Goal: Information Seeking & Learning: Learn about a topic

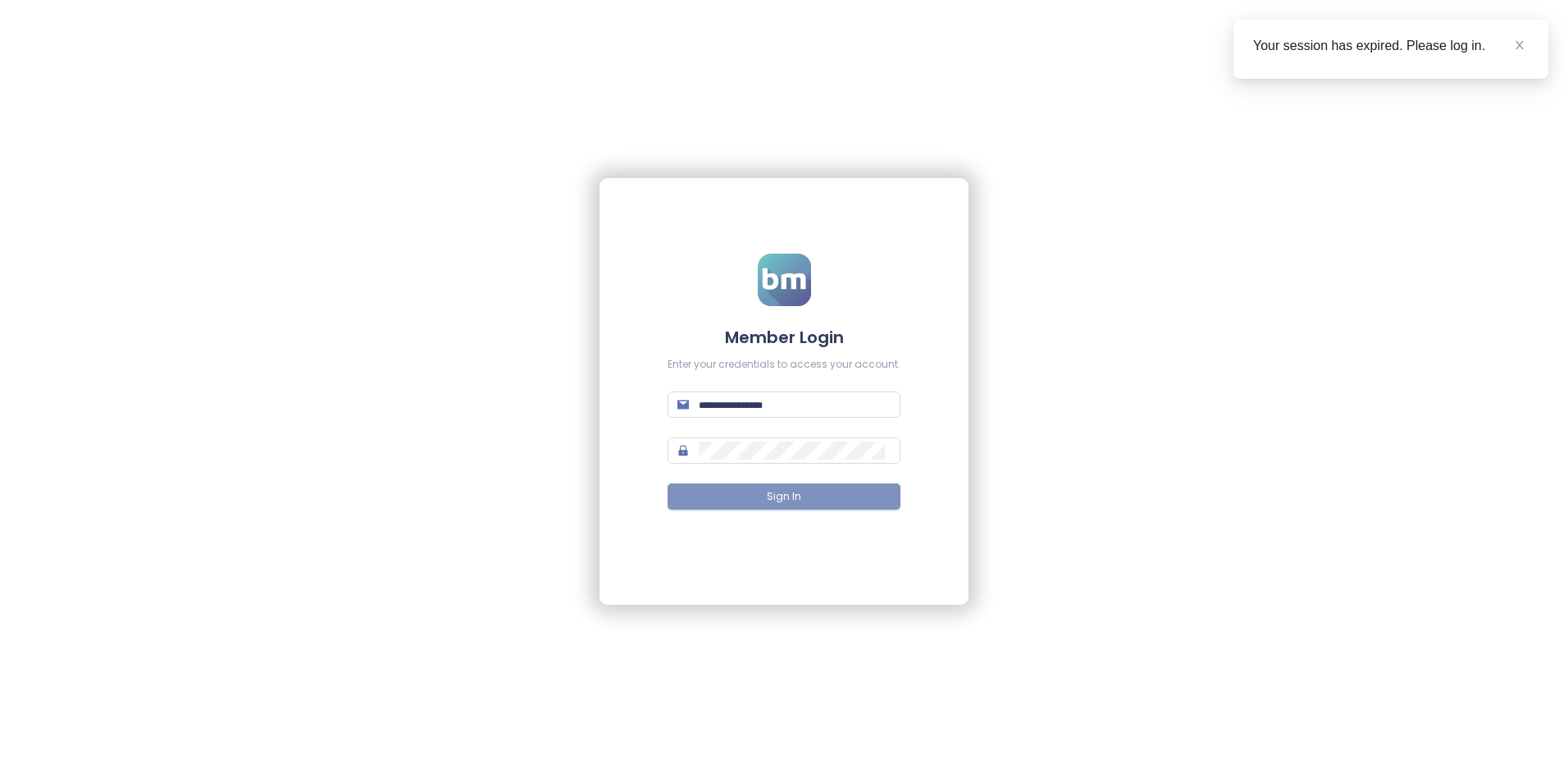
type input "**********"
click at [796, 493] on span "Sign In" at bounding box center [784, 496] width 35 height 16
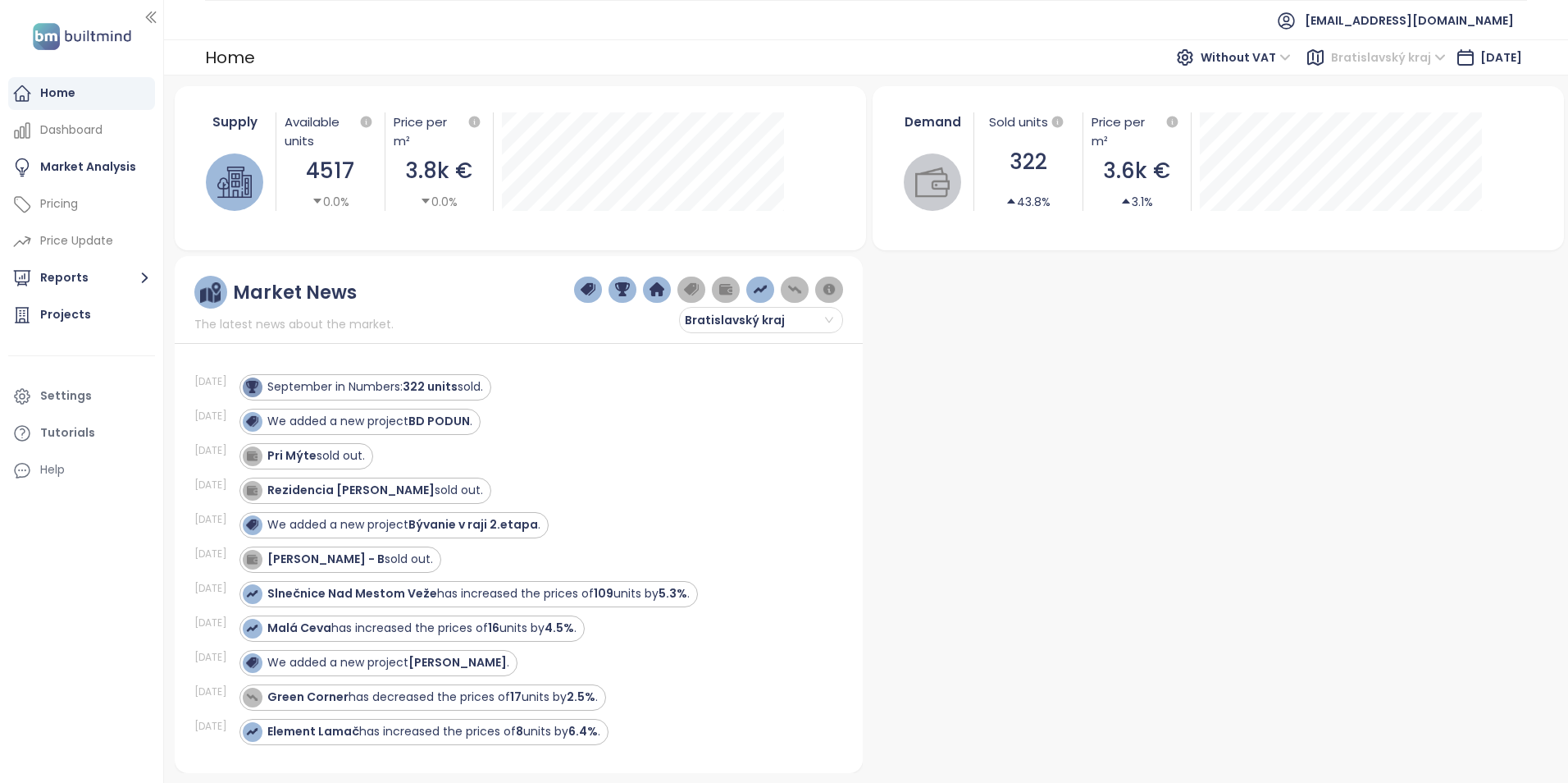
click at [1401, 55] on span "Bratislavský kraj" at bounding box center [1389, 57] width 115 height 24
click at [1389, 55] on span "Bratislavský kraj" at bounding box center [1389, 57] width 115 height 24
click at [1140, 453] on div at bounding box center [1213, 514] width 689 height 517
click at [814, 321] on span "Bratislavský kraj" at bounding box center [759, 320] width 148 height 24
click at [814, 320] on span "Bratislavský kraj" at bounding box center [759, 320] width 148 height 24
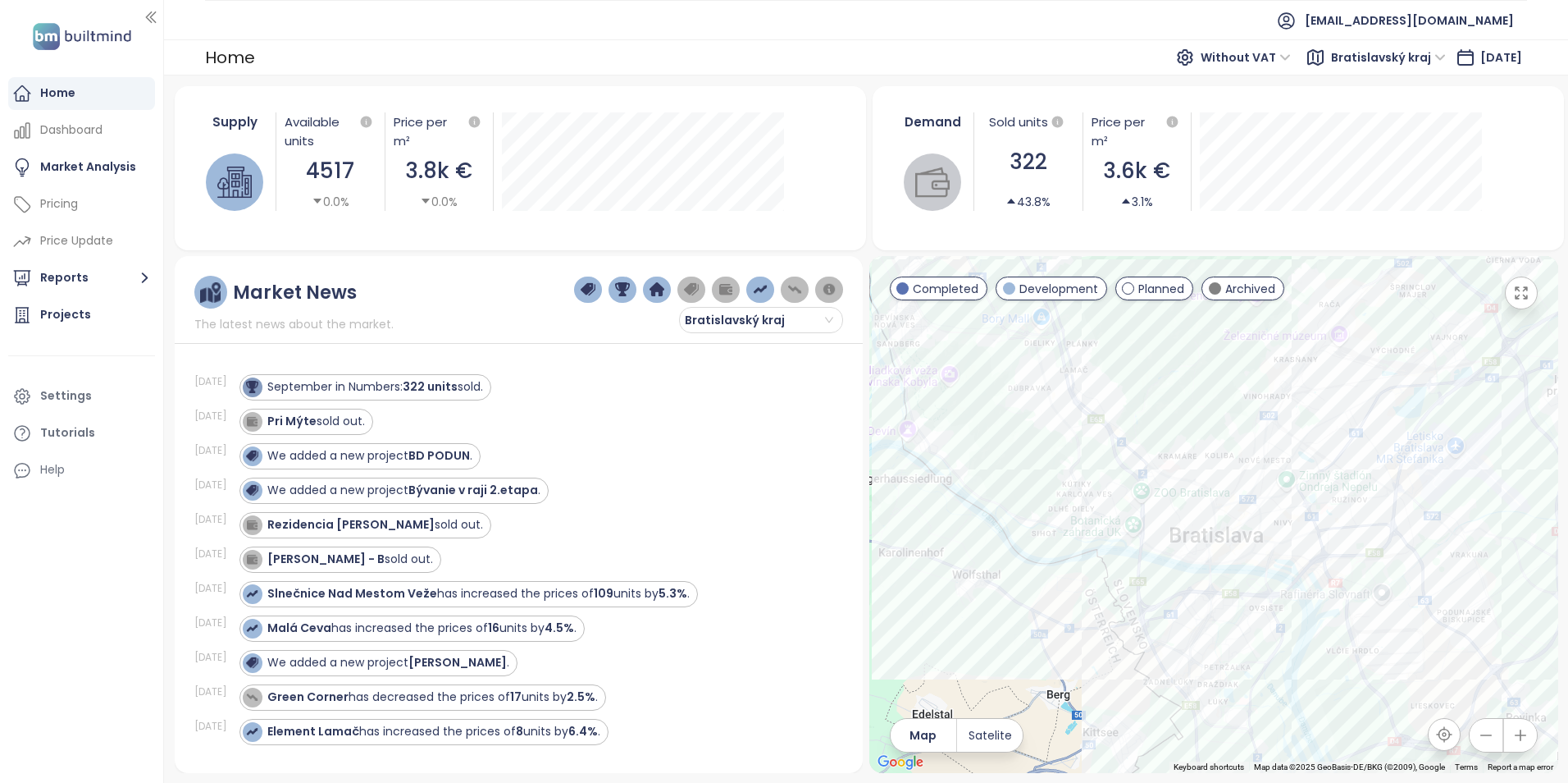
drag, startPoint x: 1291, startPoint y: 605, endPoint x: 1157, endPoint y: 321, distance: 314.0
click at [1157, 321] on div at bounding box center [1213, 514] width 689 height 517
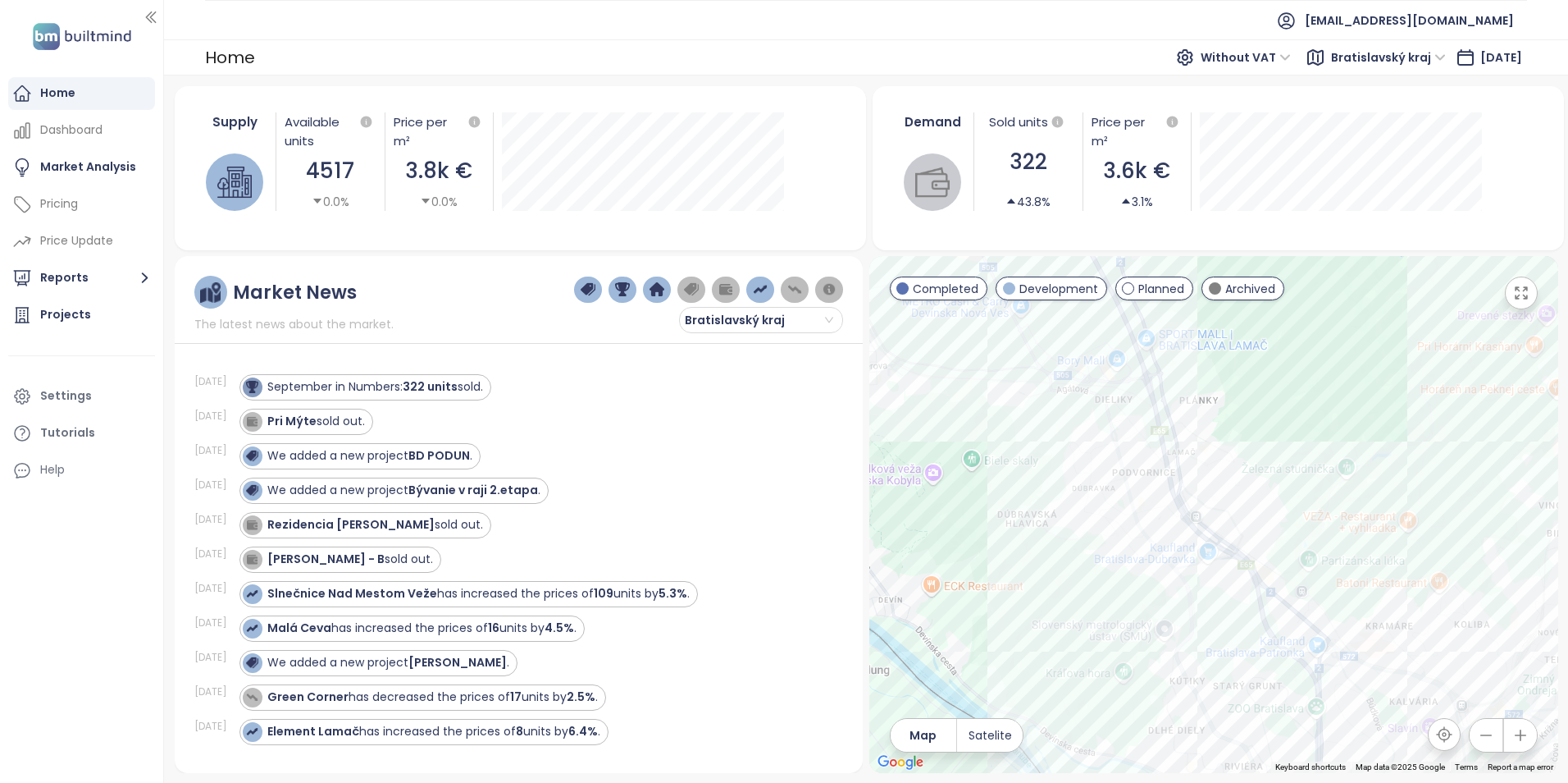
drag, startPoint x: 1156, startPoint y: 333, endPoint x: 1331, endPoint y: 488, distance: 233.8
click at [1331, 488] on div at bounding box center [1213, 514] width 689 height 517
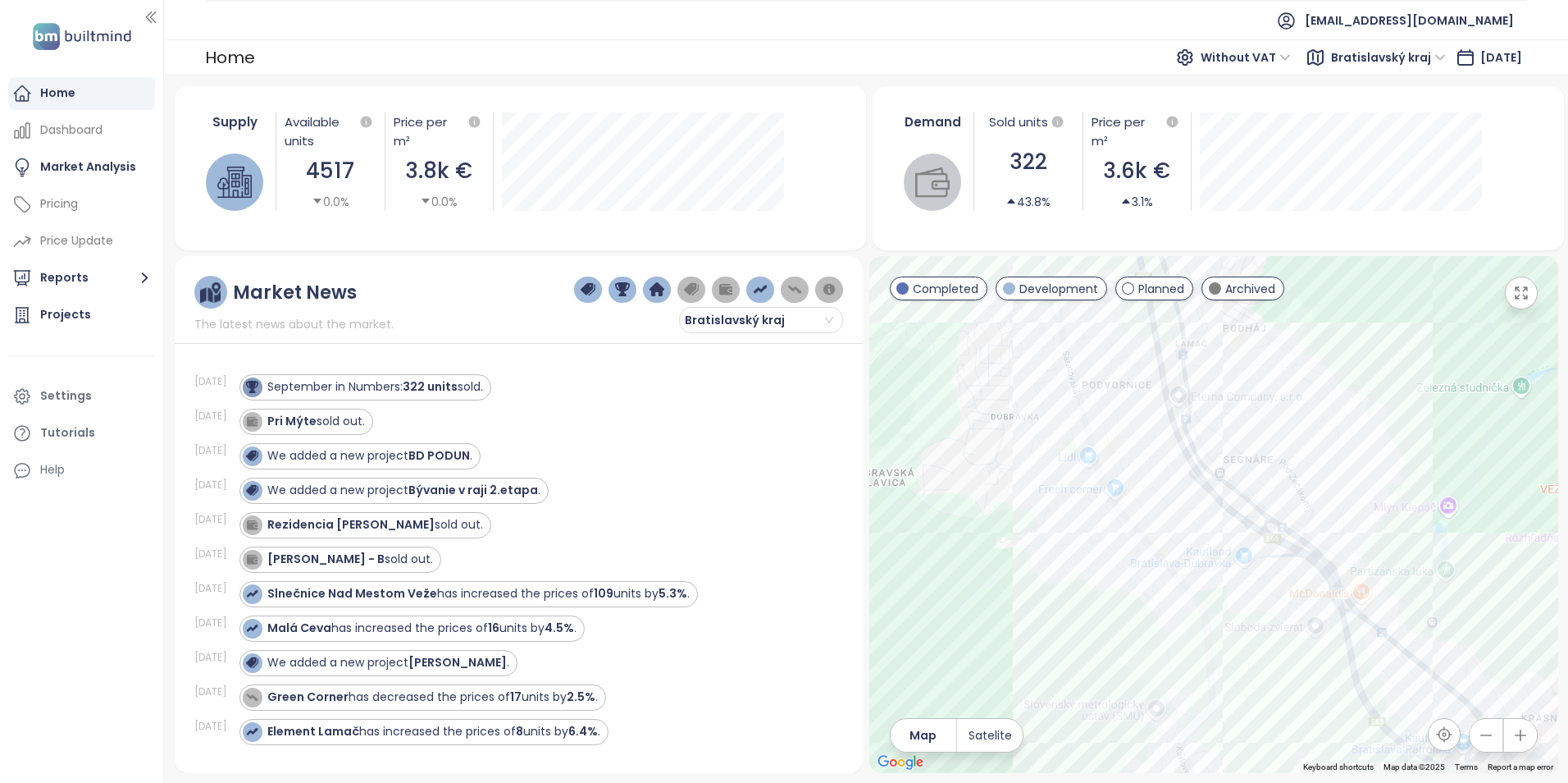
drag, startPoint x: 1342, startPoint y: 519, endPoint x: 1298, endPoint y: 395, distance: 131.6
click at [1298, 395] on div at bounding box center [1213, 514] width 689 height 517
click at [1165, 559] on div "Zelené Záluhy" at bounding box center [1213, 514] width 689 height 517
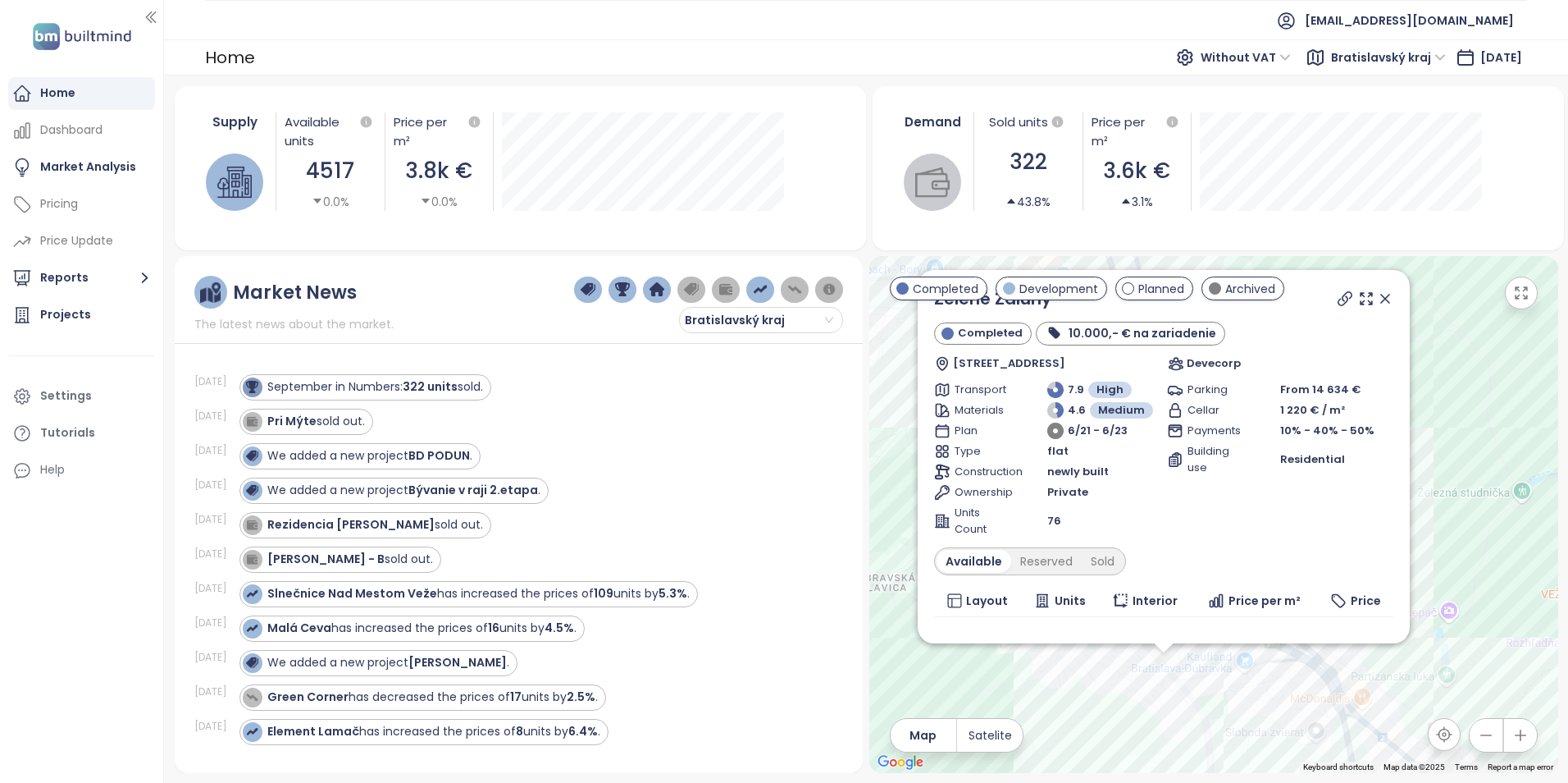
drag, startPoint x: 1422, startPoint y: 646, endPoint x: 1409, endPoint y: 713, distance: 68.2
click at [1409, 713] on div "Zelené Záluhy Completed 10.000,- € na zariadenie Hanulova 3151, 841 01 Dúbravka…" at bounding box center [1213, 514] width 689 height 517
click at [1478, 488] on div "Zelené Záluhy Completed 10.000,- € na zariadenie Hanulova 3151, 841 01 Dúbravka…" at bounding box center [1213, 514] width 689 height 517
click at [1377, 294] on icon at bounding box center [1385, 298] width 16 height 16
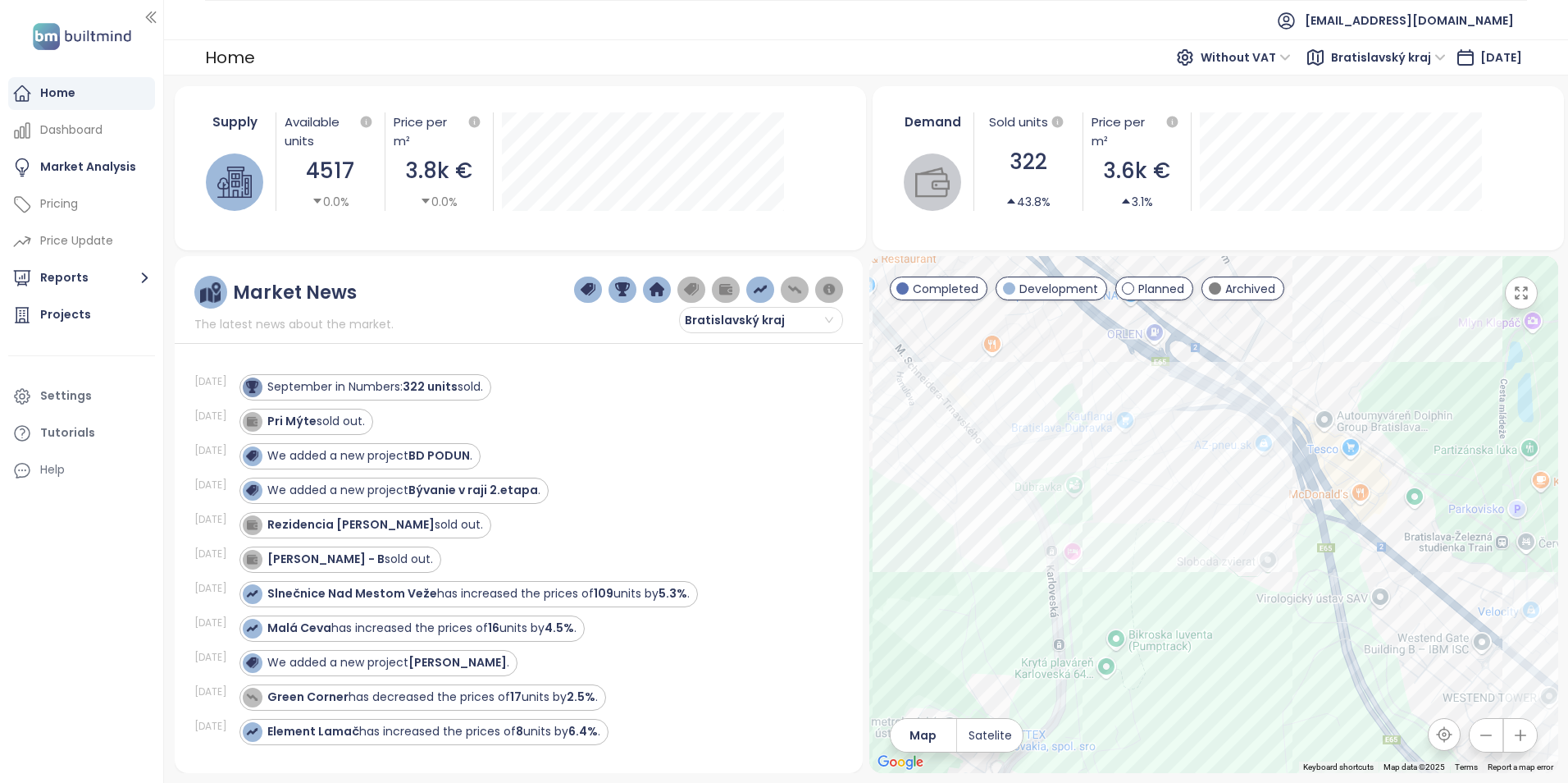
drag, startPoint x: 1197, startPoint y: 532, endPoint x: 990, endPoint y: 297, distance: 313.2
click at [990, 297] on div at bounding box center [1213, 514] width 689 height 517
click at [1185, 473] on div "Čerešne Up" at bounding box center [1213, 514] width 689 height 517
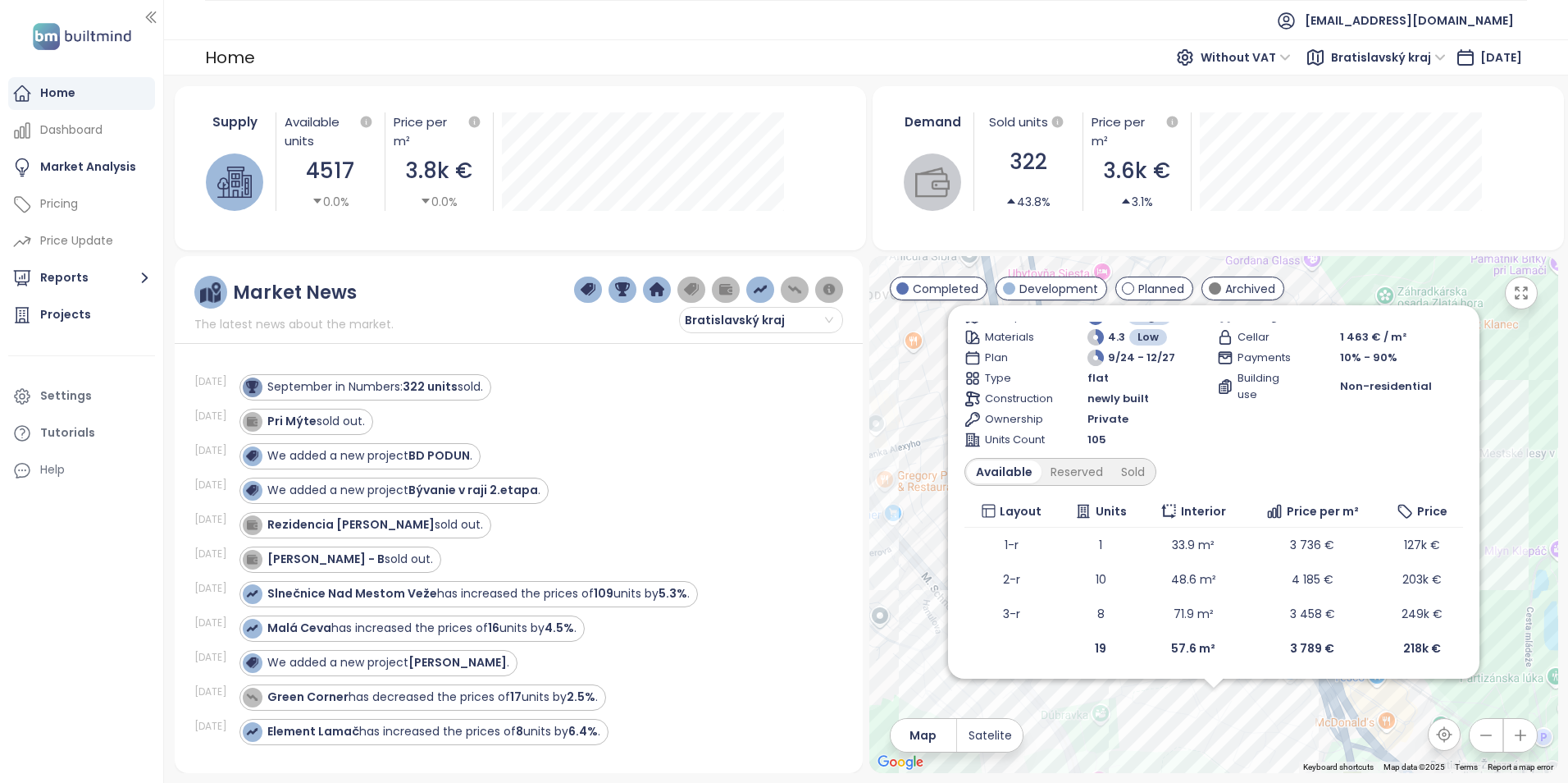
scroll to position [128, 0]
click at [1485, 410] on div "Čerešne Up Development zvýhodnené predpredajové ceny pre prvých 25 3628 Poliank…" at bounding box center [1213, 514] width 689 height 517
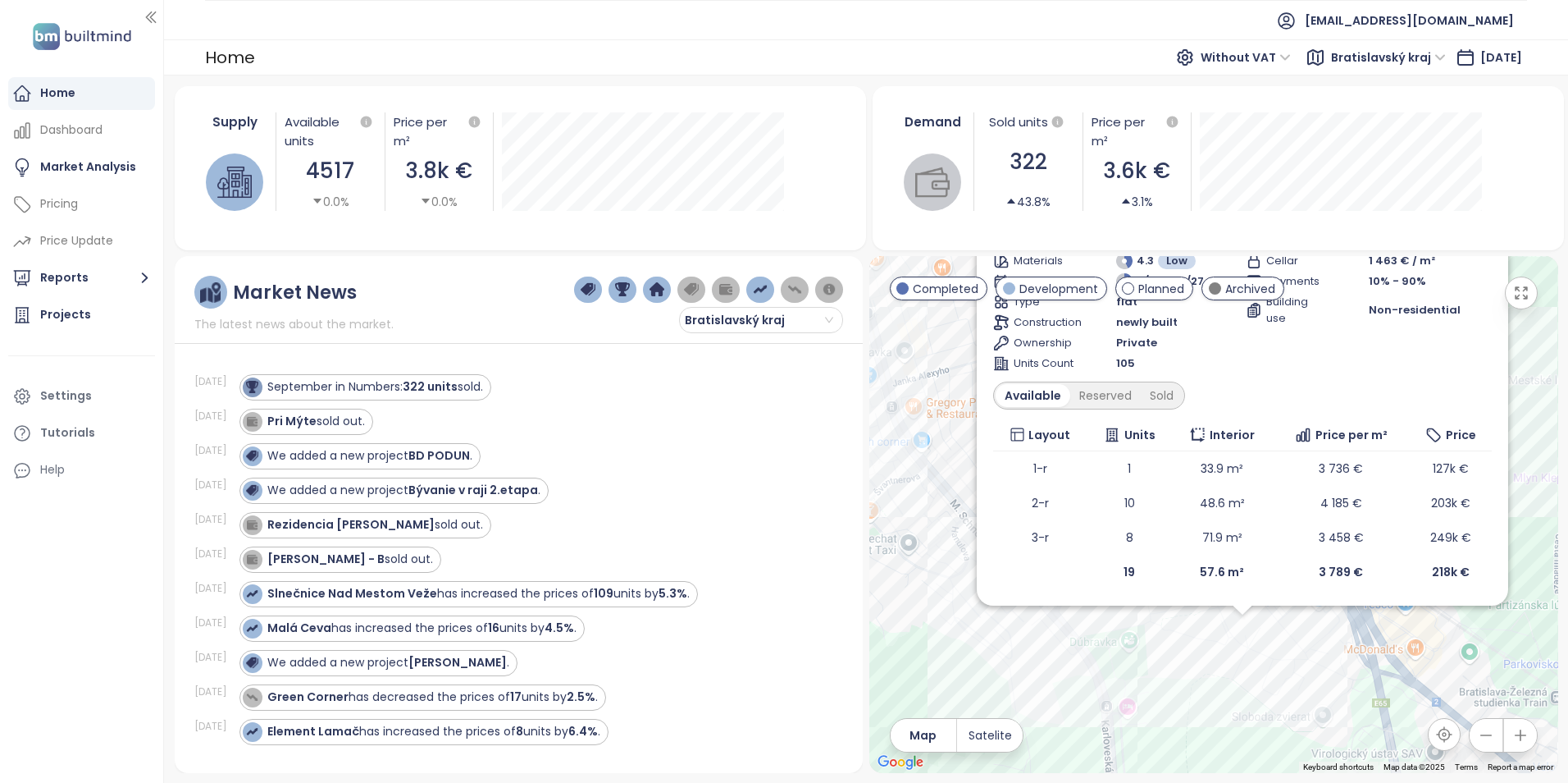
drag, startPoint x: 919, startPoint y: 522, endPoint x: 953, endPoint y: 448, distance: 81.4
click at [953, 448] on div "Čerešne Up Development zvýhodnené predpredajové ceny pre prvých 25 3628 Poliank…" at bounding box center [1213, 514] width 689 height 517
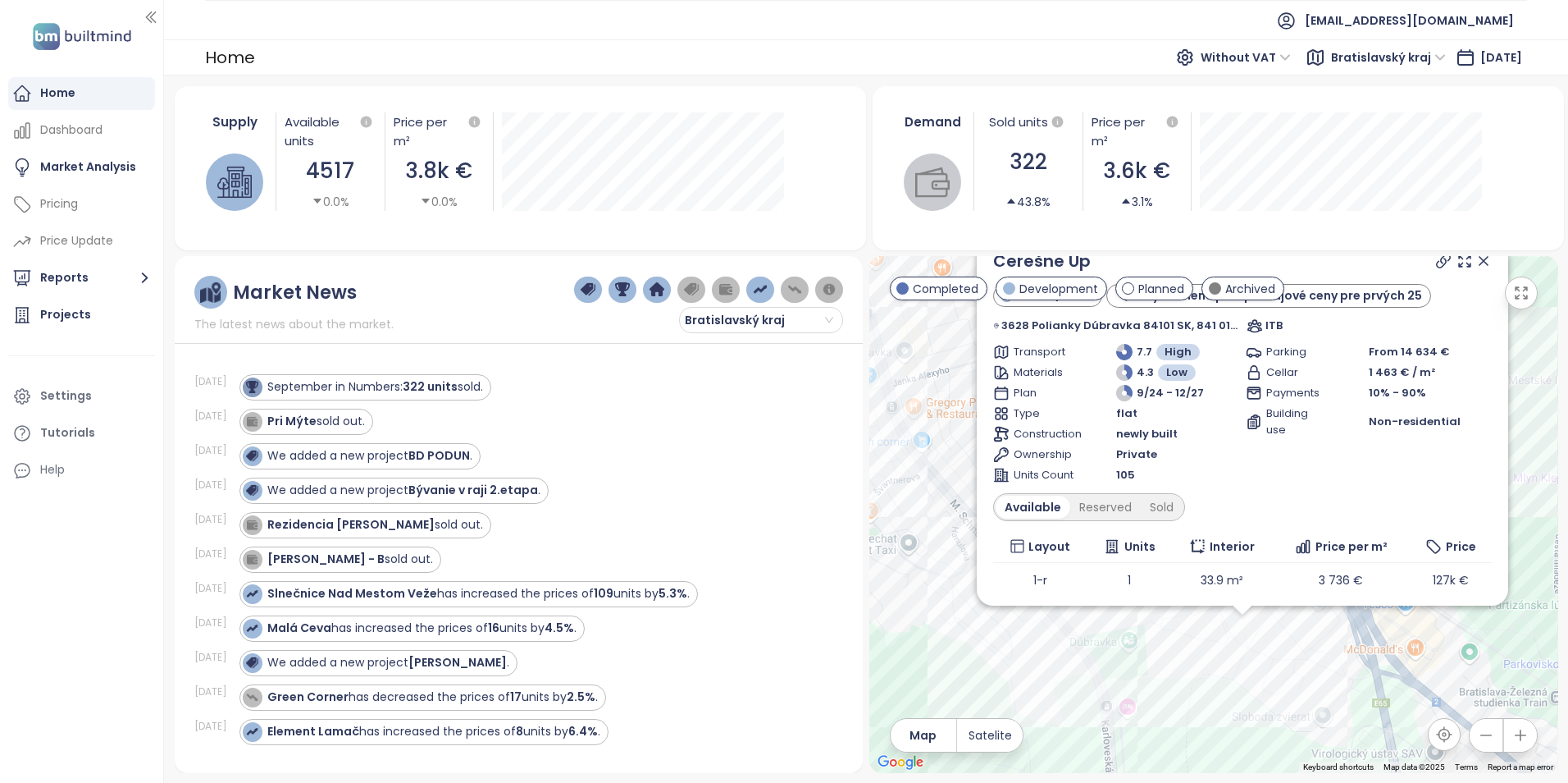
click at [1480, 264] on icon at bounding box center [1483, 260] width 8 height 8
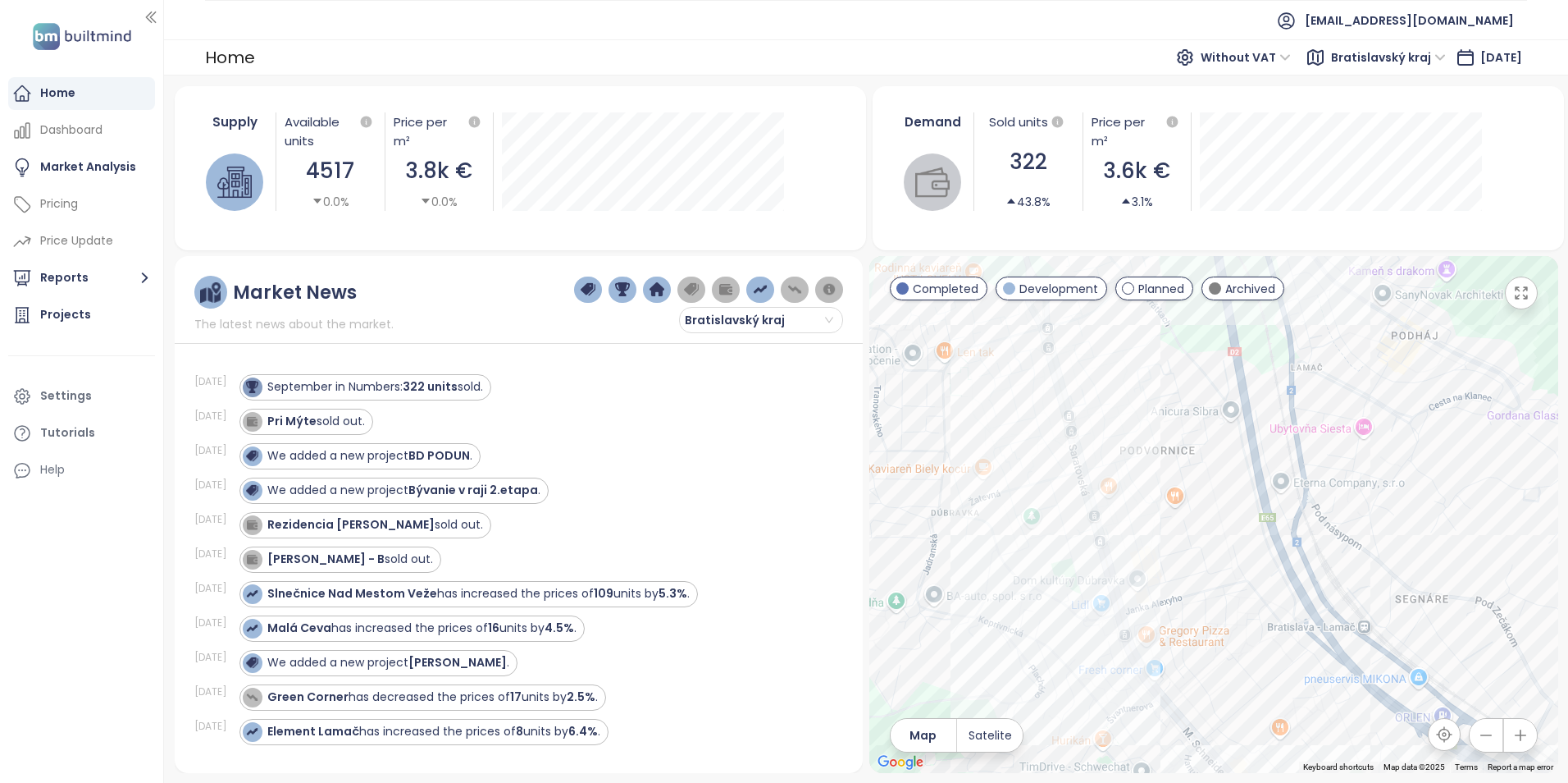
drag, startPoint x: 1213, startPoint y: 569, endPoint x: 1281, endPoint y: 640, distance: 98.3
click at [1281, 640] on div at bounding box center [1213, 514] width 689 height 517
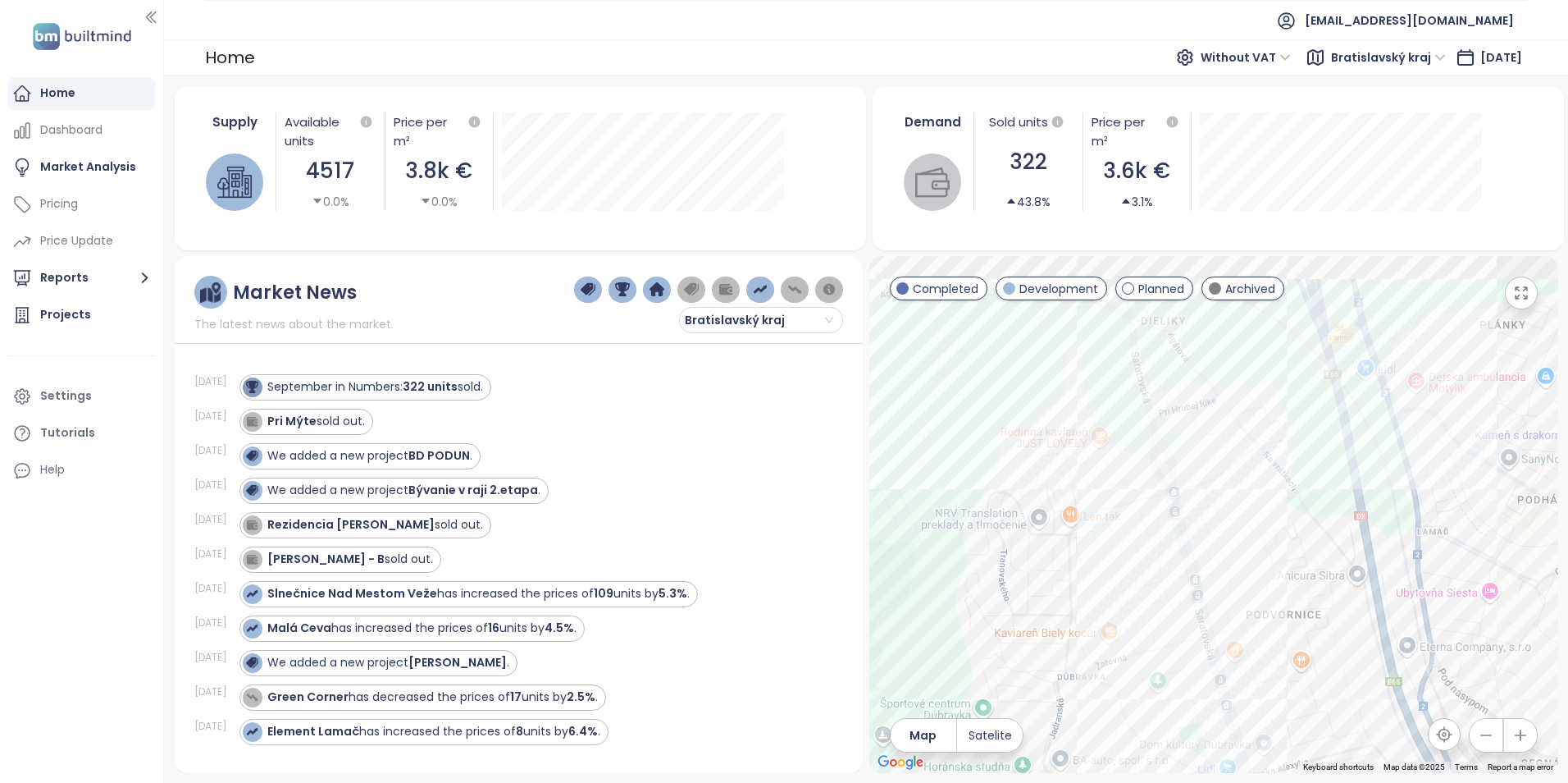
drag, startPoint x: 1188, startPoint y: 395, endPoint x: 1303, endPoint y: 548, distance: 191.4
click at [1303, 548] on div at bounding box center [1213, 514] width 689 height 517
click at [1052, 410] on div "Villa Rustica" at bounding box center [1213, 514] width 689 height 517
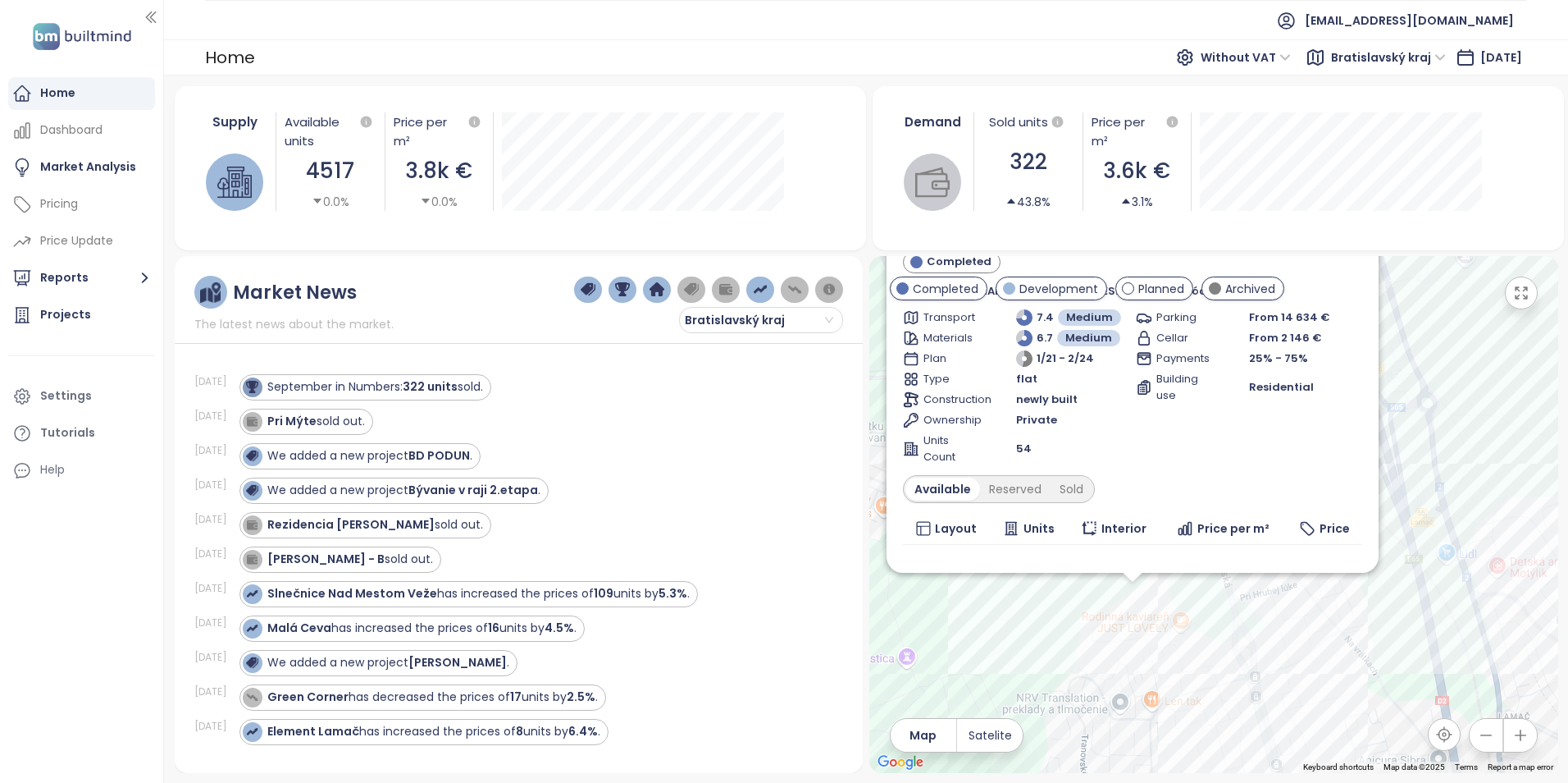
drag, startPoint x: 1384, startPoint y: 634, endPoint x: 1301, endPoint y: 738, distance: 133.1
click at [1301, 738] on div "Villa Rustica Completed Martina Granca 4, 841 02 Dúbravka, Slovakia Archikód Tr…" at bounding box center [1213, 514] width 689 height 517
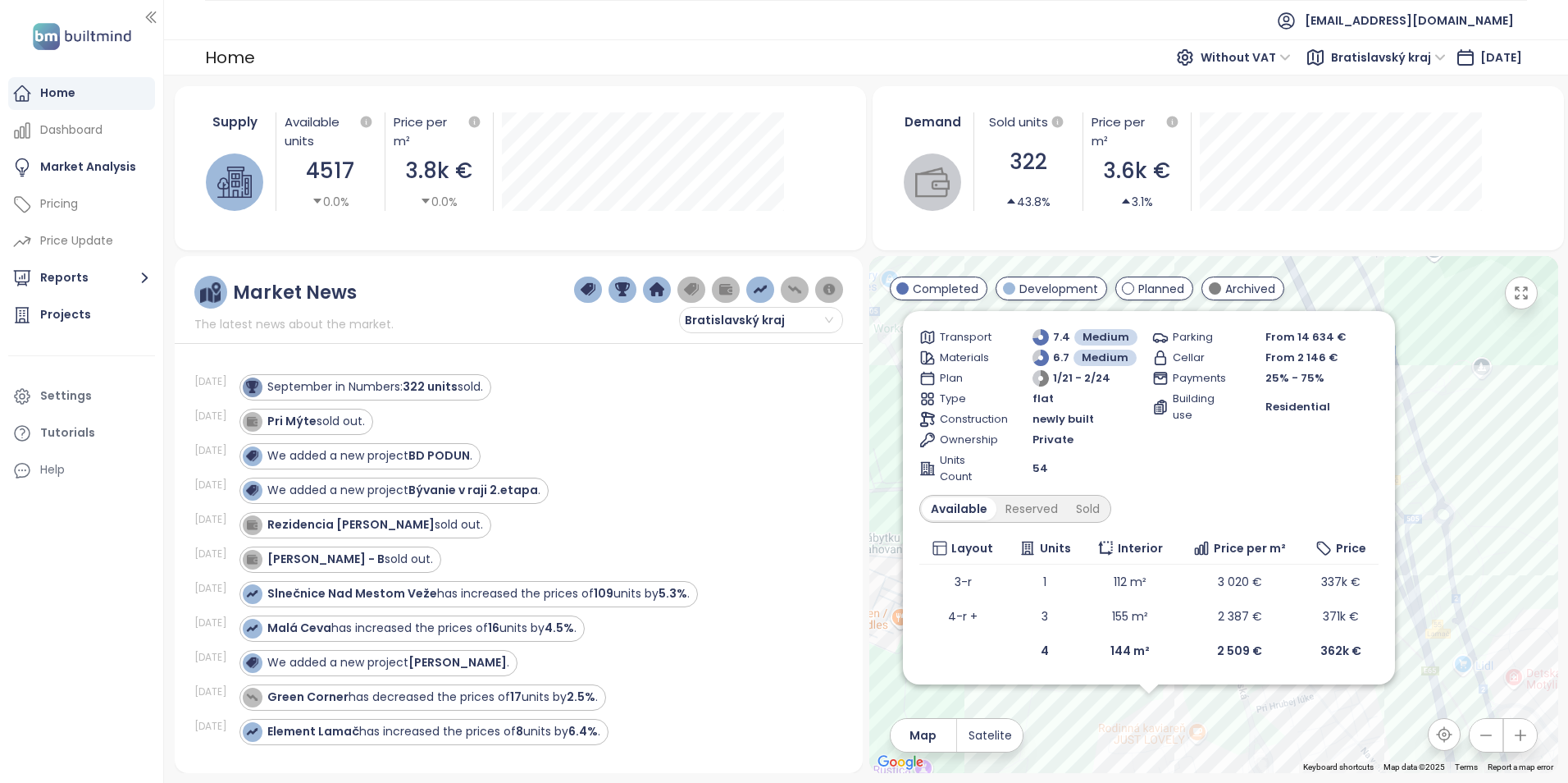
drag, startPoint x: 1458, startPoint y: 348, endPoint x: 1475, endPoint y: 465, distance: 118.2
click at [1475, 465] on div "Villa Rustica Completed Martina Granca 4, 841 02 Dúbravka, Slovakia Archikód Tr…" at bounding box center [1213, 514] width 689 height 517
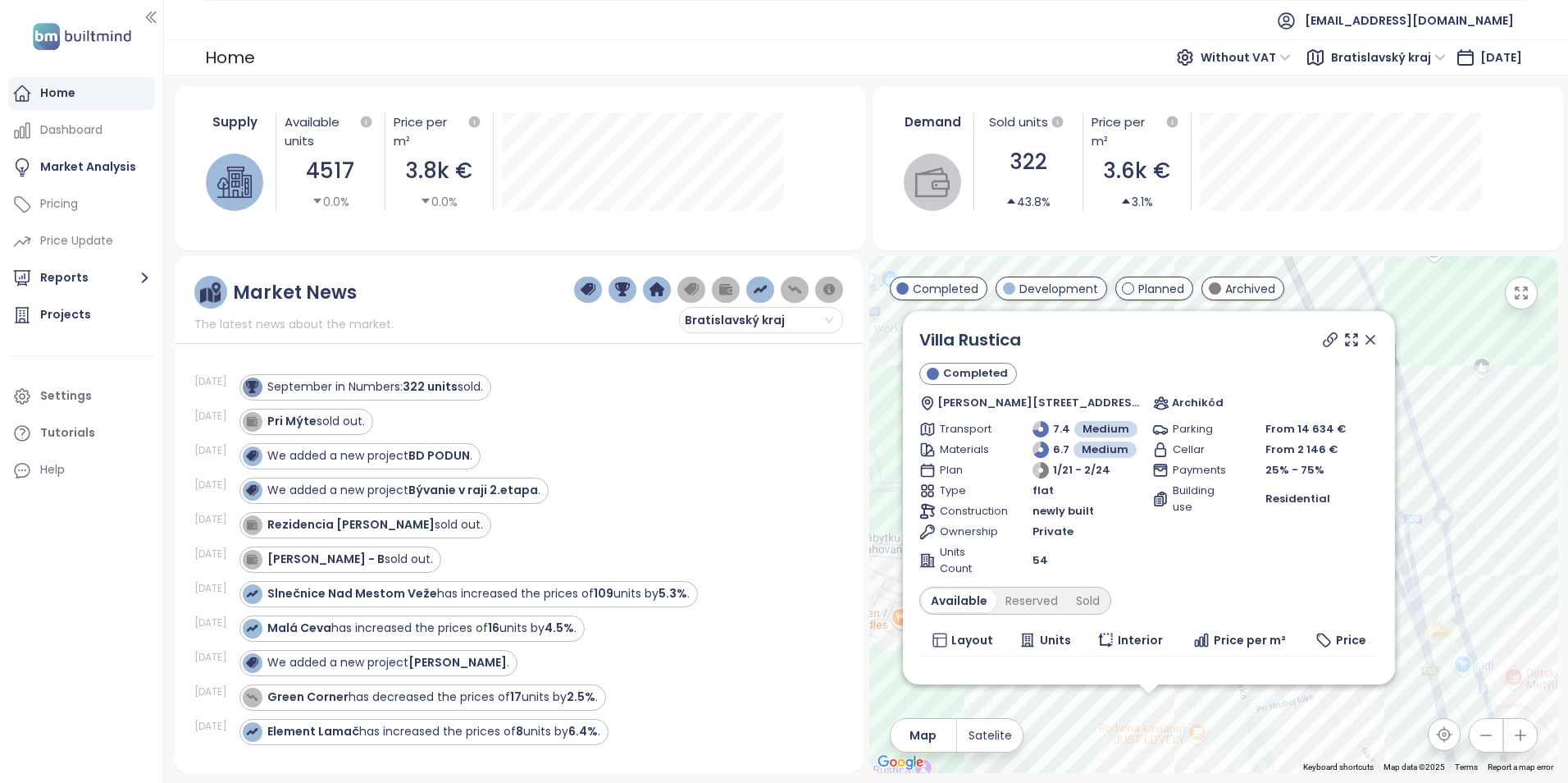
click at [1362, 334] on icon at bounding box center [1370, 339] width 16 height 16
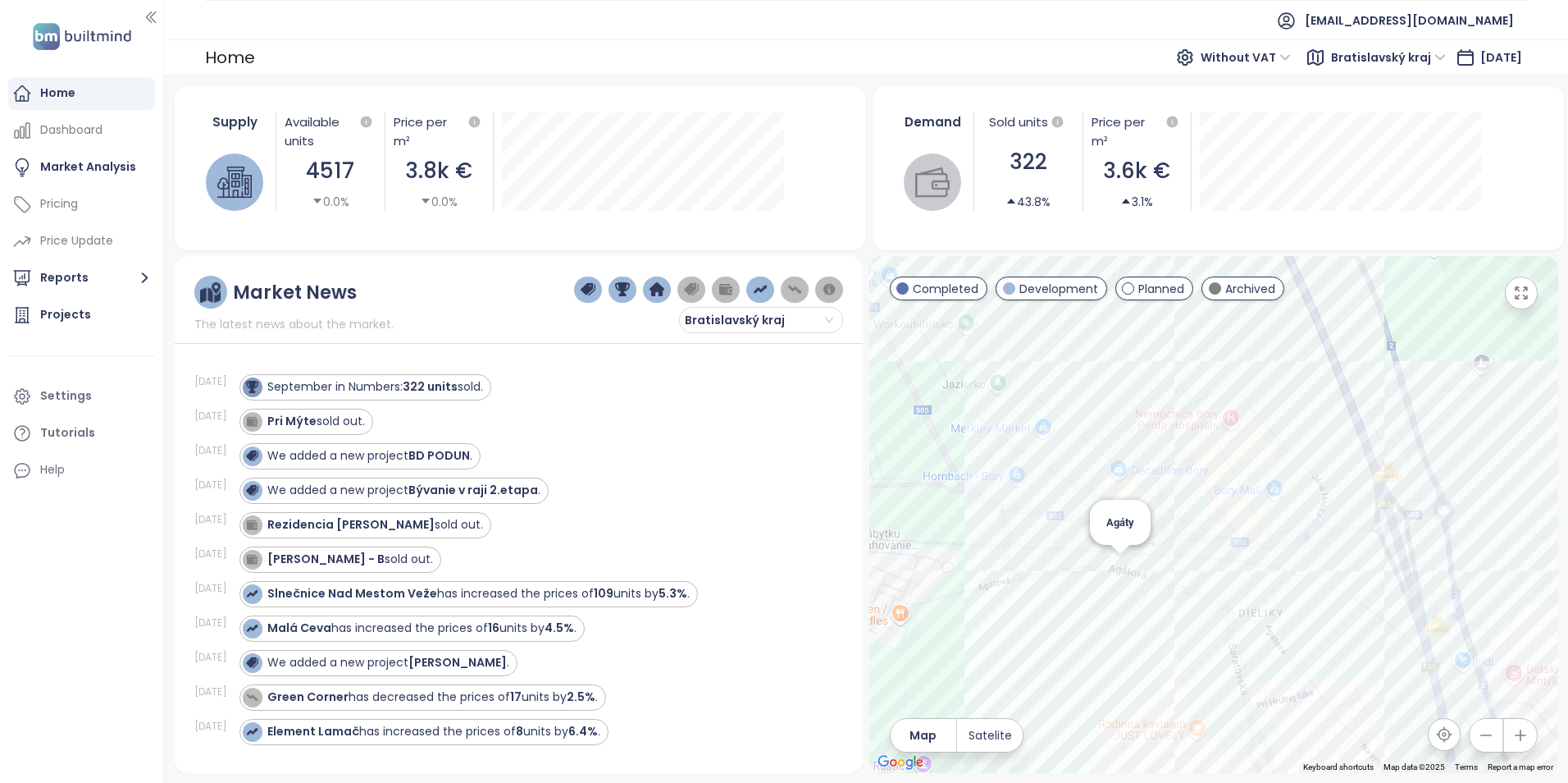
click at [1121, 571] on div "Agáty" at bounding box center [1213, 514] width 689 height 517
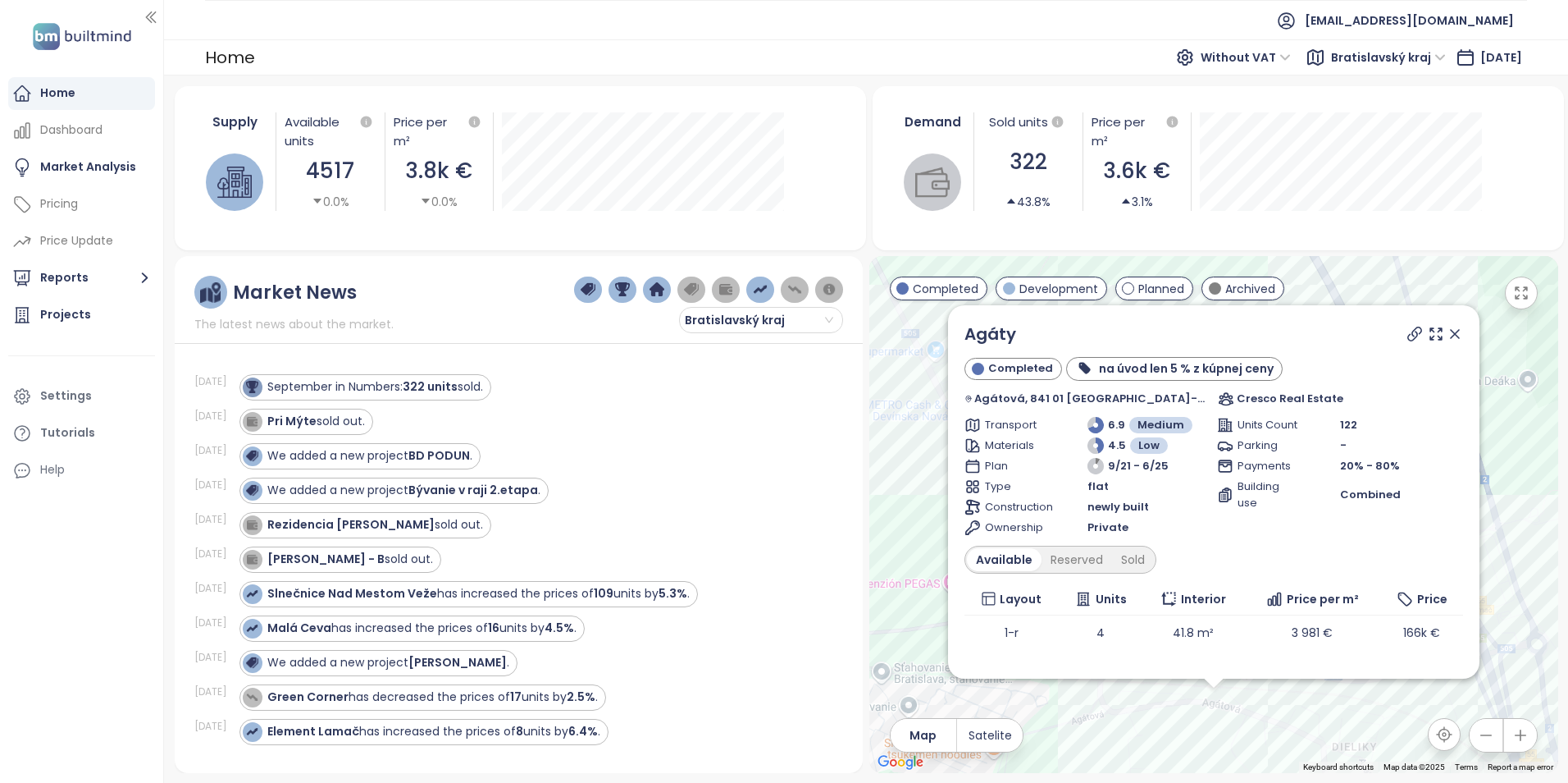
click at [1451, 333] on icon at bounding box center [1454, 334] width 8 height 8
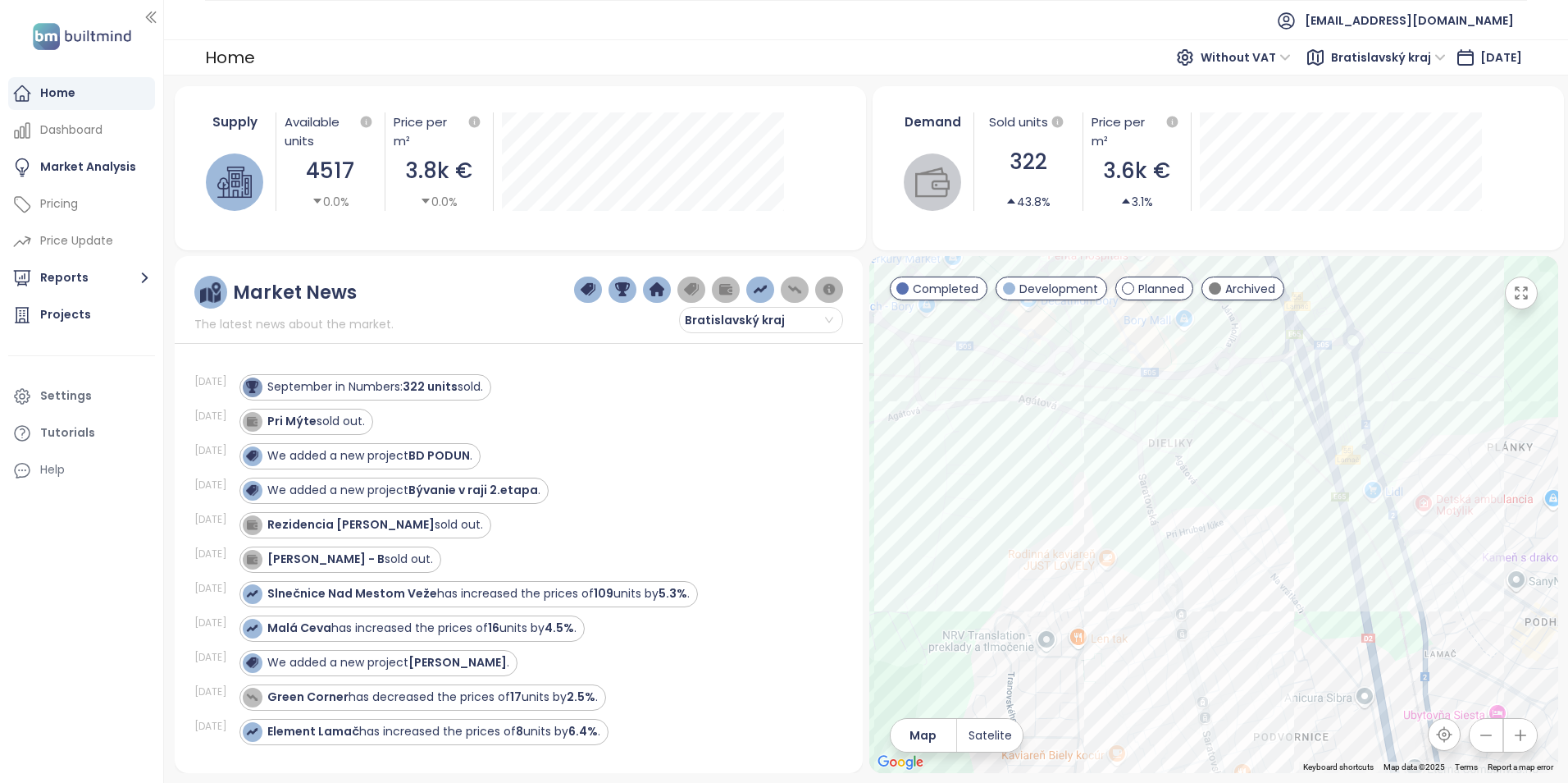
drag, startPoint x: 1321, startPoint y: 649, endPoint x: 1138, endPoint y: 344, distance: 355.7
click at [1138, 344] on div at bounding box center [1213, 514] width 689 height 517
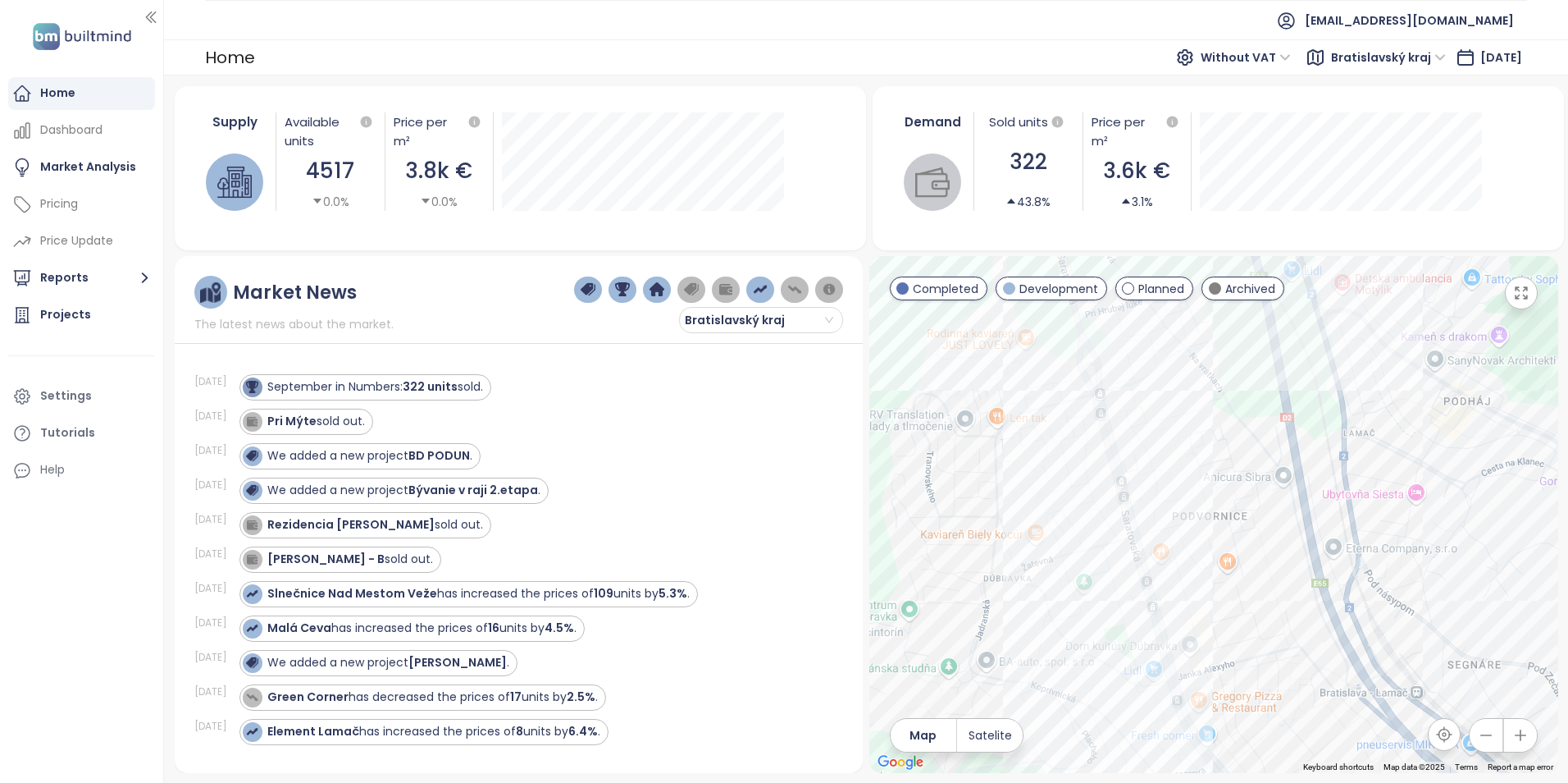
drag, startPoint x: 1200, startPoint y: 487, endPoint x: 1176, endPoint y: 430, distance: 61.8
click at [1176, 430] on div at bounding box center [1213, 514] width 689 height 517
click at [1140, 468] on div "[STREET_ADDRESS]" at bounding box center [1213, 514] width 689 height 517
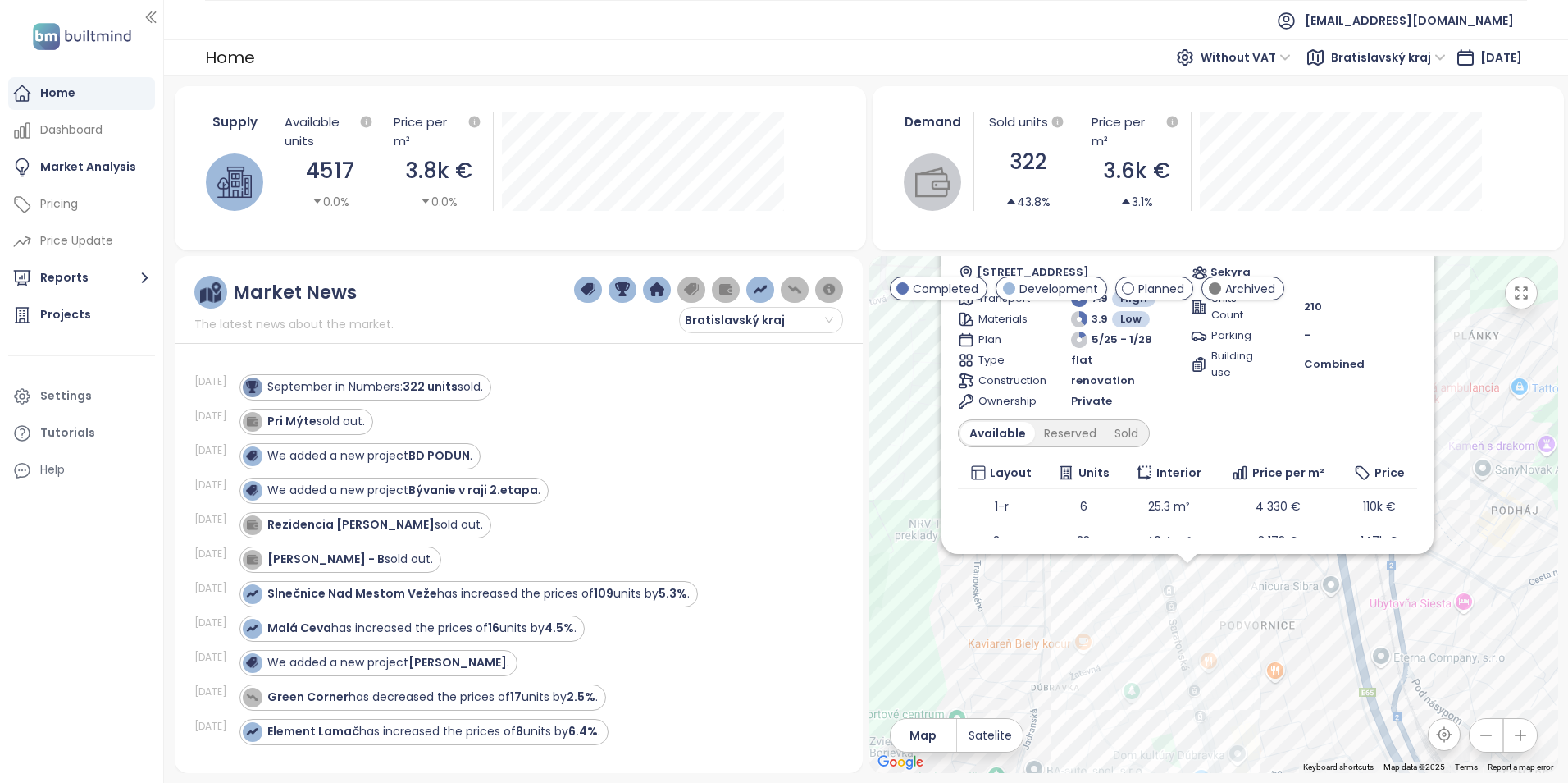
drag, startPoint x: 1317, startPoint y: 602, endPoint x: 1313, endPoint y: 646, distance: 44.2
click at [1313, 646] on div "Saratovská 22 Development Saratovská 3120/22A, 841 02 Dúbravka, Slovakia Sekyra…" at bounding box center [1213, 514] width 689 height 517
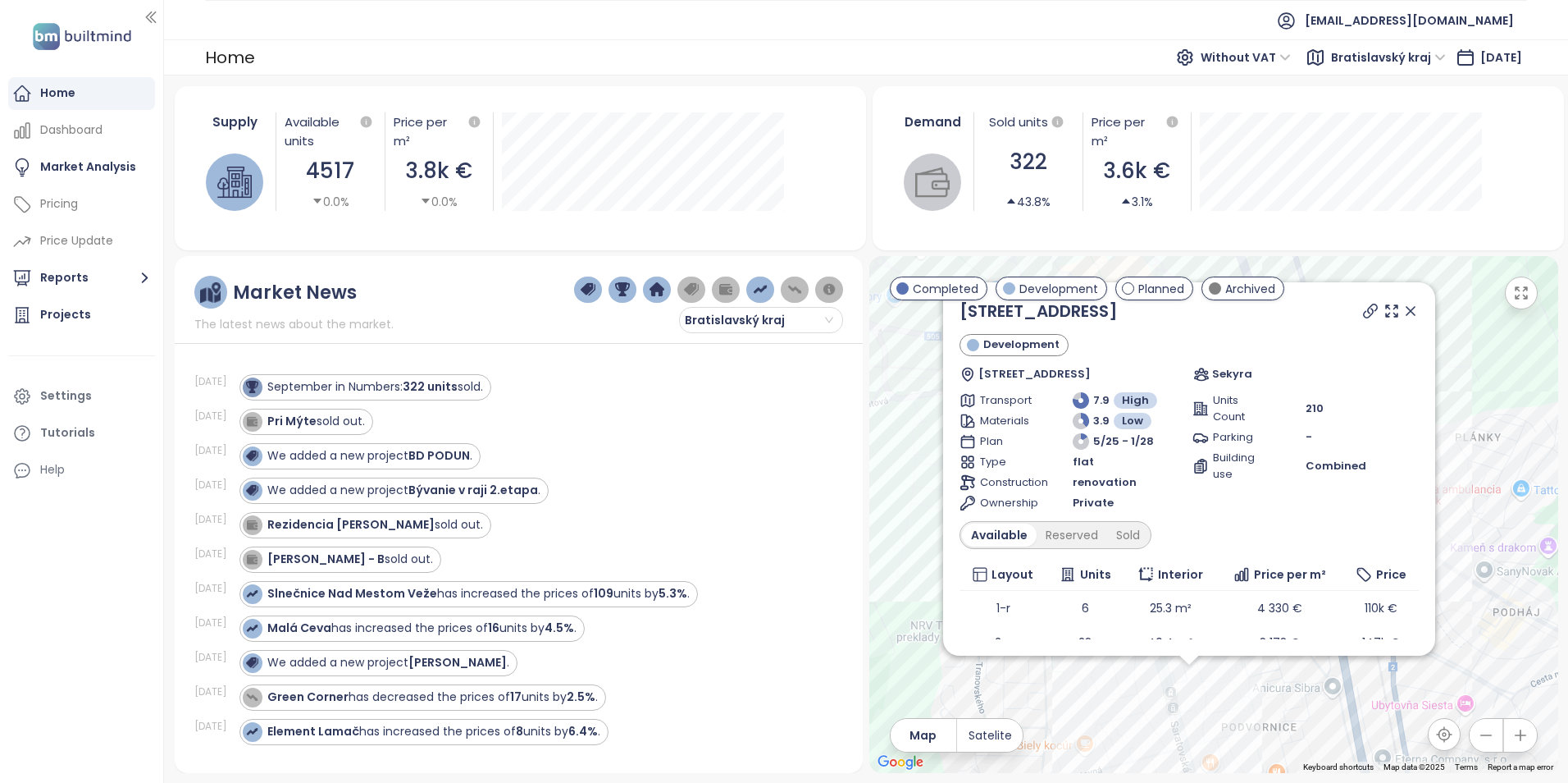
drag, startPoint x: 1471, startPoint y: 369, endPoint x: 1473, endPoint y: 473, distance: 104.0
click at [1473, 473] on div "Saratovská 22 Development Saratovská 3120/22A, 841 02 Dúbravka, Slovakia Sekyra…" at bounding box center [1213, 514] width 689 height 517
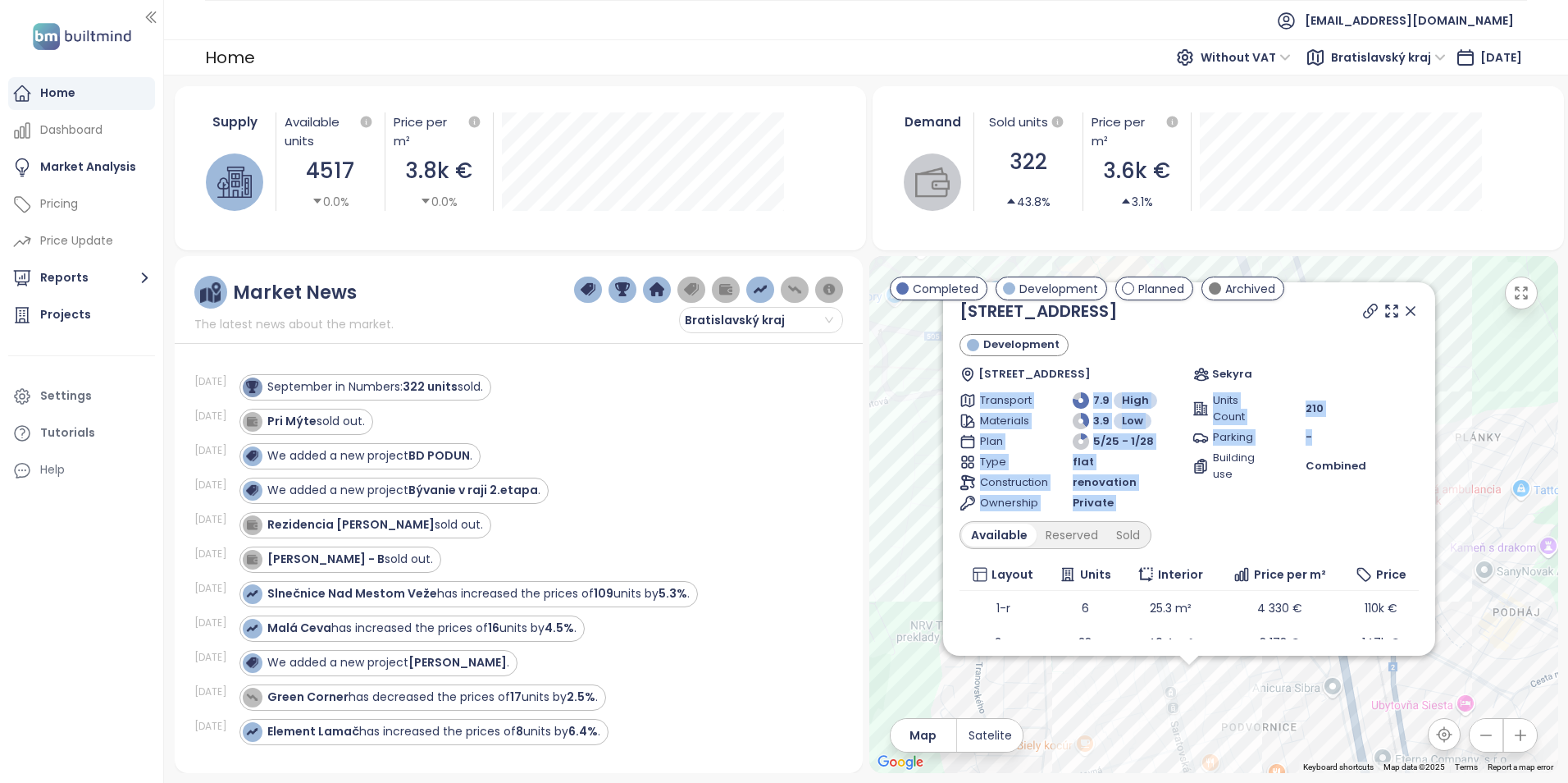
drag, startPoint x: 1405, startPoint y: 368, endPoint x: 1409, endPoint y: 442, distance: 74.1
click at [1409, 442] on div "Saratovská 22 Development Saratovská 3120/22A, 841 02 Dúbravka, Slovakia Sekyra…" at bounding box center [1188, 469] width 459 height 340
drag, startPoint x: 1409, startPoint y: 442, endPoint x: 1365, endPoint y: 393, distance: 65.9
click at [1365, 393] on div "Units Count 210" at bounding box center [1304, 408] width 226 height 33
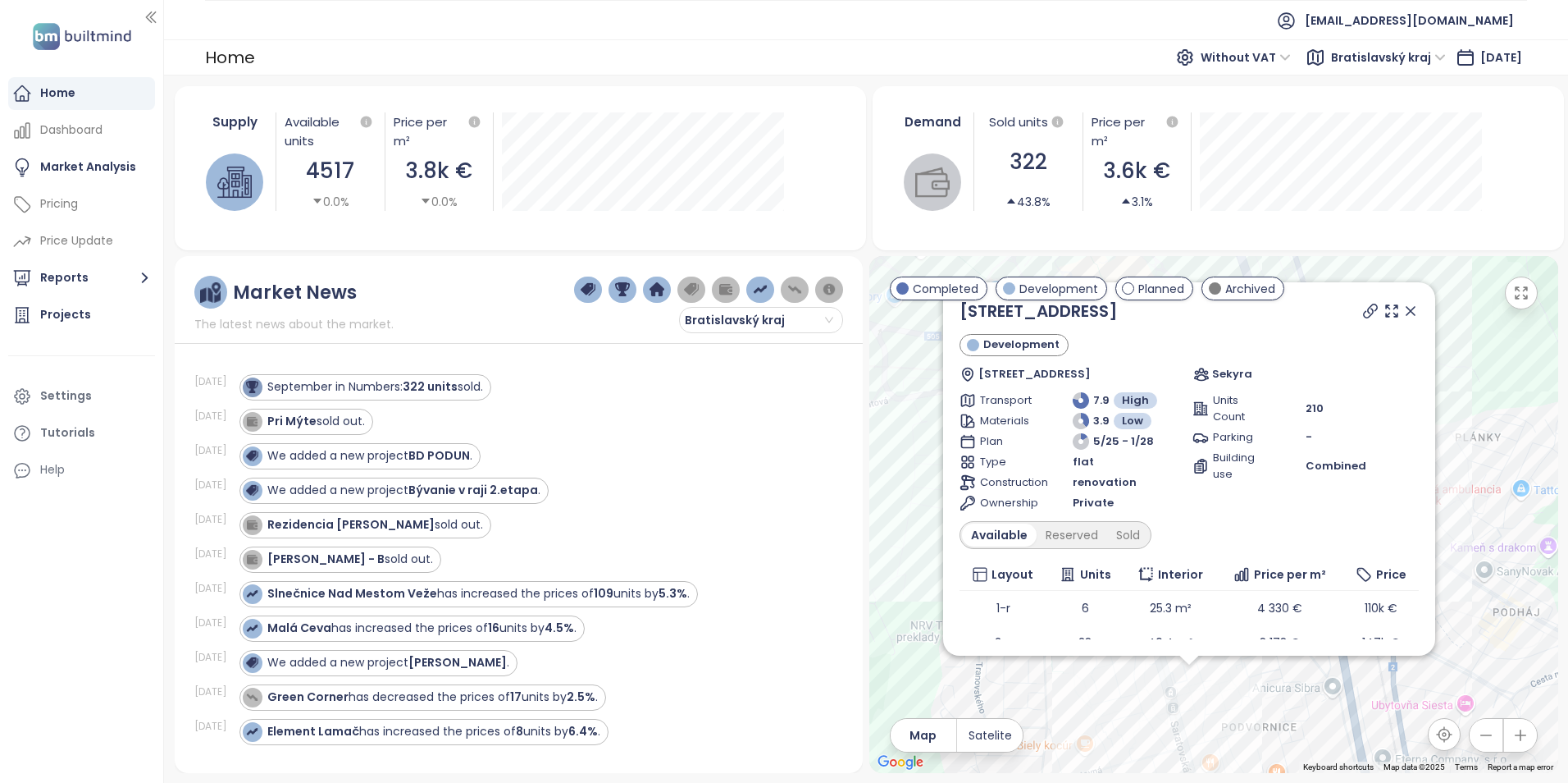
click at [1406, 312] on icon at bounding box center [1410, 310] width 8 height 8
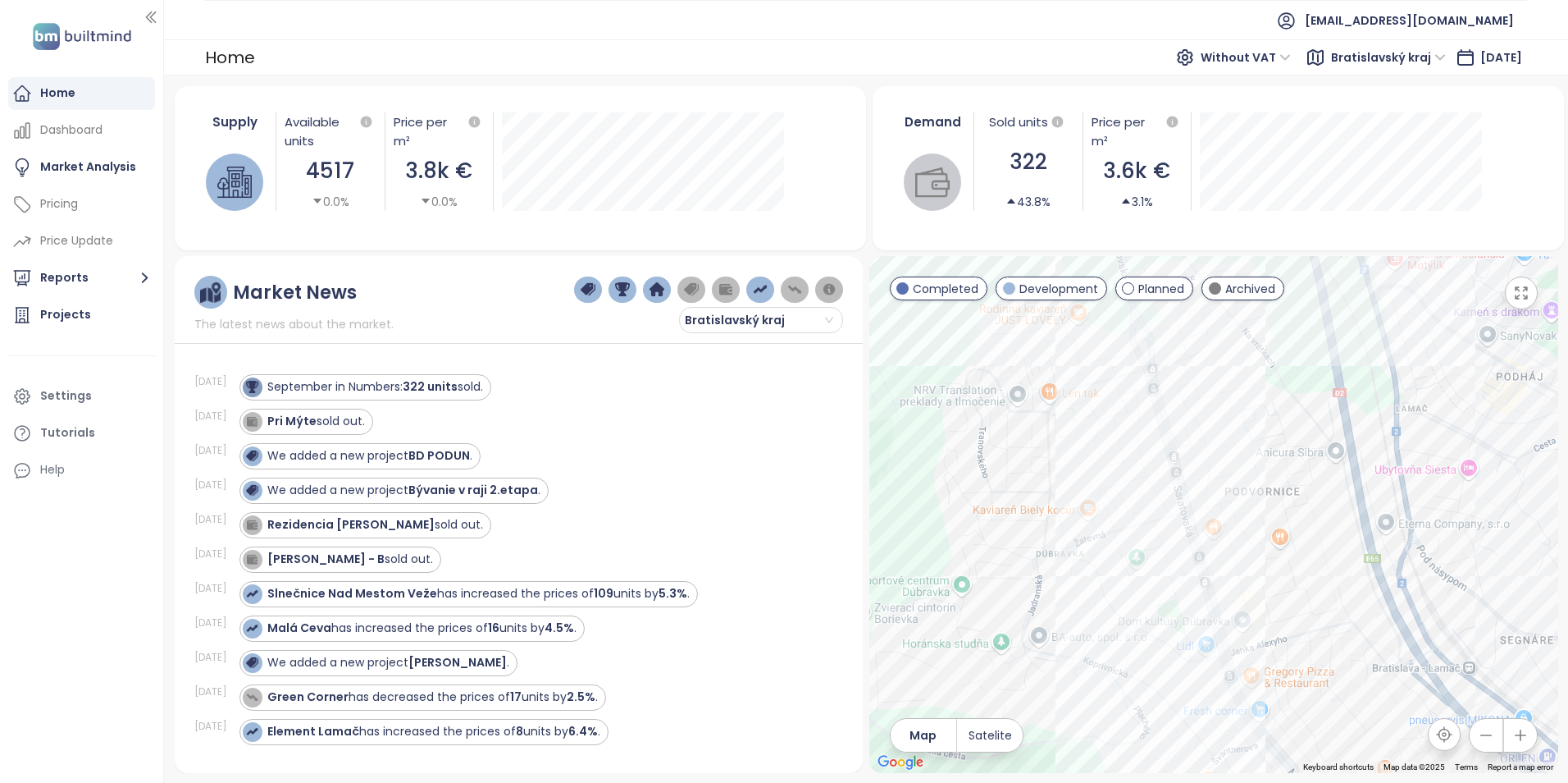
drag, startPoint x: 1253, startPoint y: 629, endPoint x: 1256, endPoint y: 390, distance: 239.0
click at [1256, 390] on div at bounding box center [1213, 514] width 689 height 517
click at [1203, 610] on div "Na lúke" at bounding box center [1213, 514] width 689 height 517
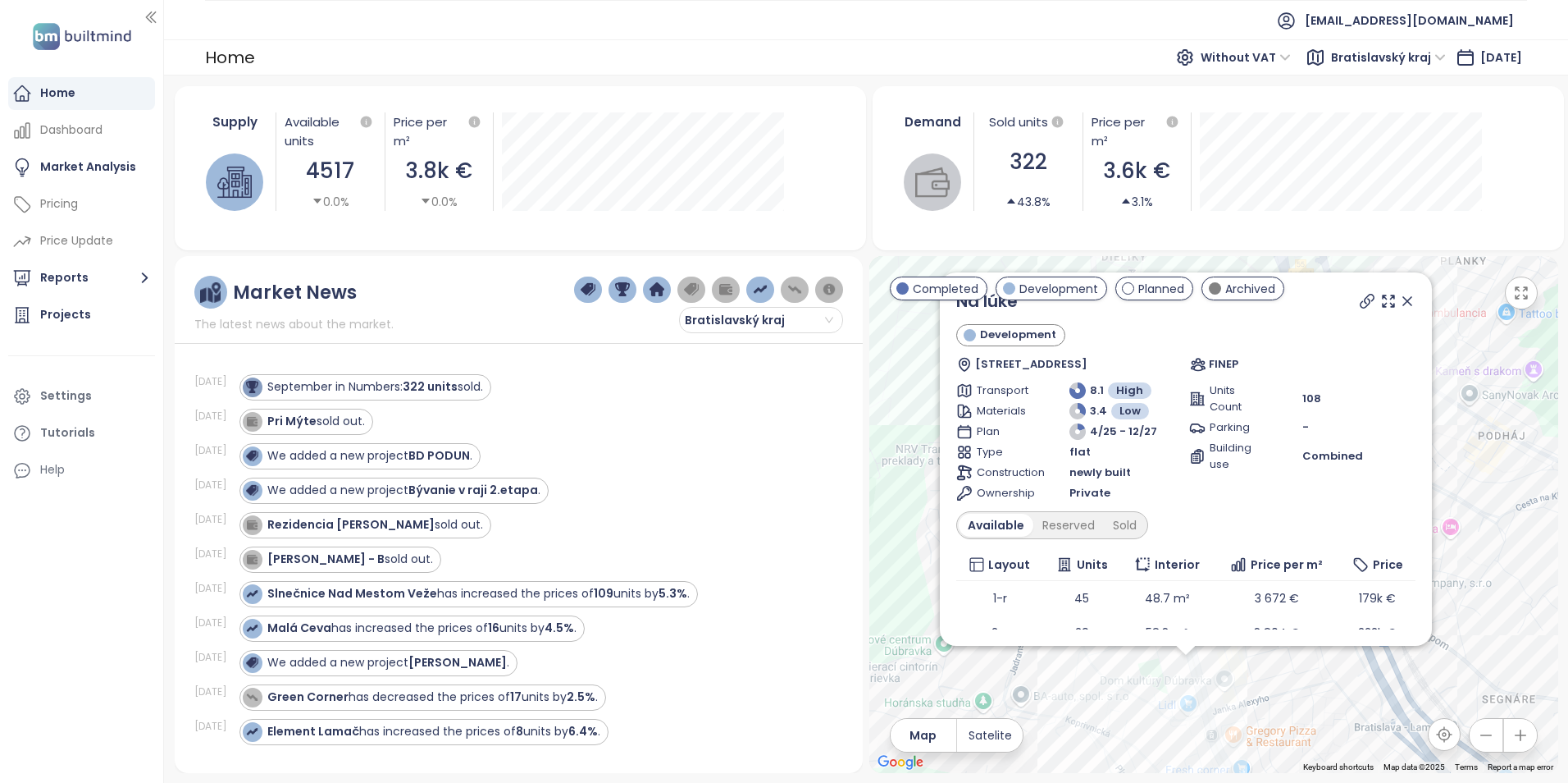
drag, startPoint x: 1482, startPoint y: 471, endPoint x: 1462, endPoint y: 593, distance: 123.6
click at [1462, 593] on div "Na lúke Development Saratovská 3361, 841 02 Dúbravka, Slovakia FINEP Transport …" at bounding box center [1213, 514] width 689 height 517
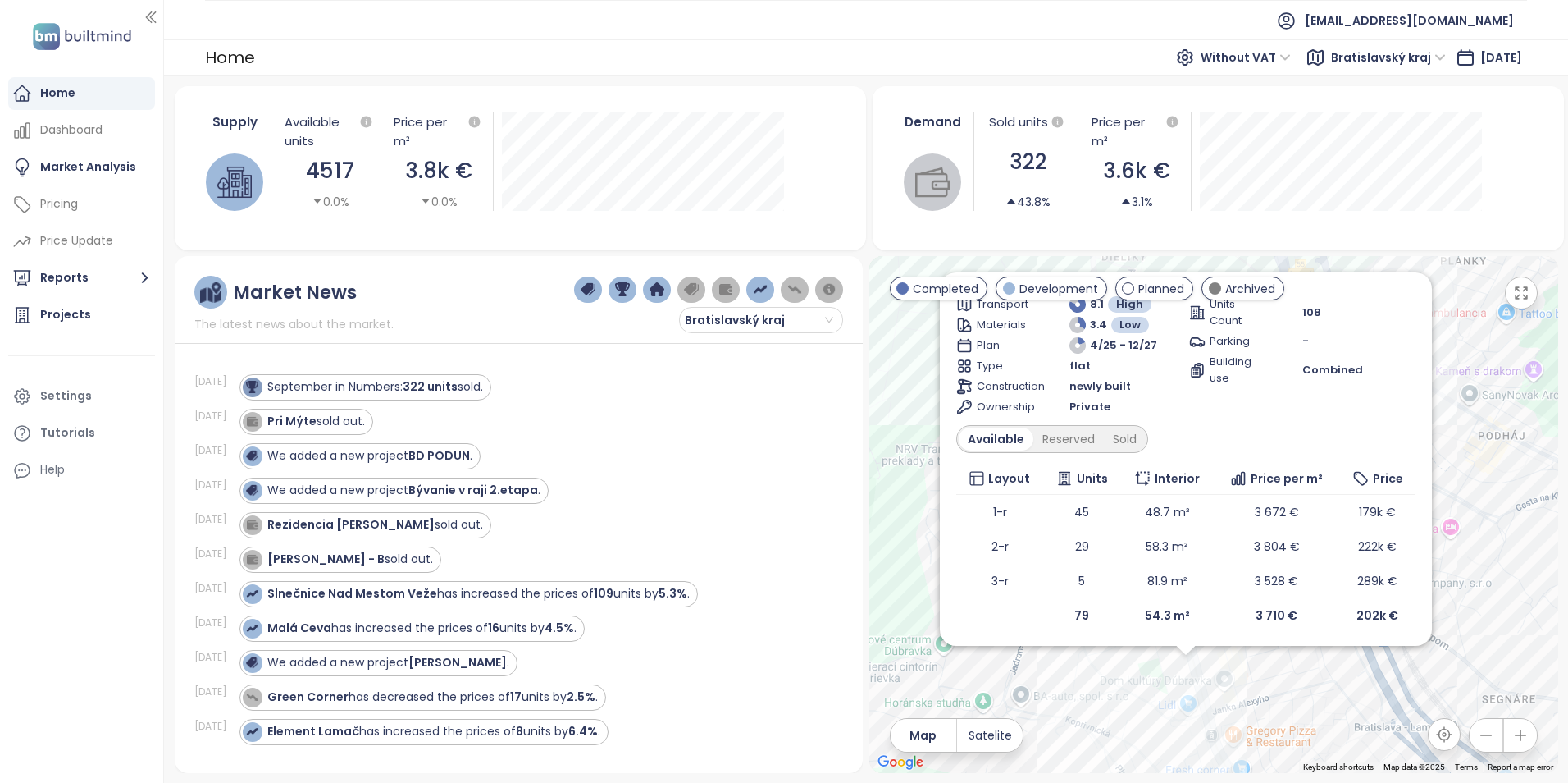
scroll to position [89, 0]
click at [619, 434] on div "Pri Mýte sold out." at bounding box center [532, 422] width 584 height 26
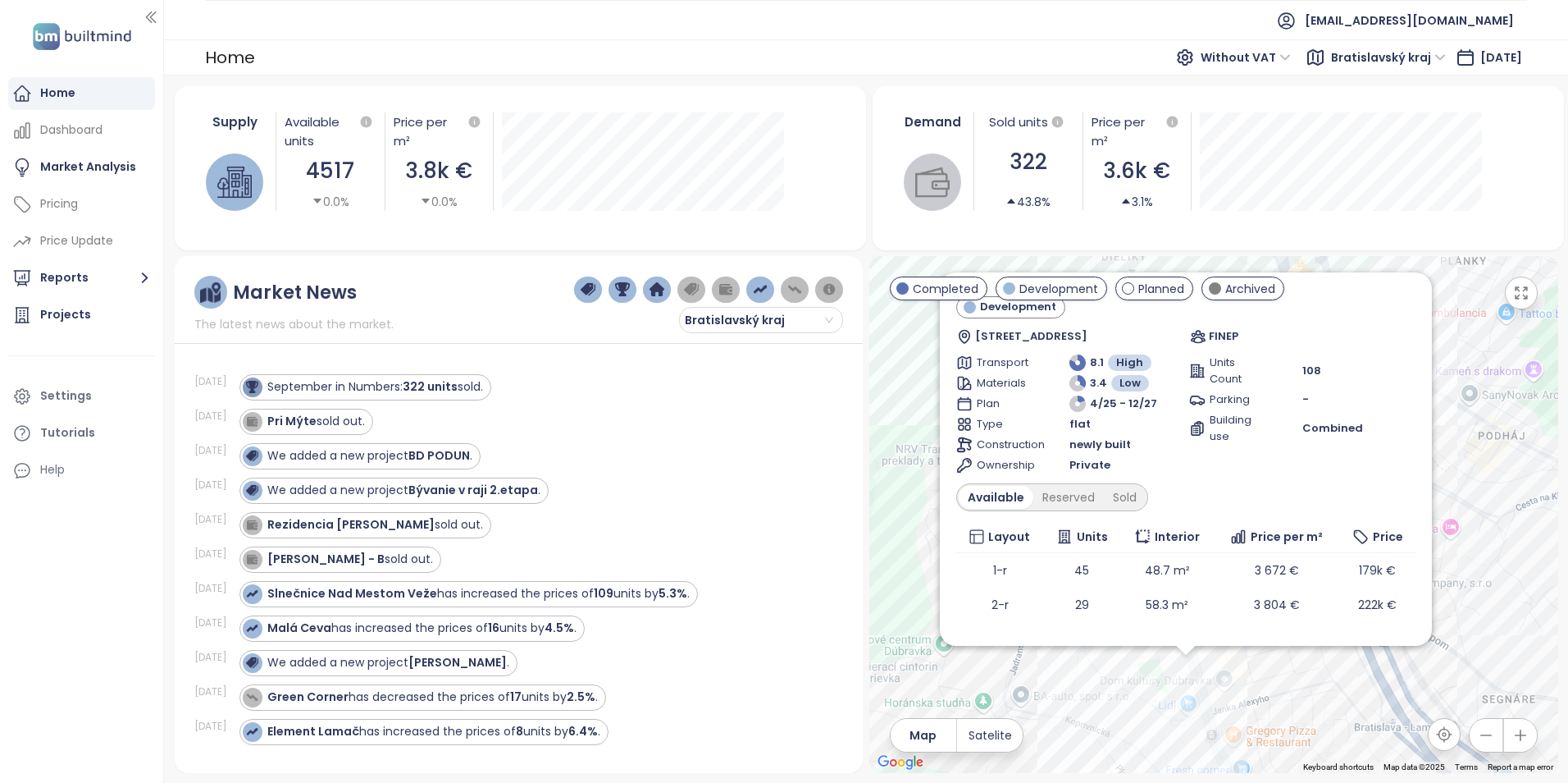
scroll to position [0, 0]
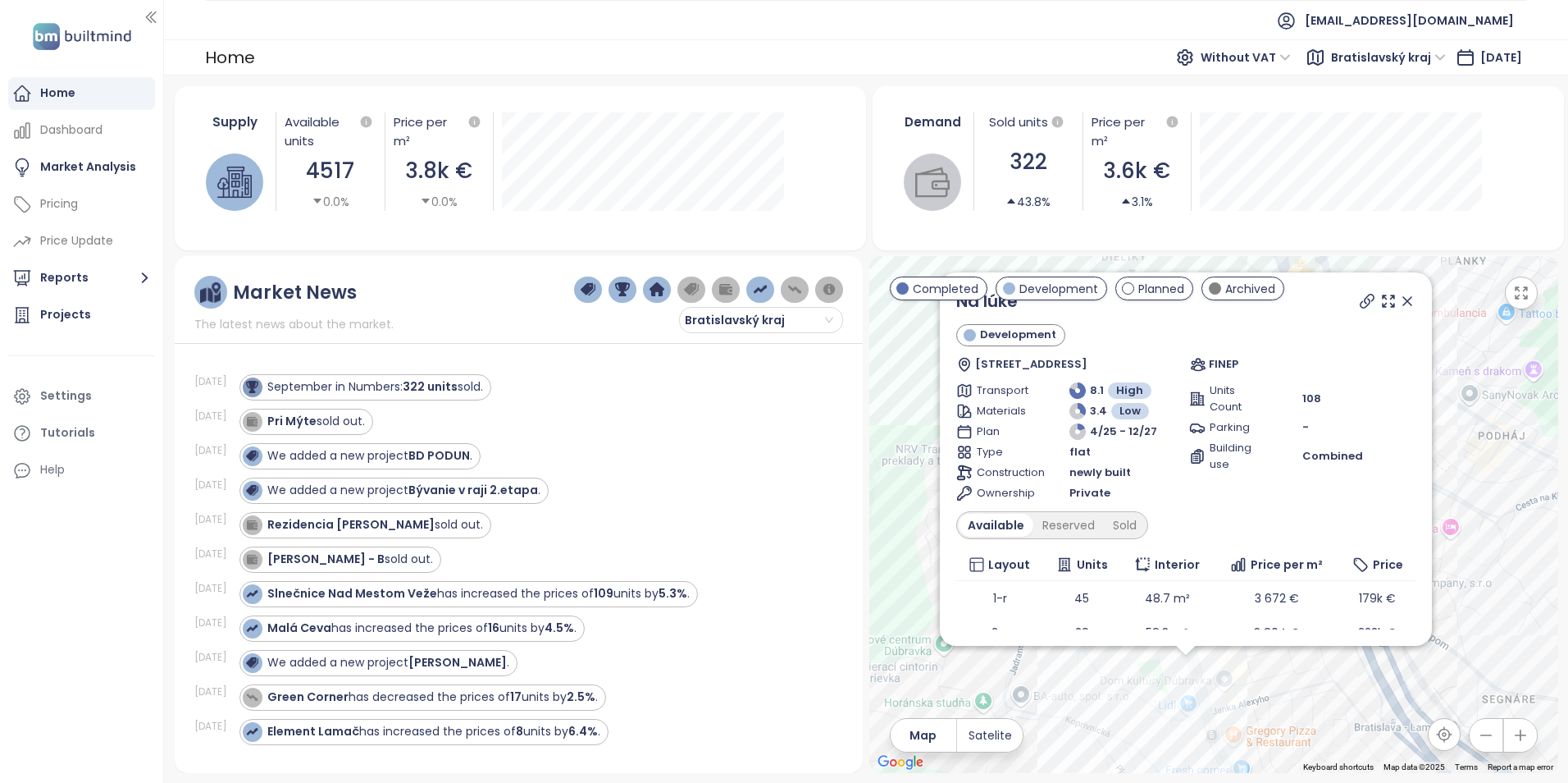
click at [1399, 296] on icon at bounding box center [1406, 301] width 16 height 16
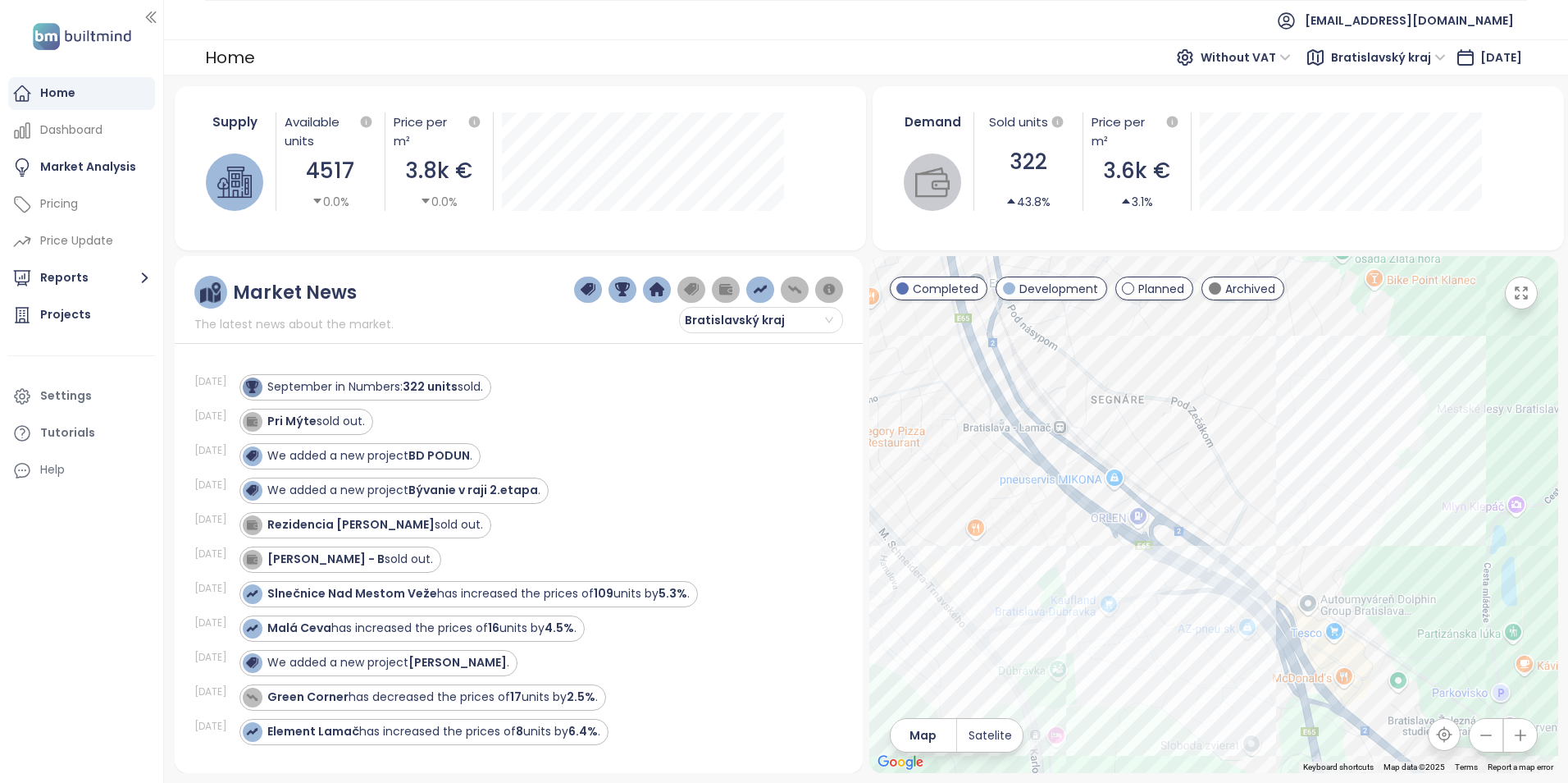
drag, startPoint x: 1300, startPoint y: 527, endPoint x: 997, endPoint y: 392, distance: 331.7
click at [997, 392] on div at bounding box center [1213, 514] width 689 height 517
click at [1092, 635] on div "[GEOGRAPHIC_DATA]" at bounding box center [1213, 514] width 689 height 517
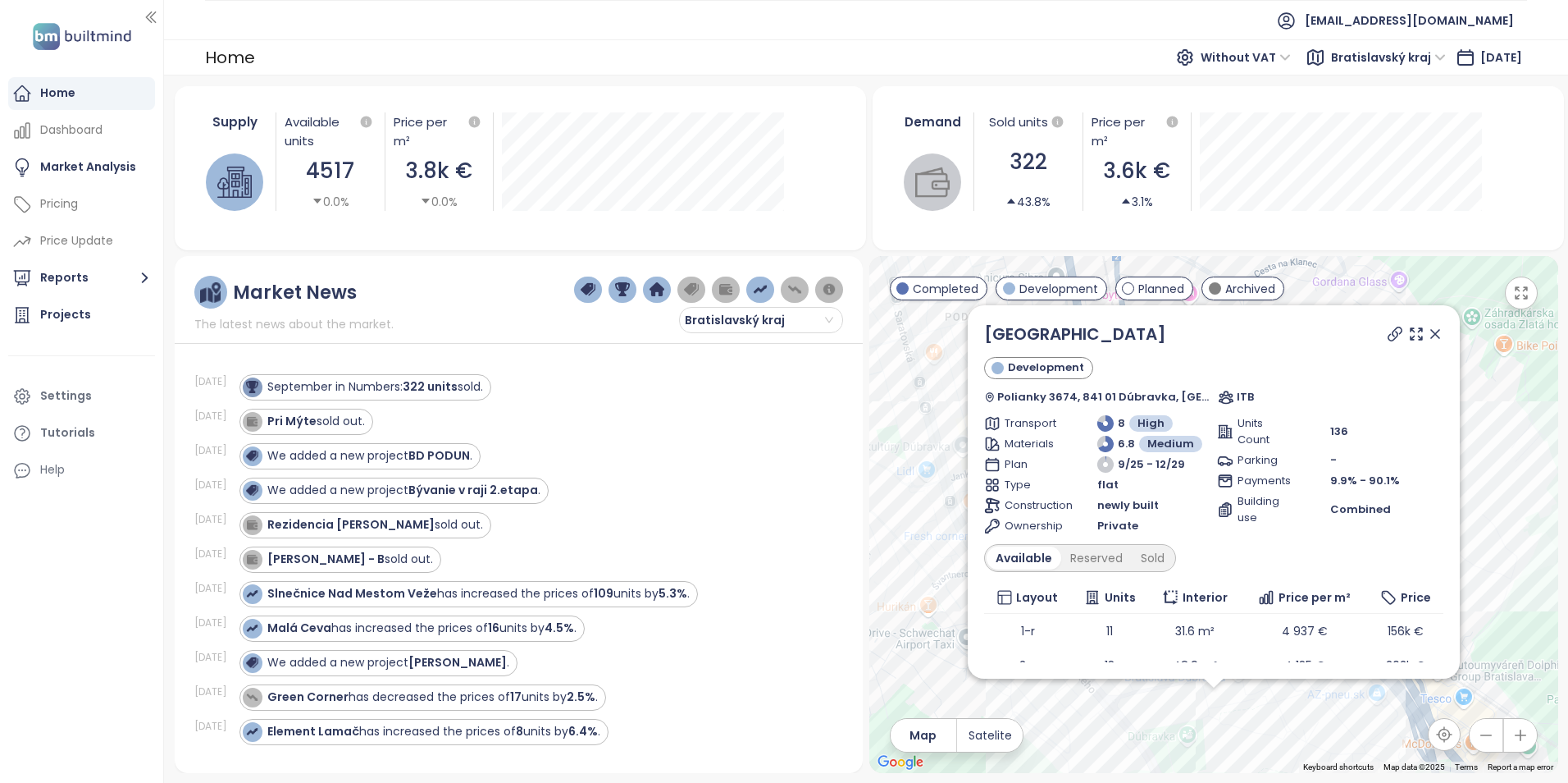
click at [1431, 333] on icon at bounding box center [1435, 334] width 8 height 8
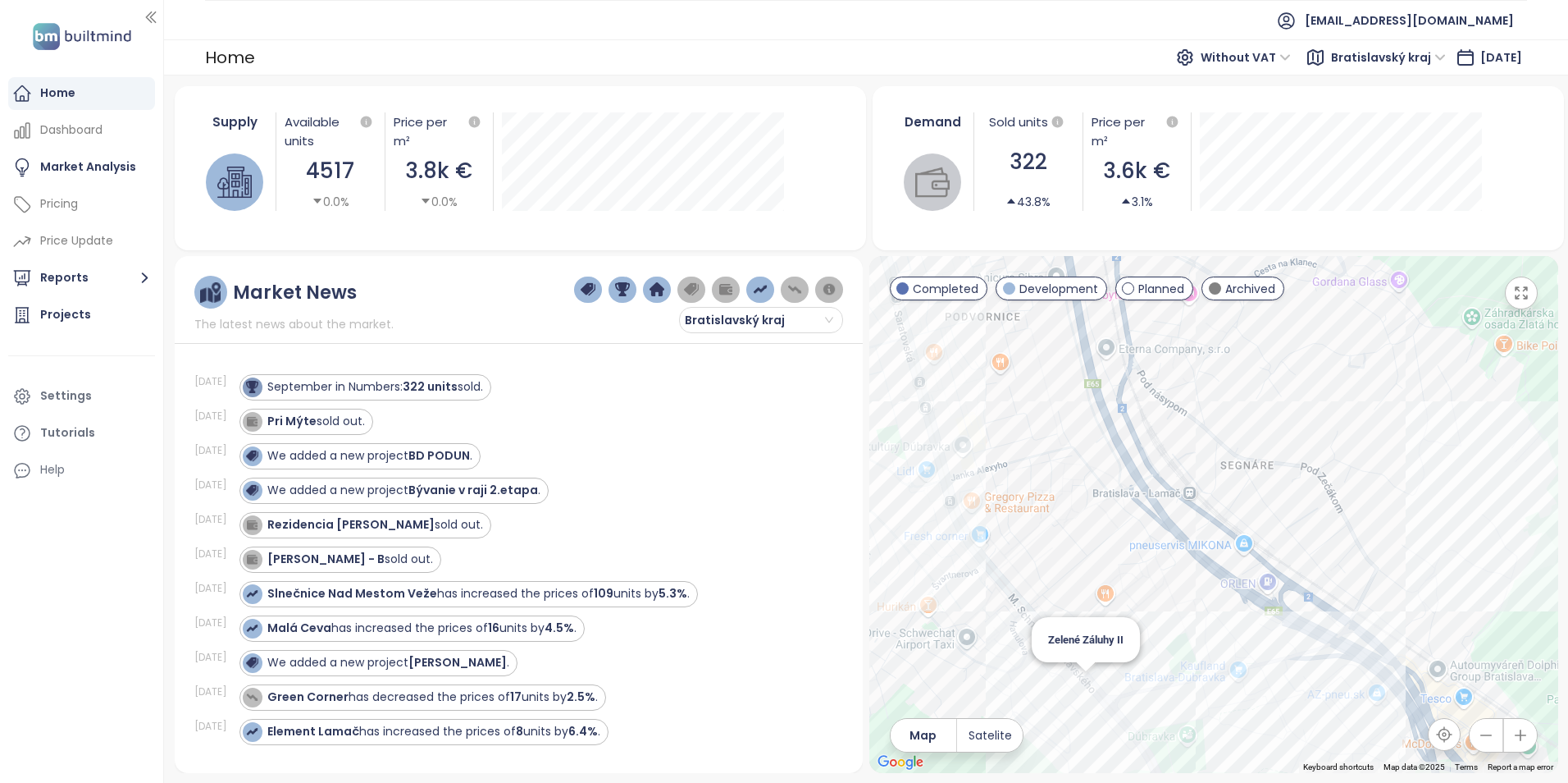
click at [1092, 679] on div "Zelené Záluhy II" at bounding box center [1213, 514] width 689 height 517
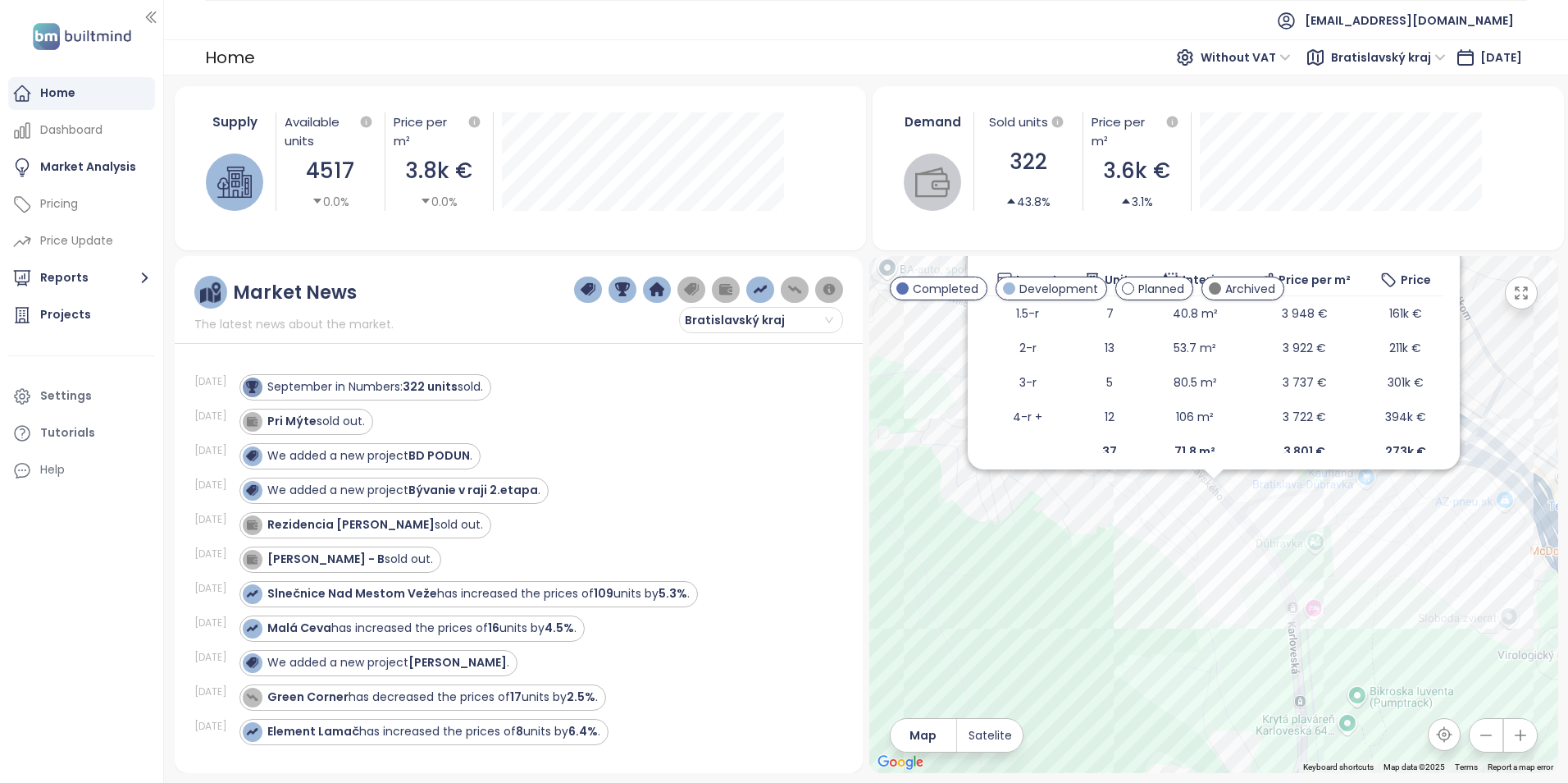
scroll to position [161, 0]
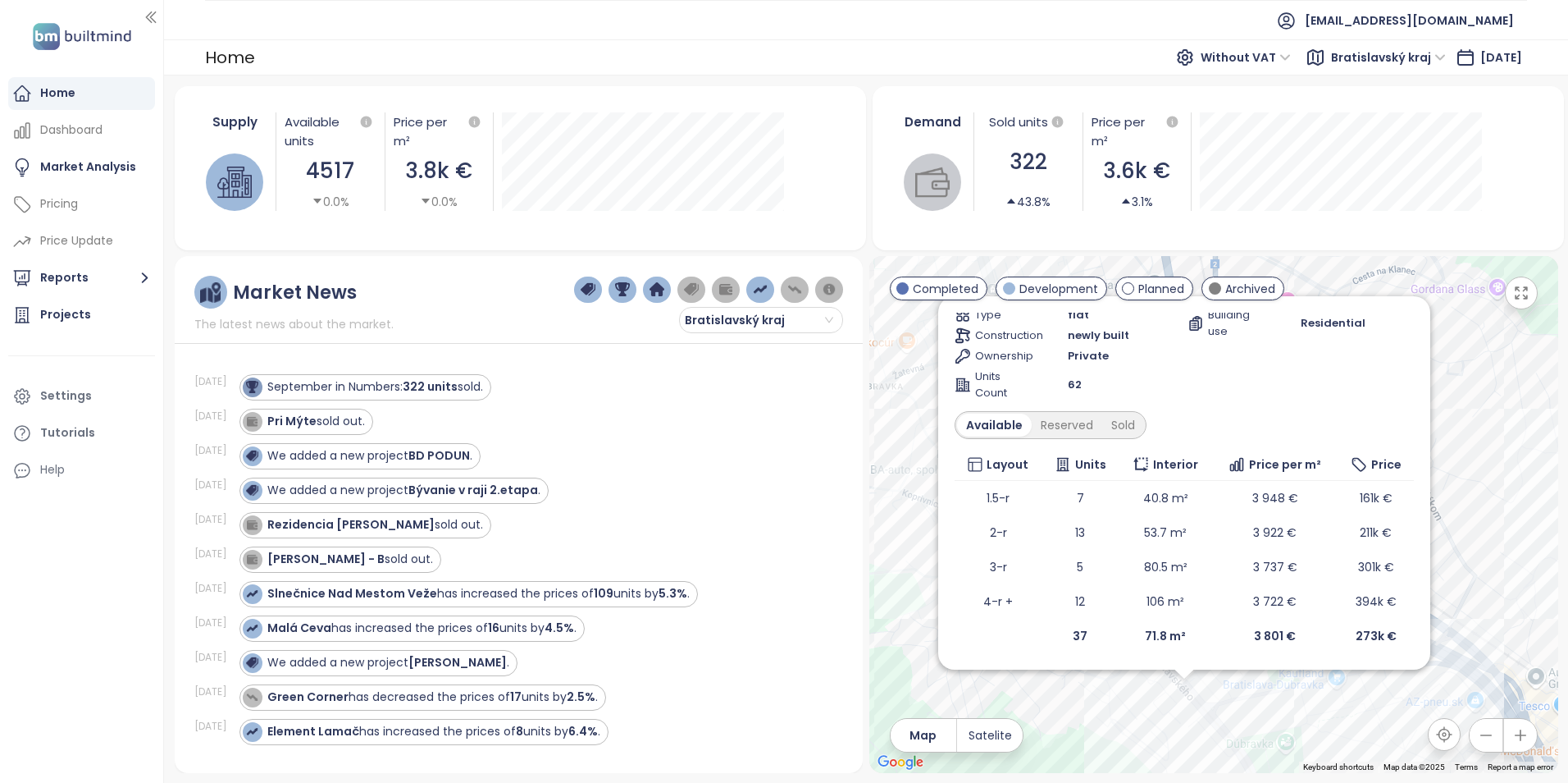
drag, startPoint x: 1496, startPoint y: 368, endPoint x: 1468, endPoint y: 584, distance: 217.8
click at [1468, 584] on div "Zelené Záluhy II Development Hanulova 5d, 841 01 Dúbravka, Slovakia Devecorp Tr…" at bounding box center [1213, 514] width 689 height 517
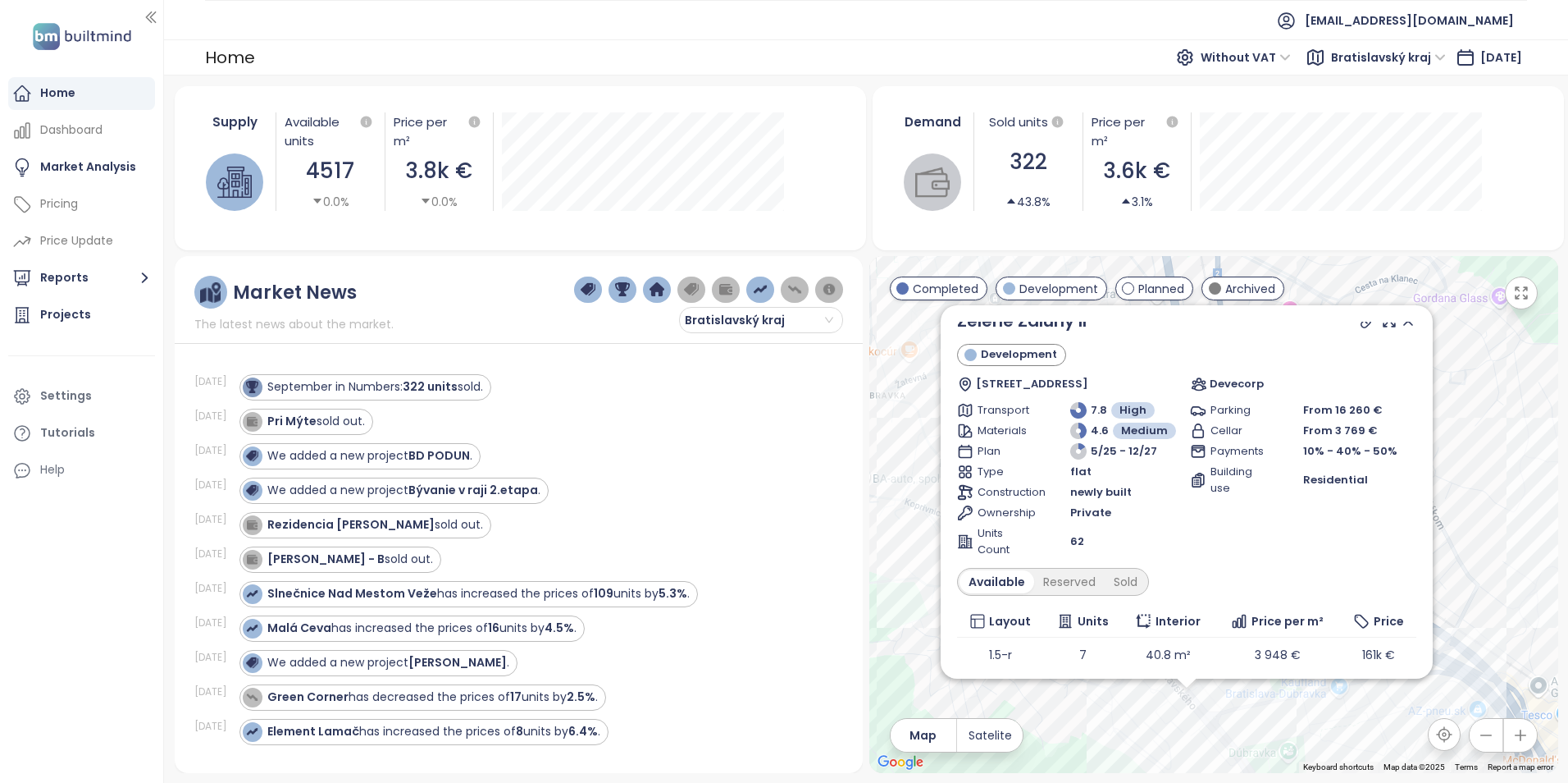
scroll to position [0, 0]
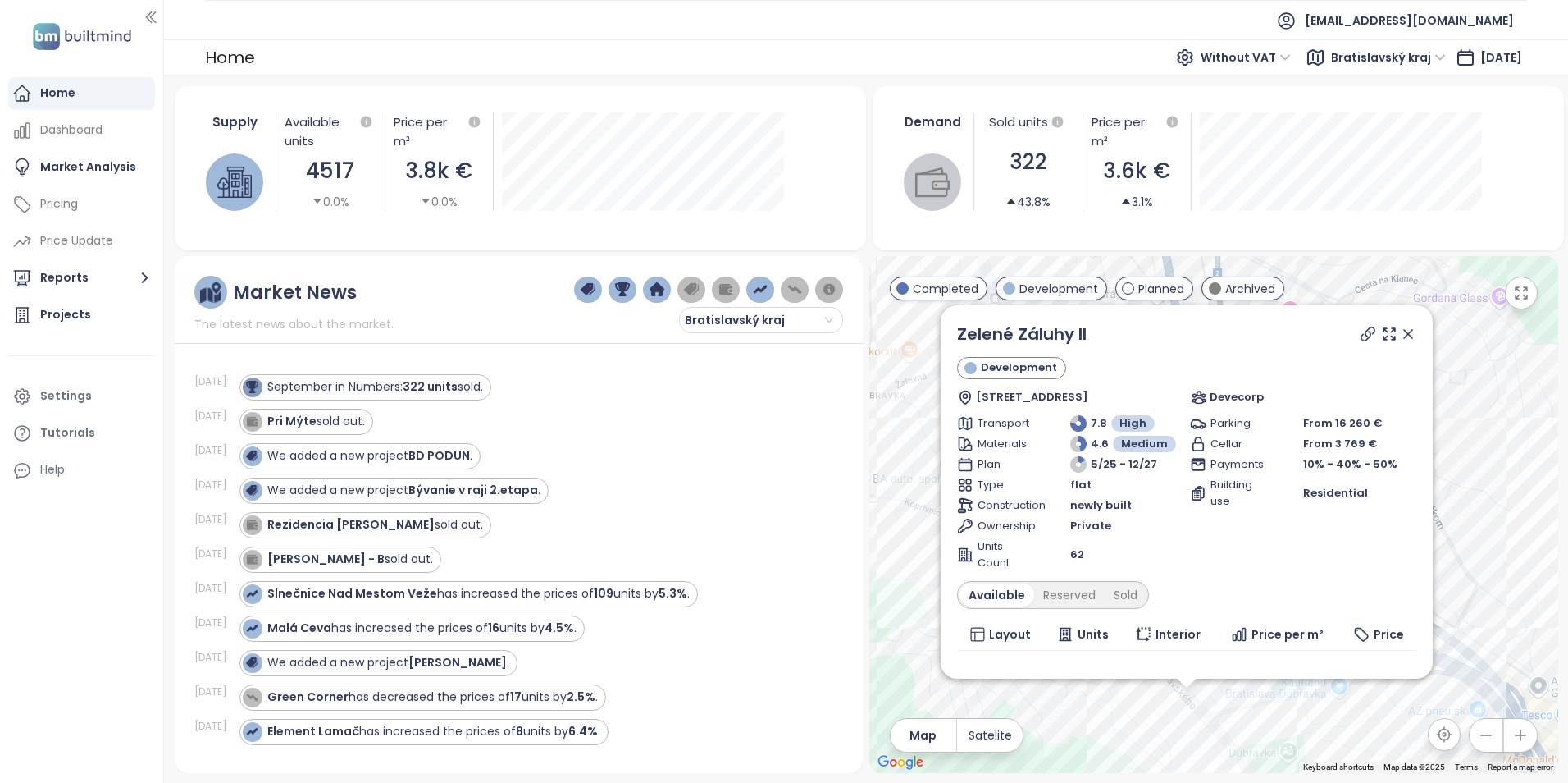
click at [1404, 336] on icon at bounding box center [1407, 334] width 8 height 8
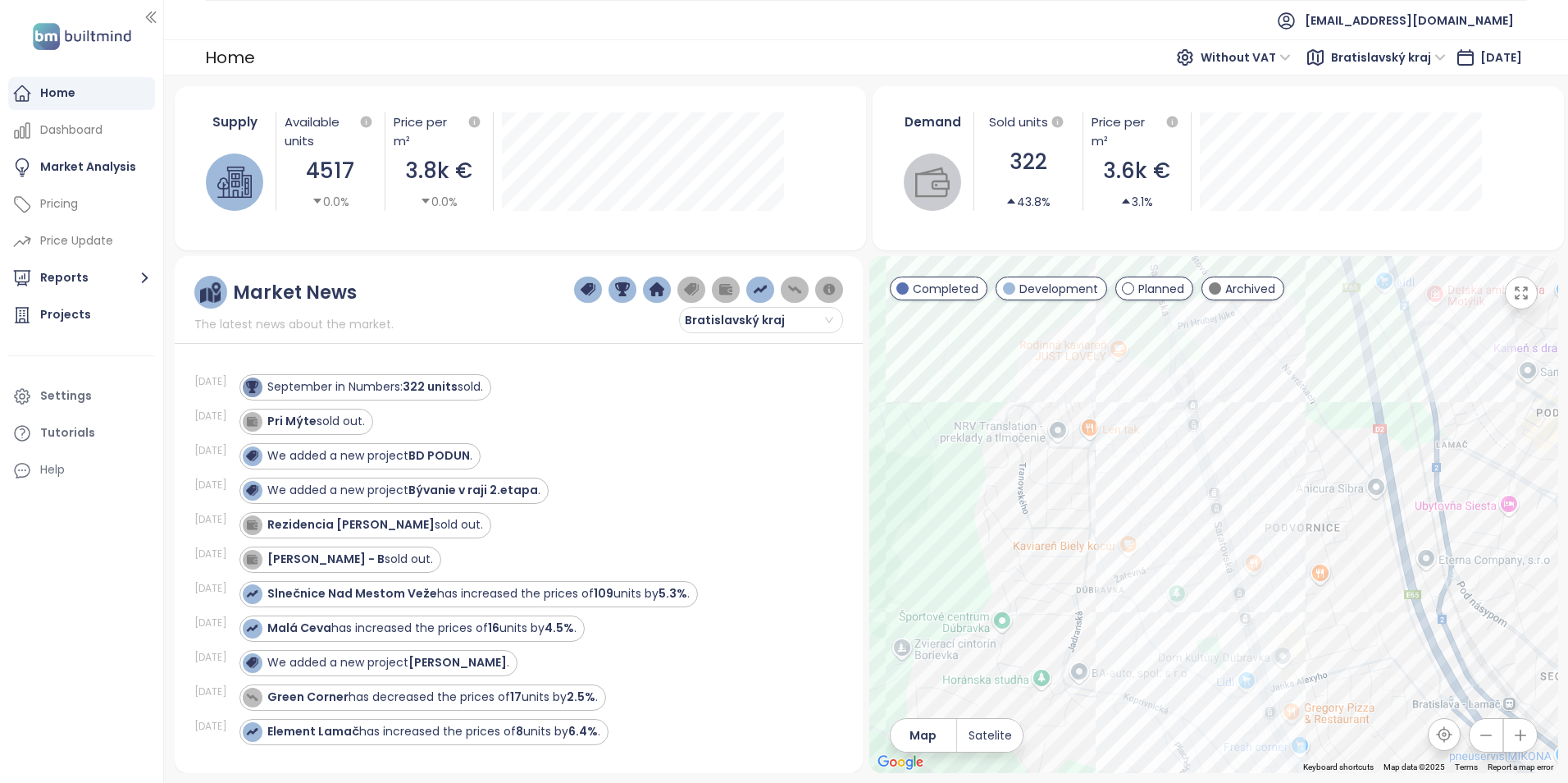
drag, startPoint x: 1121, startPoint y: 416, endPoint x: 1343, endPoint y: 612, distance: 296.1
click at [1343, 612] on div at bounding box center [1213, 514] width 689 height 517
click at [1242, 642] on div "Na lúke" at bounding box center [1213, 514] width 689 height 517
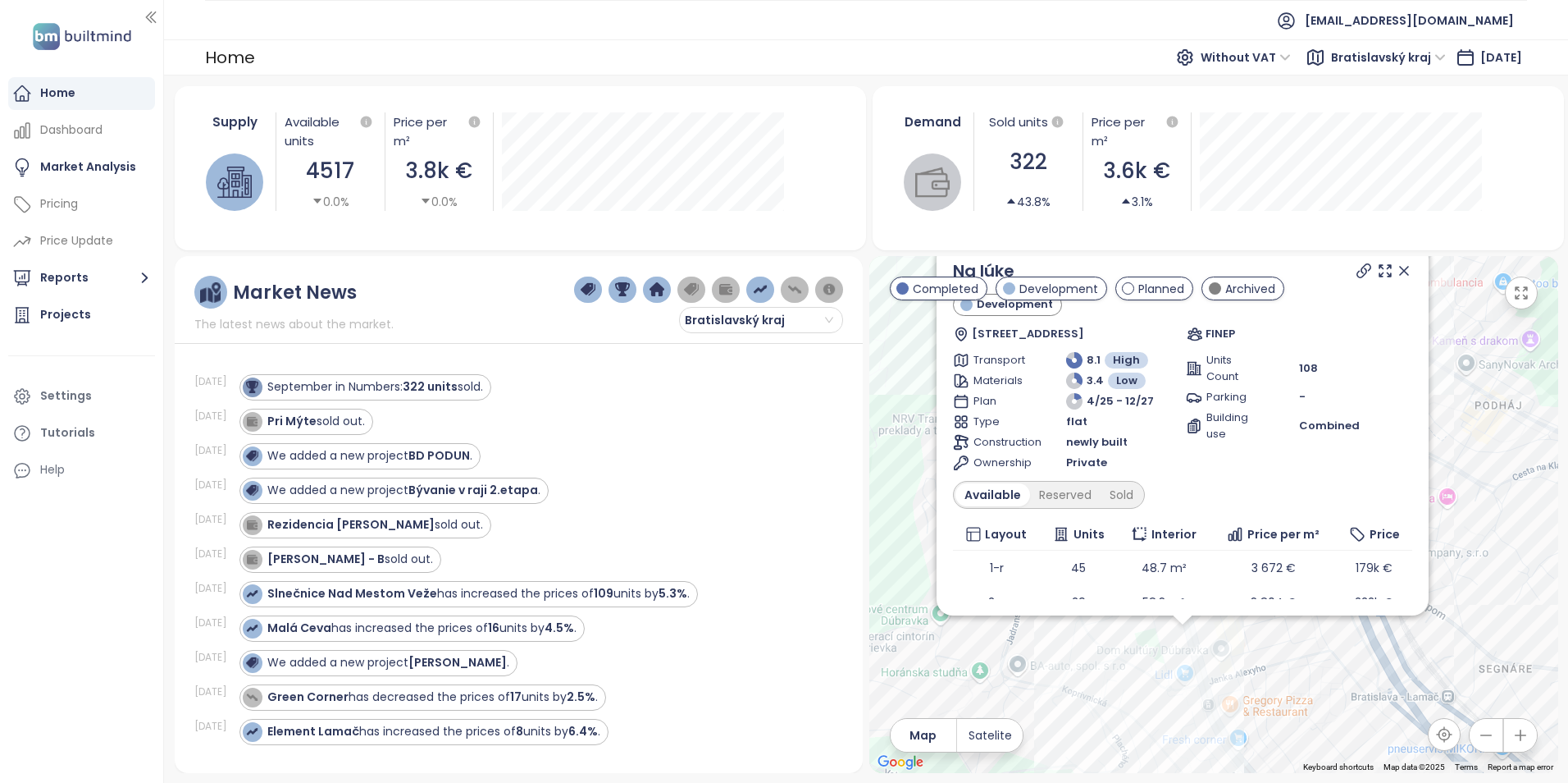
drag, startPoint x: 1481, startPoint y: 511, endPoint x: 1472, endPoint y: 591, distance: 80.5
click at [1472, 591] on div "Na lúke Development Saratovská 3361, 841 02 Dúbravka, Slovakia FINEP Transport …" at bounding box center [1213, 514] width 689 height 517
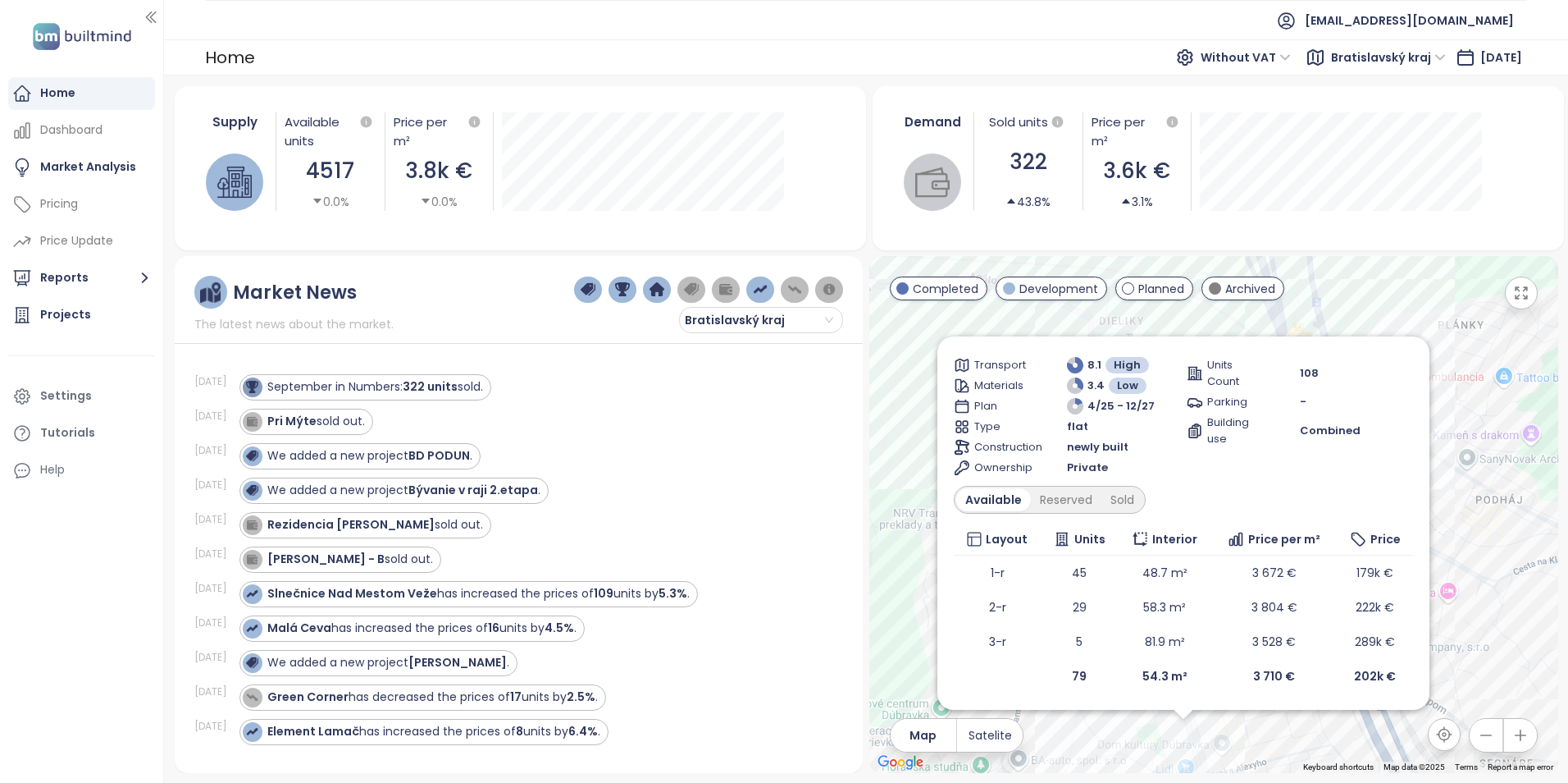
drag, startPoint x: 1454, startPoint y: 405, endPoint x: 1454, endPoint y: 503, distance: 98.0
click at [1454, 503] on div "Na lúke Development Saratovská 3361, 841 02 Dúbravka, Slovakia FINEP Transport …" at bounding box center [1213, 514] width 689 height 517
click at [1116, 502] on div "Sold" at bounding box center [1122, 499] width 42 height 23
click at [1070, 499] on div "Reserved" at bounding box center [1060, 499] width 70 height 23
click at [1108, 495] on div "Sold" at bounding box center [1120, 499] width 42 height 23
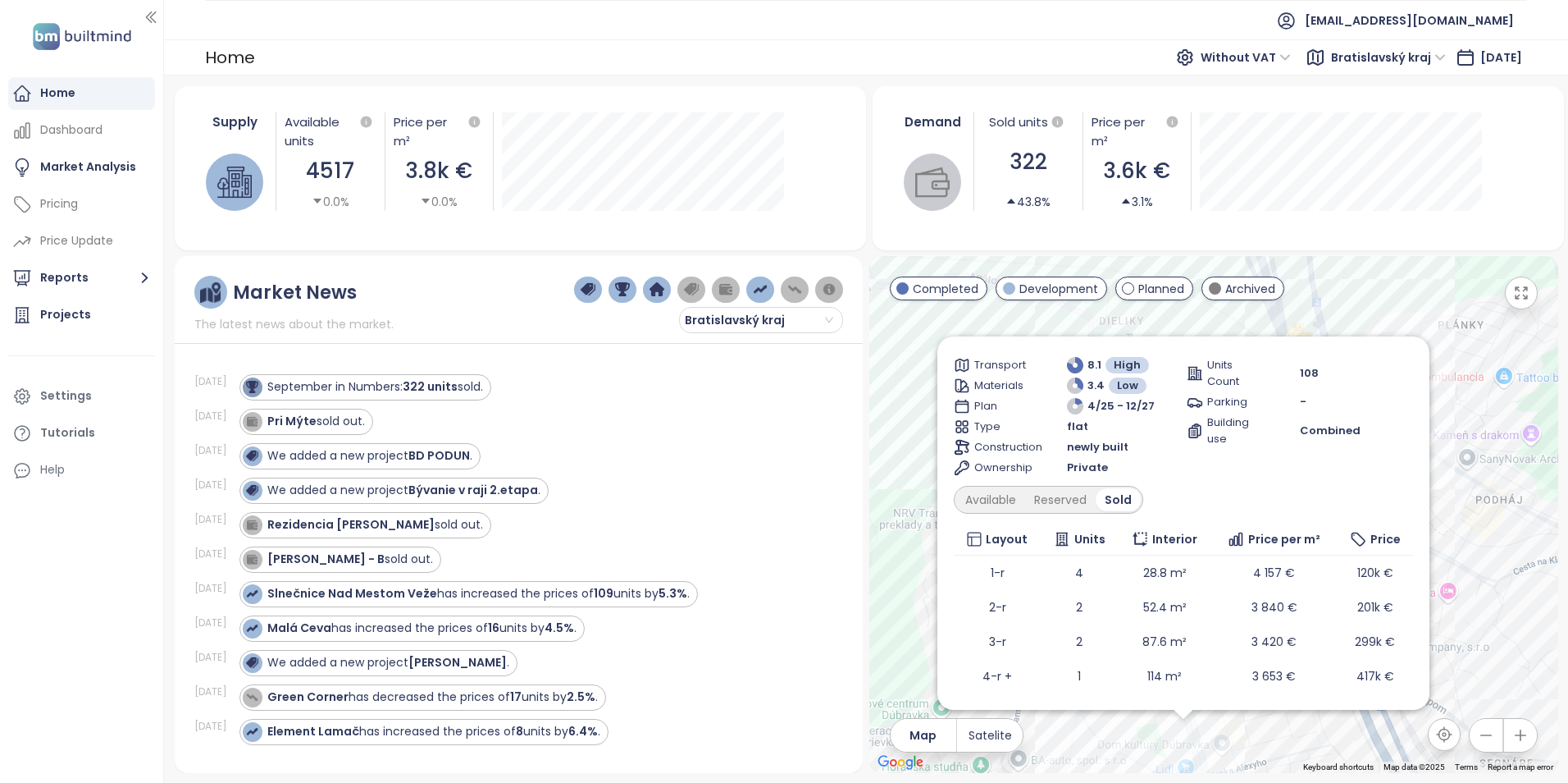
scroll to position [0, 0]
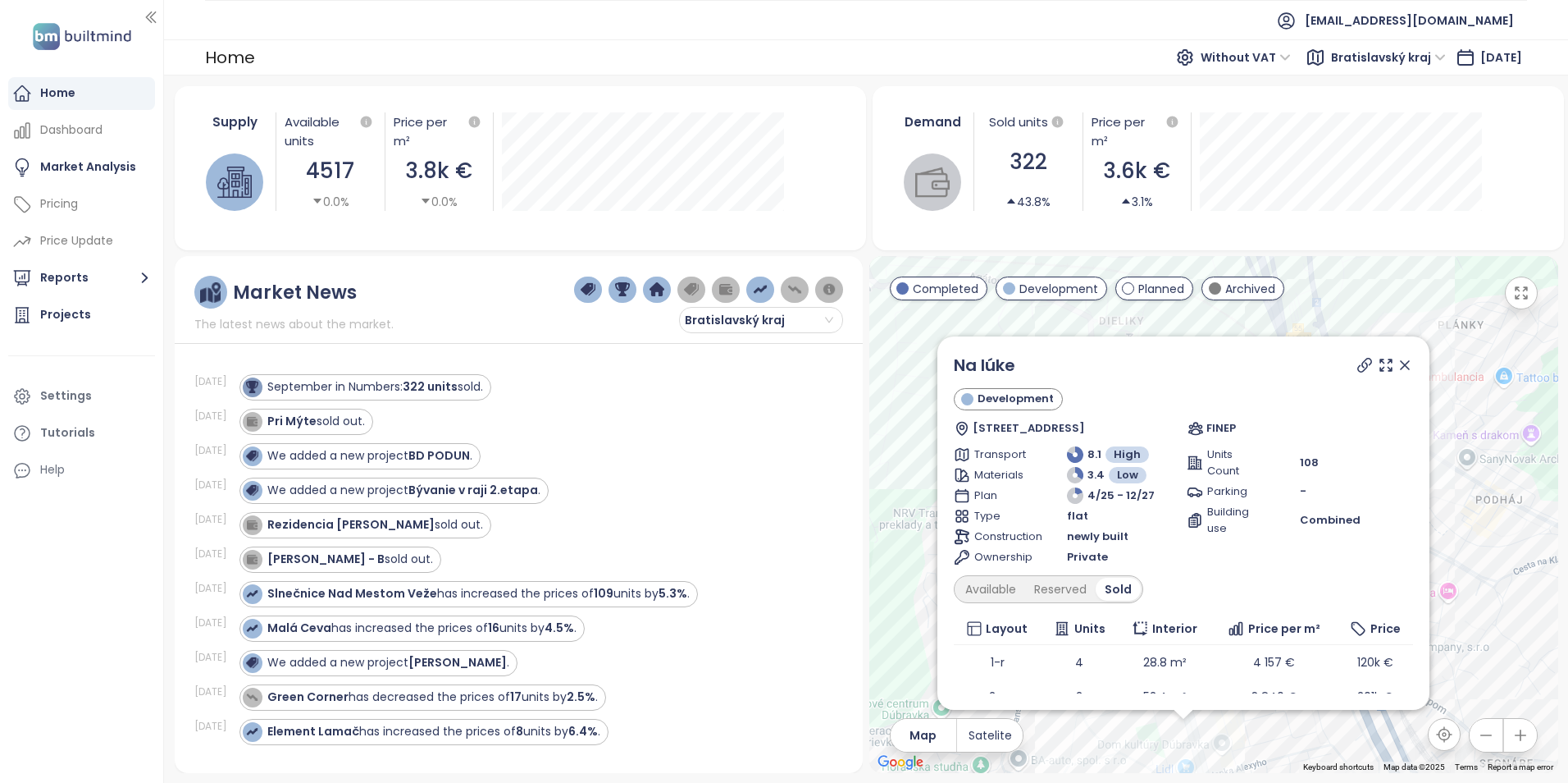
drag, startPoint x: 1394, startPoint y: 366, endPoint x: 1365, endPoint y: 573, distance: 209.0
click at [1401, 366] on icon at bounding box center [1405, 365] width 8 height 8
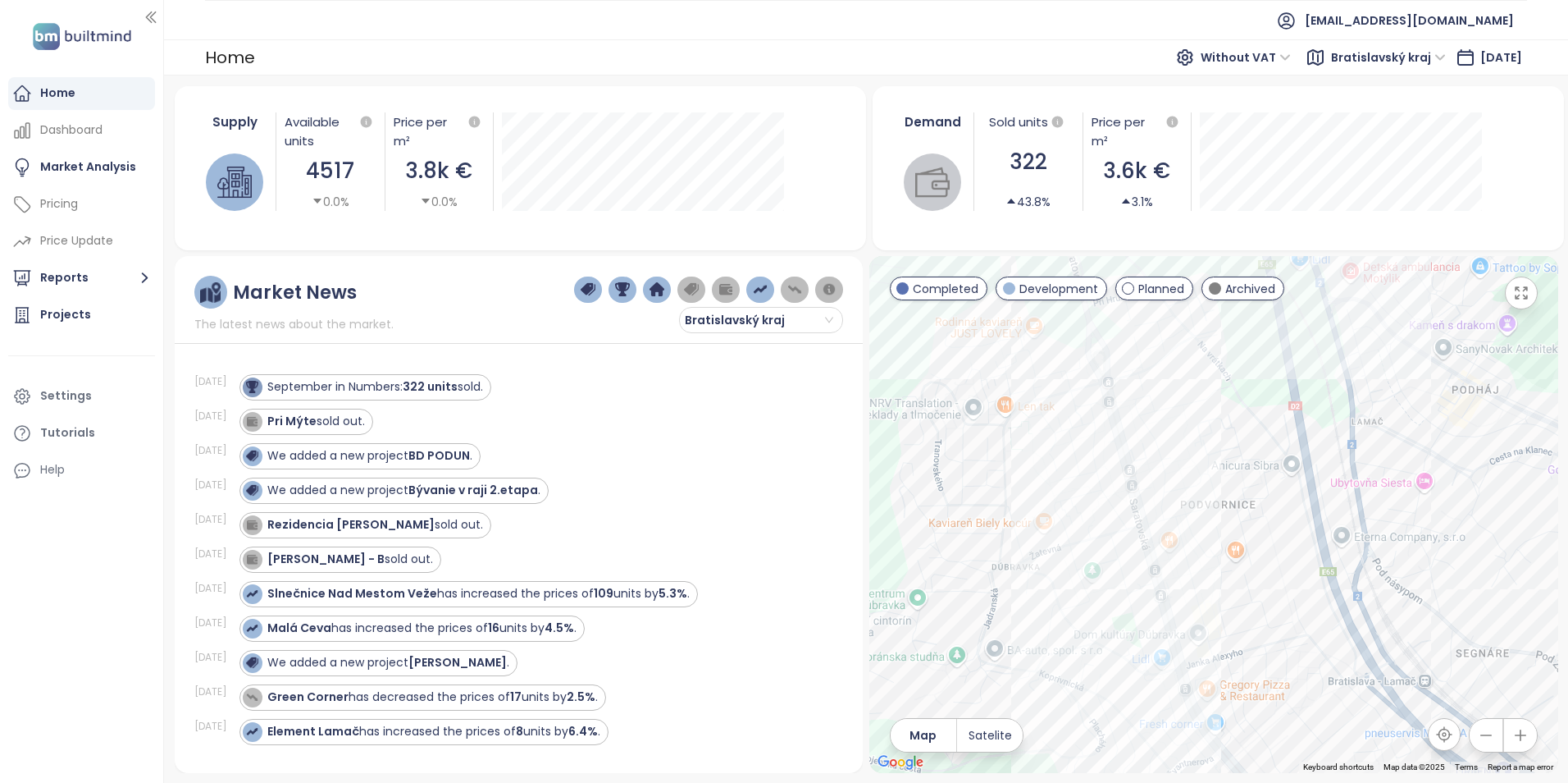
drag, startPoint x: 1223, startPoint y: 518, endPoint x: 1220, endPoint y: 483, distance: 35.1
click at [1220, 483] on div at bounding box center [1213, 514] width 689 height 517
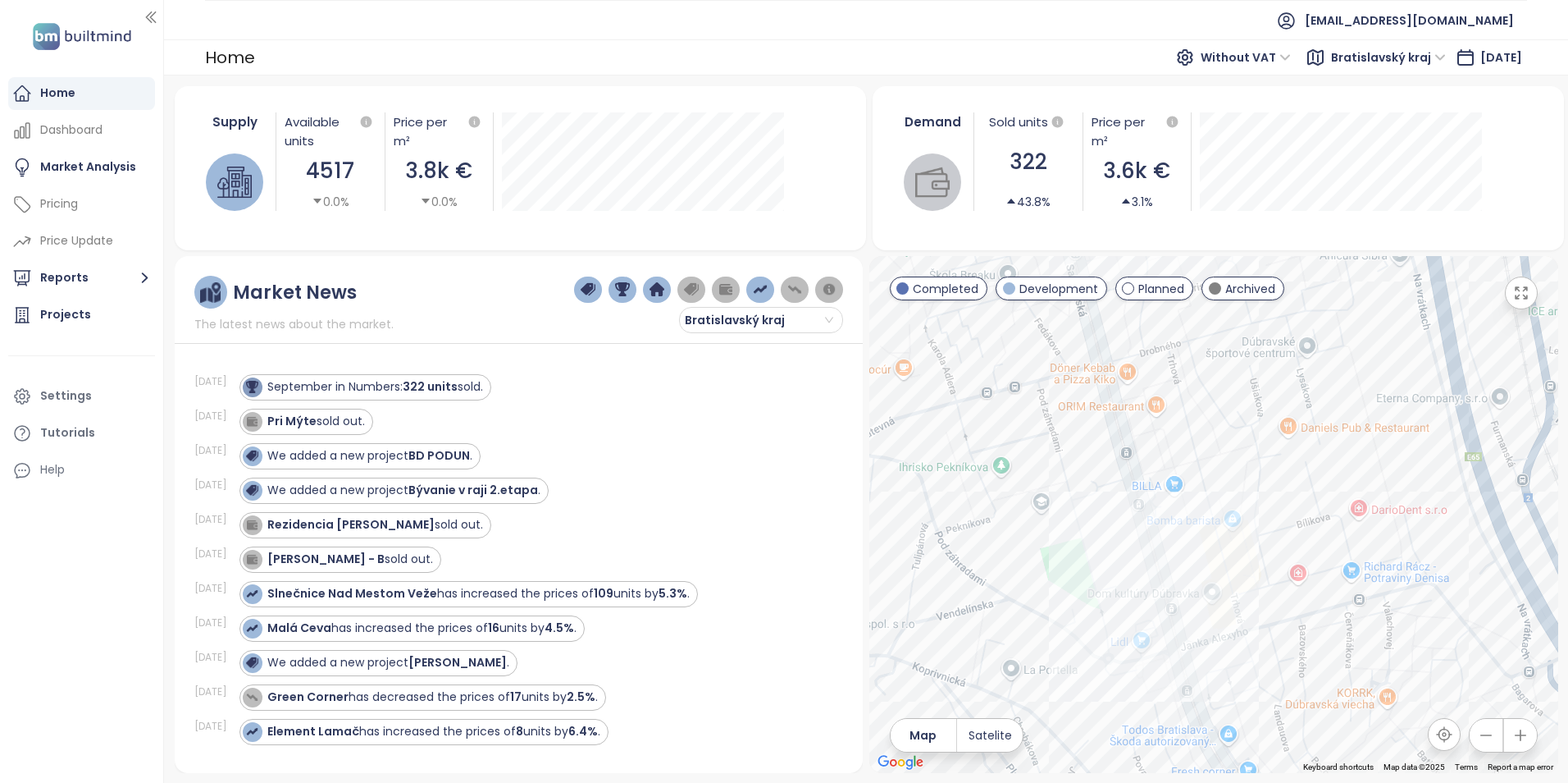
drag, startPoint x: 1180, startPoint y: 608, endPoint x: 1188, endPoint y: 420, distance: 188.2
click at [1188, 420] on div at bounding box center [1213, 514] width 689 height 517
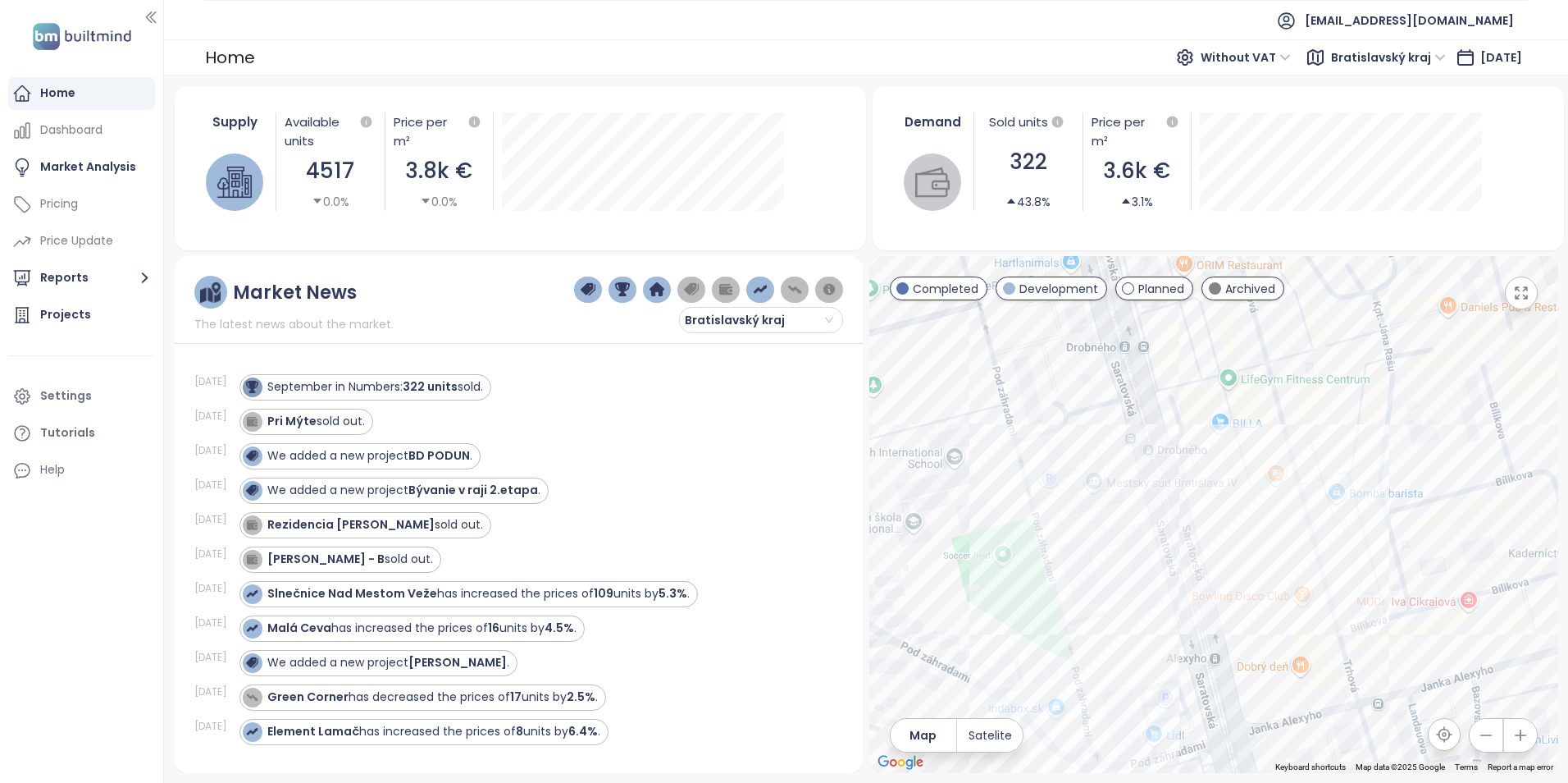
click at [1235, 61] on span "Without VAT" at bounding box center [1246, 57] width 90 height 24
drag, startPoint x: 1240, startPoint y: 87, endPoint x: 1045, endPoint y: 108, distance: 196.1
click at [1240, 87] on div "With VAT" at bounding box center [1226, 89] width 76 height 18
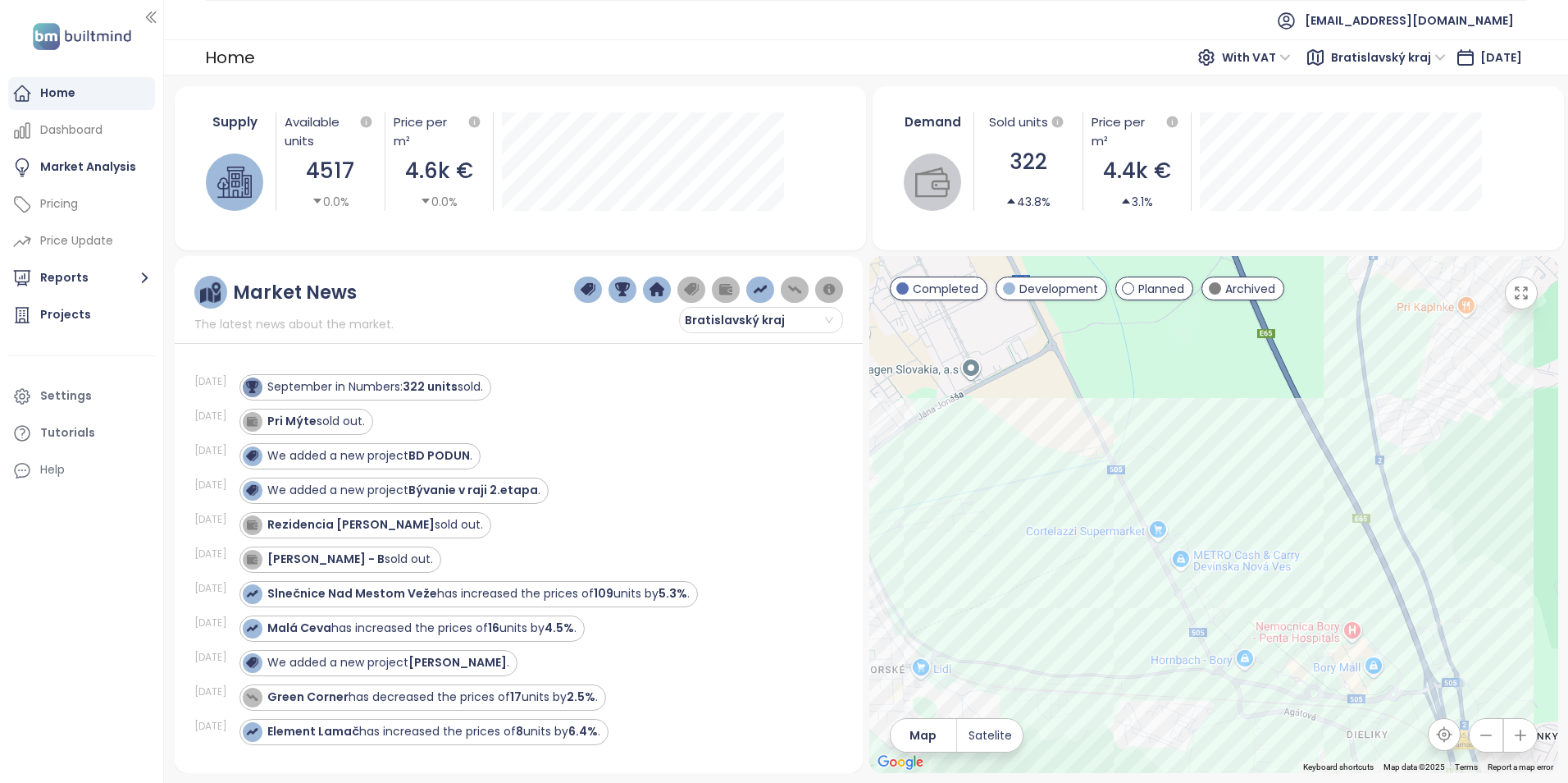
drag, startPoint x: 1283, startPoint y: 451, endPoint x: 981, endPoint y: 205, distance: 389.5
click at [981, 205] on div "Supply Available units 4517 0.0% Price per m² 4.6k € 0.0% Demand Sold units 322…" at bounding box center [866, 430] width 1384 height 687
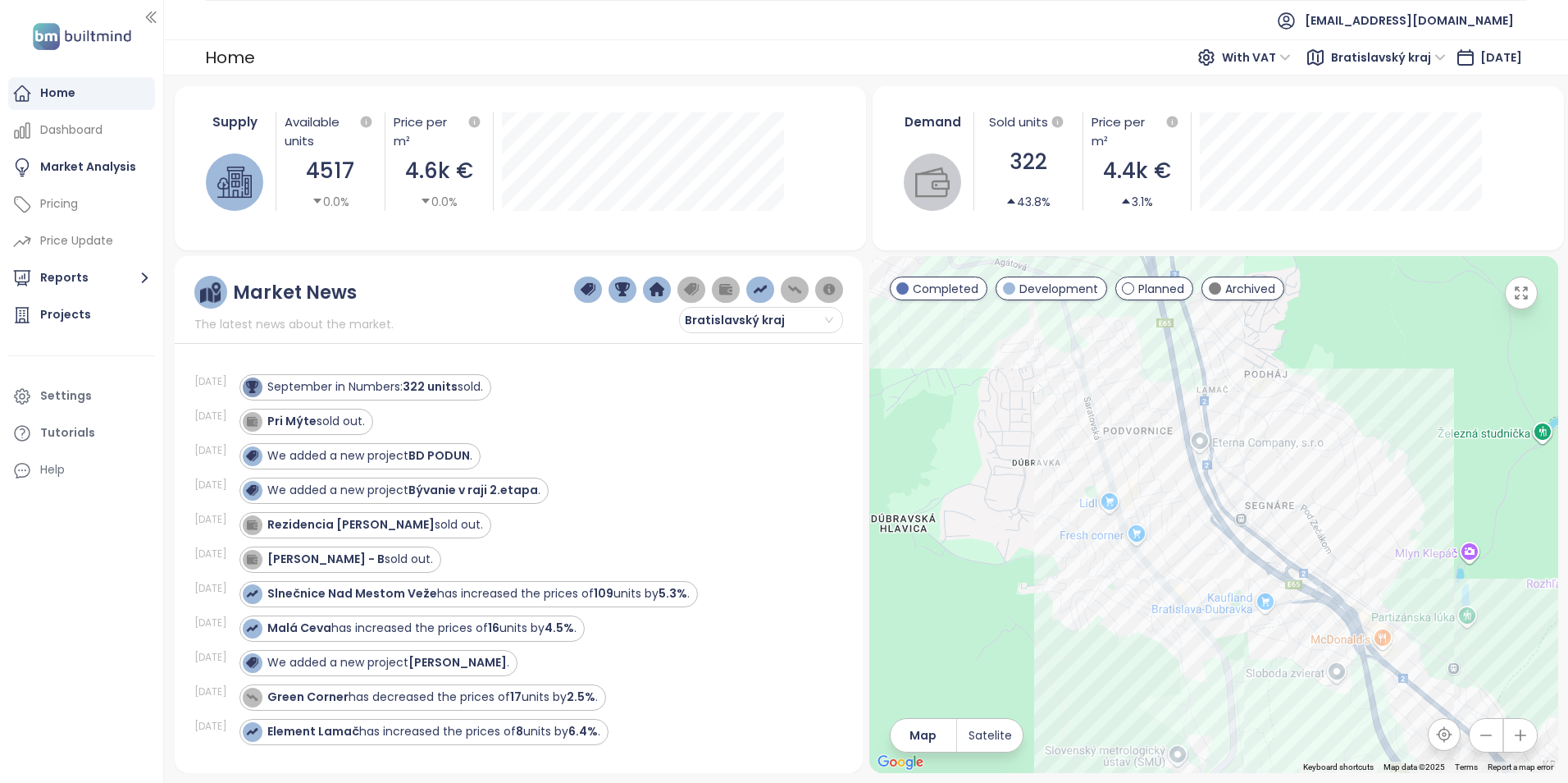
drag, startPoint x: 1301, startPoint y: 549, endPoint x: 1172, endPoint y: 497, distance: 139.1
click at [1172, 497] on div at bounding box center [1213, 514] width 689 height 517
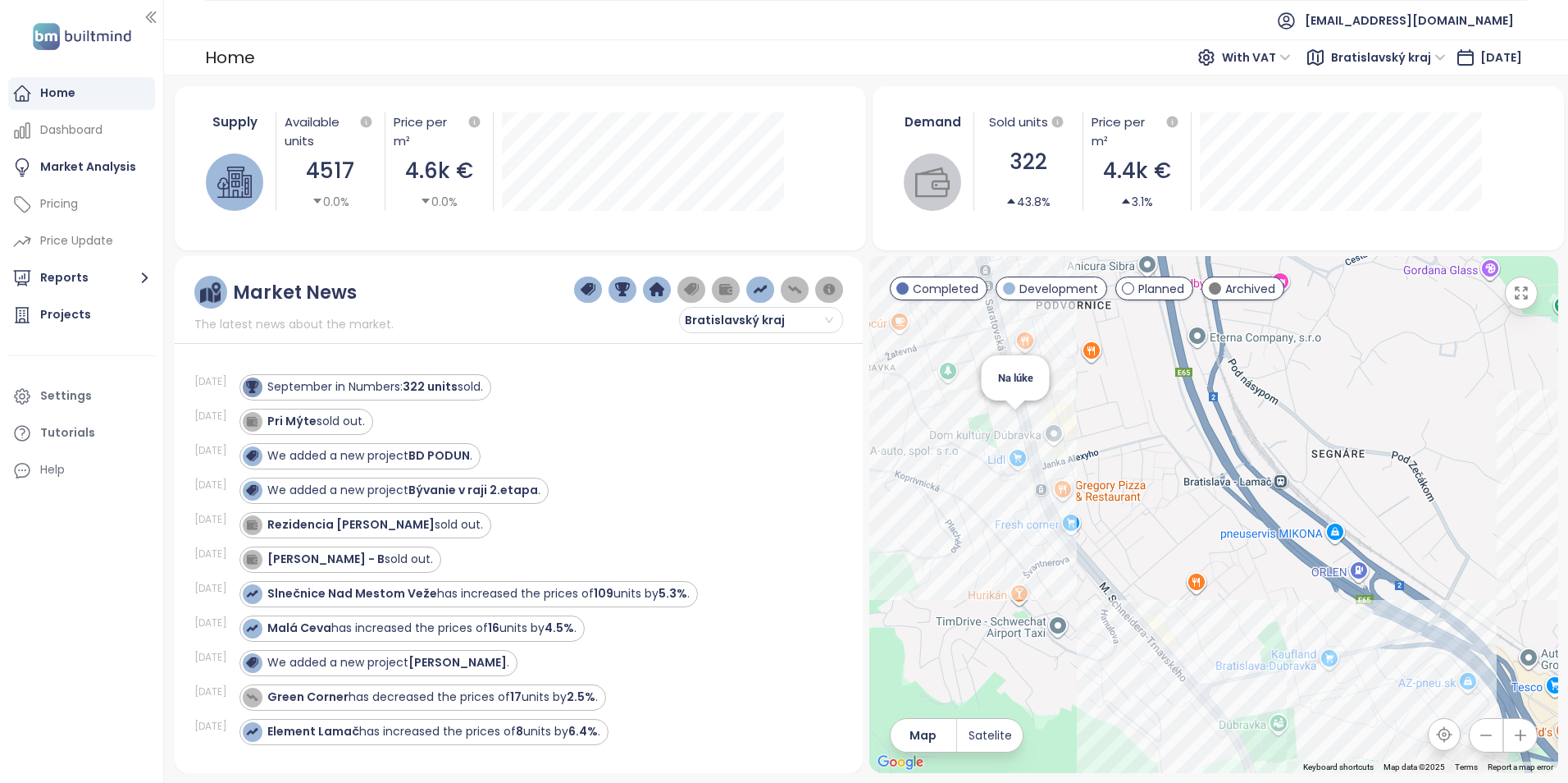
click at [1016, 429] on div "Na lúke" at bounding box center [1213, 514] width 689 height 517
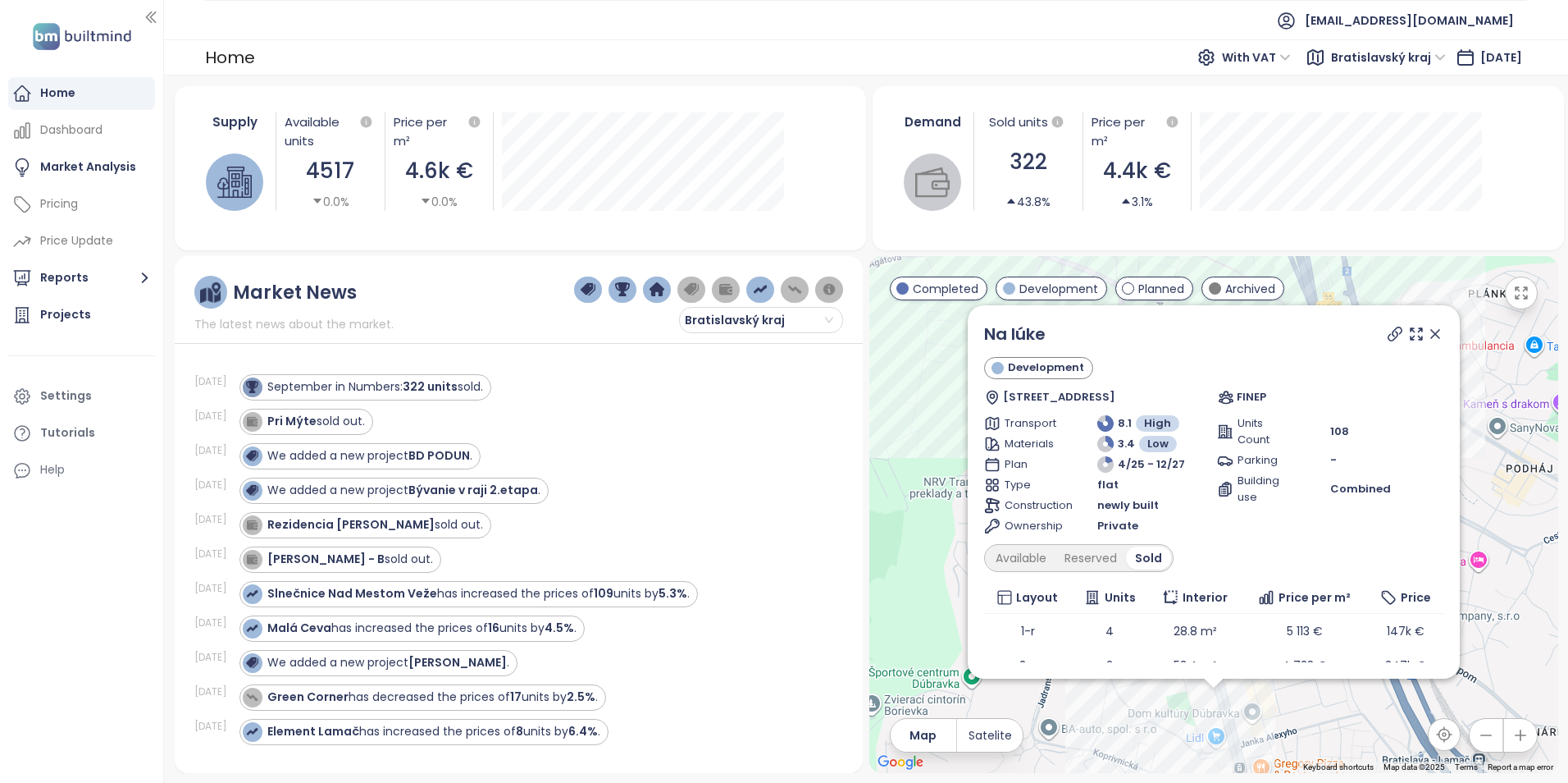
scroll to position [124, 0]
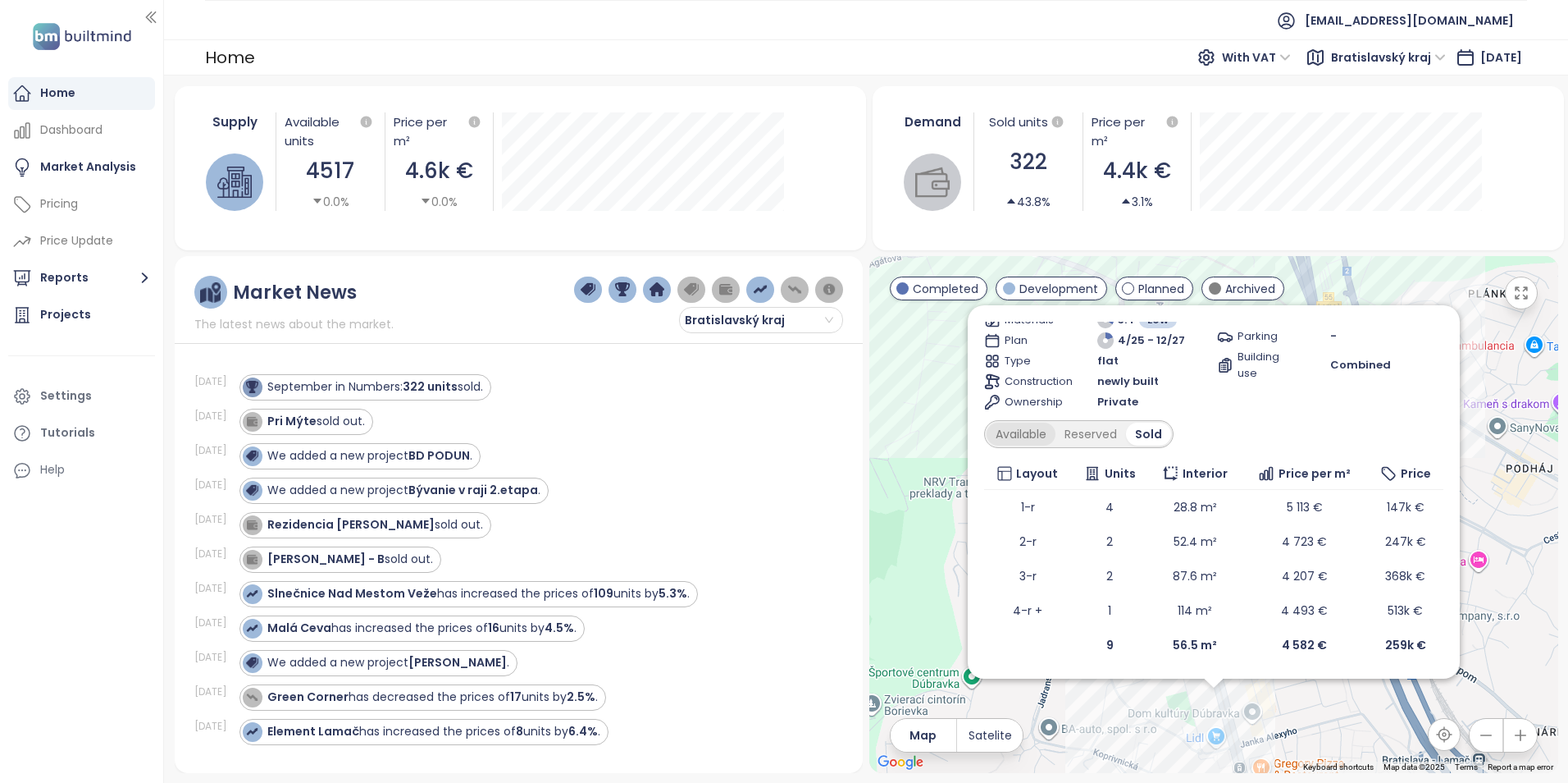
click at [1027, 430] on div "Available" at bounding box center [1020, 434] width 69 height 23
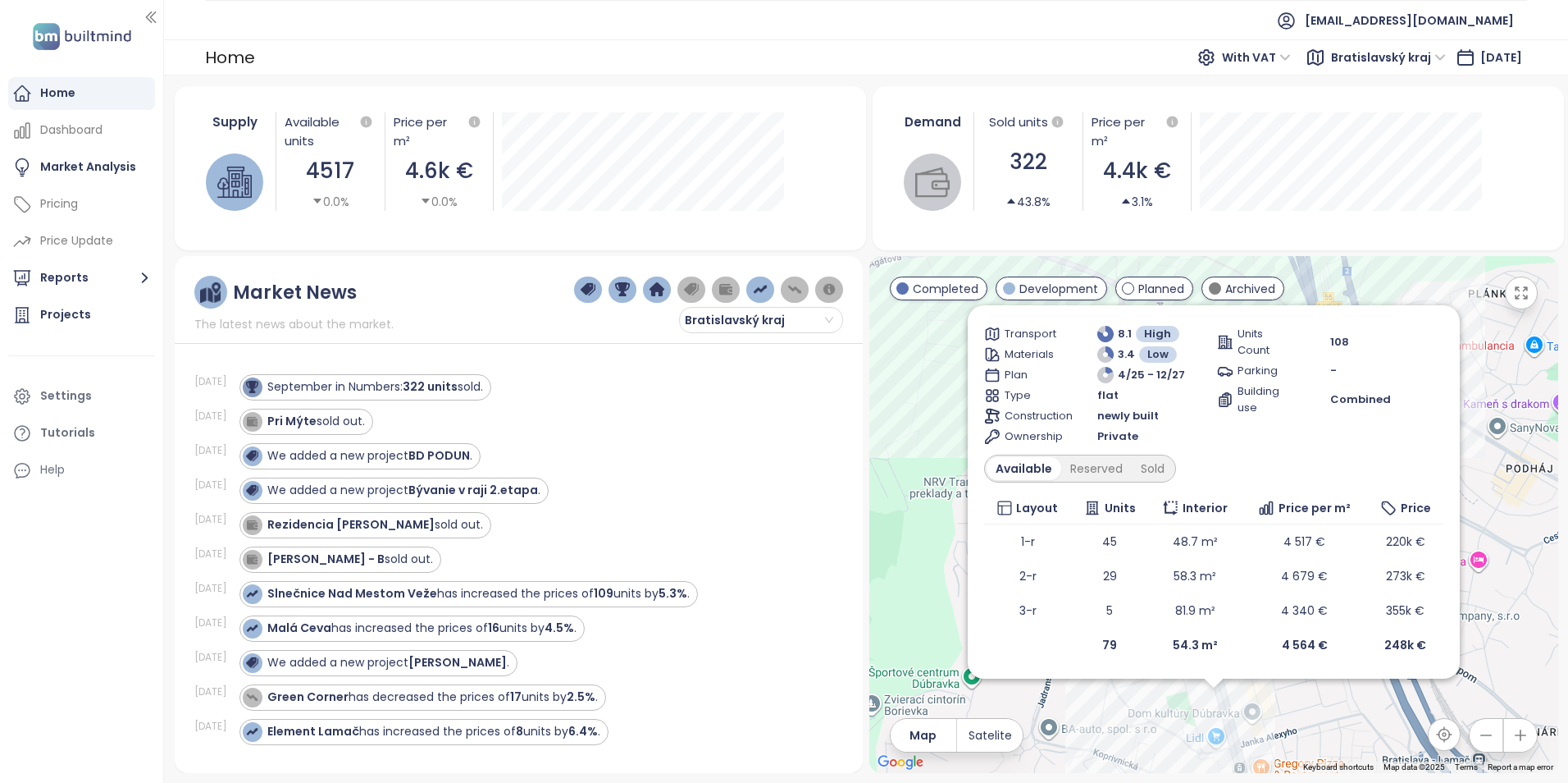
scroll to position [89, 0]
click at [1222, 55] on span "With VAT" at bounding box center [1256, 57] width 69 height 24
click at [1264, 114] on div "Without VAT" at bounding box center [1244, 116] width 71 height 18
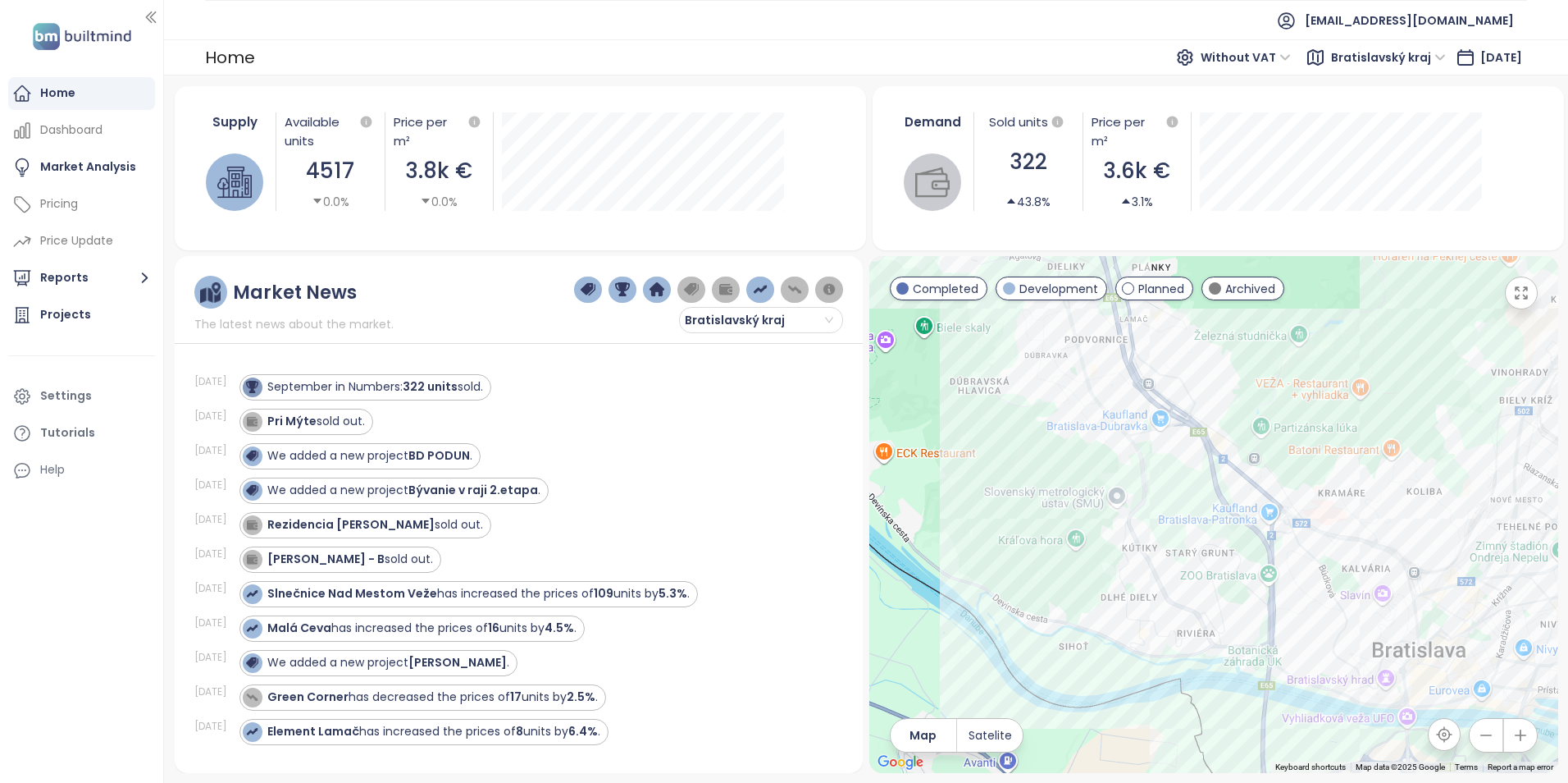
drag, startPoint x: 1190, startPoint y: 498, endPoint x: 1185, endPoint y: 327, distance: 171.1
click at [1185, 327] on div at bounding box center [1213, 514] width 689 height 517
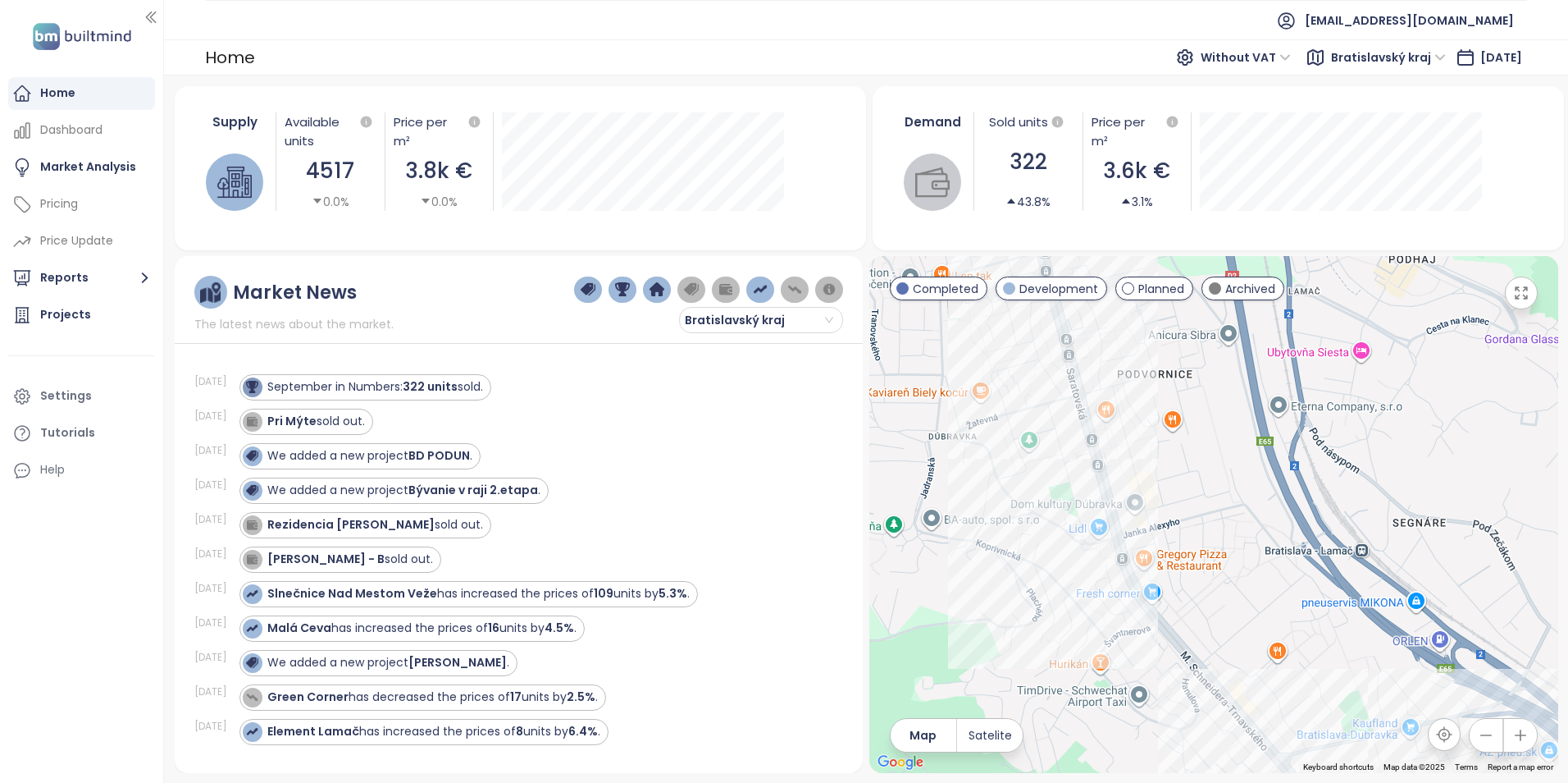
drag, startPoint x: 1112, startPoint y: 359, endPoint x: 1203, endPoint y: 491, distance: 160.3
click at [1203, 491] on div at bounding box center [1213, 514] width 689 height 517
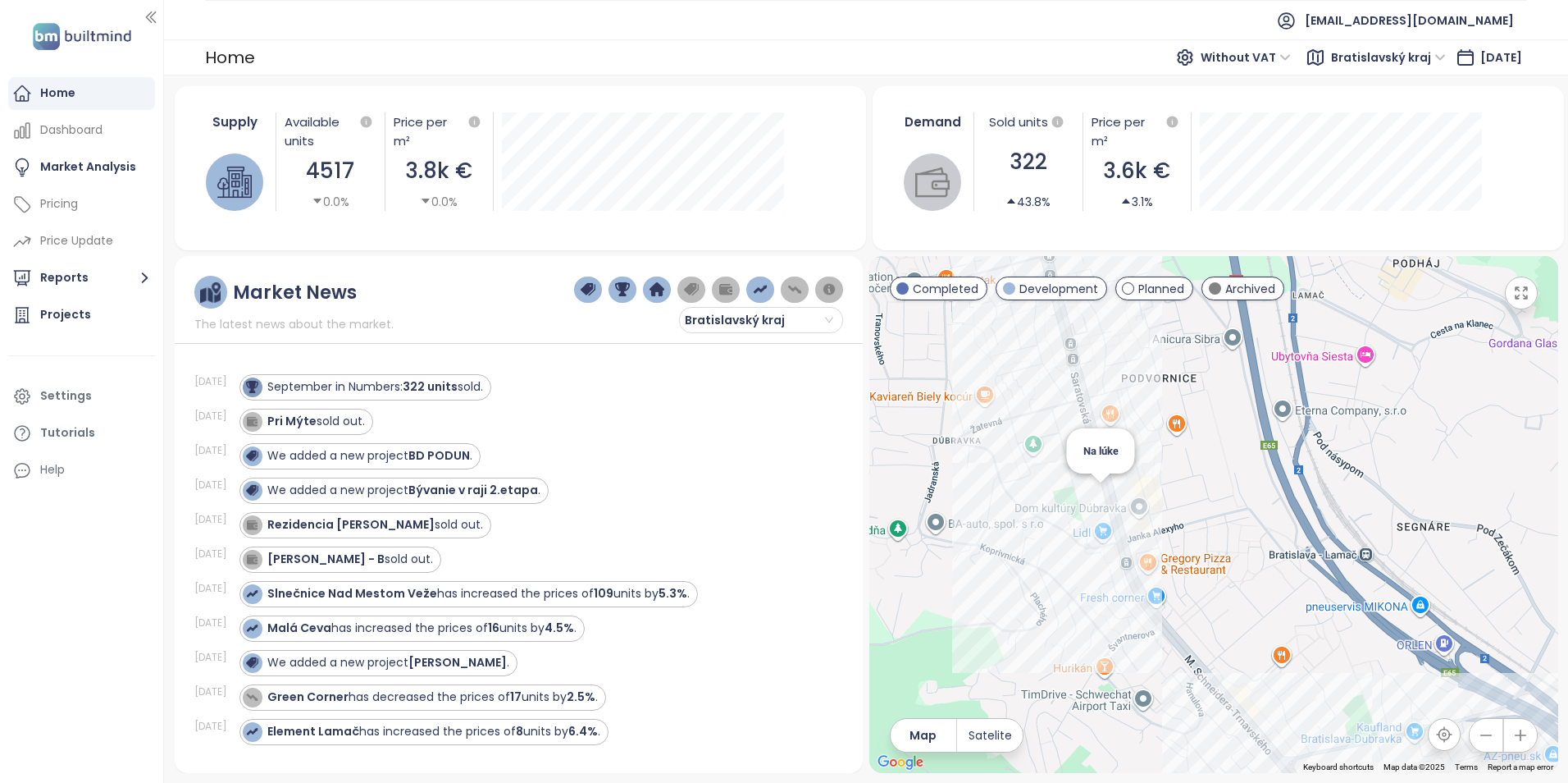
click at [1100, 500] on div "Na lúke" at bounding box center [1213, 514] width 689 height 517
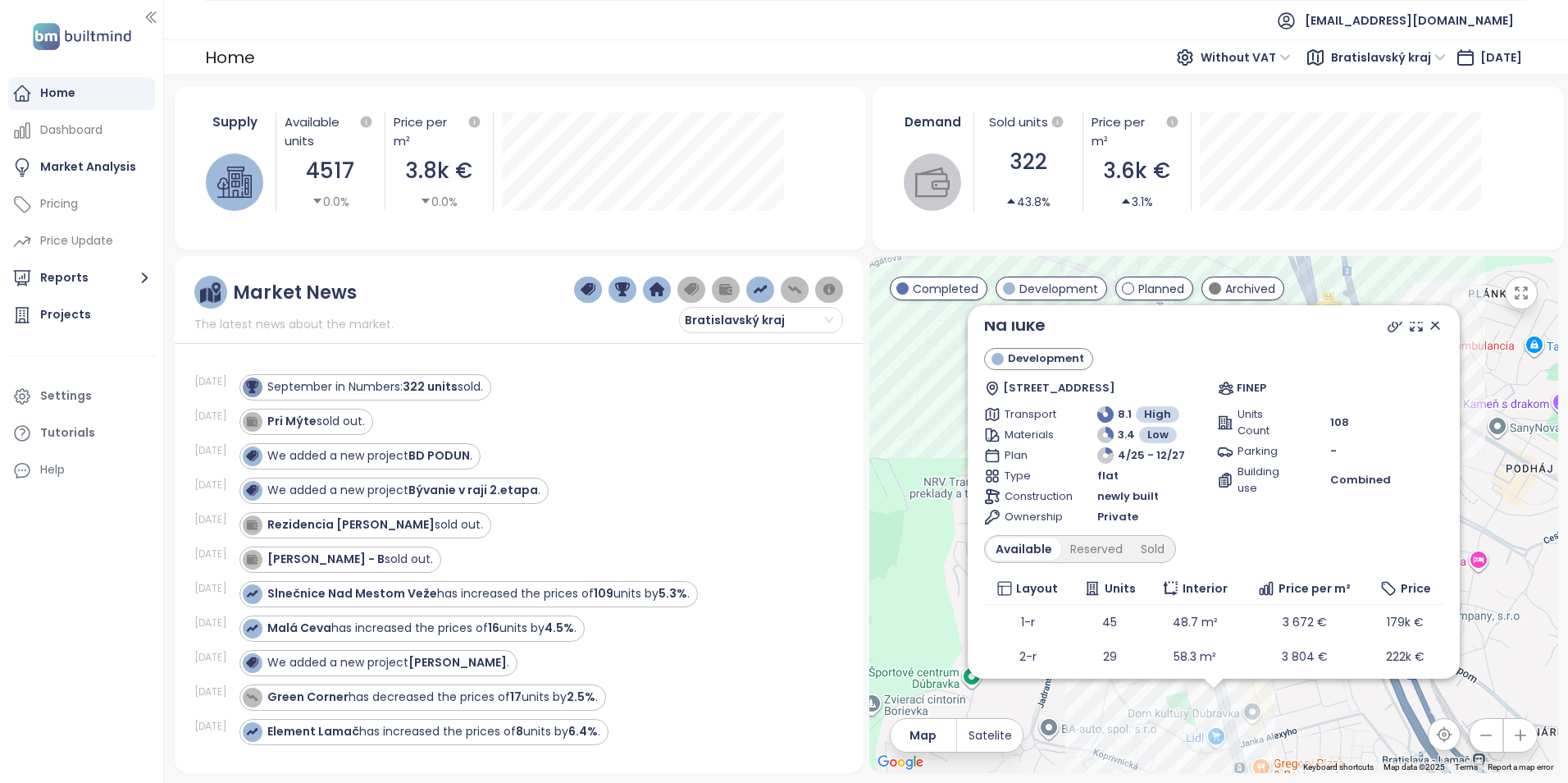
scroll to position [0, 0]
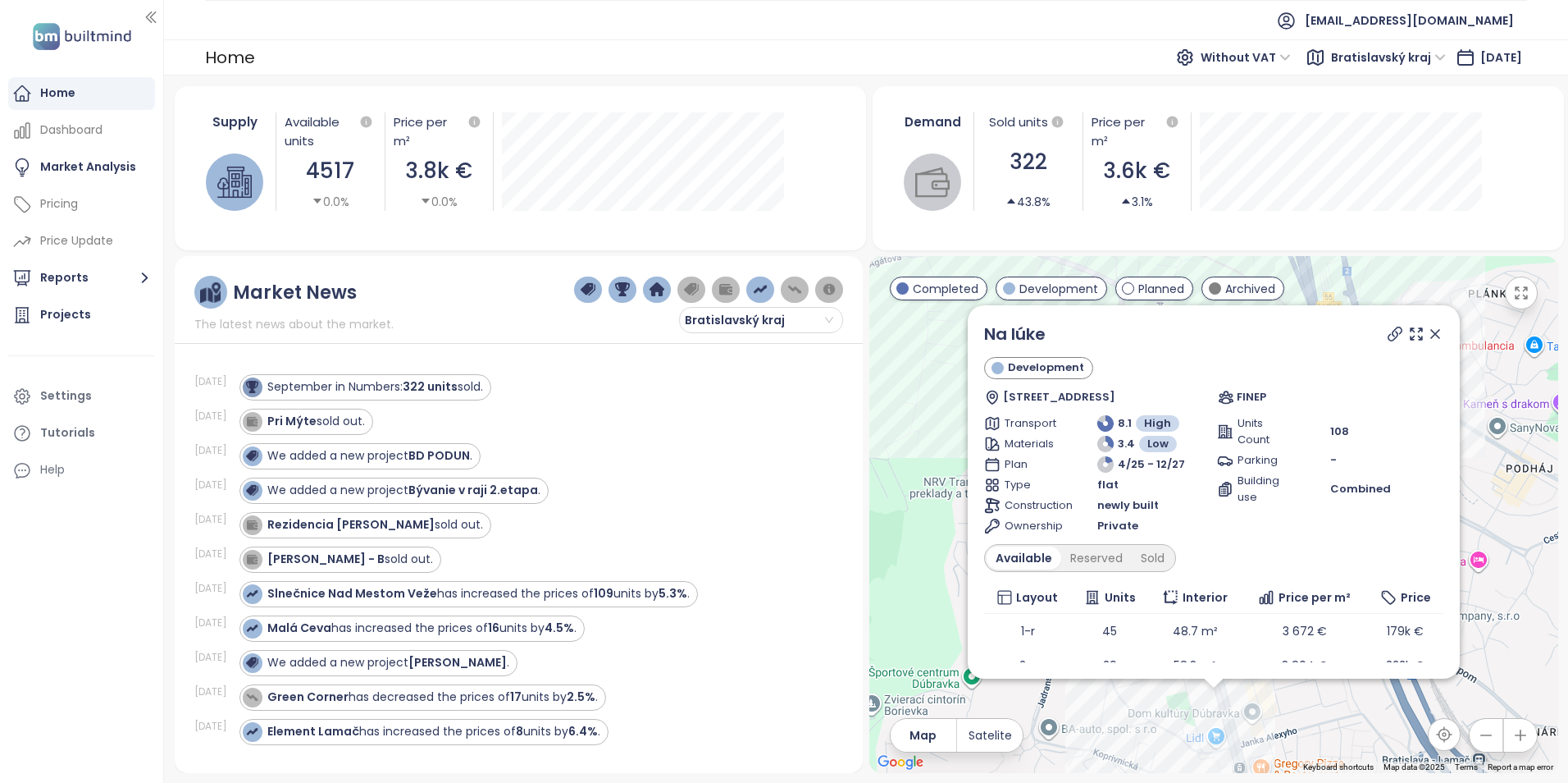
click at [1427, 332] on icon at bounding box center [1435, 334] width 16 height 16
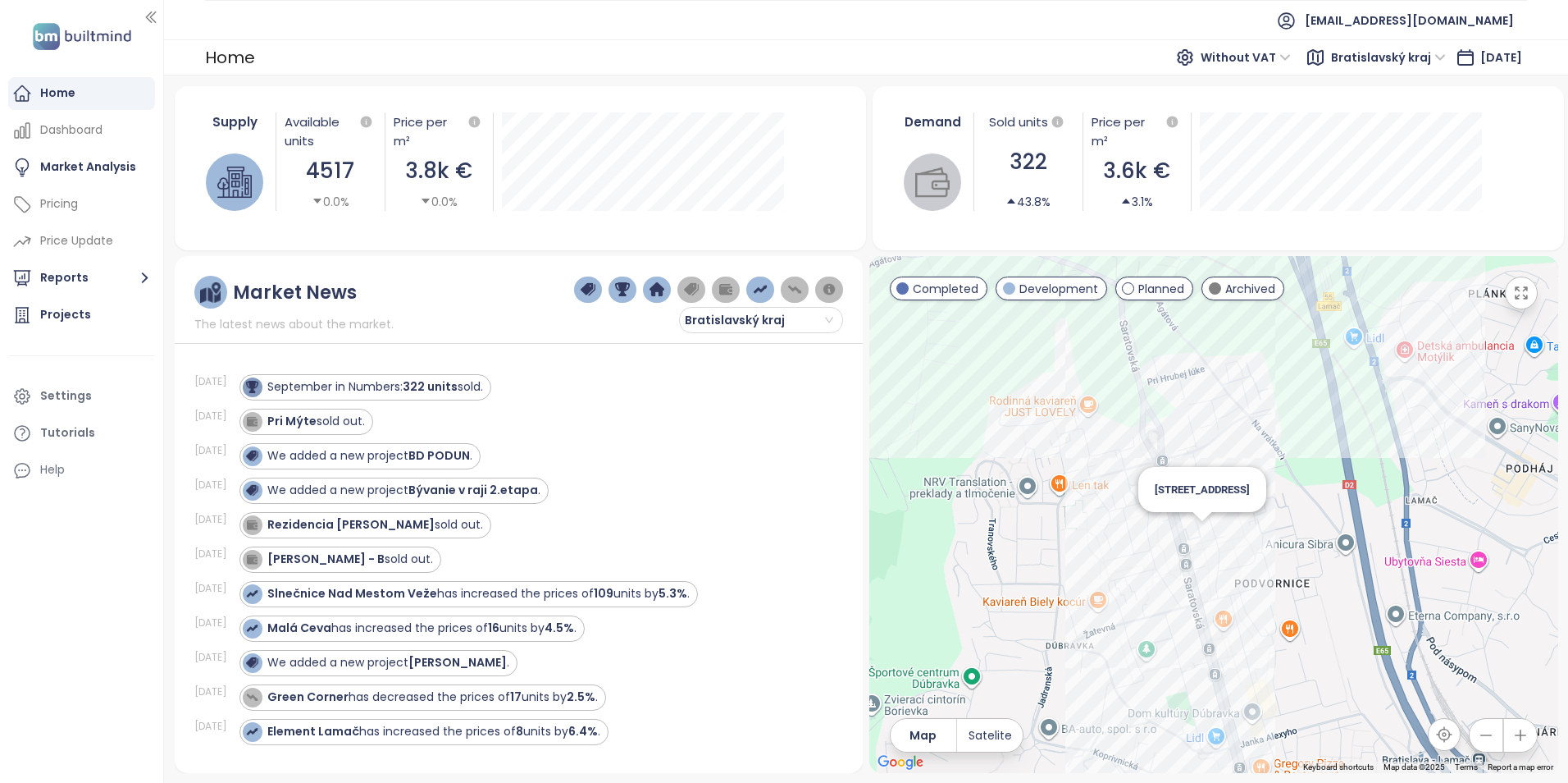
click at [1197, 536] on div "[STREET_ADDRESS]" at bounding box center [1213, 514] width 689 height 517
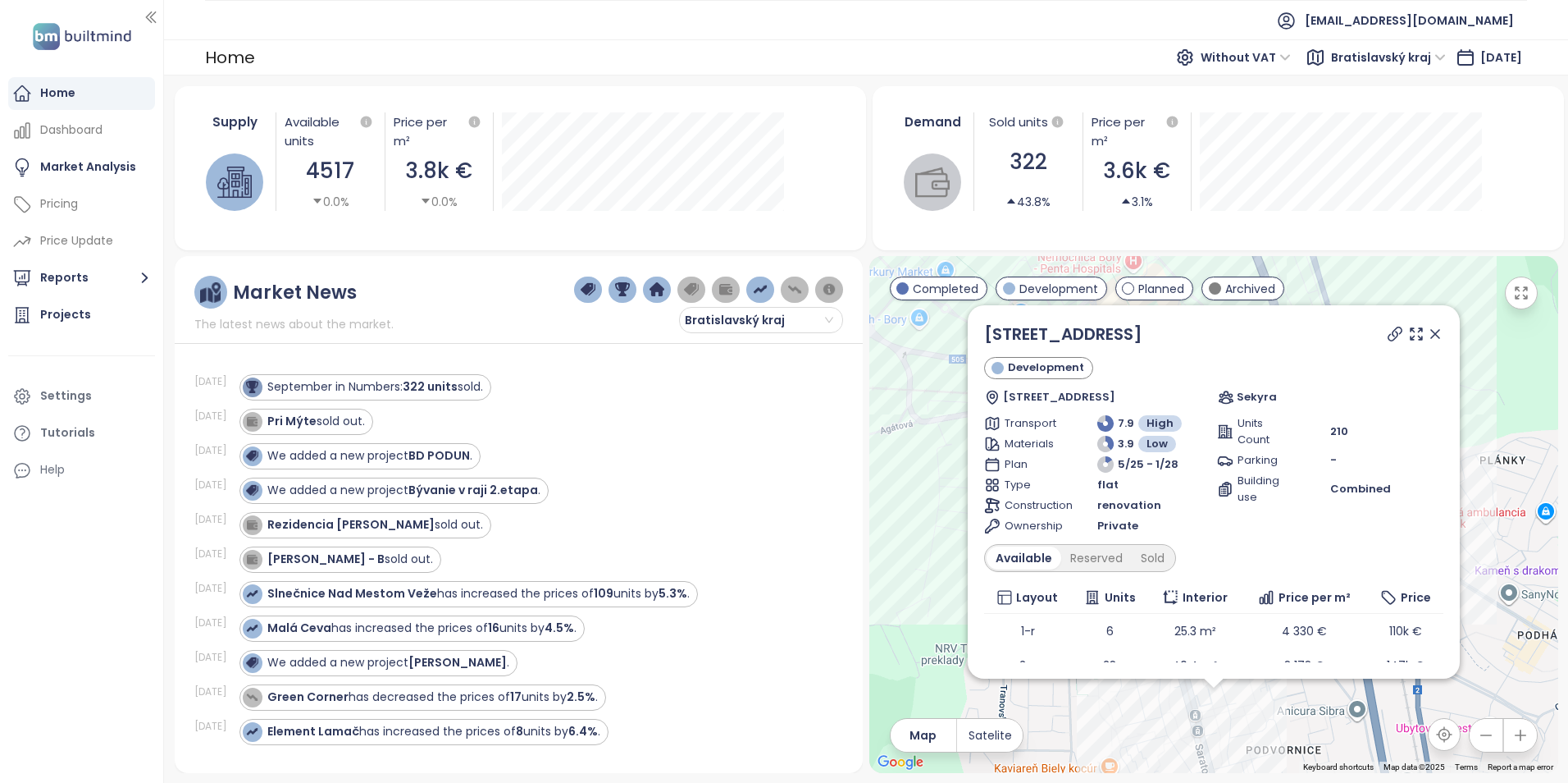
scroll to position [89, 0]
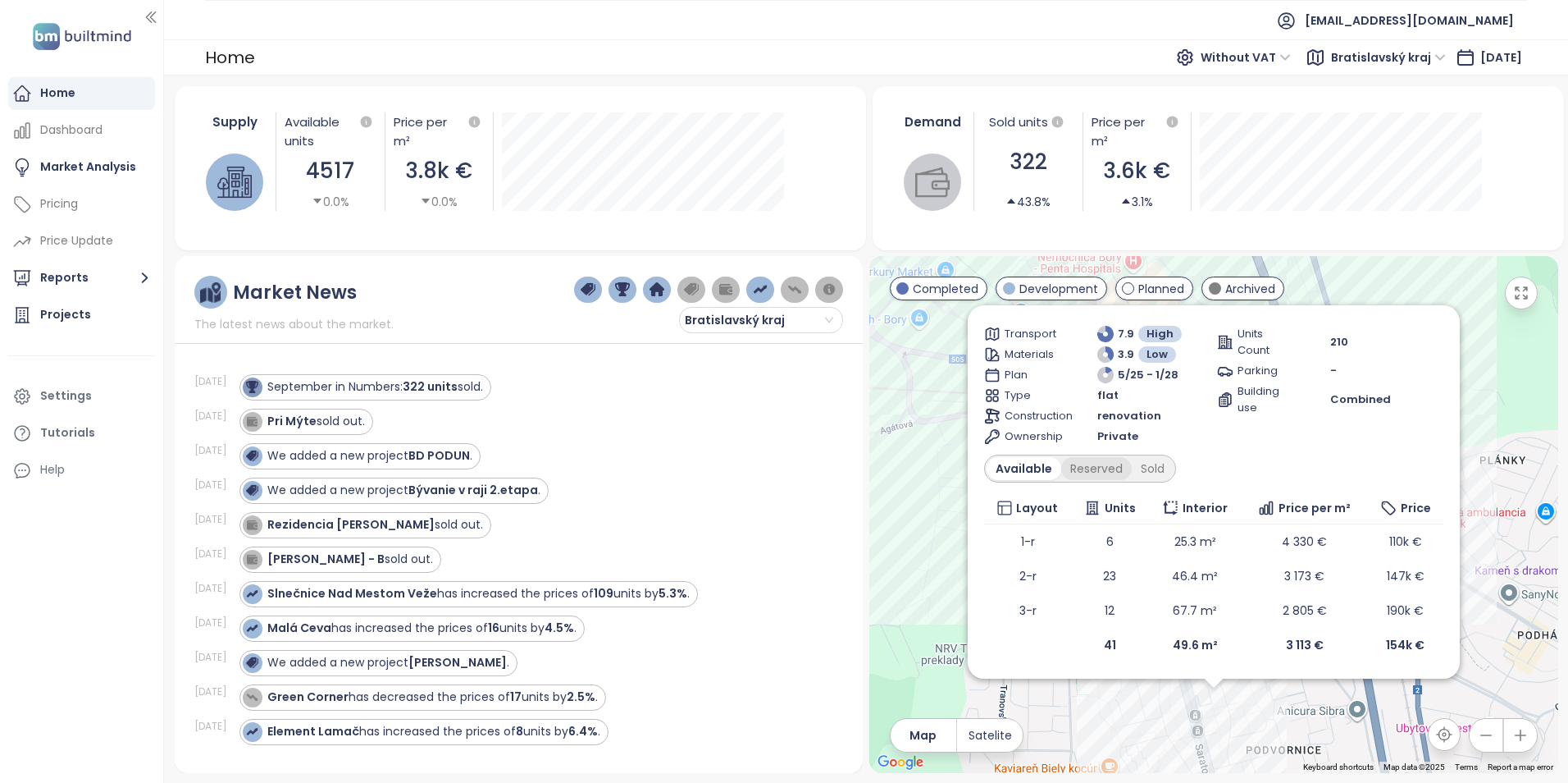
click at [1091, 468] on div "Reserved" at bounding box center [1095, 468] width 70 height 23
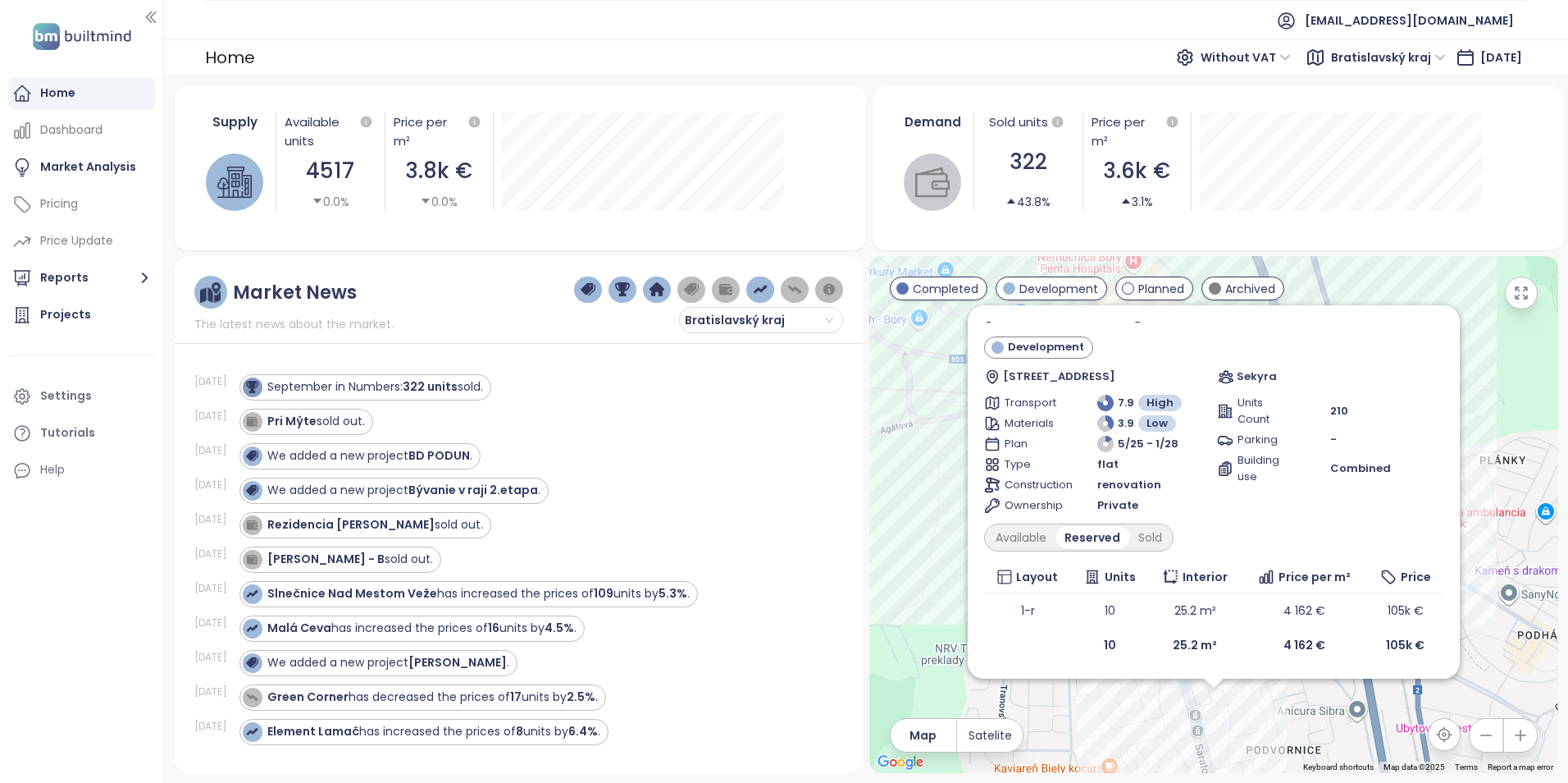
scroll to position [21, 0]
click at [1147, 534] on div "Sold" at bounding box center [1150, 538] width 42 height 23
click at [1032, 535] on div "Available" at bounding box center [1020, 538] width 69 height 23
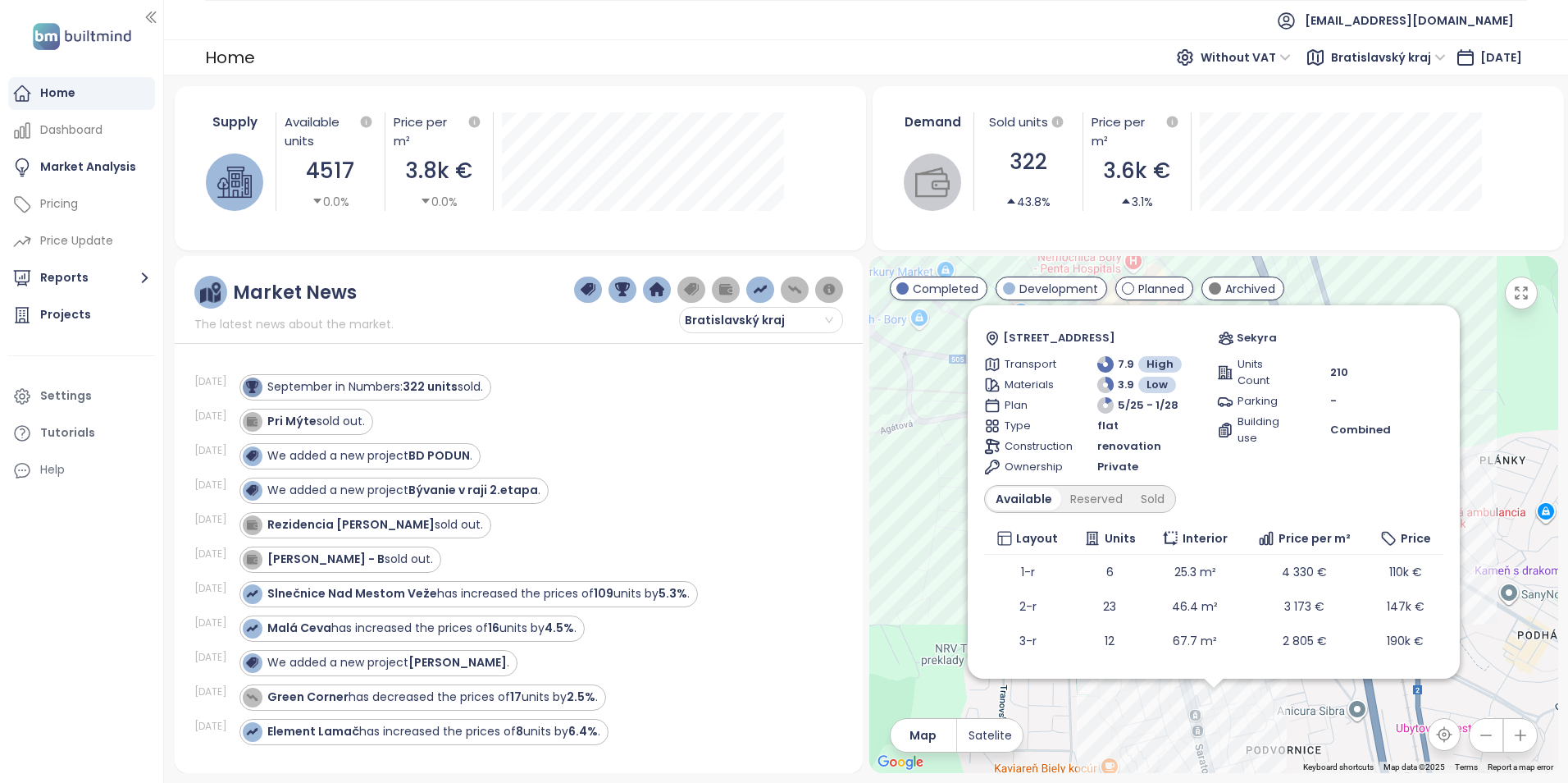
scroll to position [89, 0]
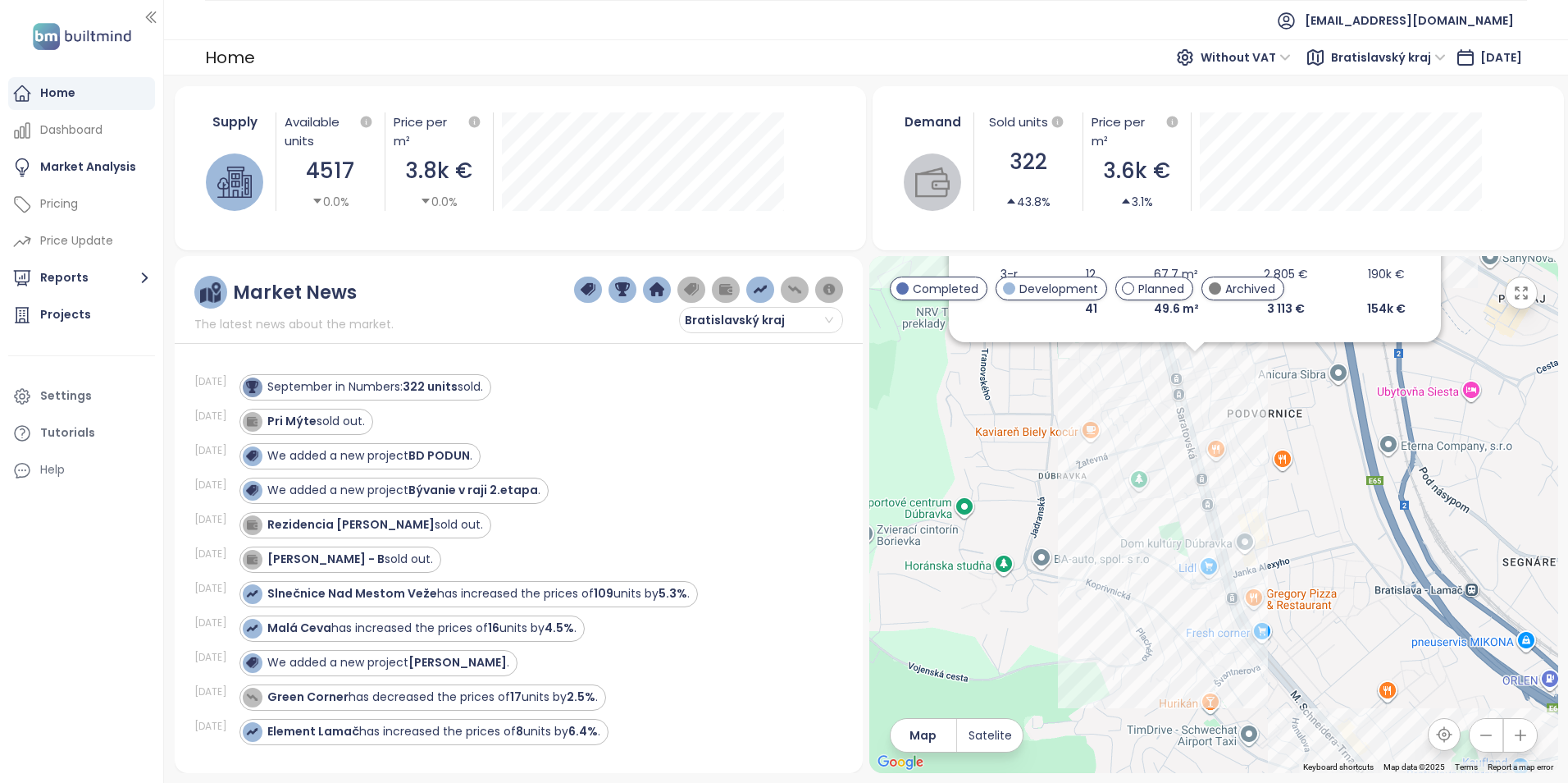
drag, startPoint x: 1266, startPoint y: 723, endPoint x: 1247, endPoint y: 381, distance: 342.5
click at [1247, 381] on div "Saratovská 22 Development Saratovská 3120/22A, 841 02 Dúbravka, Slovakia Sekyra…" at bounding box center [1213, 514] width 689 height 517
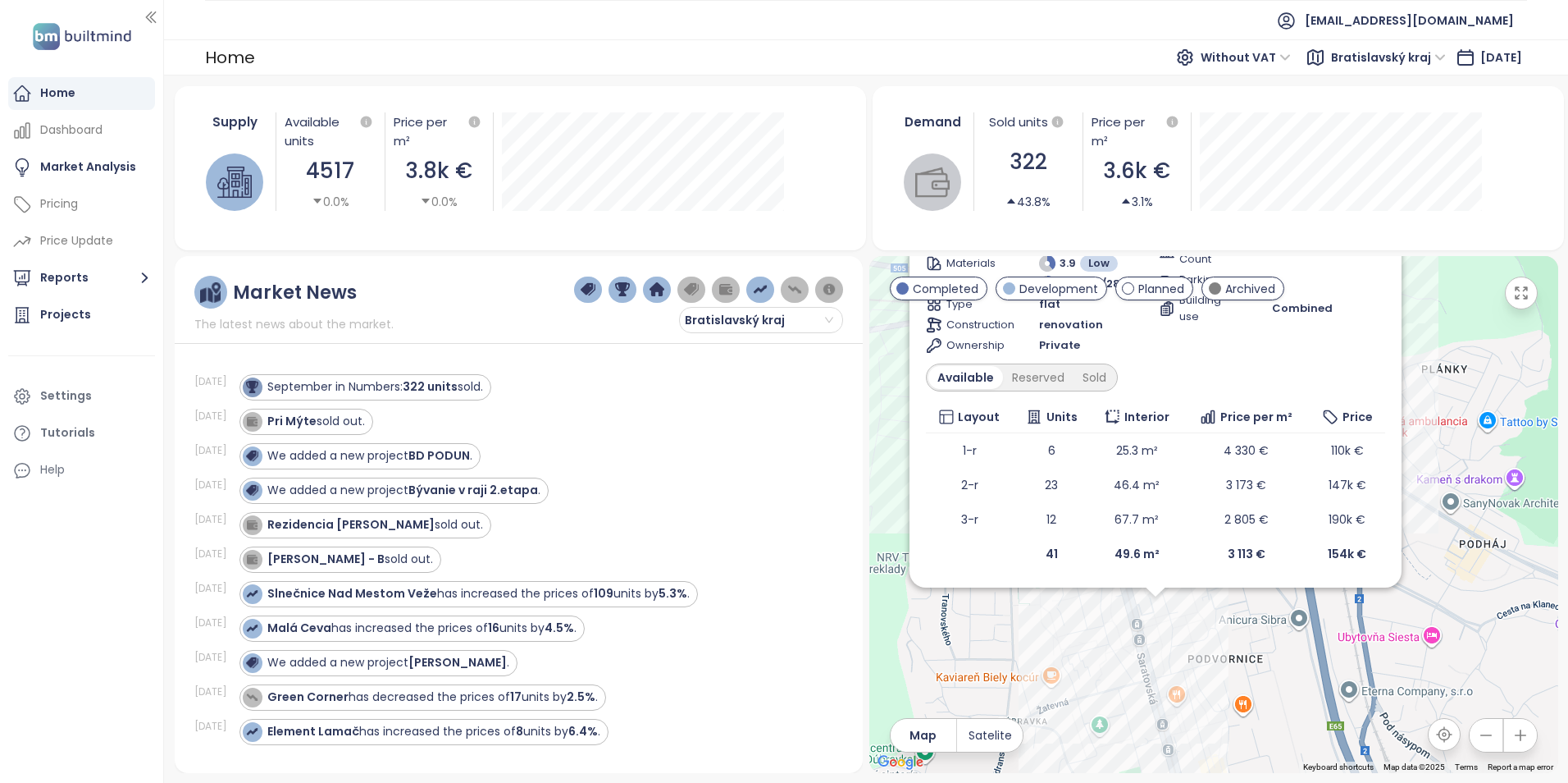
drag, startPoint x: 1326, startPoint y: 426, endPoint x: 1286, endPoint y: 674, distance: 251.2
click at [1286, 674] on div "Saratovská 22 Development Saratovská 3120/22A, 841 02 Dúbravka, Slovakia Sekyra…" at bounding box center [1213, 514] width 689 height 517
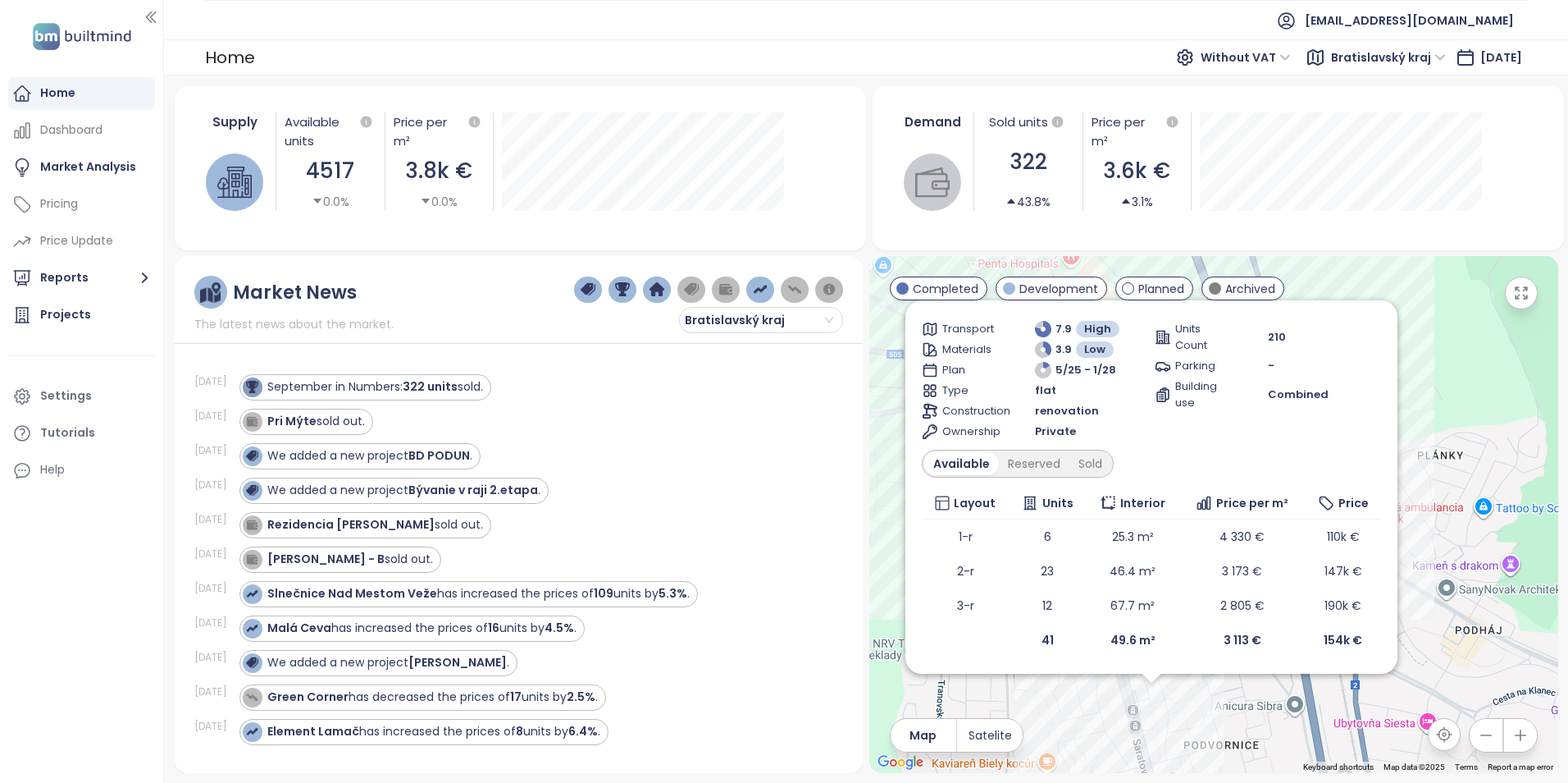
click at [1450, 418] on div "Saratovská 22 Development Saratovská 3120/22A, 841 02 Dúbravka, Slovakia Sekyra…" at bounding box center [1213, 514] width 689 height 517
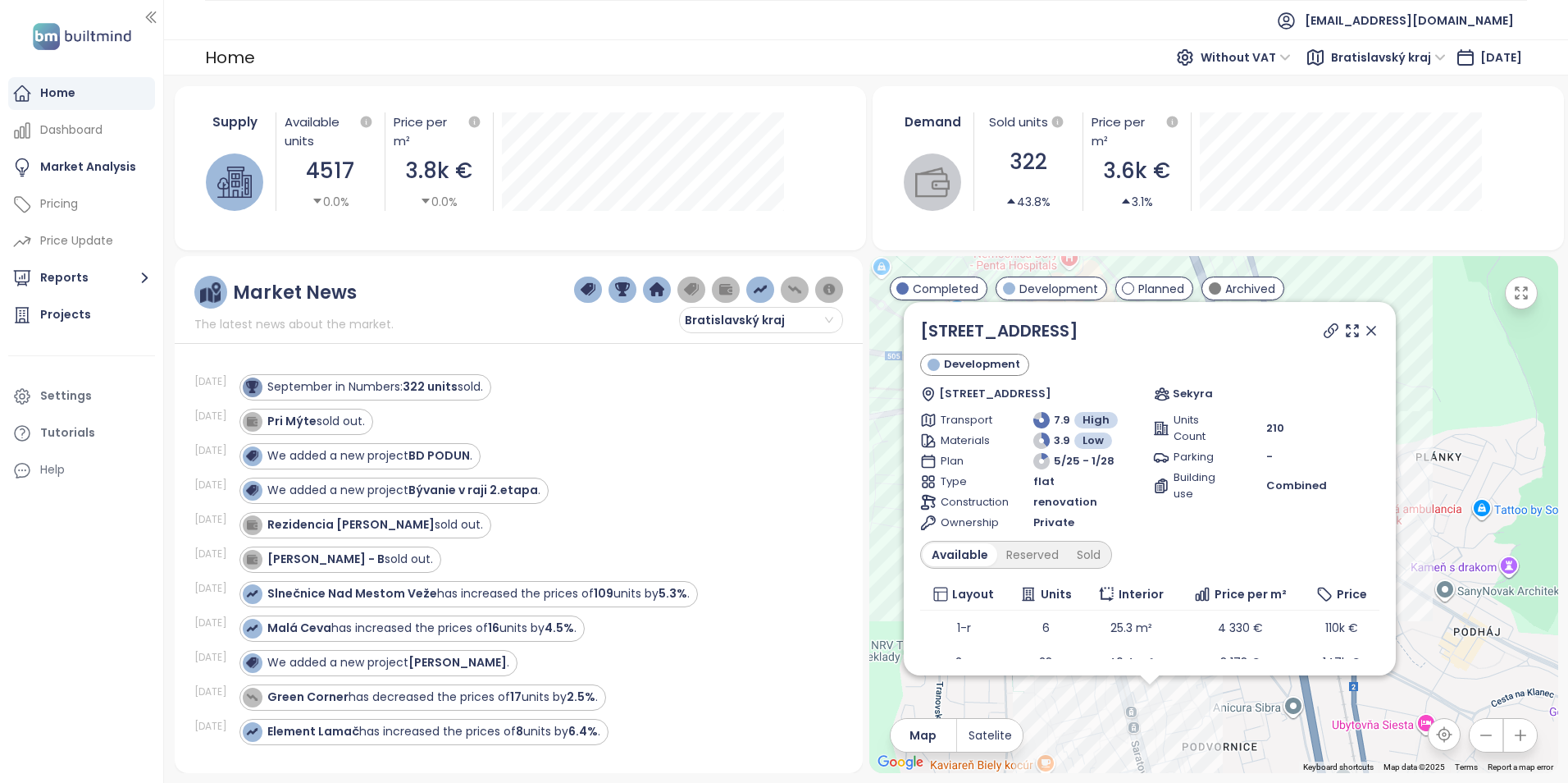
click at [1363, 332] on icon at bounding box center [1371, 330] width 16 height 16
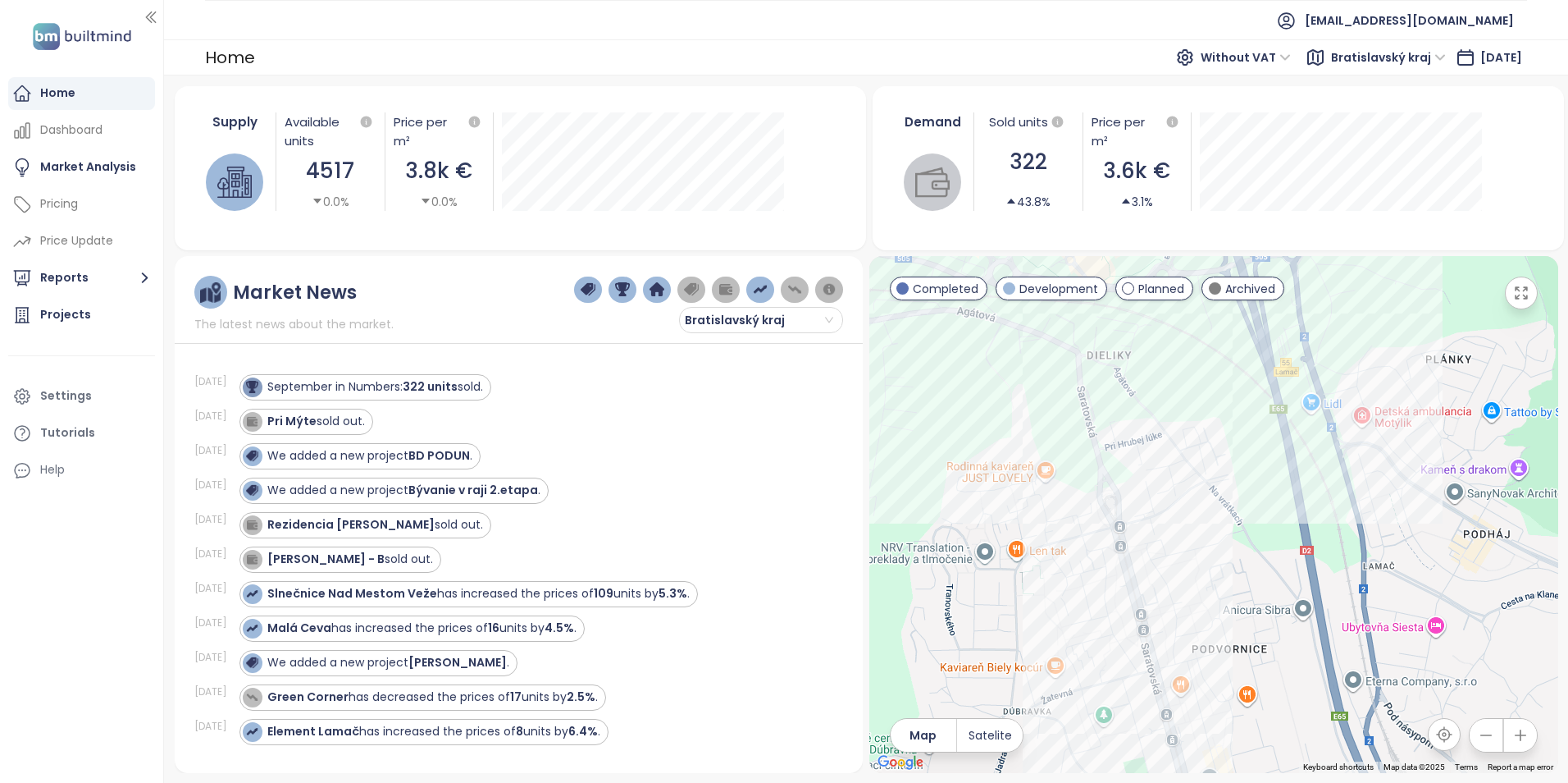
drag, startPoint x: 1183, startPoint y: 563, endPoint x: 1143, endPoint y: 346, distance: 220.7
click at [1143, 346] on div at bounding box center [1213, 514] width 689 height 517
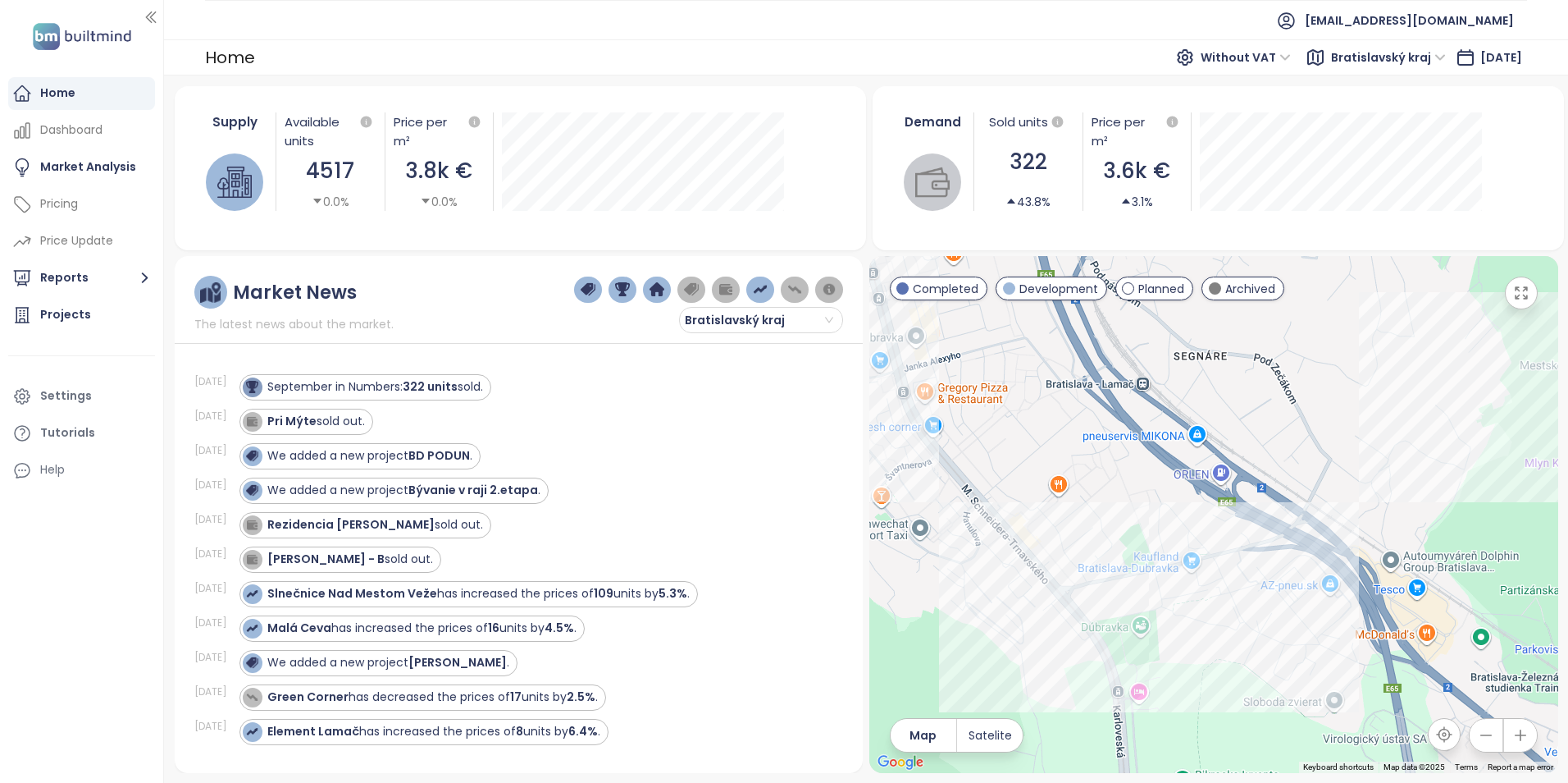
drag, startPoint x: 1250, startPoint y: 572, endPoint x: 1150, endPoint y: 519, distance: 113.2
click at [998, 352] on div at bounding box center [1213, 514] width 689 height 517
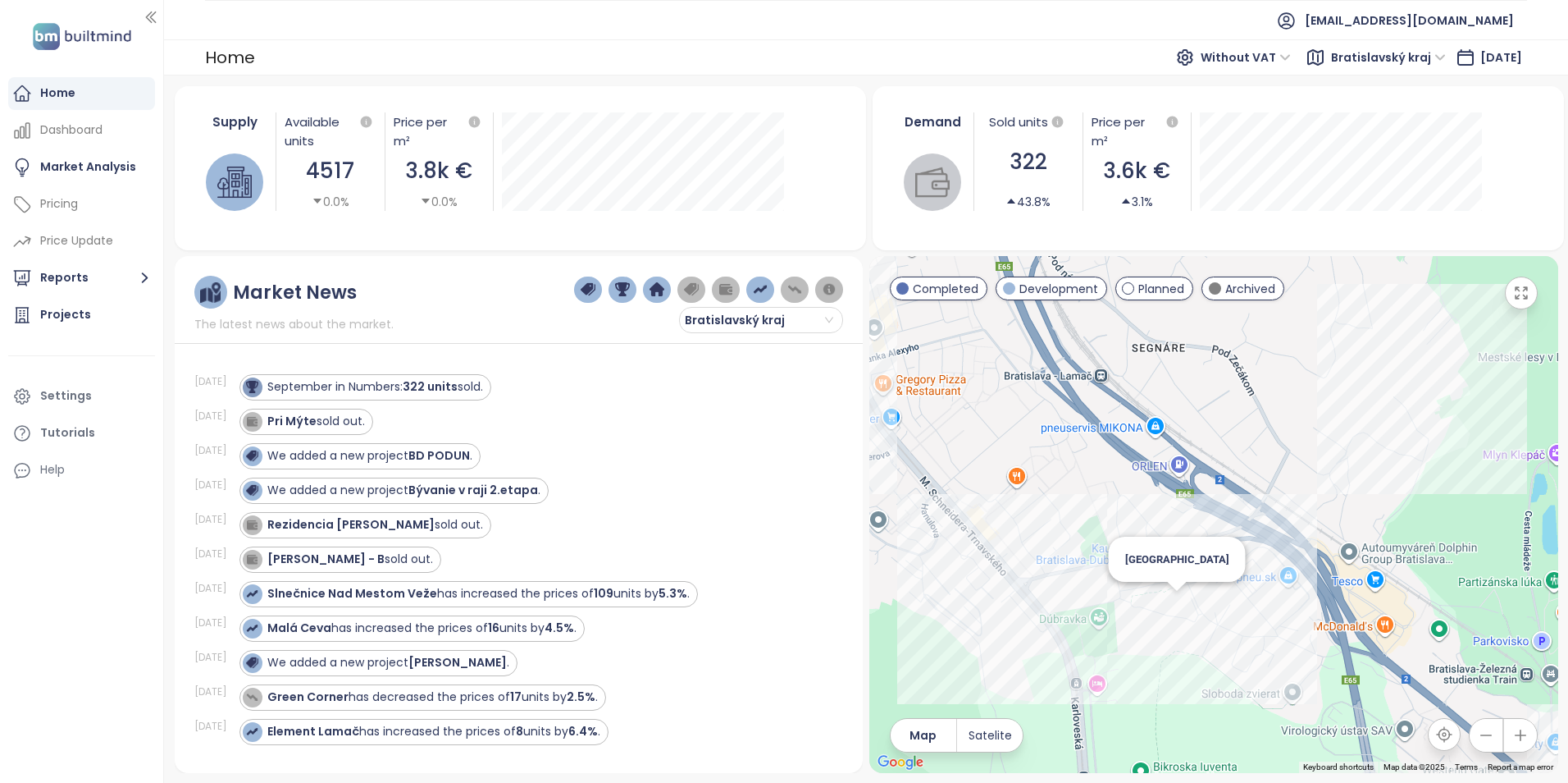
click at [1180, 603] on div "[GEOGRAPHIC_DATA]" at bounding box center [1213, 514] width 689 height 517
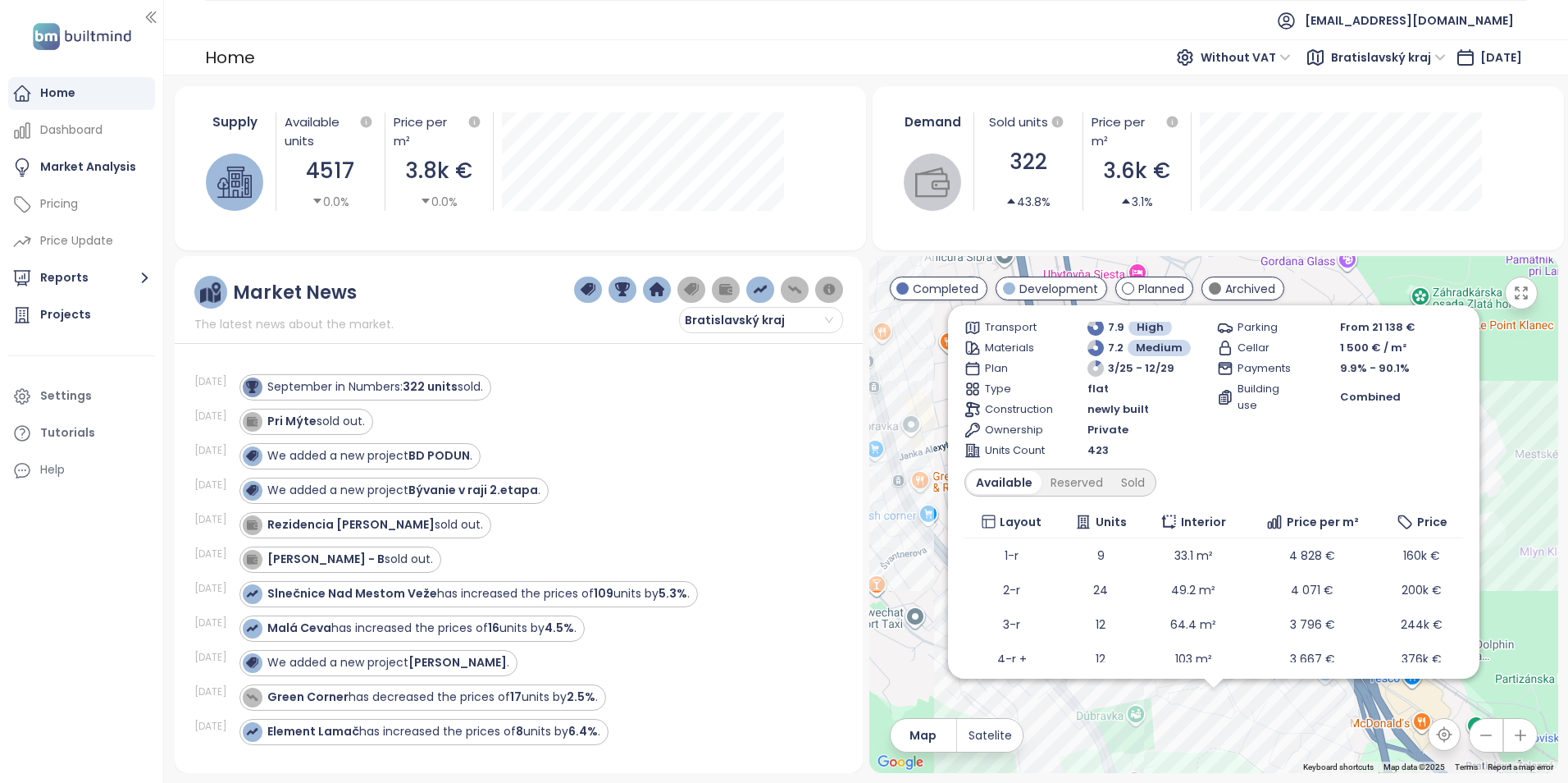
scroll to position [192, 0]
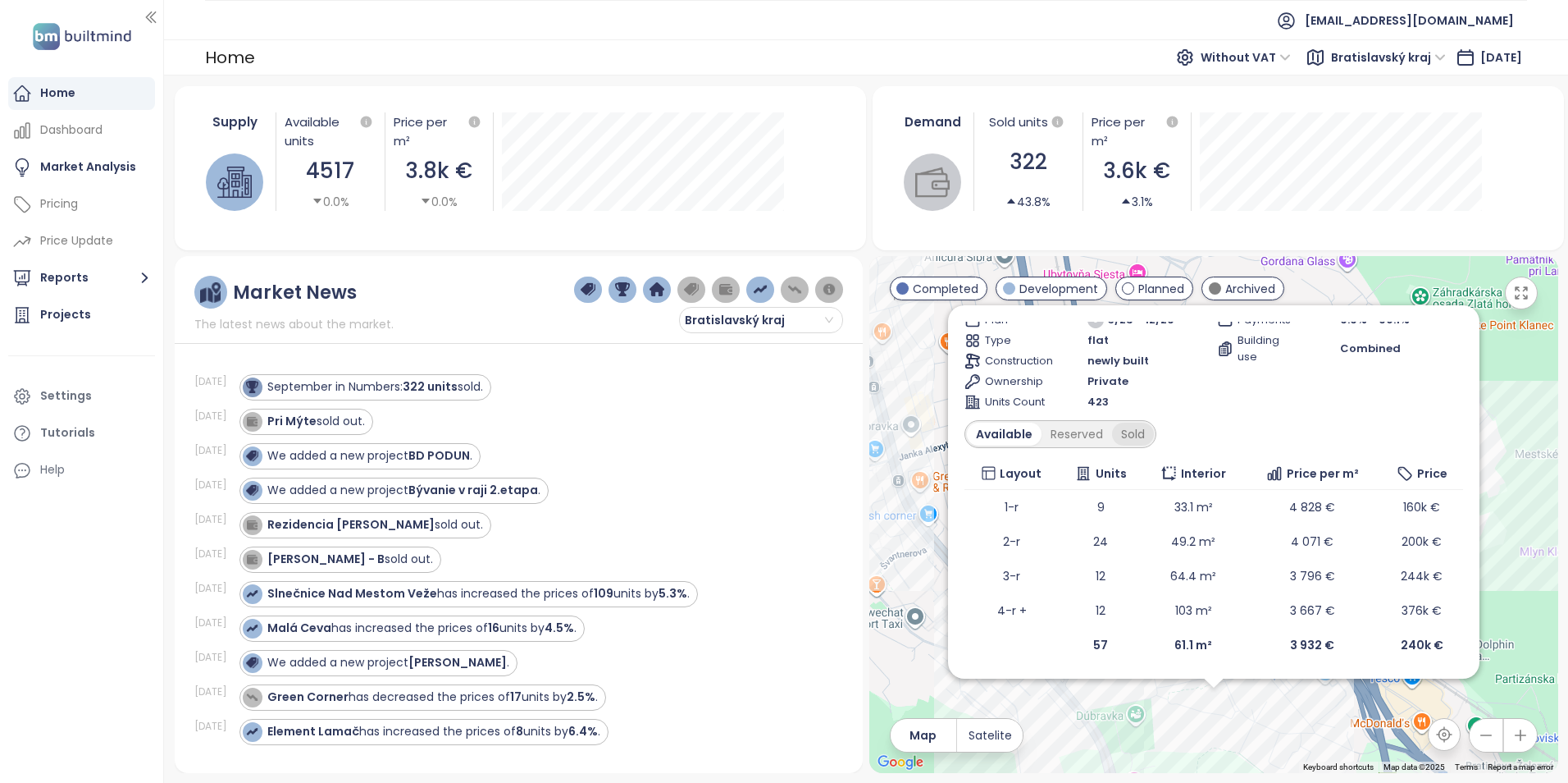
click at [1126, 436] on div "Sold" at bounding box center [1133, 434] width 42 height 23
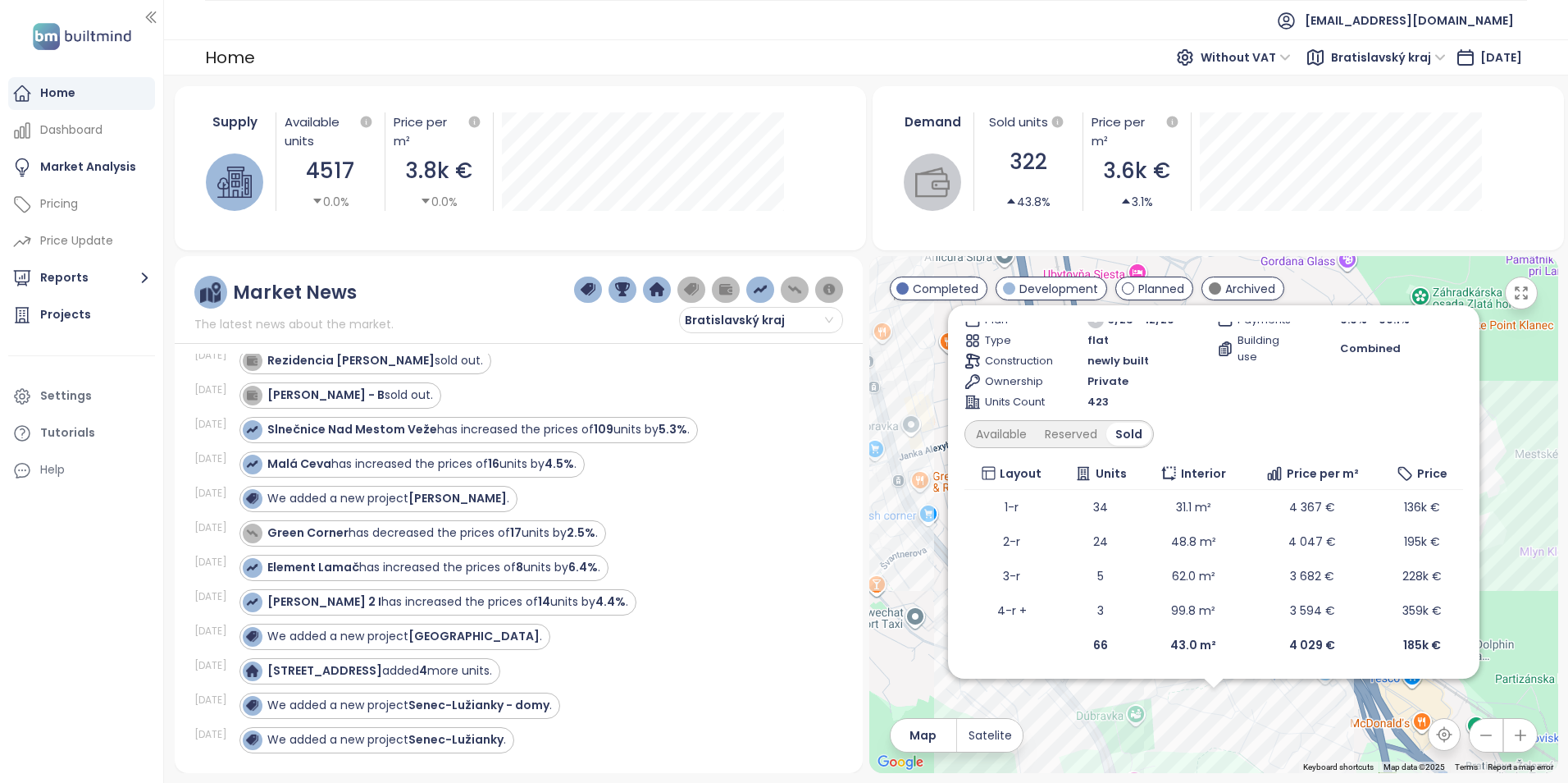
scroll to position [0, 0]
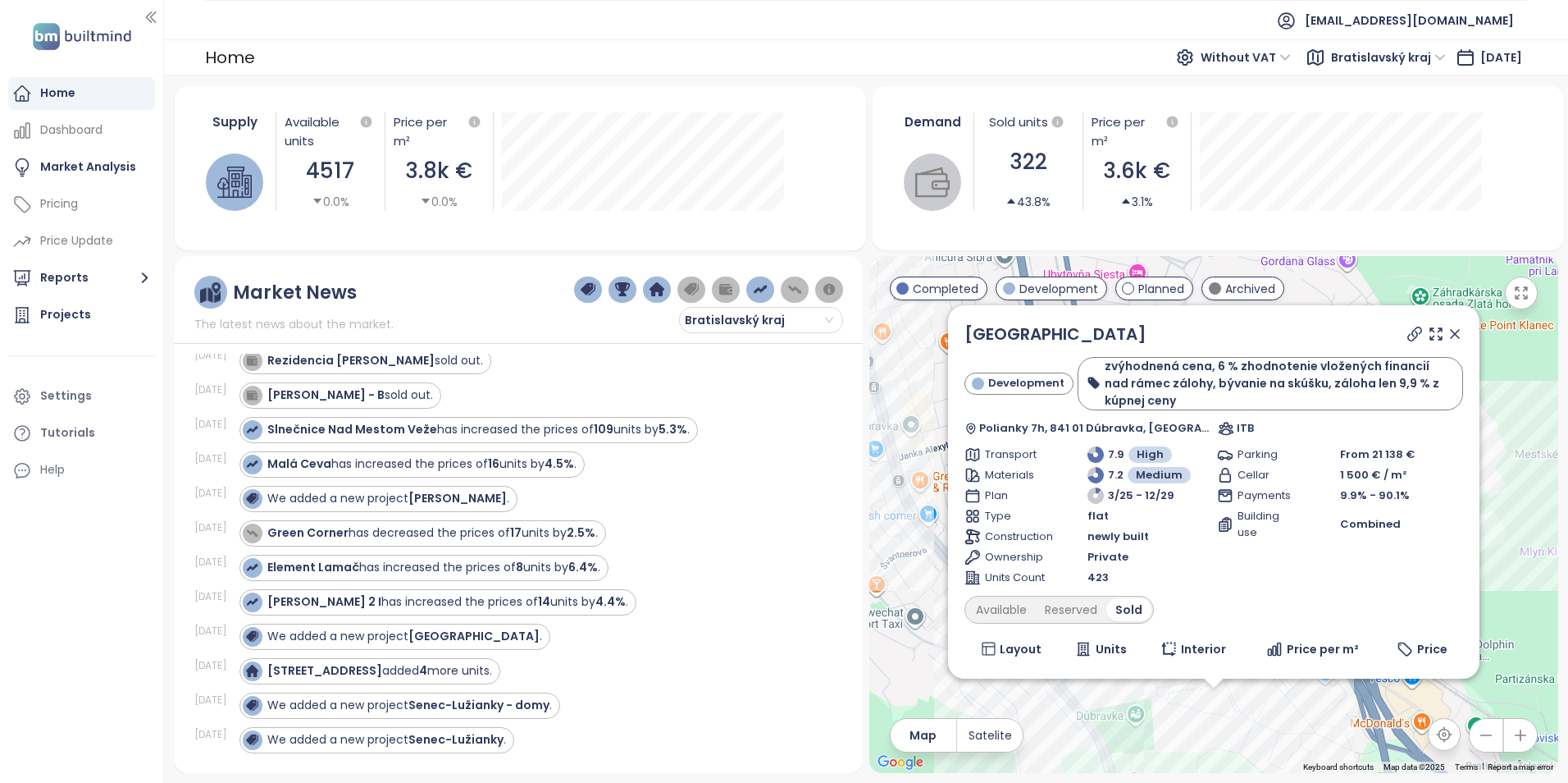
click at [1447, 331] on icon at bounding box center [1454, 334] width 16 height 16
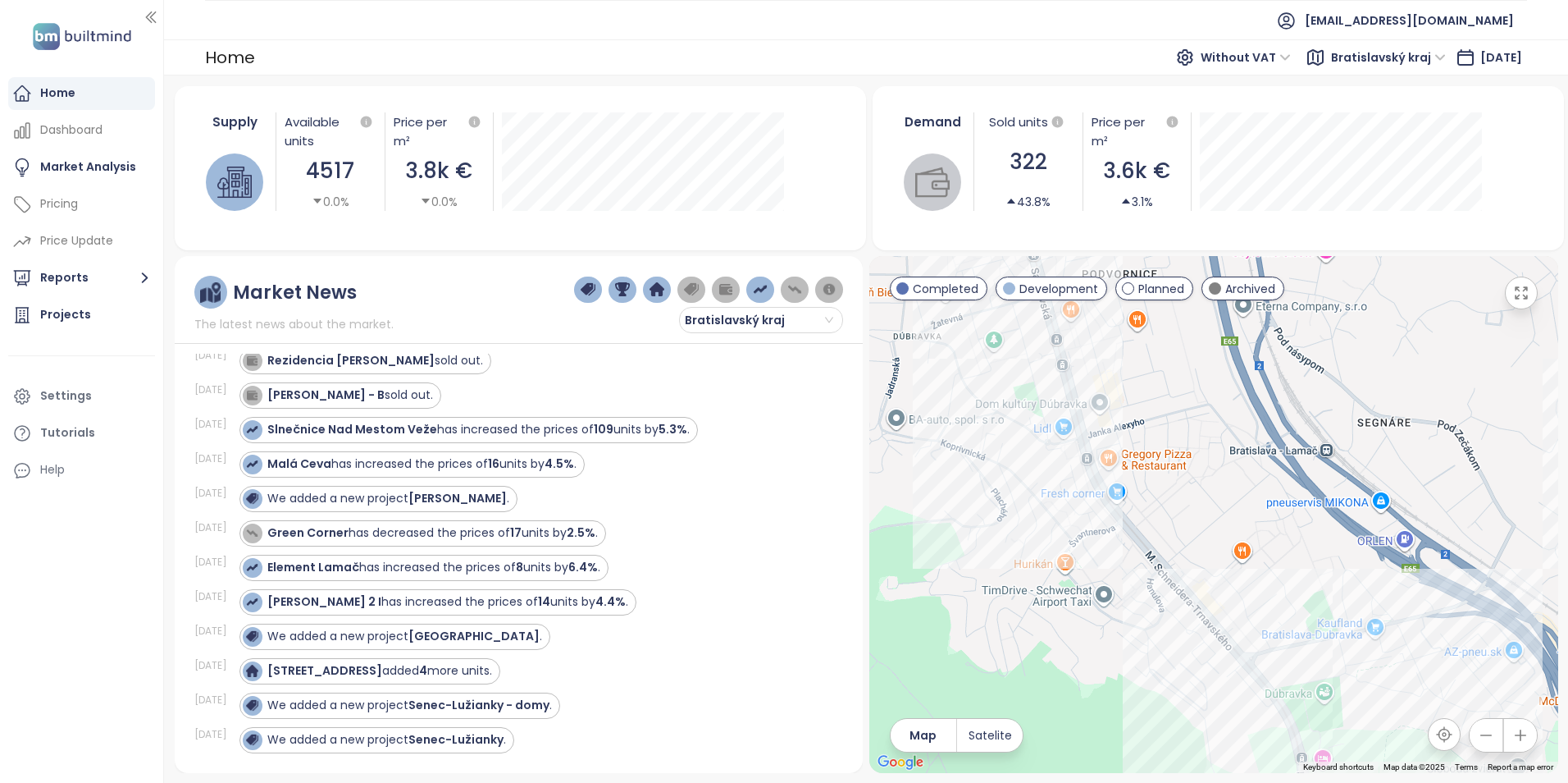
drag, startPoint x: 983, startPoint y: 415, endPoint x: 1176, endPoint y: 405, distance: 193.3
click at [1176, 405] on div at bounding box center [1213, 514] width 689 height 517
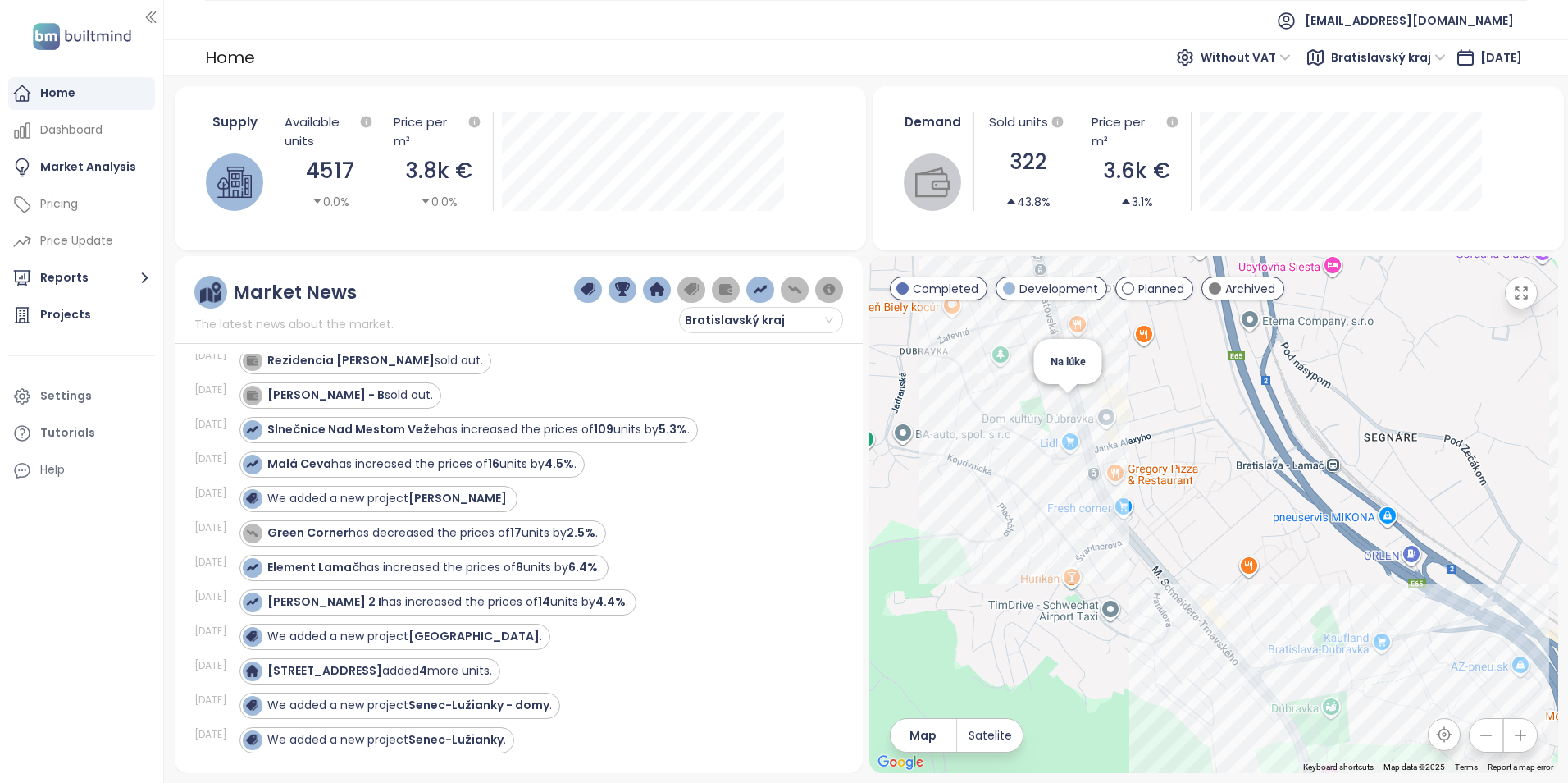
click at [1067, 403] on div "Na lúke" at bounding box center [1213, 514] width 689 height 517
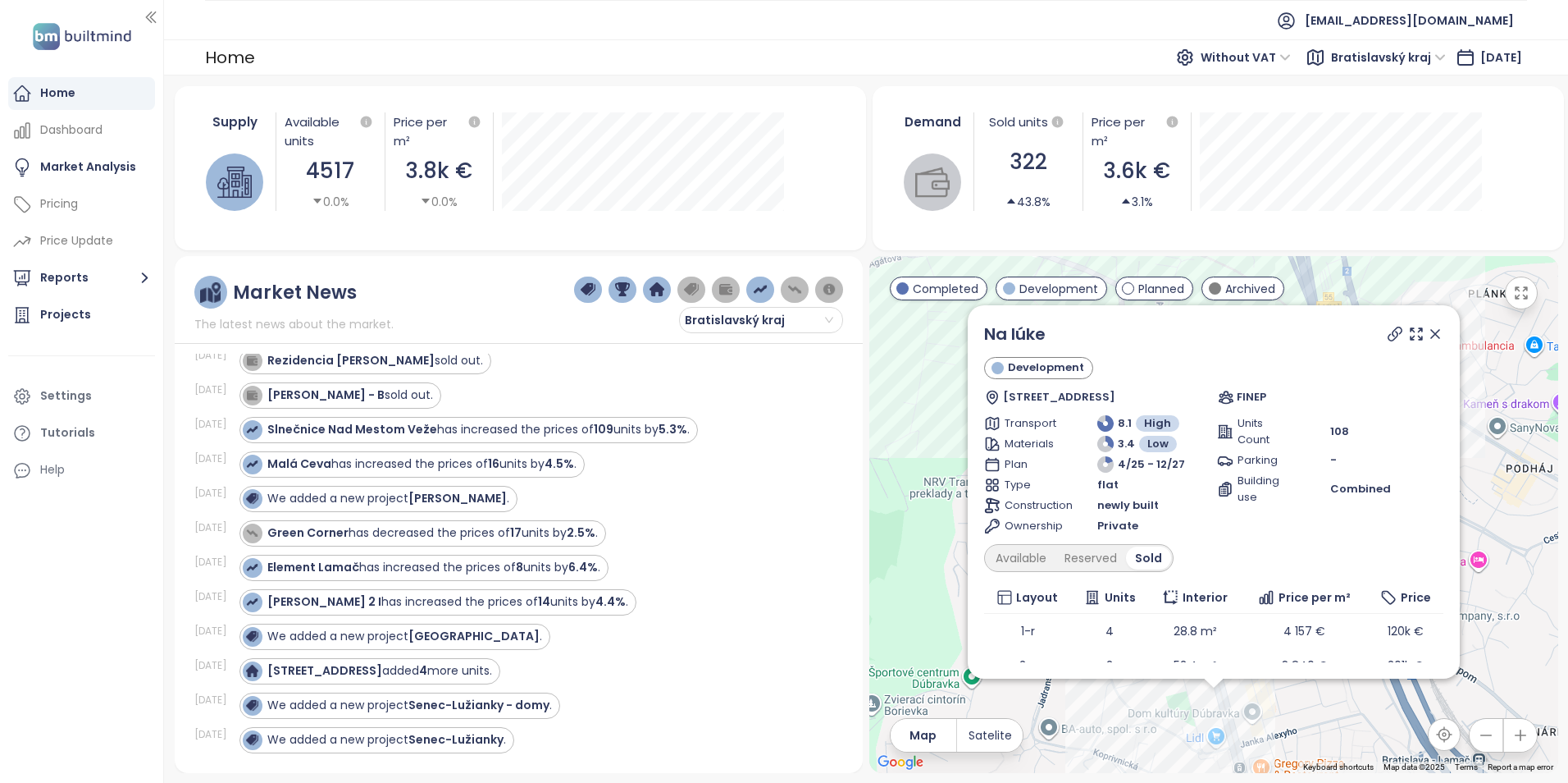
drag, startPoint x: 1422, startPoint y: 330, endPoint x: 1413, endPoint y: 345, distance: 17.5
click at [1427, 330] on icon at bounding box center [1435, 334] width 16 height 16
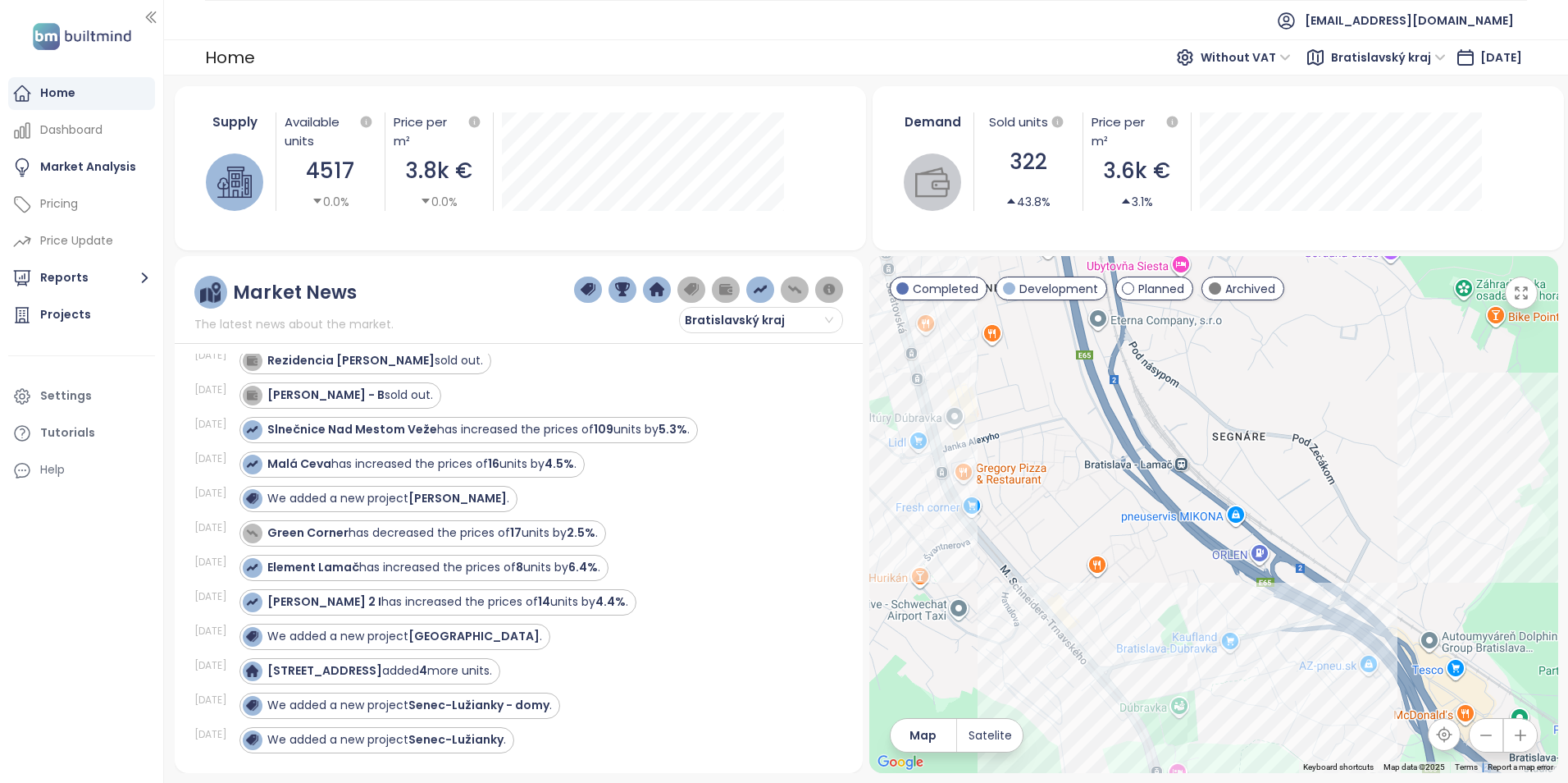
drag, startPoint x: 1136, startPoint y: 398, endPoint x: 1061, endPoint y: 318, distance: 109.7
click at [1061, 318] on div at bounding box center [1213, 514] width 689 height 517
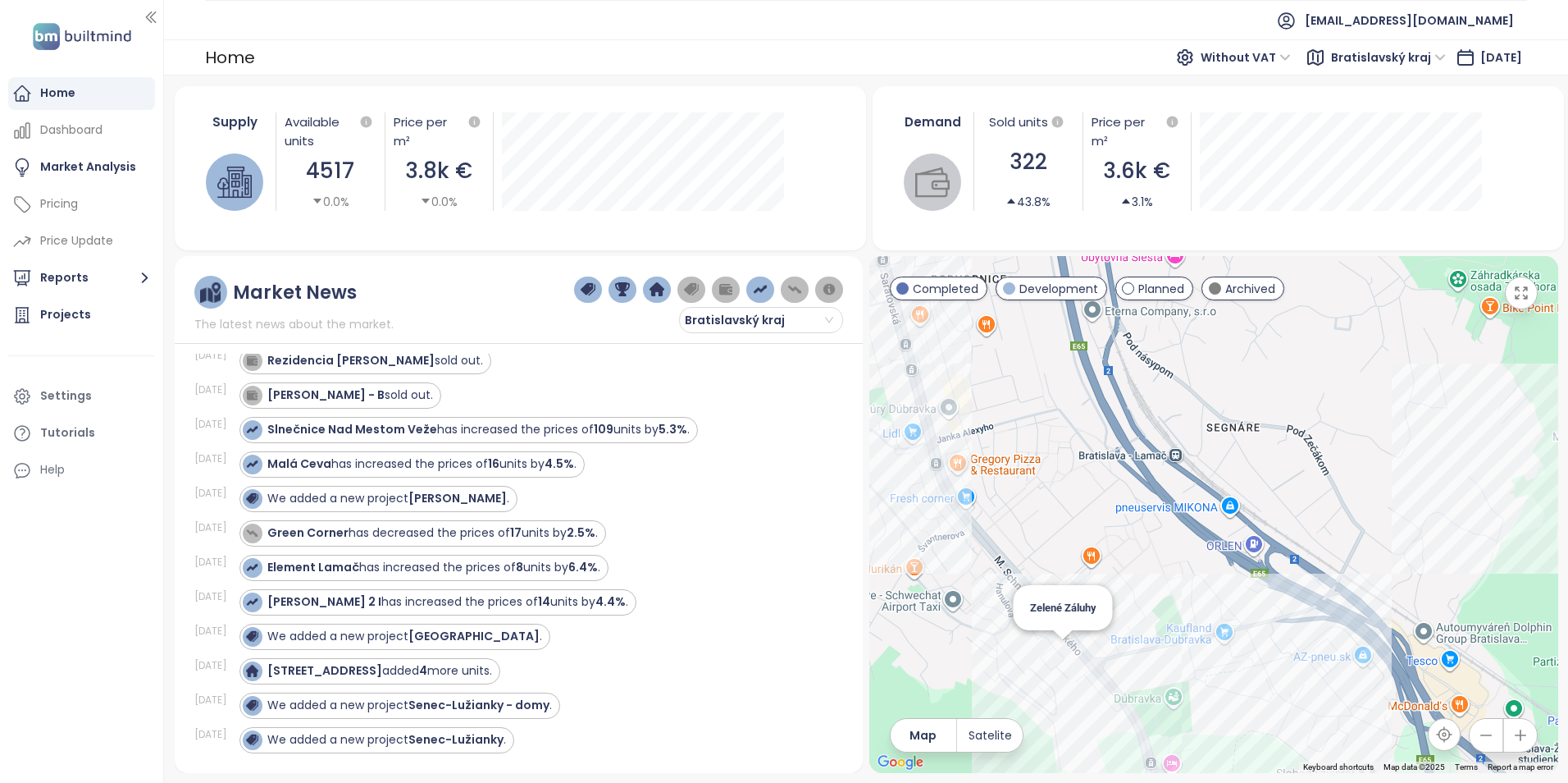
click at [1061, 652] on div "Zelené Záluhy" at bounding box center [1213, 514] width 689 height 517
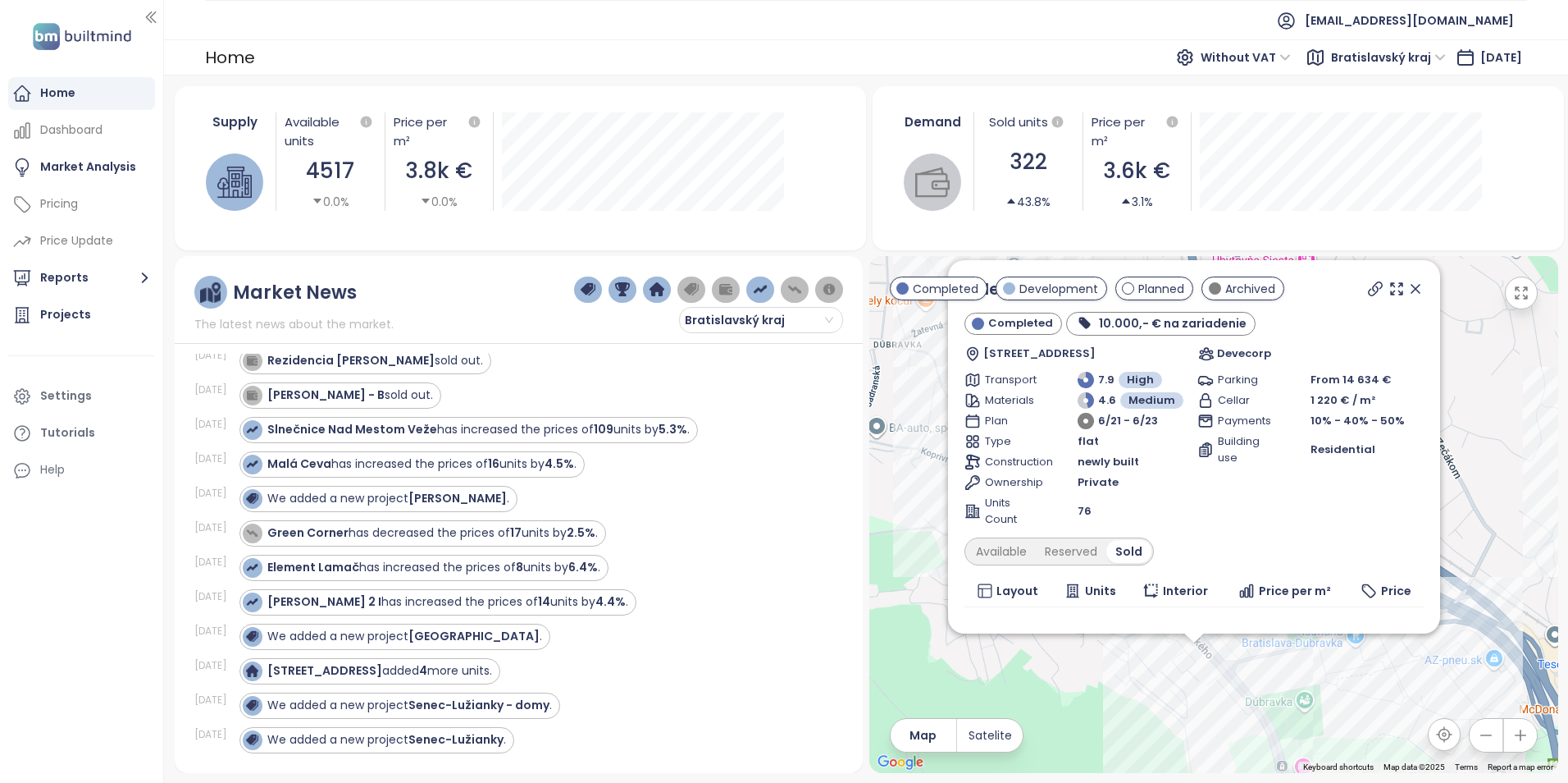
drag, startPoint x: 1501, startPoint y: 433, endPoint x: 1482, endPoint y: 597, distance: 165.1
click at [1482, 597] on div "Zelené Záluhy Completed 10.000,- € na zariadenie Hanulova 3151, 841 01 Dúbravka…" at bounding box center [1213, 514] width 689 height 517
click at [1407, 286] on icon at bounding box center [1415, 289] width 16 height 16
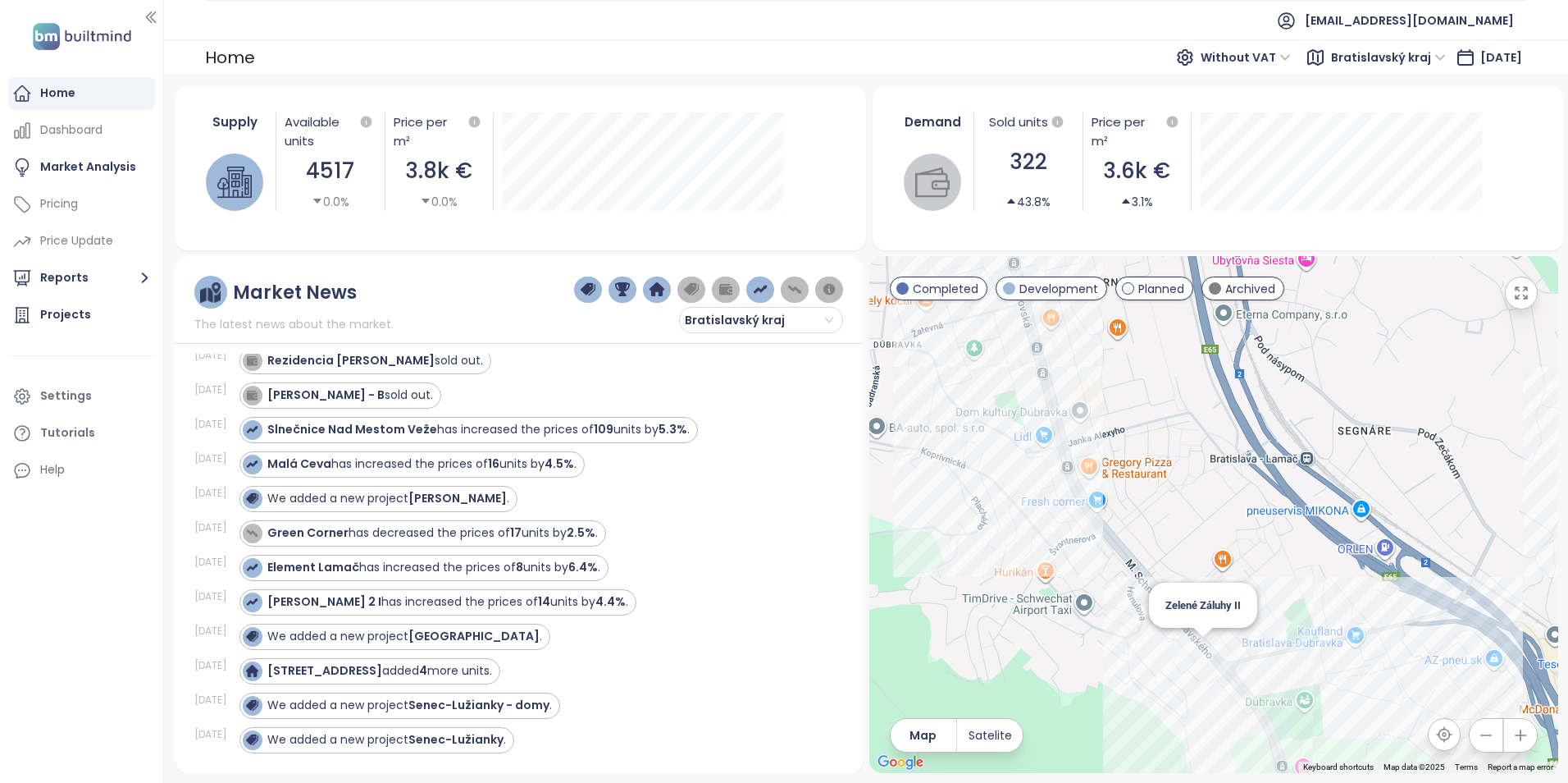
click at [1213, 646] on div "Zelené Záluhy II" at bounding box center [1213, 514] width 689 height 517
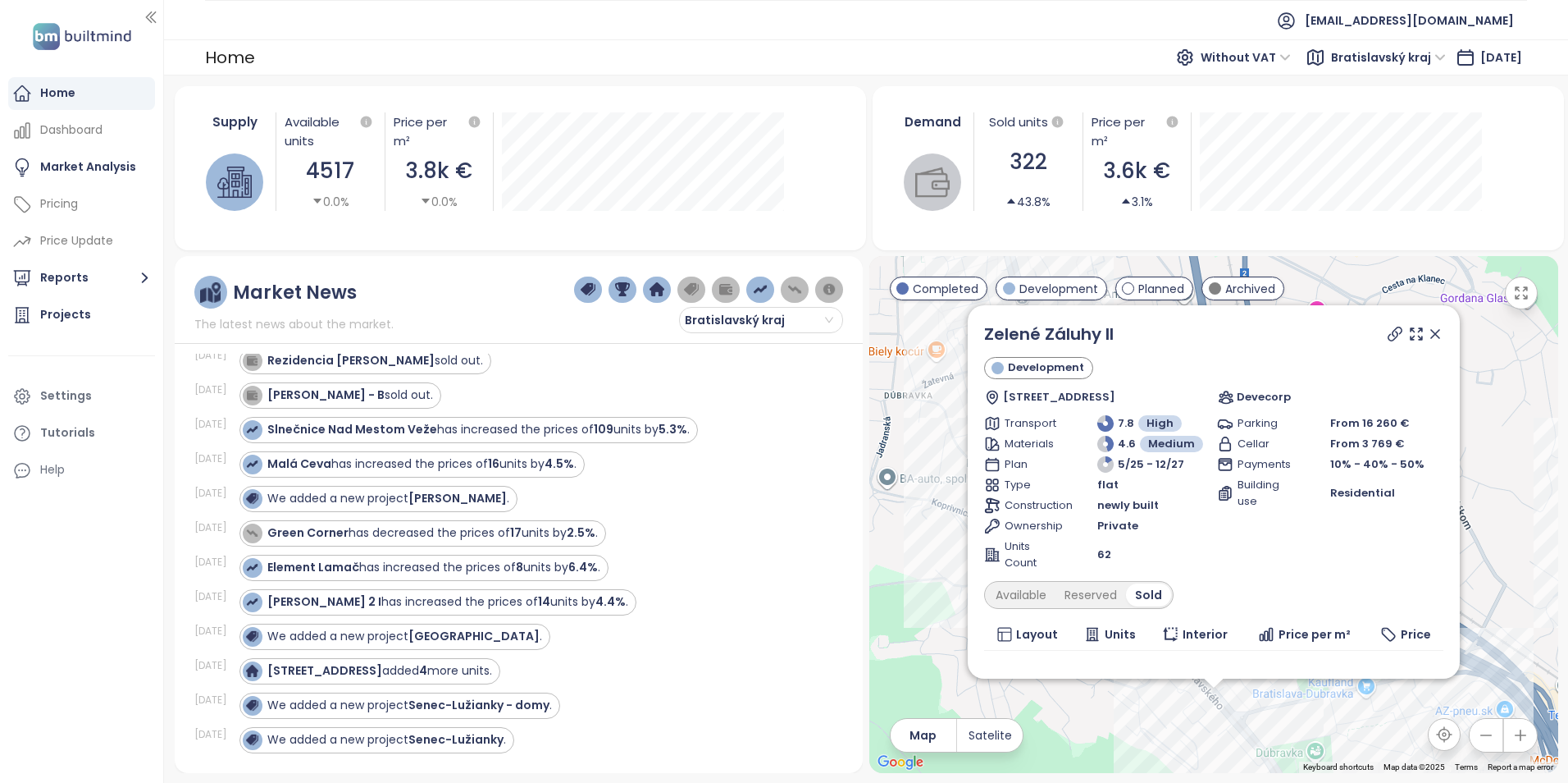
scroll to position [57, 0]
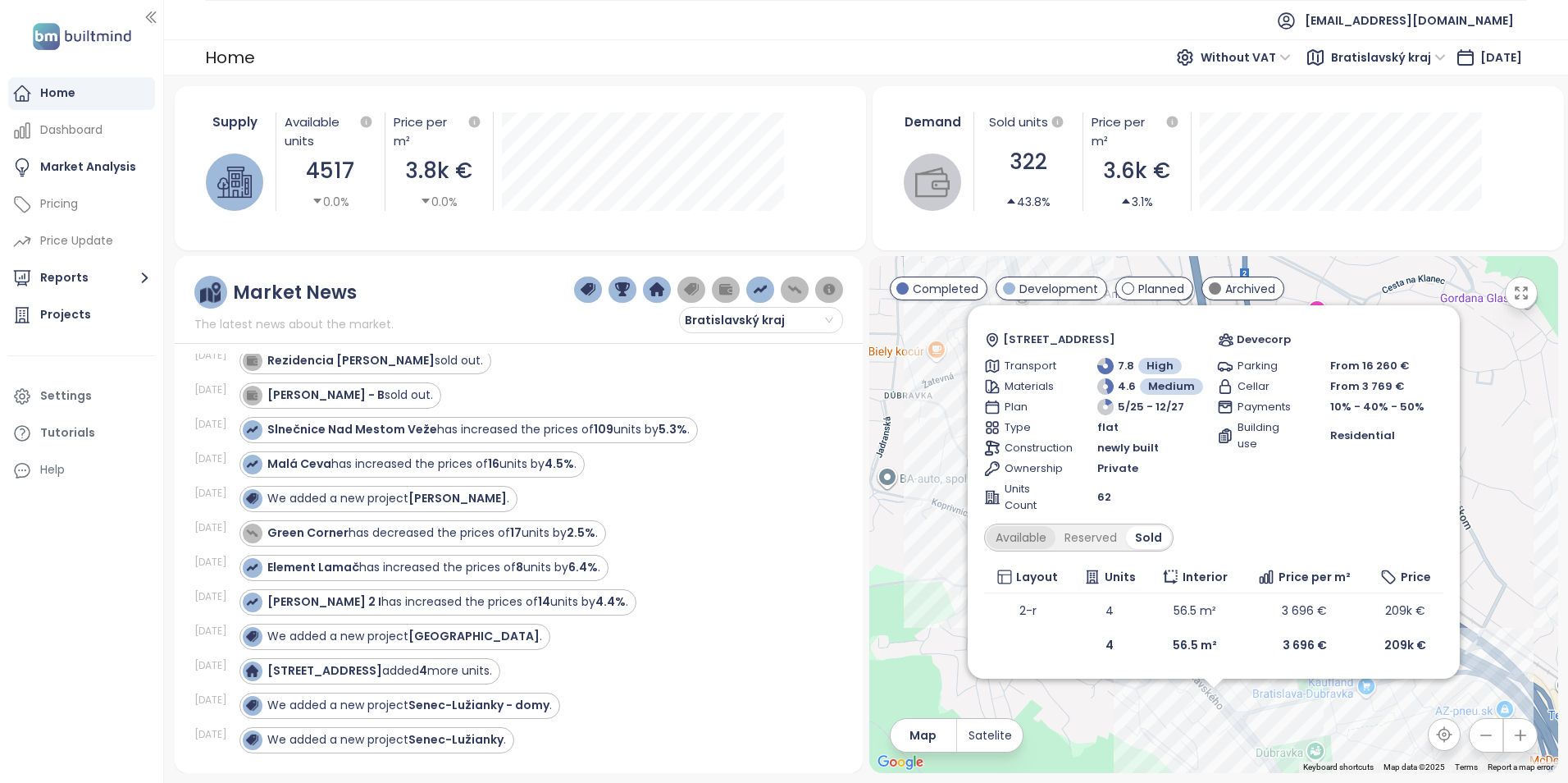
click at [1029, 539] on div "Available" at bounding box center [1020, 538] width 69 height 23
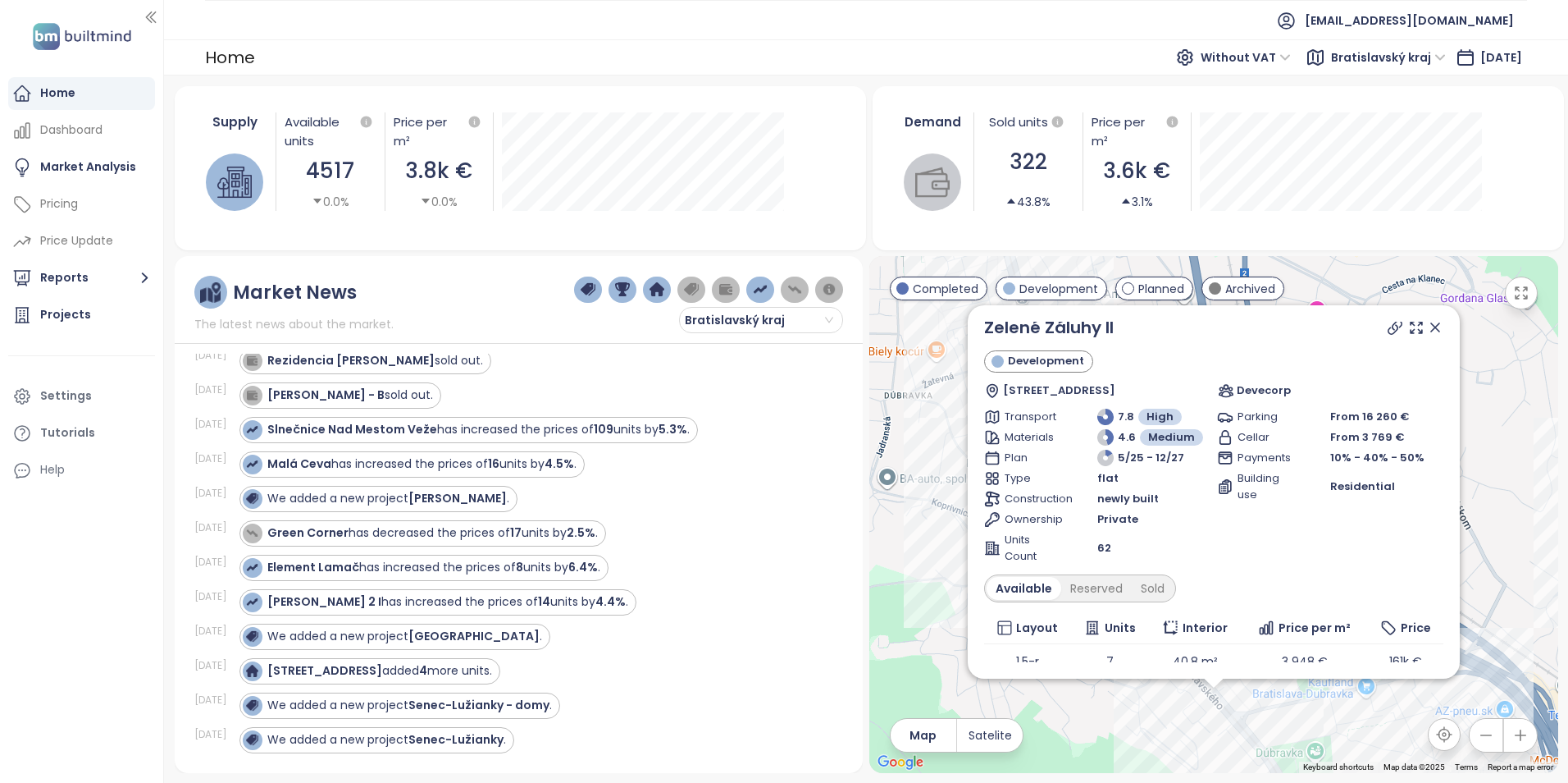
scroll to position [0, 0]
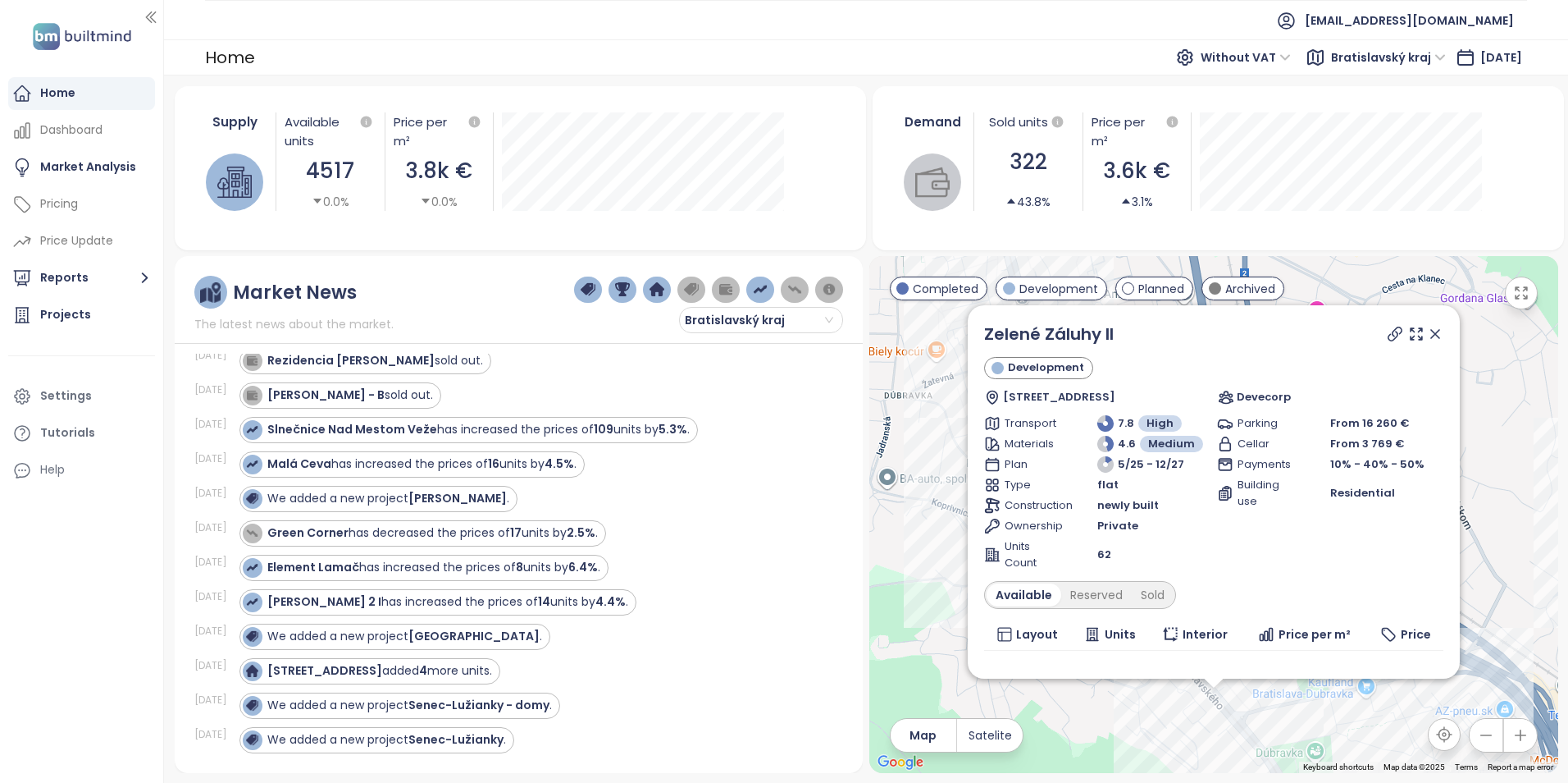
click at [1427, 336] on icon at bounding box center [1435, 334] width 16 height 16
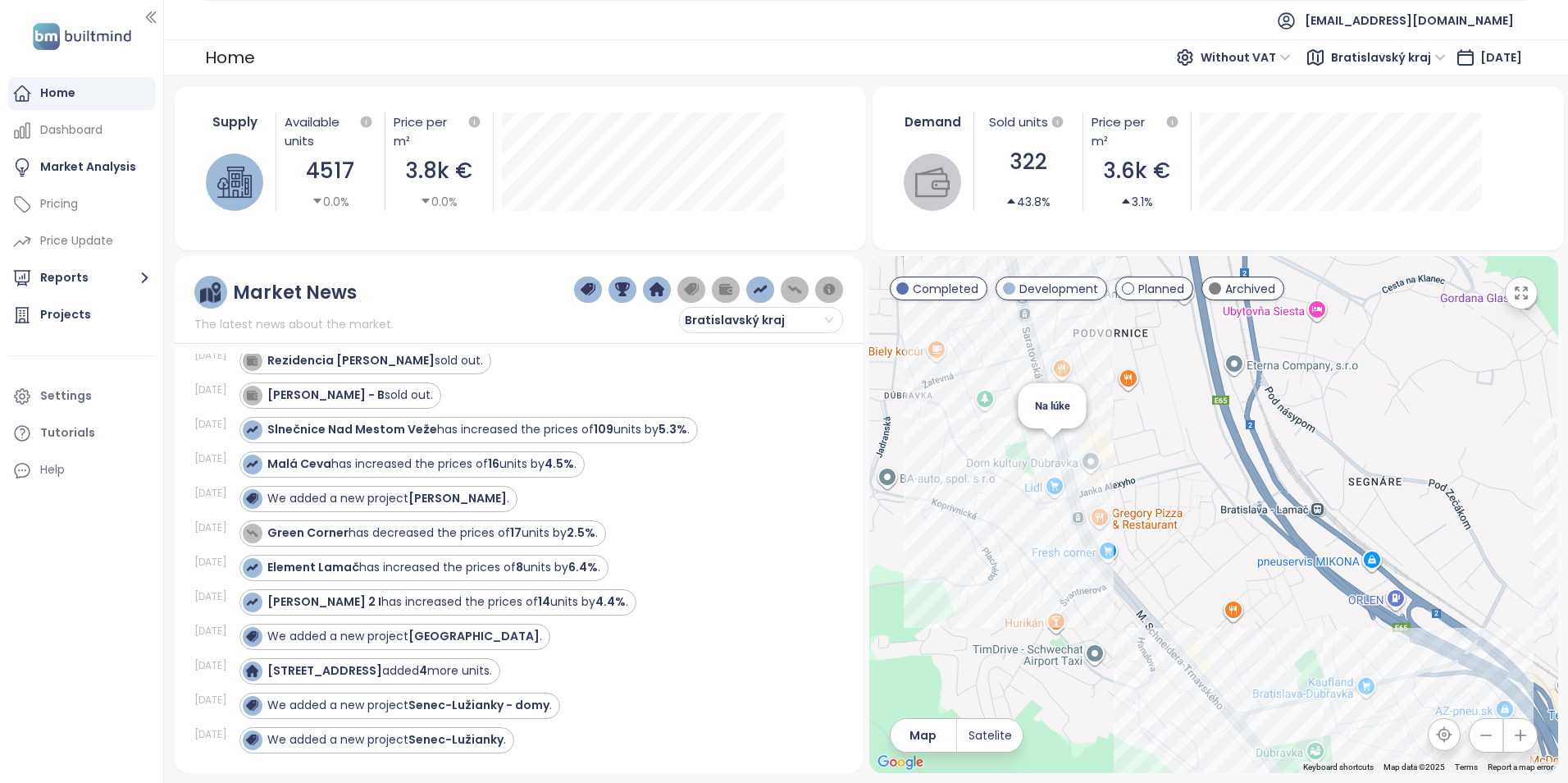
click at [1051, 455] on div "Na lúke" at bounding box center [1213, 514] width 689 height 517
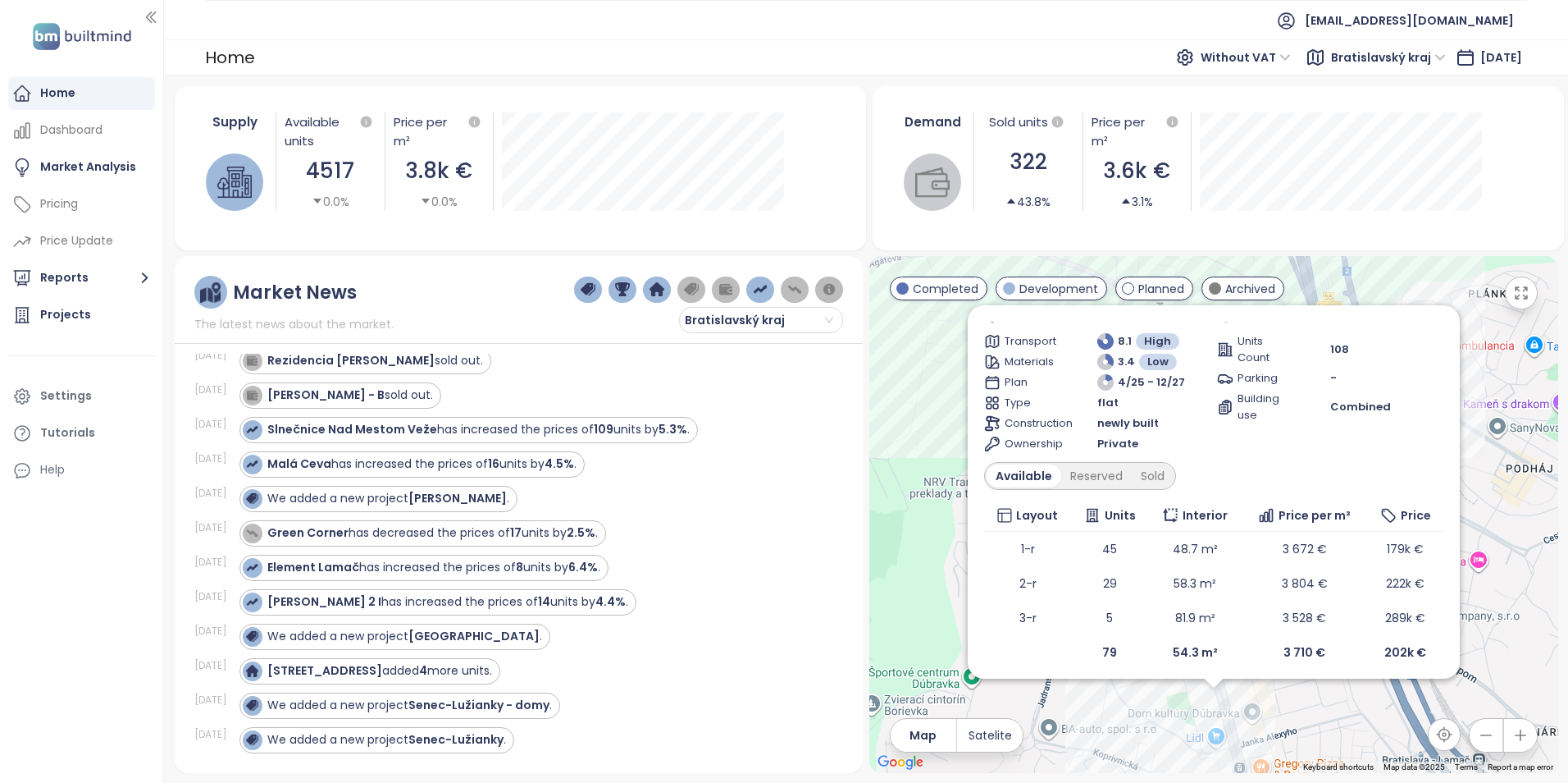
scroll to position [89, 0]
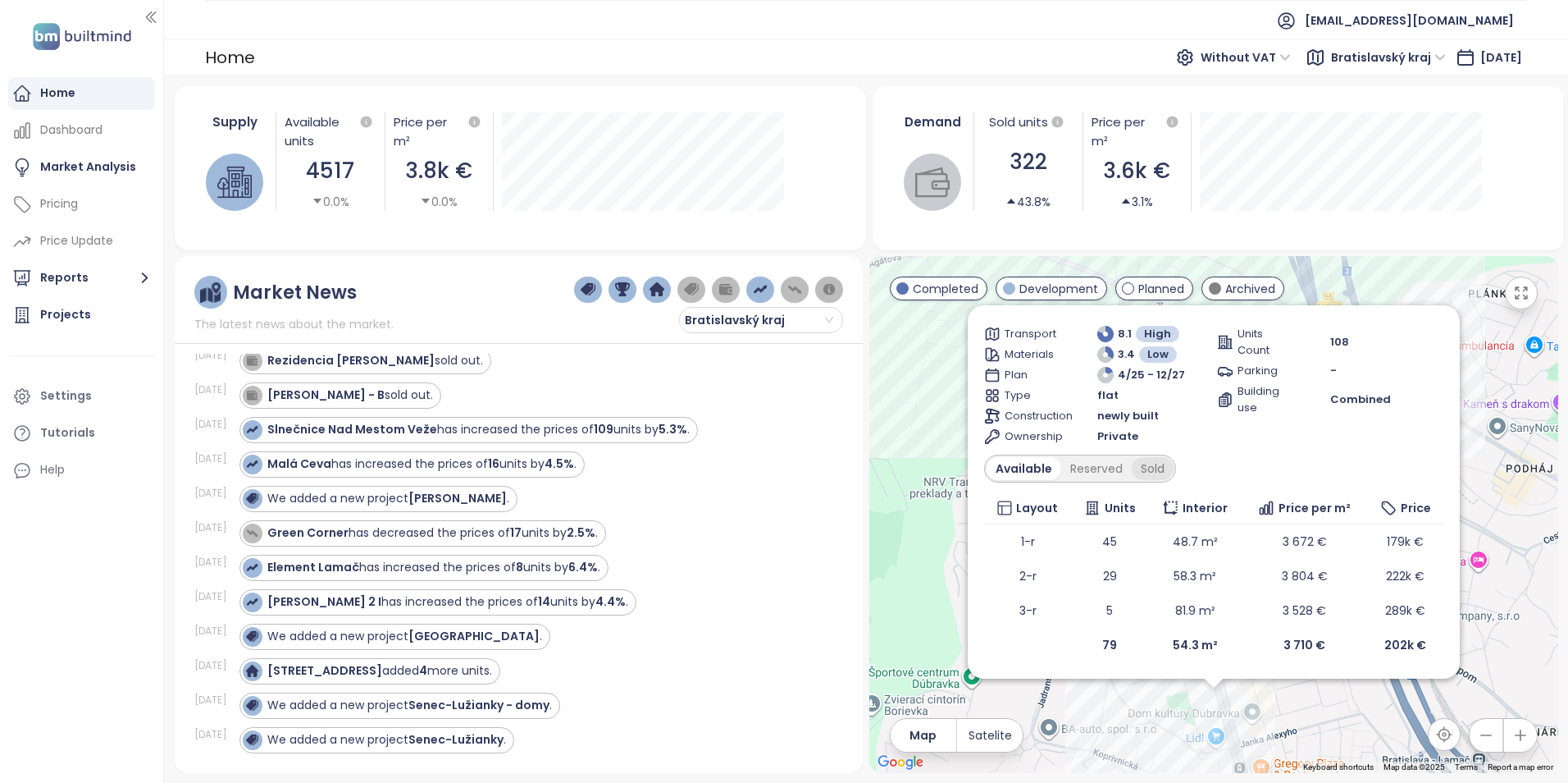
click at [1159, 468] on div "Sold" at bounding box center [1153, 468] width 42 height 23
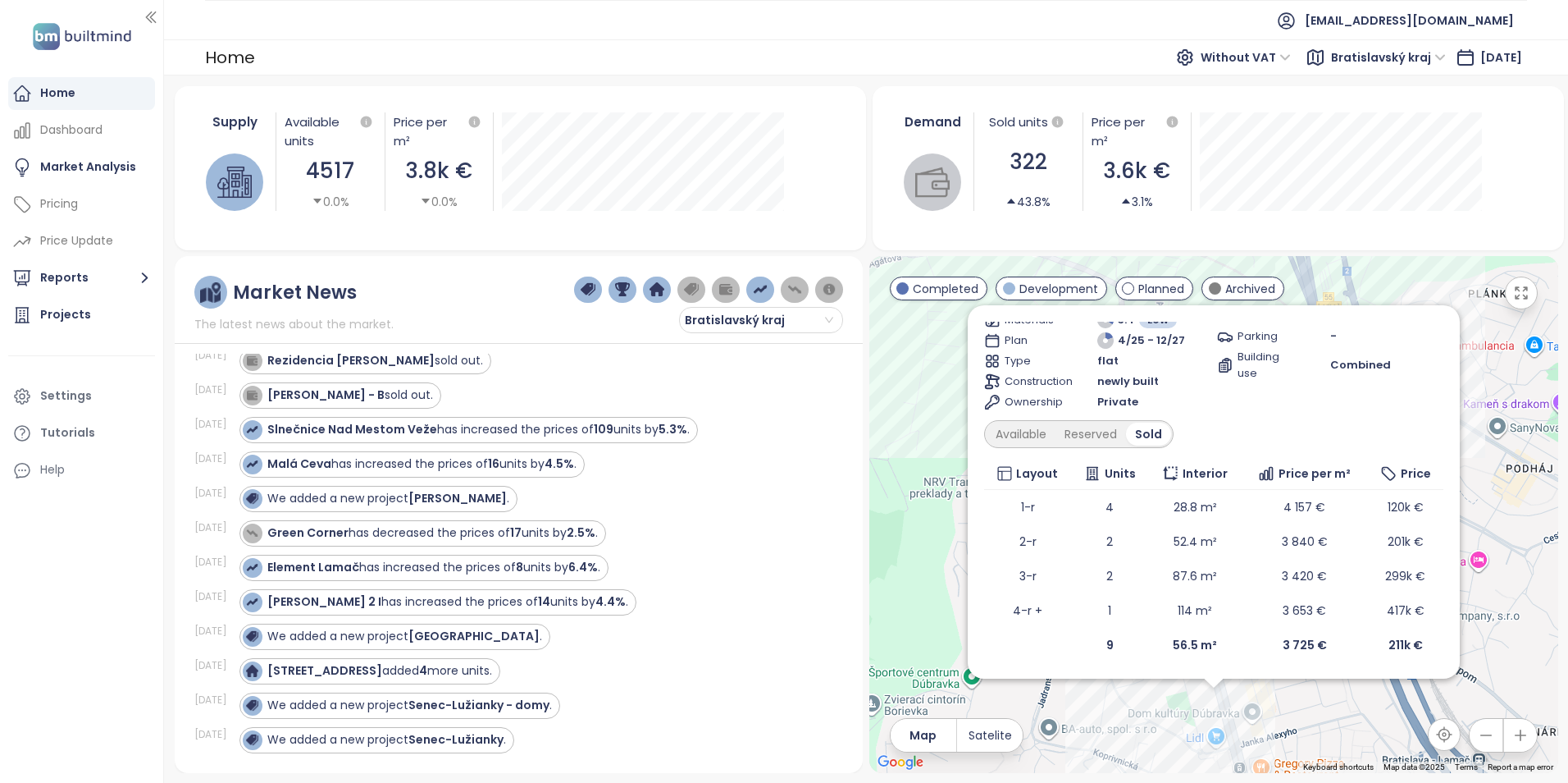
scroll to position [0, 0]
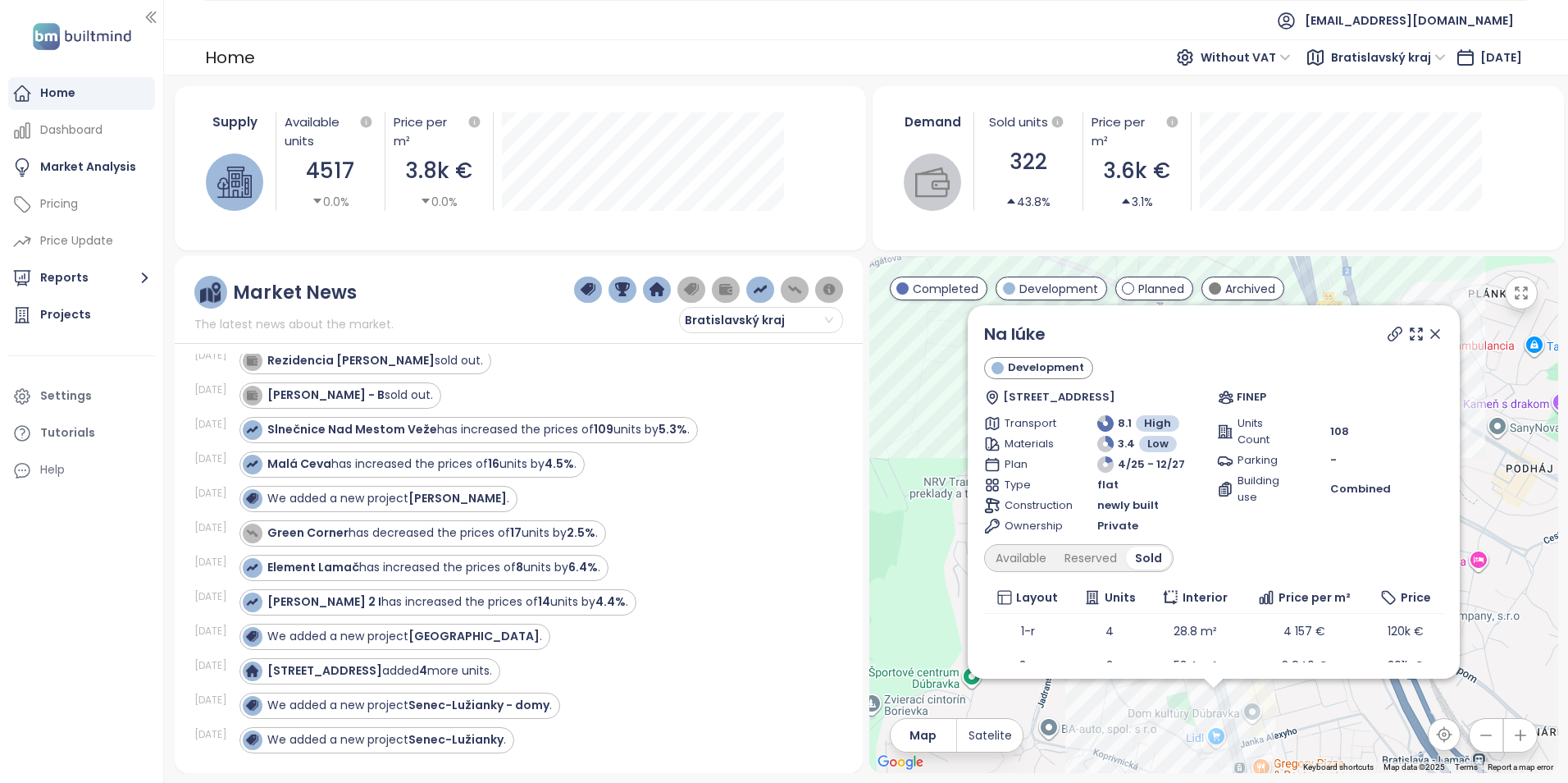
click at [1427, 331] on icon at bounding box center [1435, 334] width 16 height 16
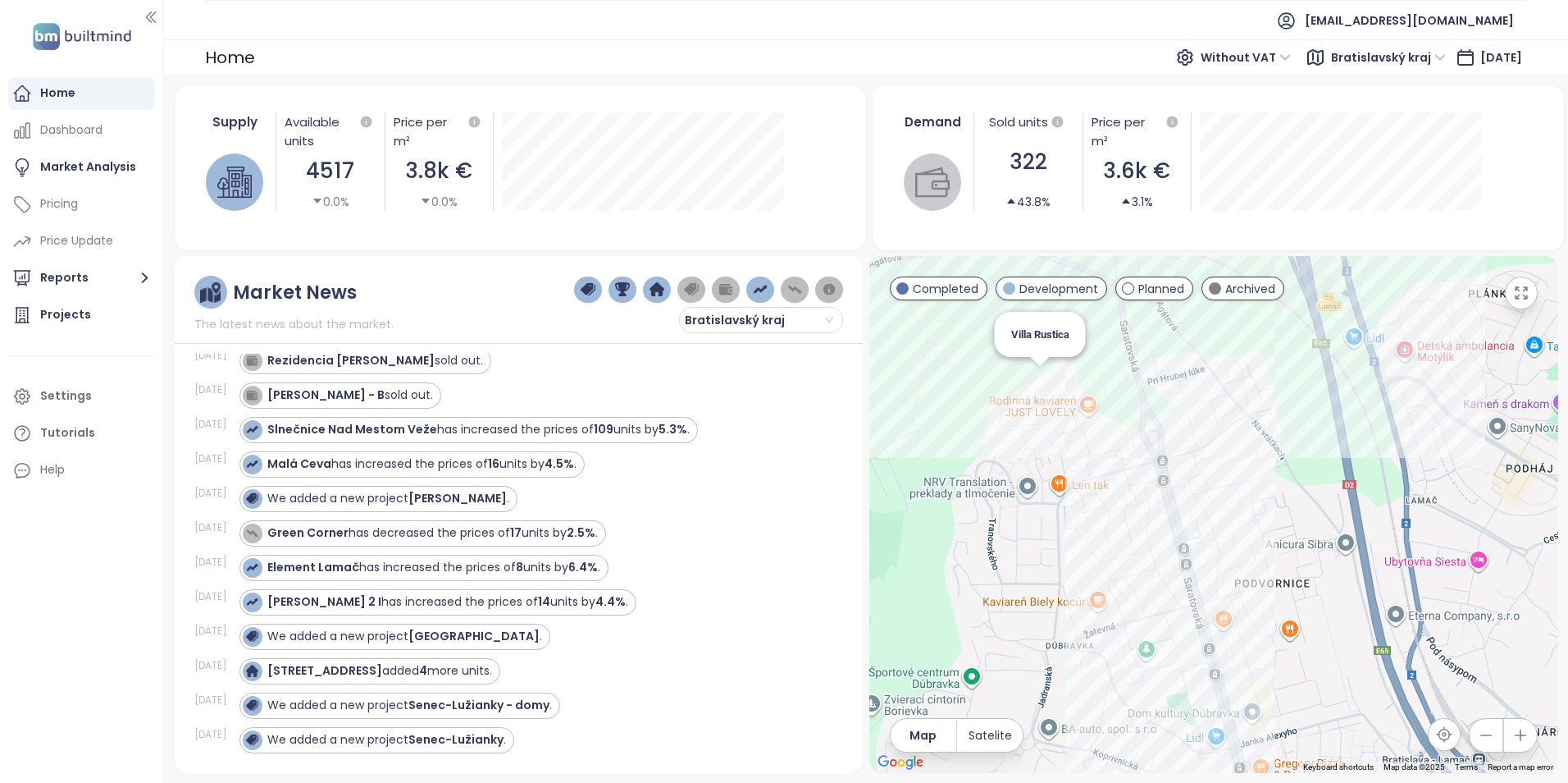
click at [1039, 380] on div "Villa Rustica" at bounding box center [1213, 514] width 689 height 517
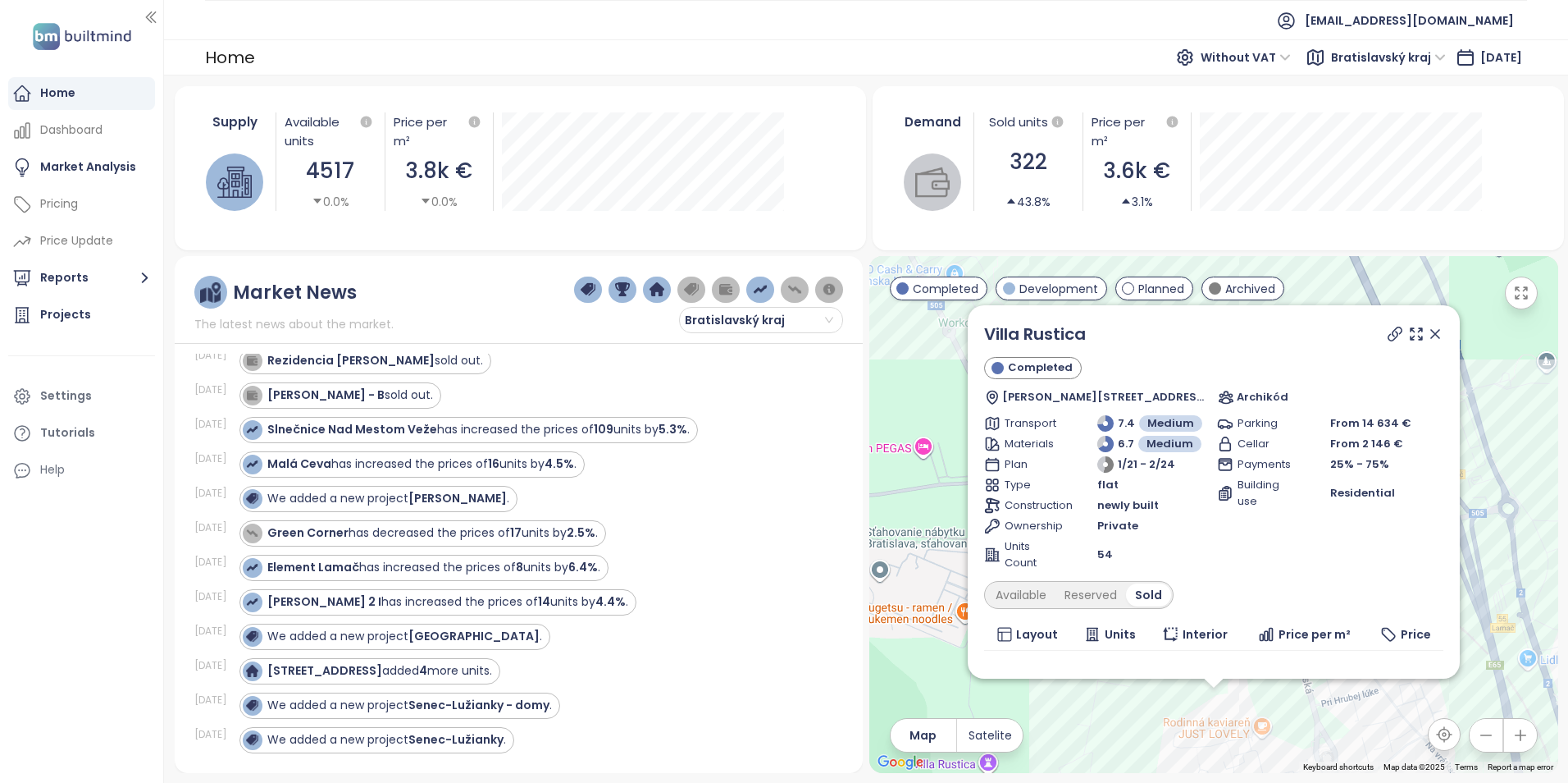
scroll to position [126, 0]
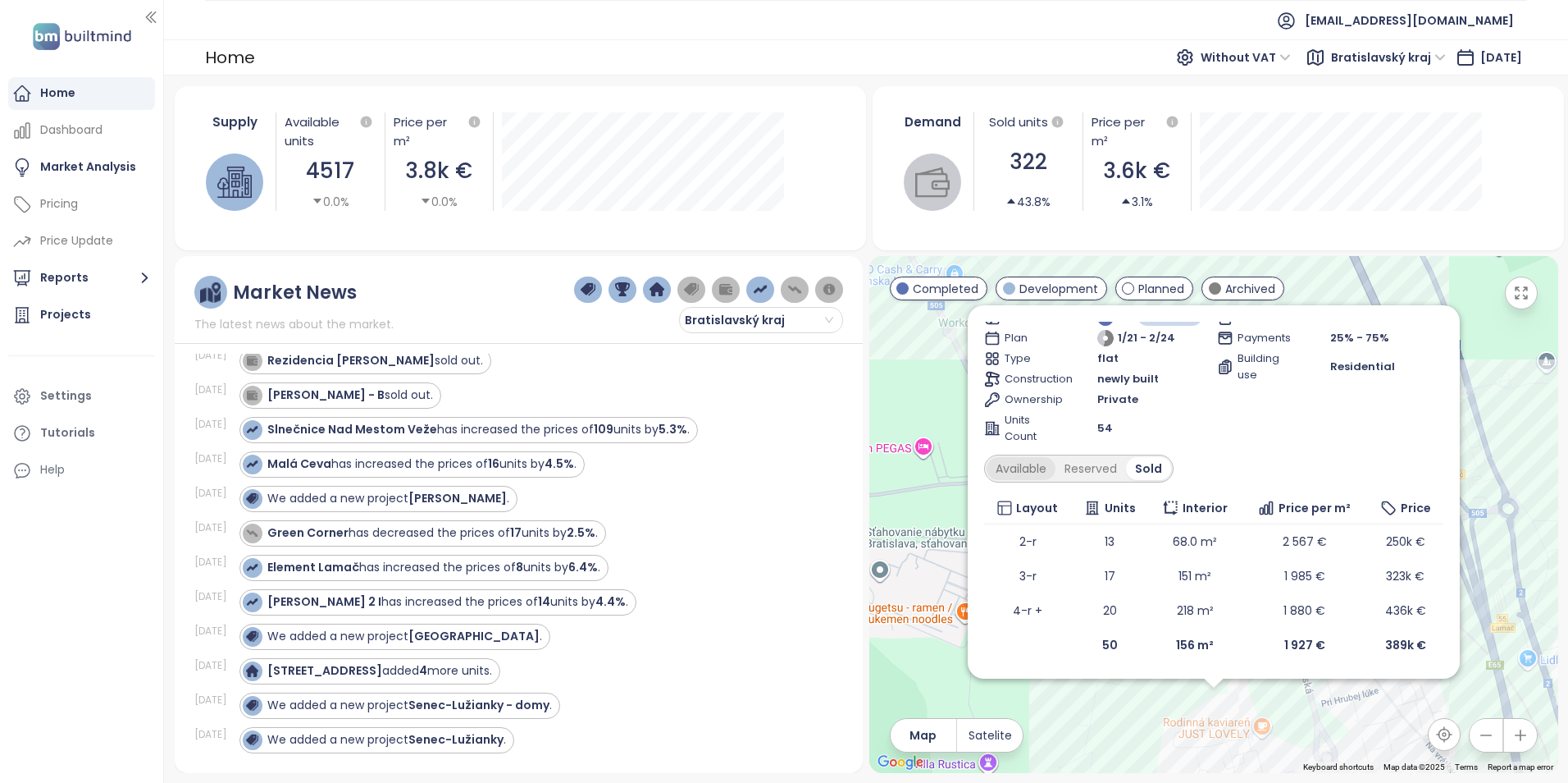
click at [1035, 463] on div "Available" at bounding box center [1020, 468] width 69 height 23
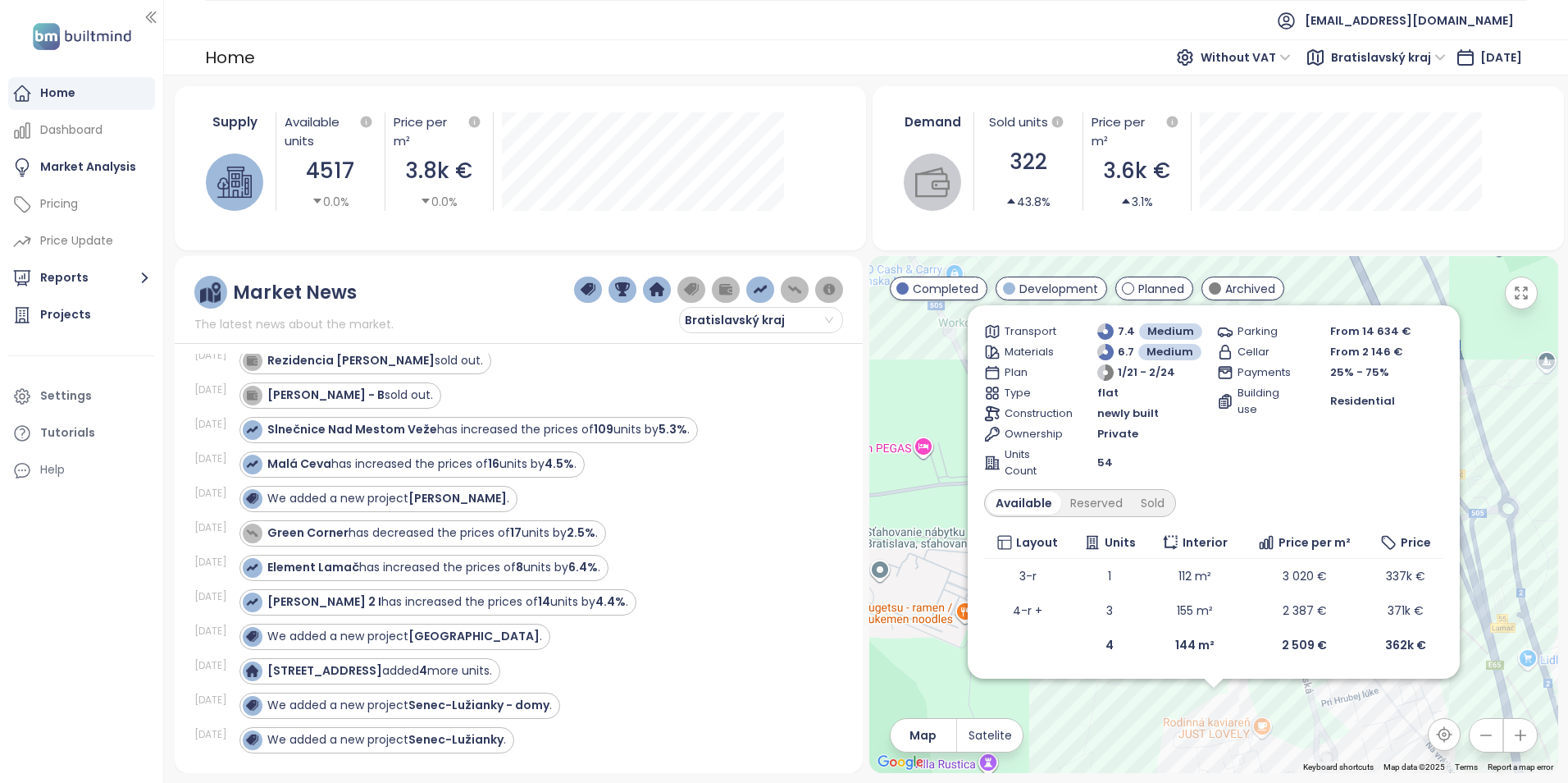
scroll to position [0, 0]
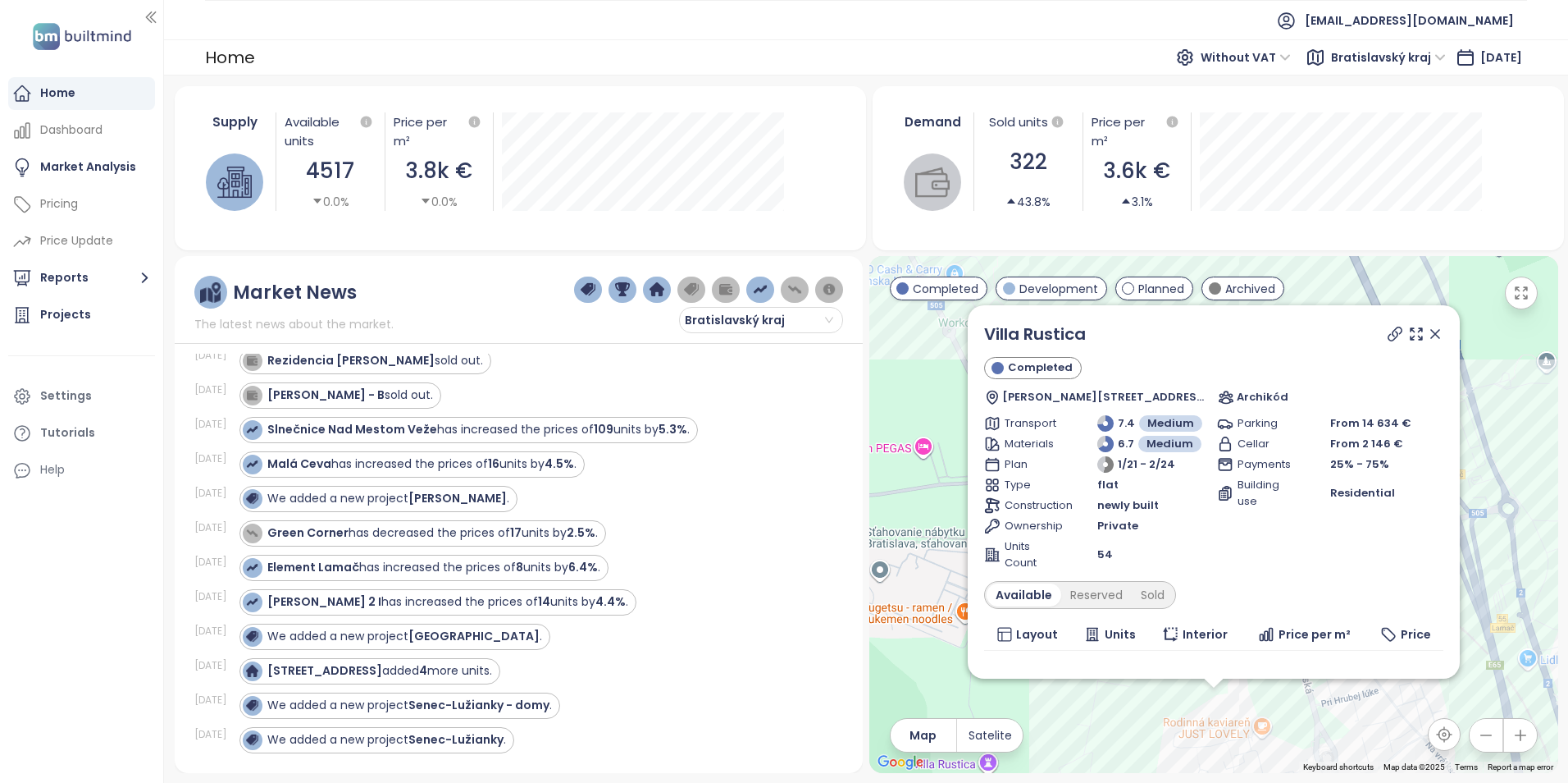
click at [1427, 334] on icon at bounding box center [1435, 334] width 16 height 16
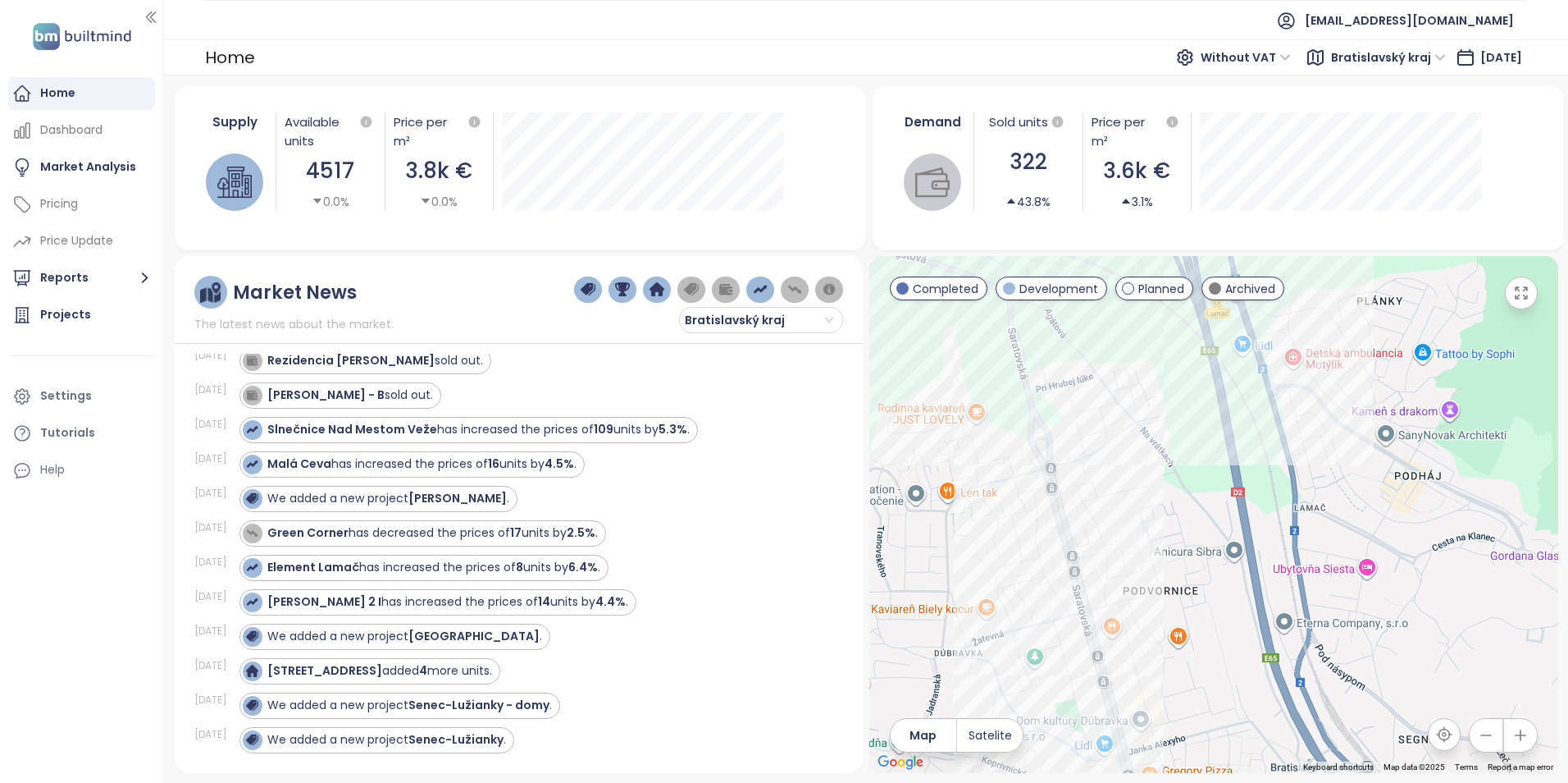
drag, startPoint x: 1330, startPoint y: 618, endPoint x: 1052, endPoint y: 313, distance: 412.7
click at [1052, 313] on div at bounding box center [1213, 514] width 689 height 517
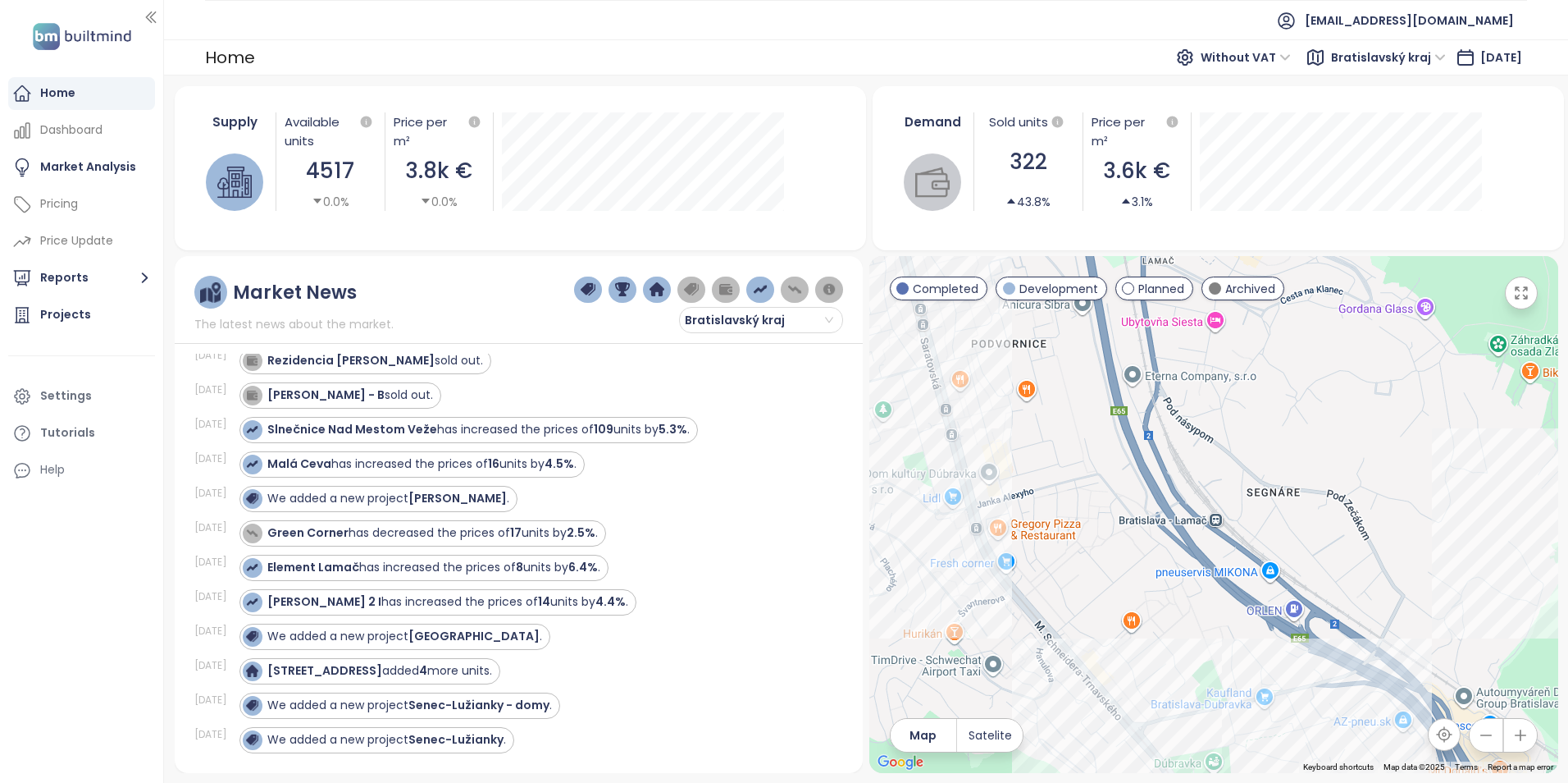
drag, startPoint x: 1222, startPoint y: 590, endPoint x: 1069, endPoint y: 343, distance: 290.5
click at [1069, 343] on div at bounding box center [1213, 514] width 689 height 517
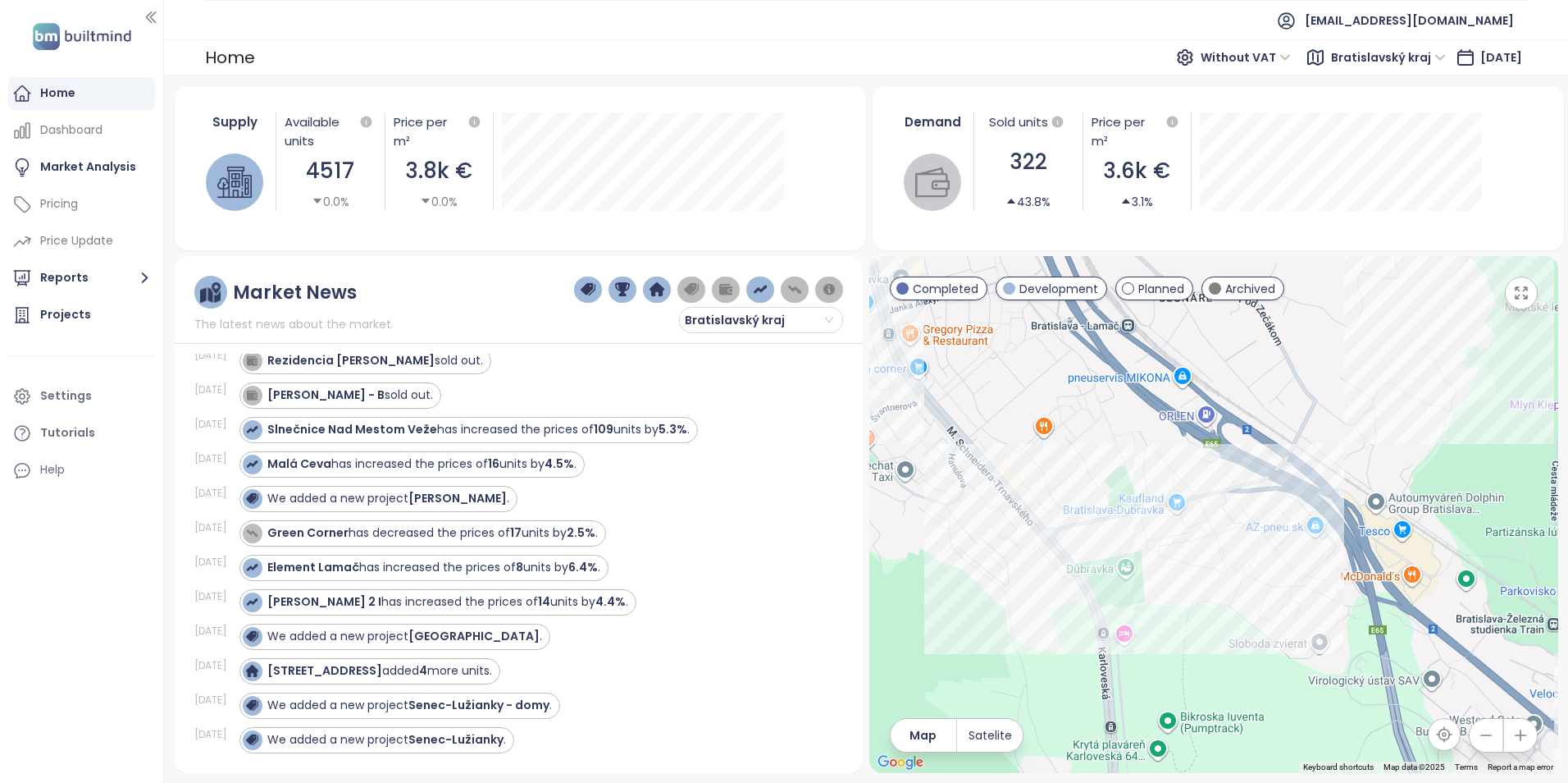
drag, startPoint x: 1123, startPoint y: 587, endPoint x: 1040, endPoint y: 396, distance: 208.3
click at [1040, 396] on div at bounding box center [1213, 514] width 689 height 517
click at [1148, 534] on div "[GEOGRAPHIC_DATA]" at bounding box center [1213, 514] width 689 height 517
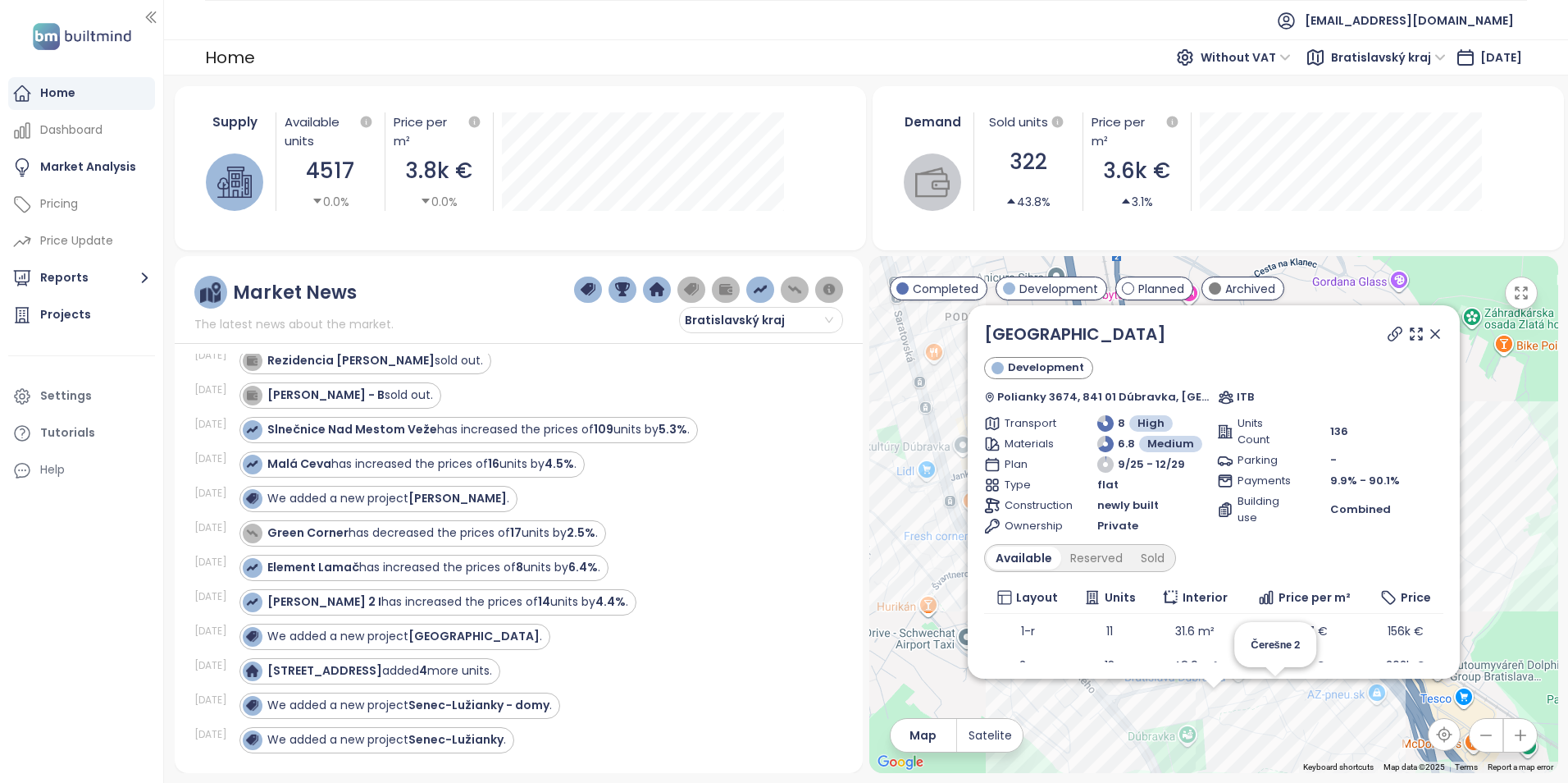
scroll to position [124, 0]
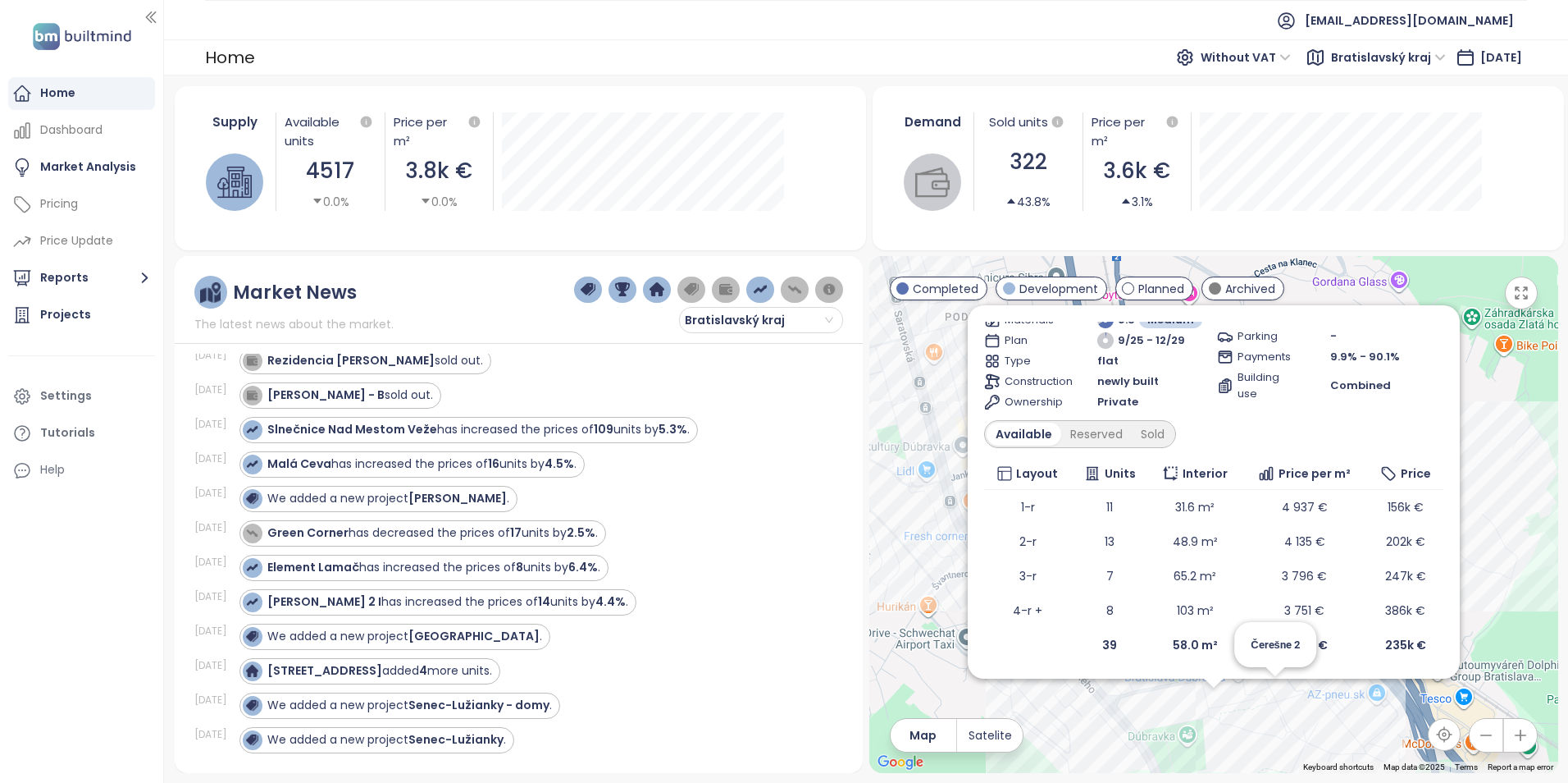
click at [1291, 643] on span "Čerešne 2" at bounding box center [1275, 644] width 49 height 12
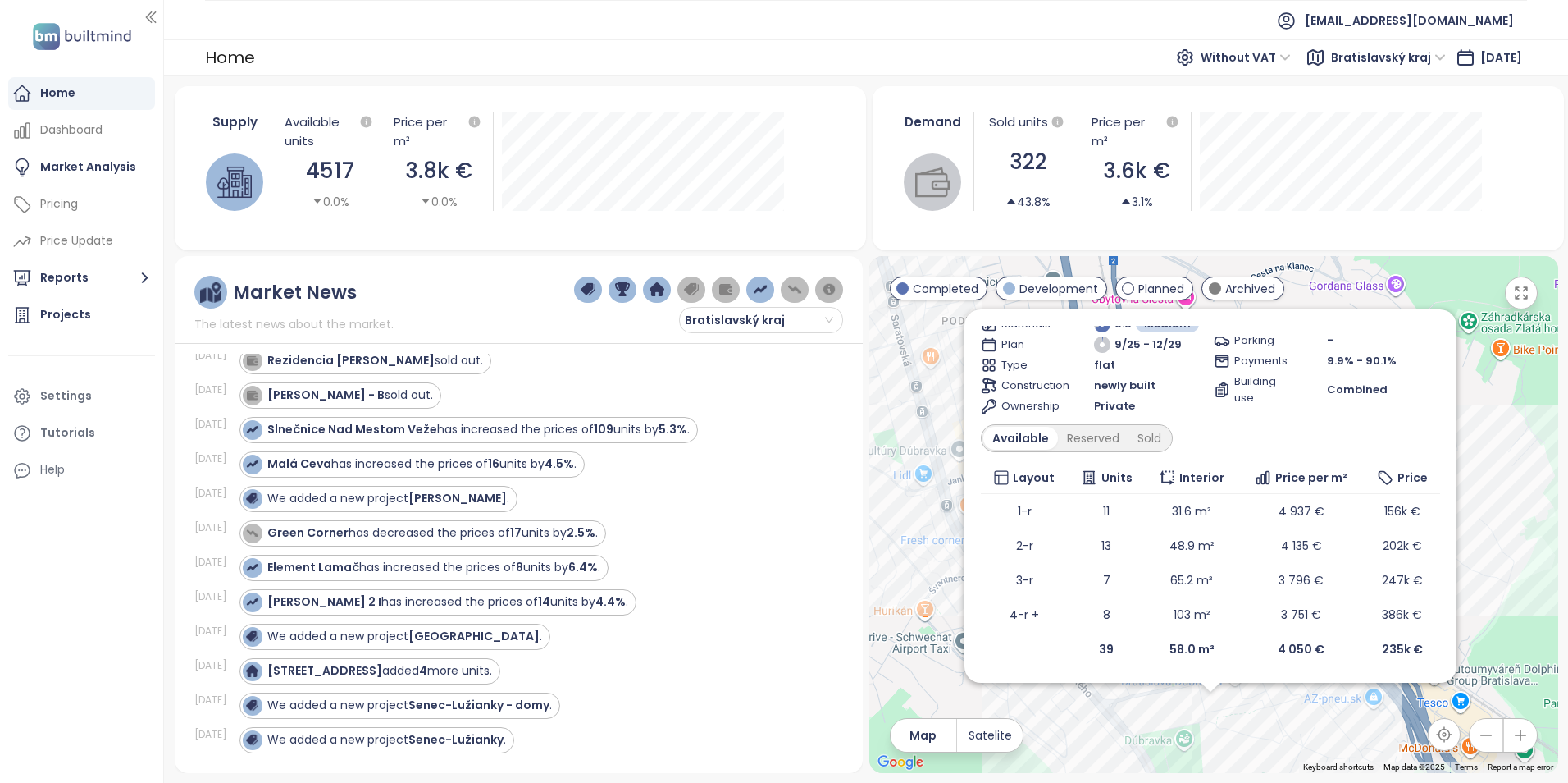
click at [1486, 527] on div "Čerešne Plaza View Development Polianky 3674, 841 01 Dúbravka, Slovakia ITB Tra…" at bounding box center [1213, 514] width 689 height 517
click at [1152, 437] on div "Sold" at bounding box center [1149, 438] width 42 height 23
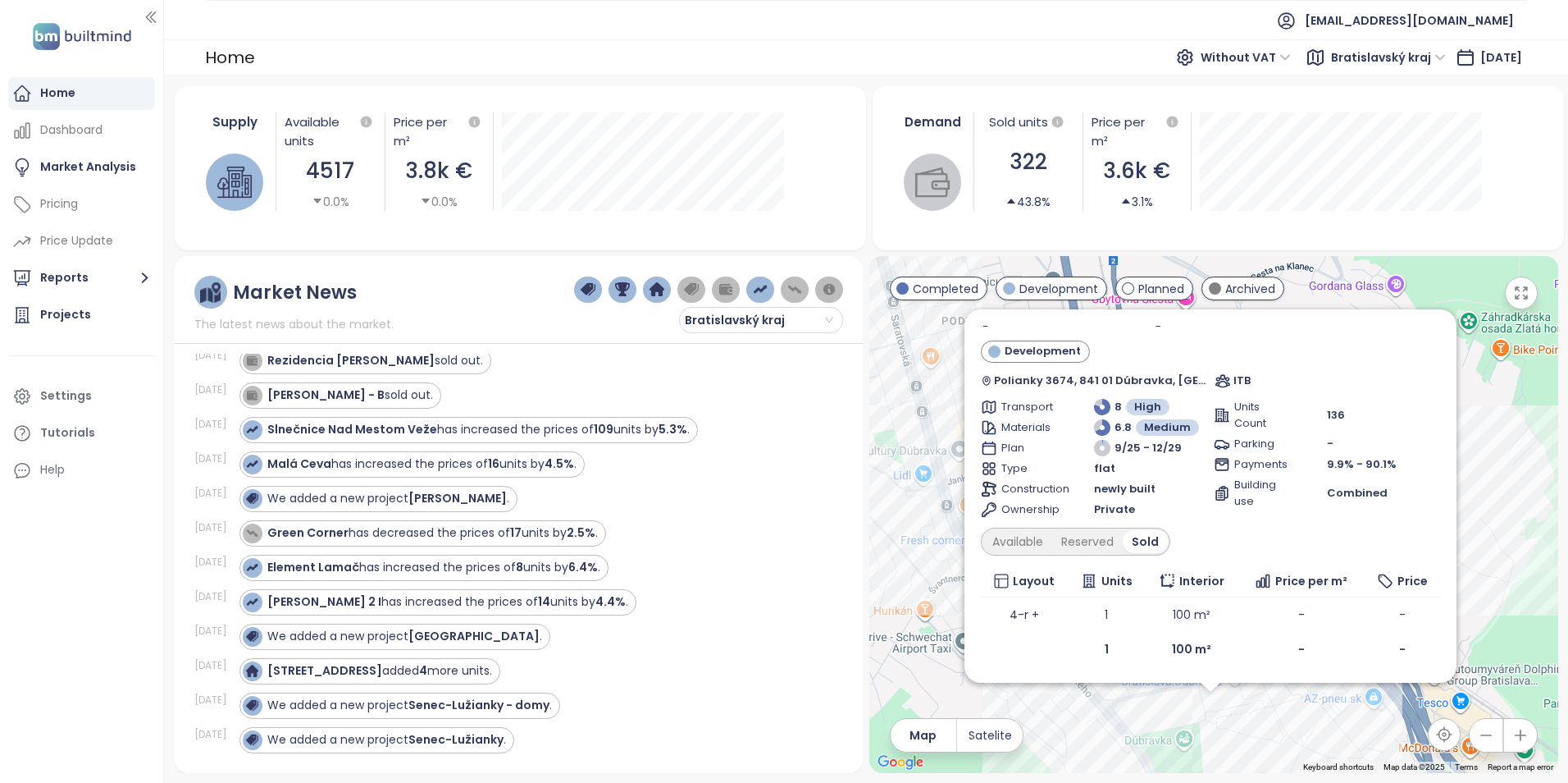
scroll to position [21, 0]
click at [1092, 540] on div "Reserved" at bounding box center [1087, 541] width 70 height 23
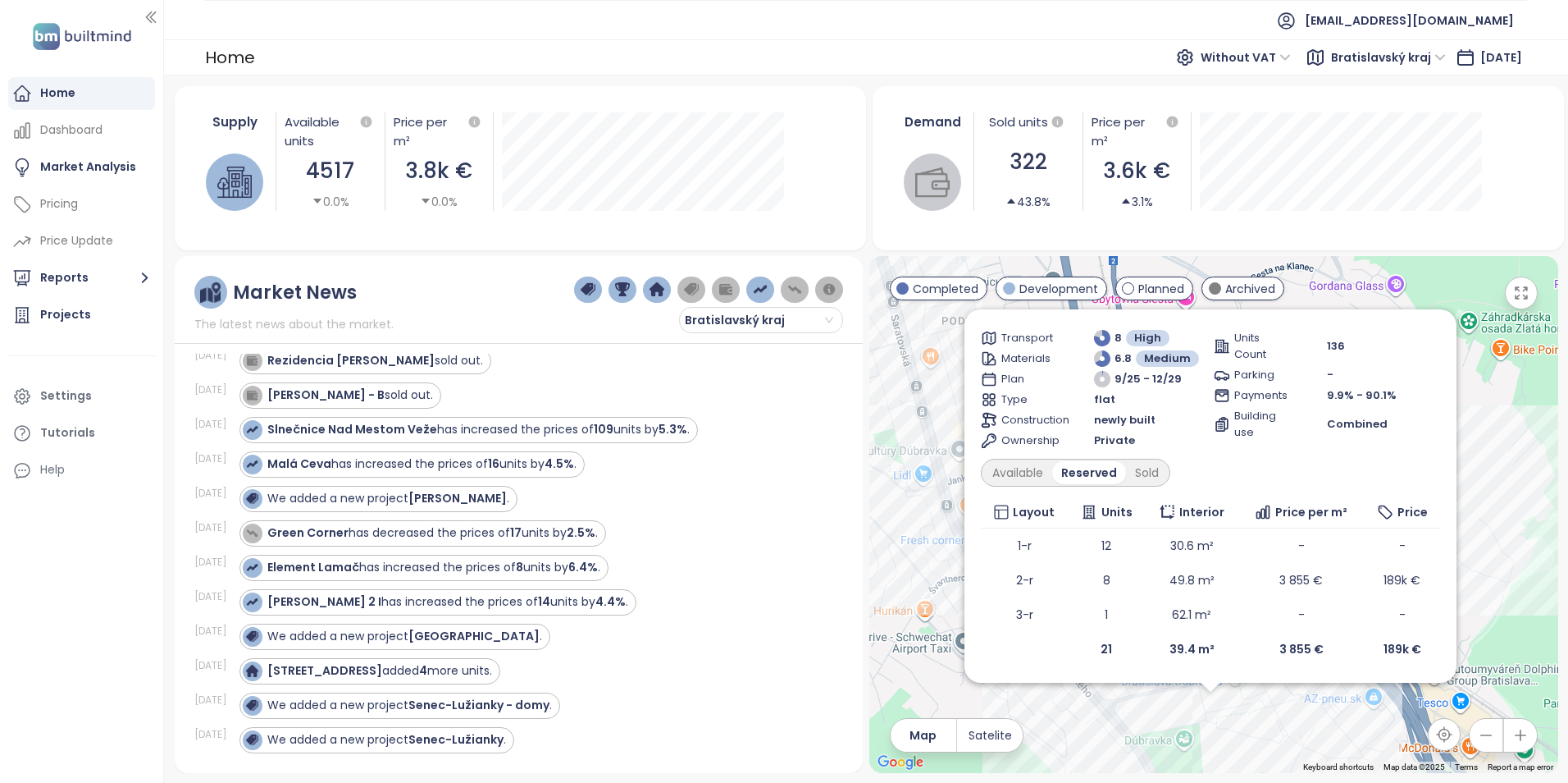
scroll to position [0, 0]
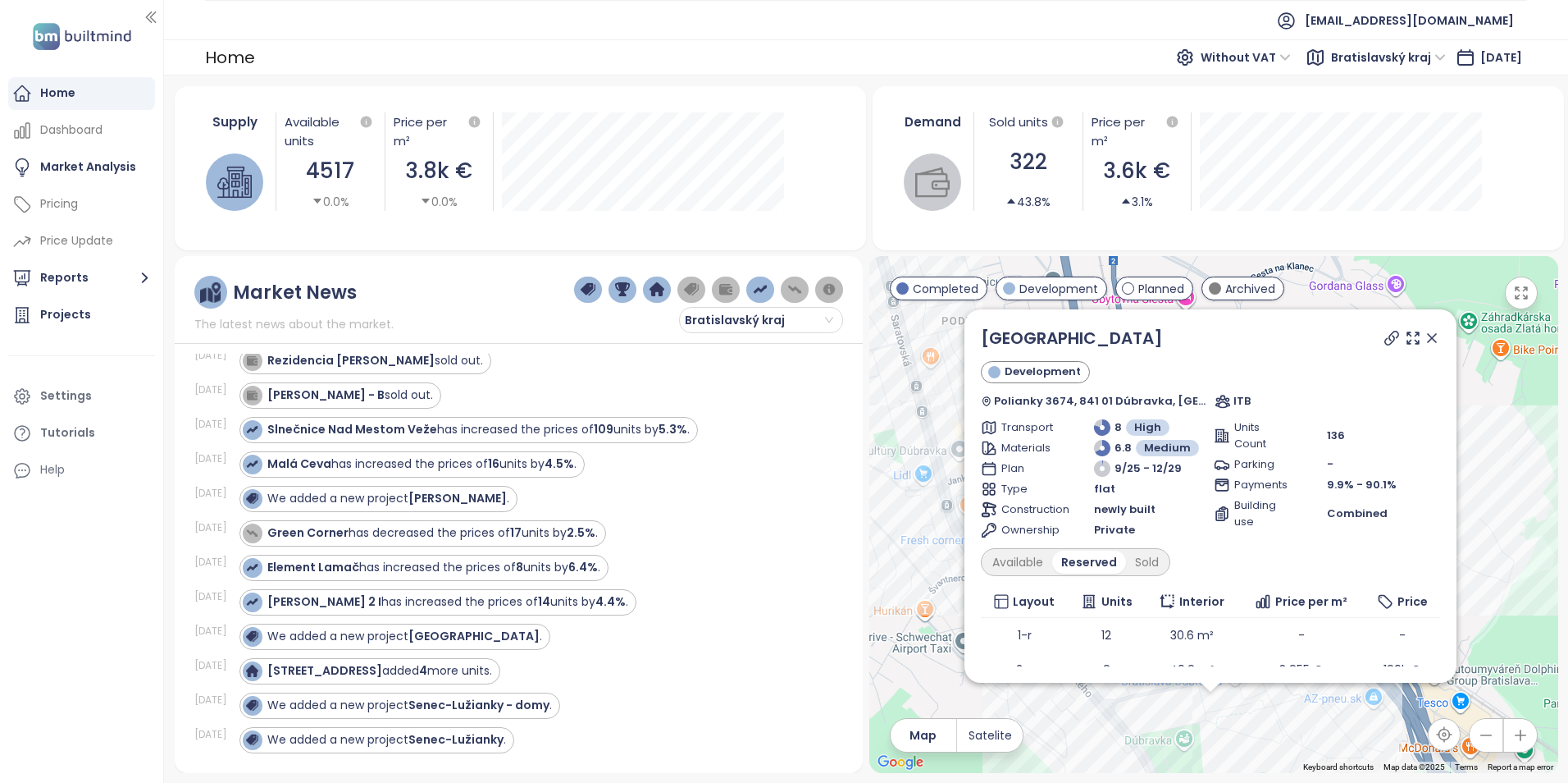
click at [1428, 337] on icon at bounding box center [1432, 337] width 8 height 8
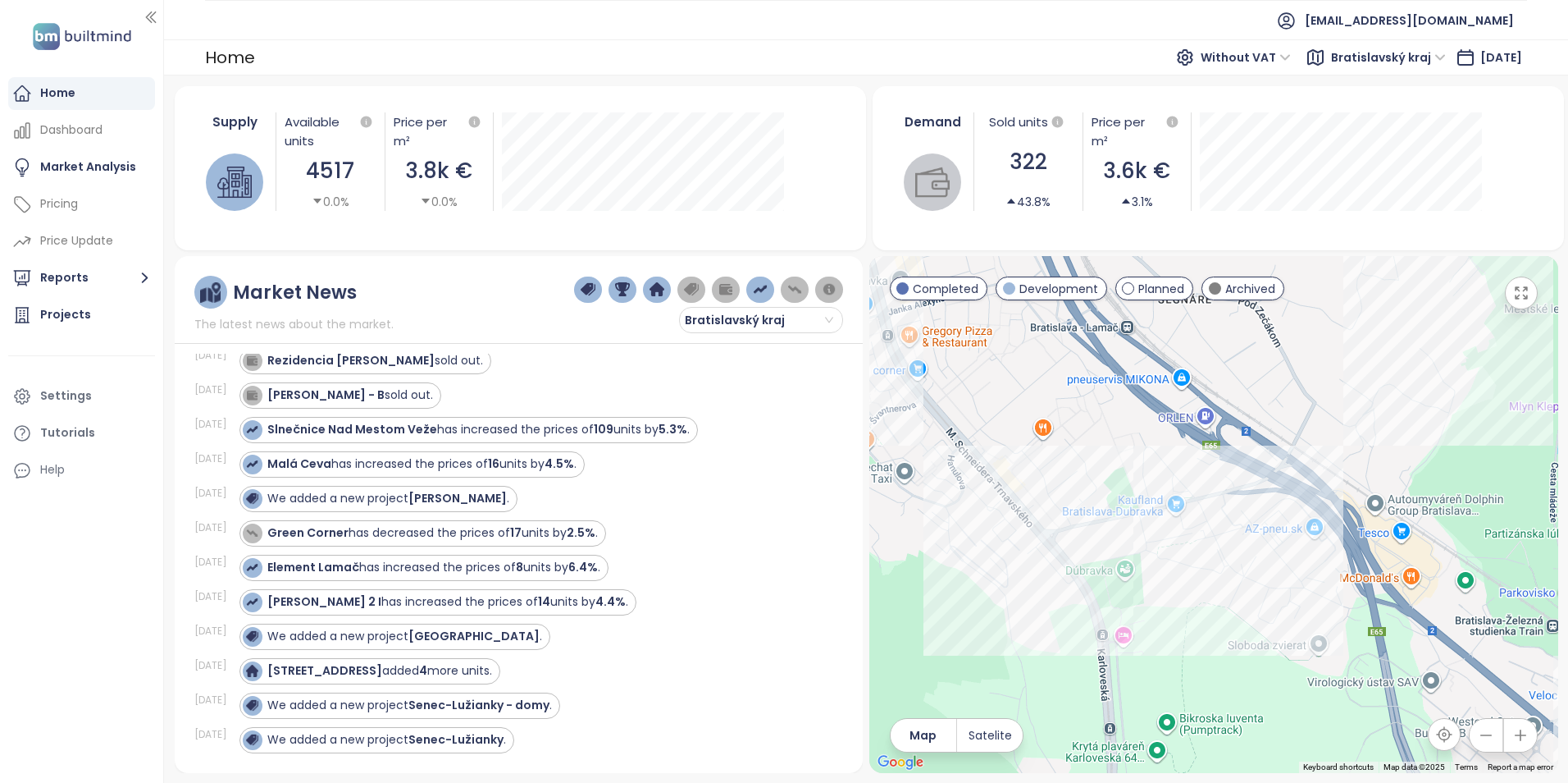
drag, startPoint x: 1376, startPoint y: 673, endPoint x: 1315, endPoint y: 467, distance: 214.8
click at [1315, 467] on div at bounding box center [1213, 514] width 689 height 517
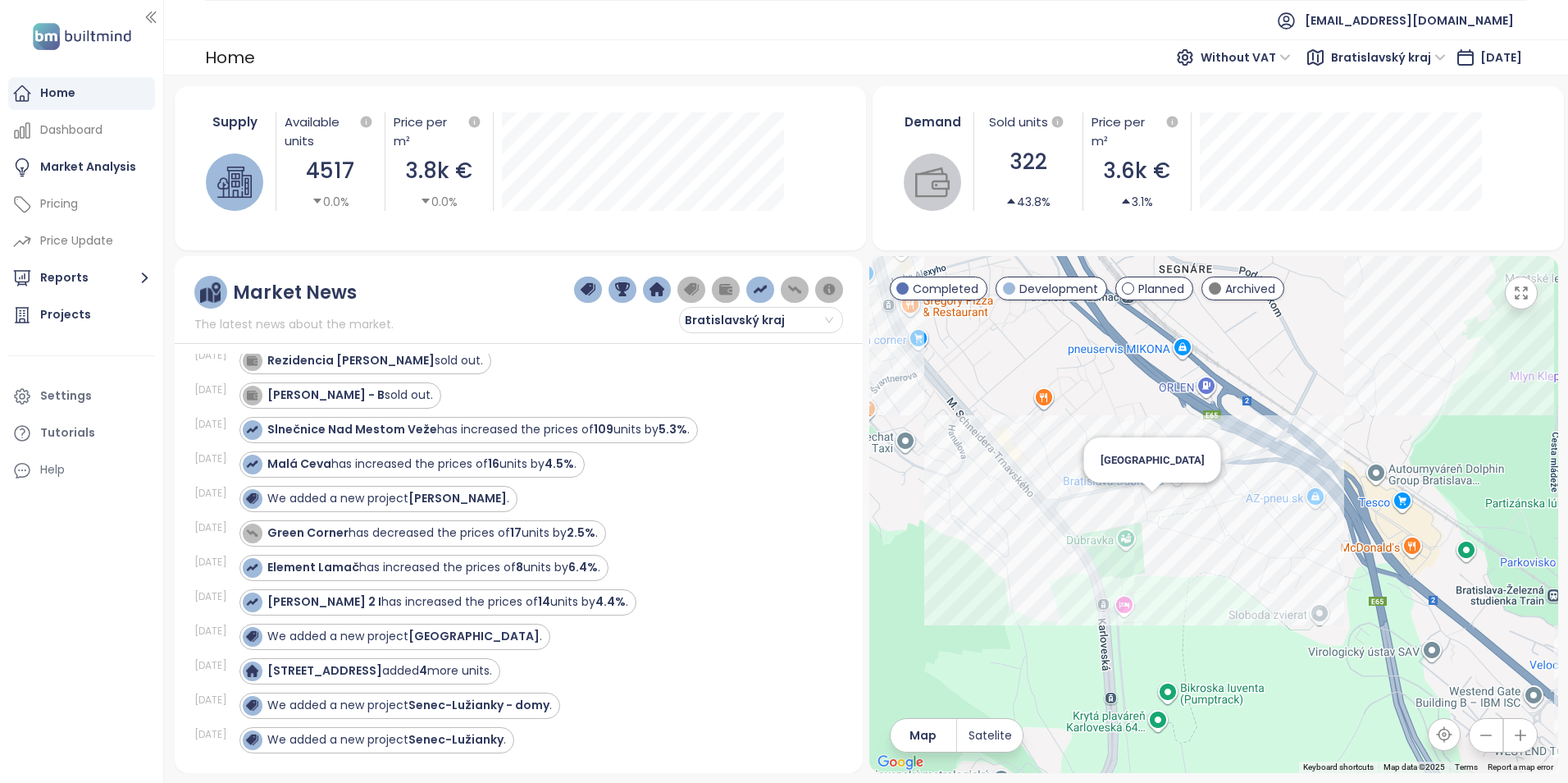
click at [1152, 500] on div "[GEOGRAPHIC_DATA]" at bounding box center [1213, 514] width 689 height 517
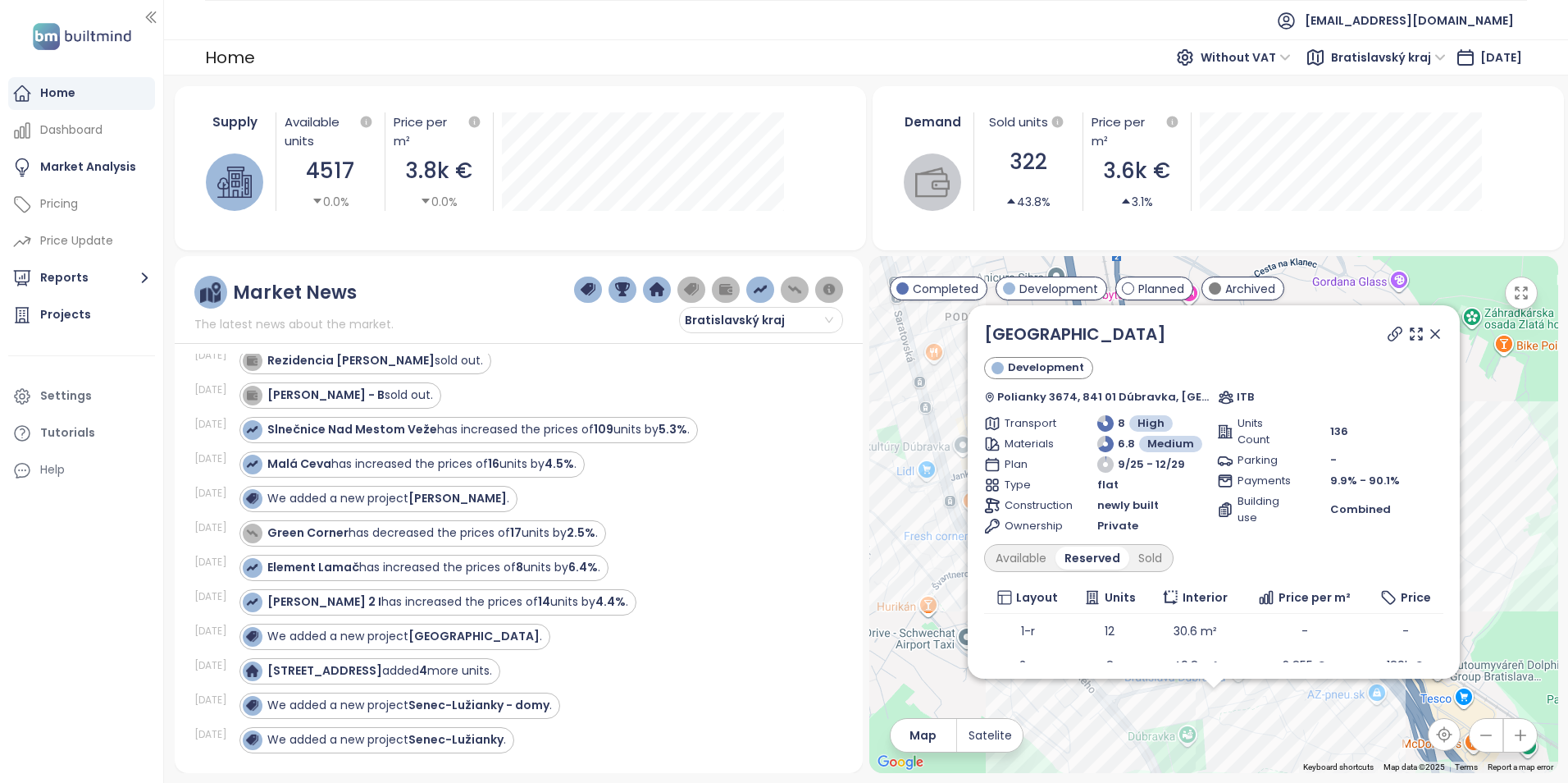
scroll to position [89, 0]
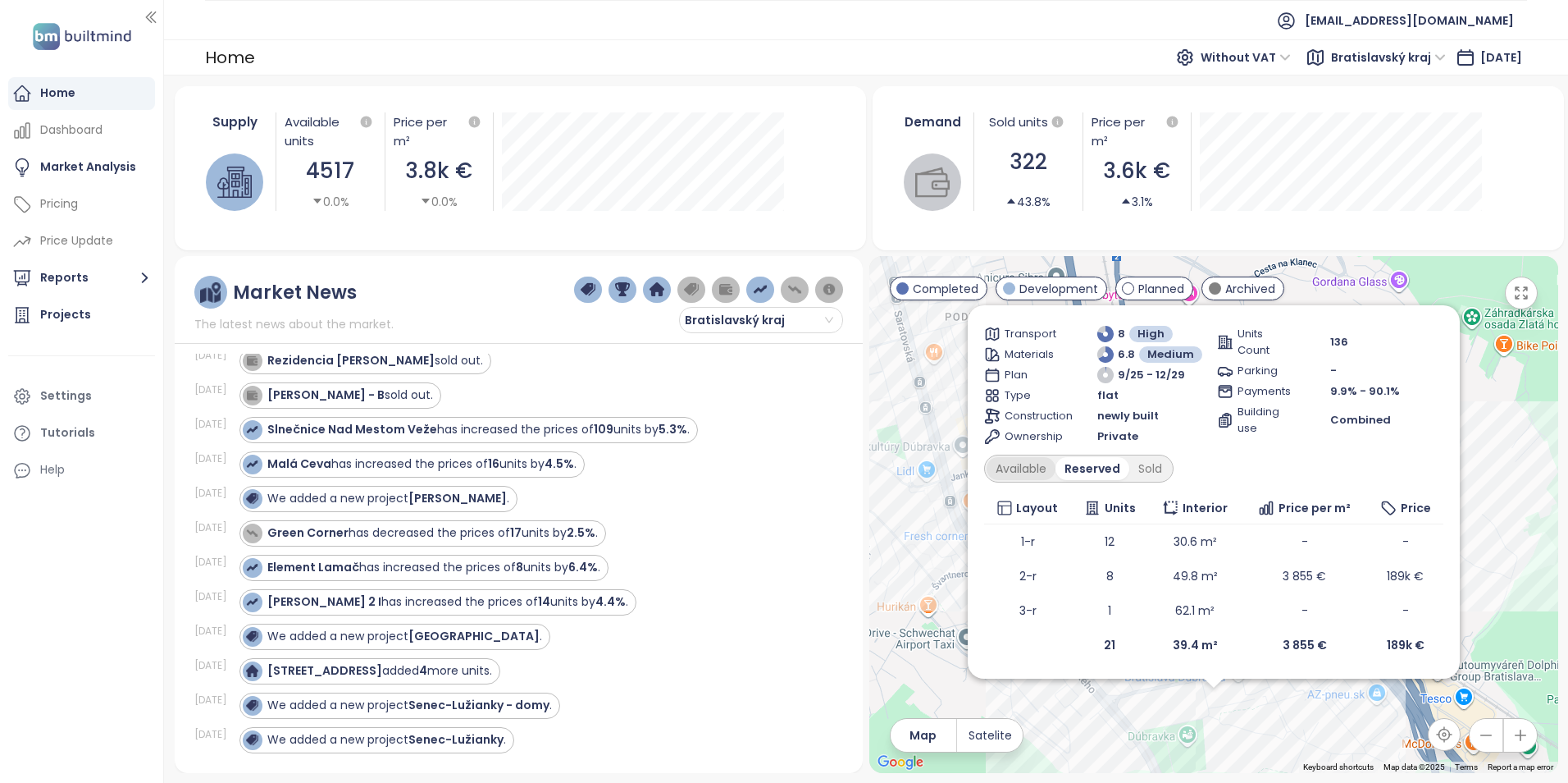
click at [1034, 463] on div "Available" at bounding box center [1020, 468] width 69 height 23
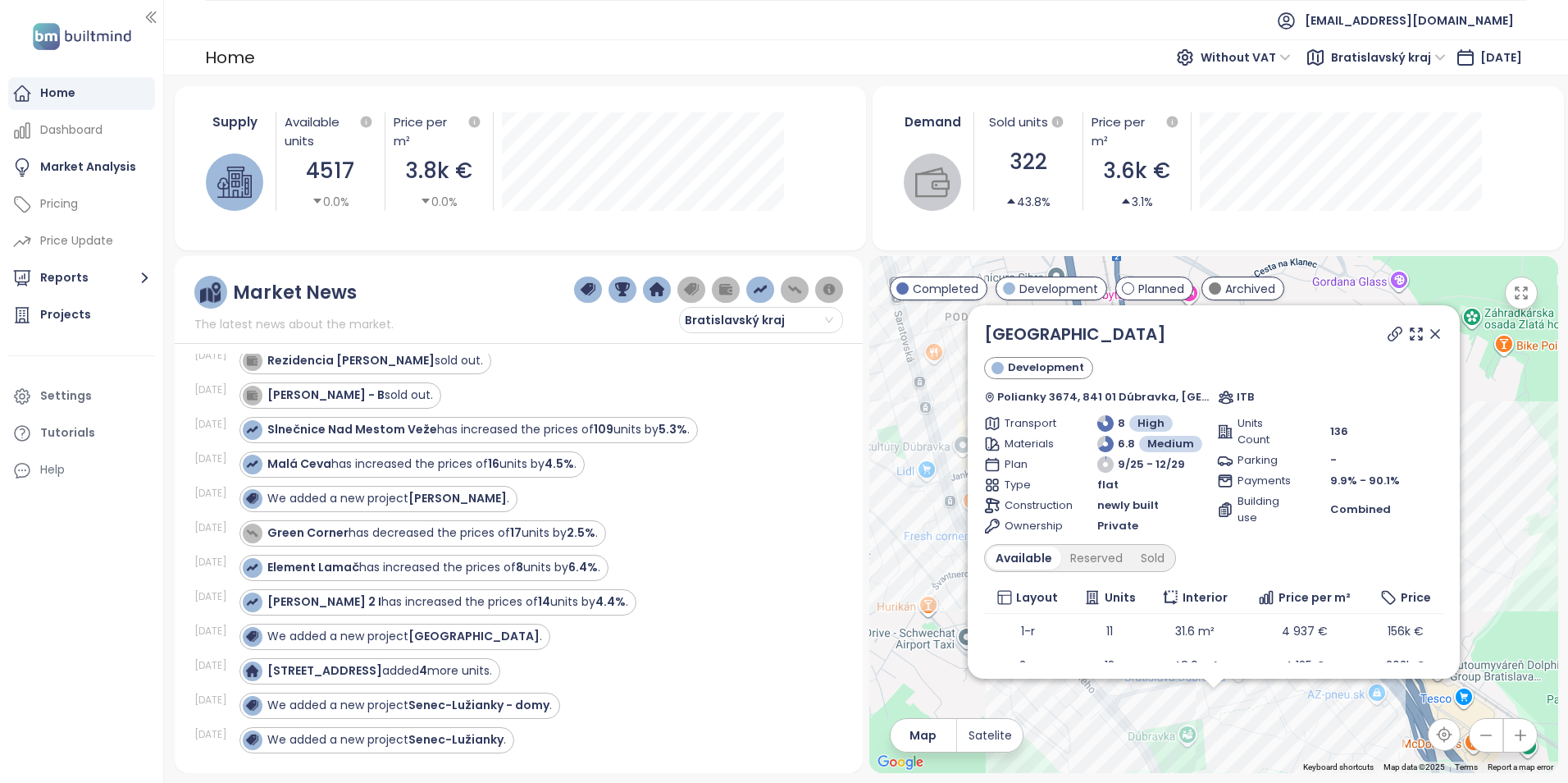
scroll to position [124, 0]
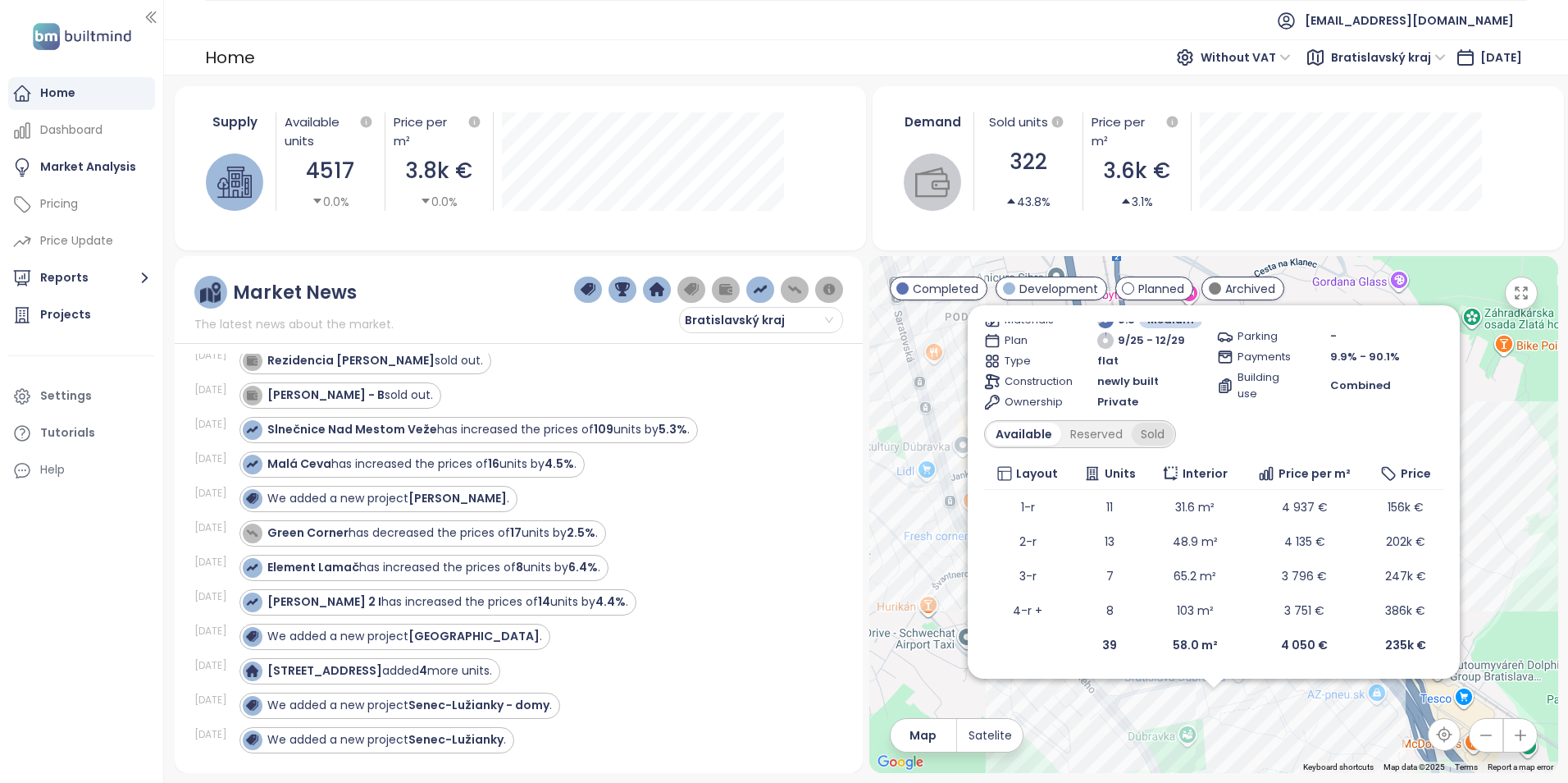
click at [1157, 433] on div "Sold" at bounding box center [1153, 434] width 42 height 23
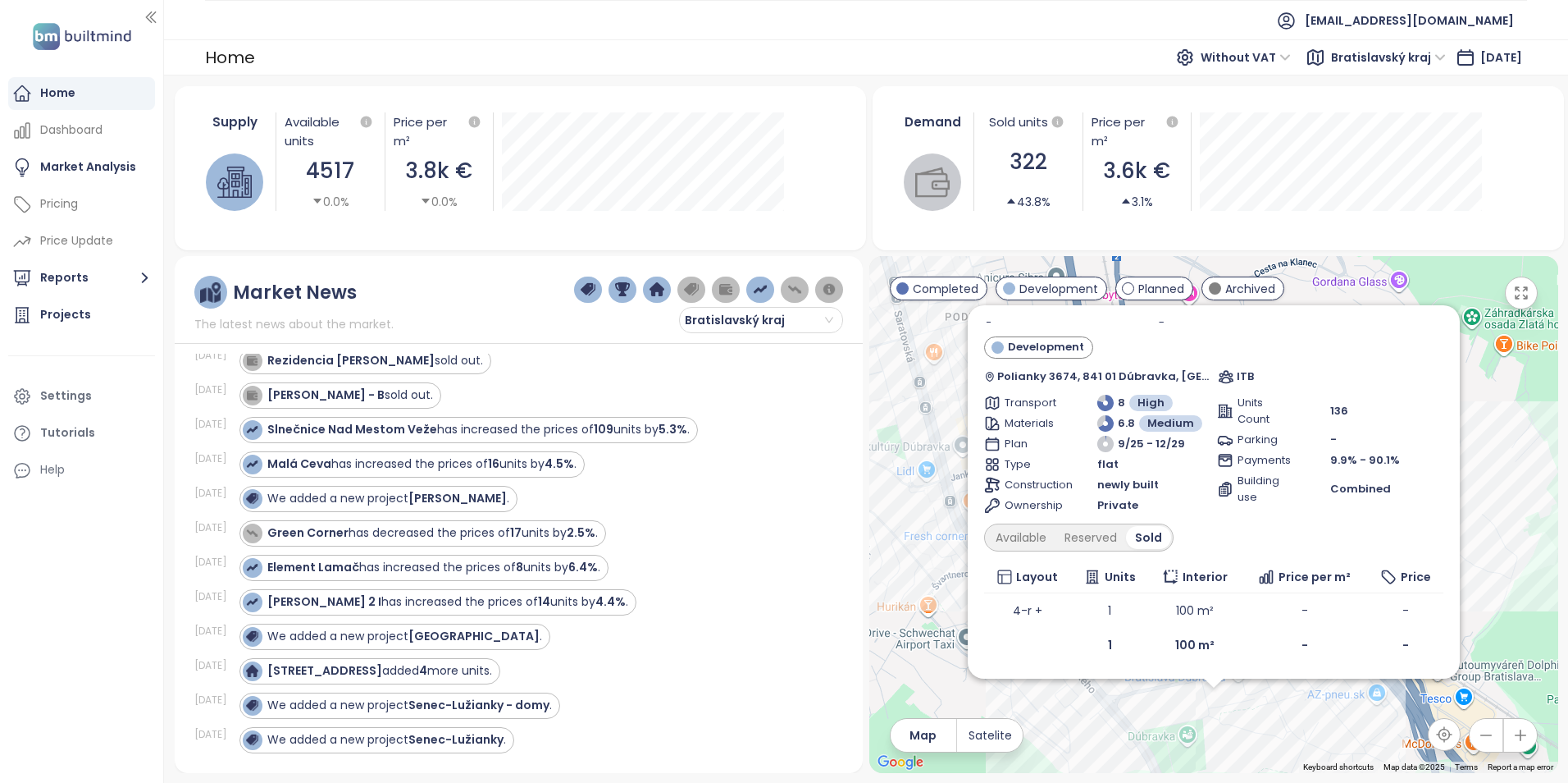
scroll to position [21, 0]
click at [1024, 537] on div "Available" at bounding box center [1020, 538] width 69 height 23
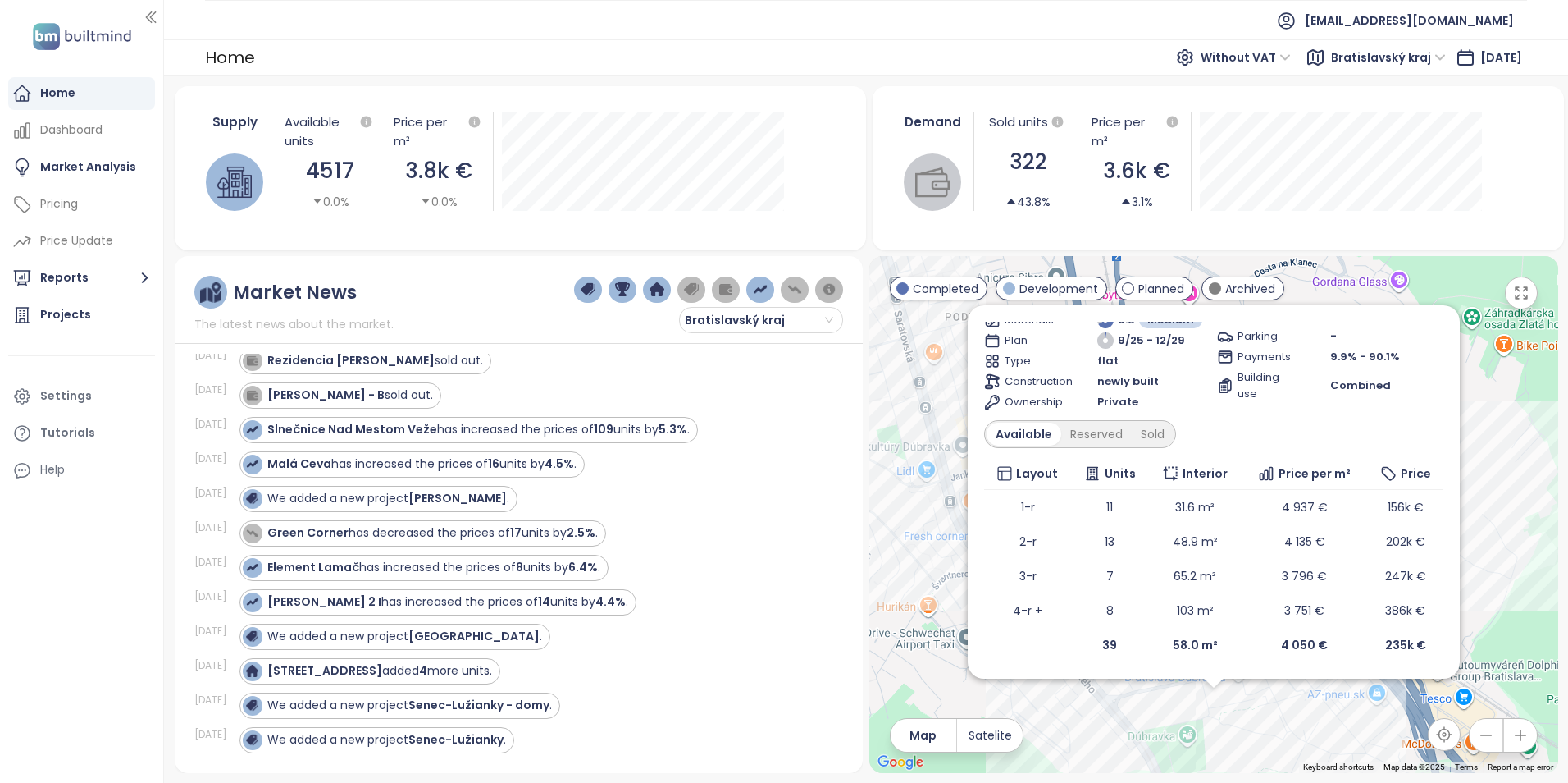
scroll to position [0, 0]
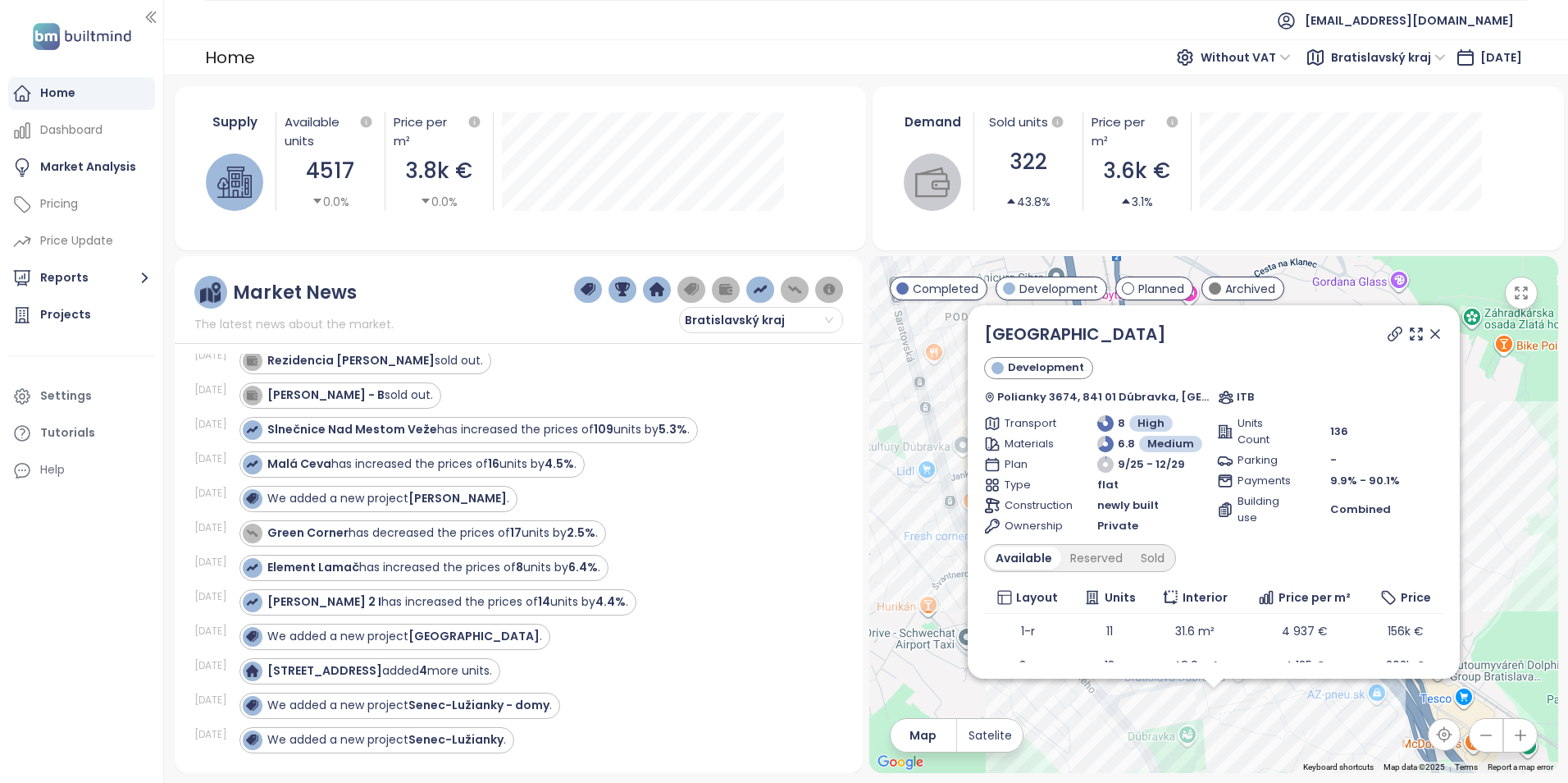
click at [1431, 332] on icon at bounding box center [1435, 334] width 8 height 8
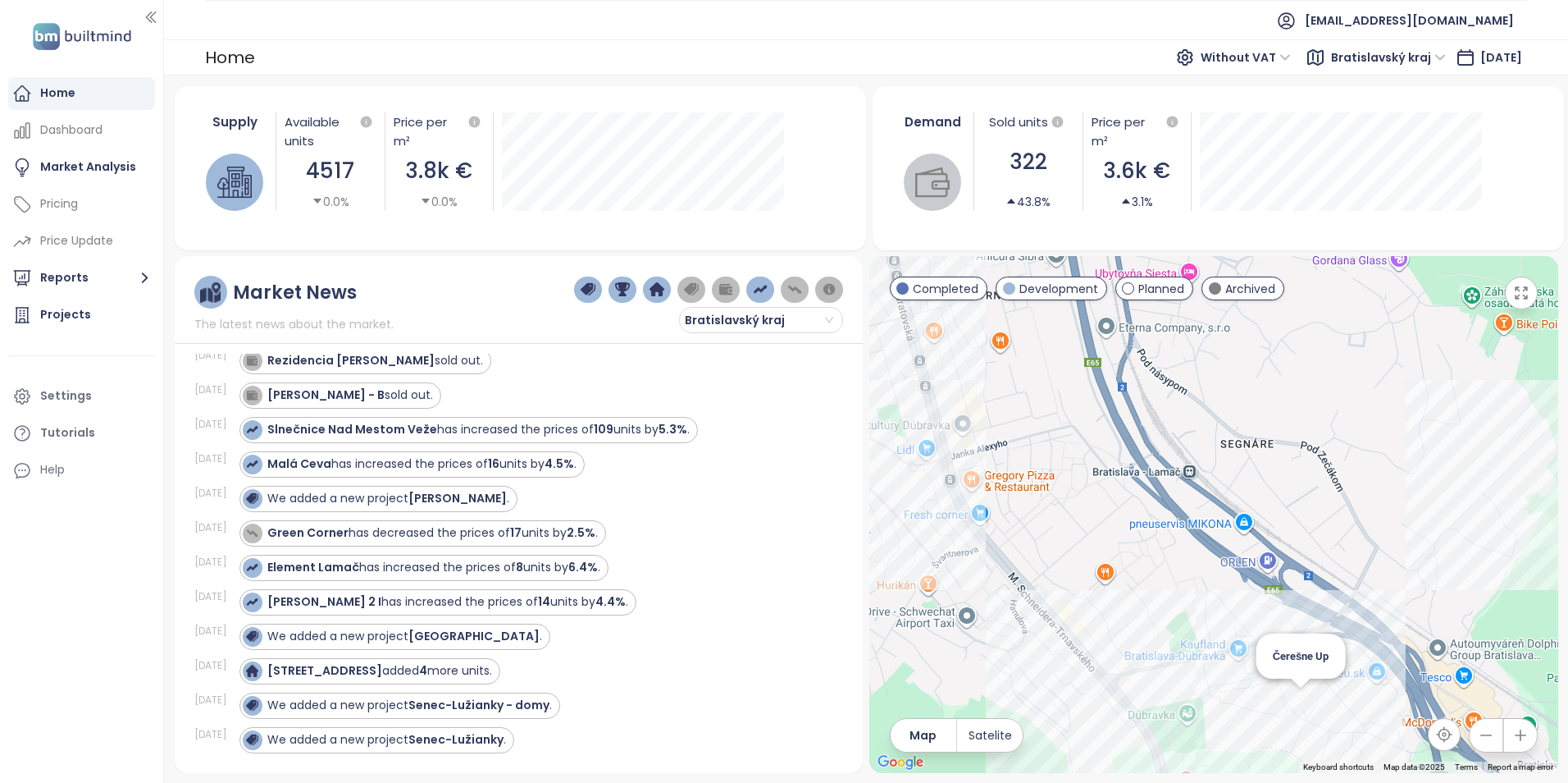
click at [1299, 704] on div "Čerešne Up" at bounding box center [1213, 514] width 689 height 517
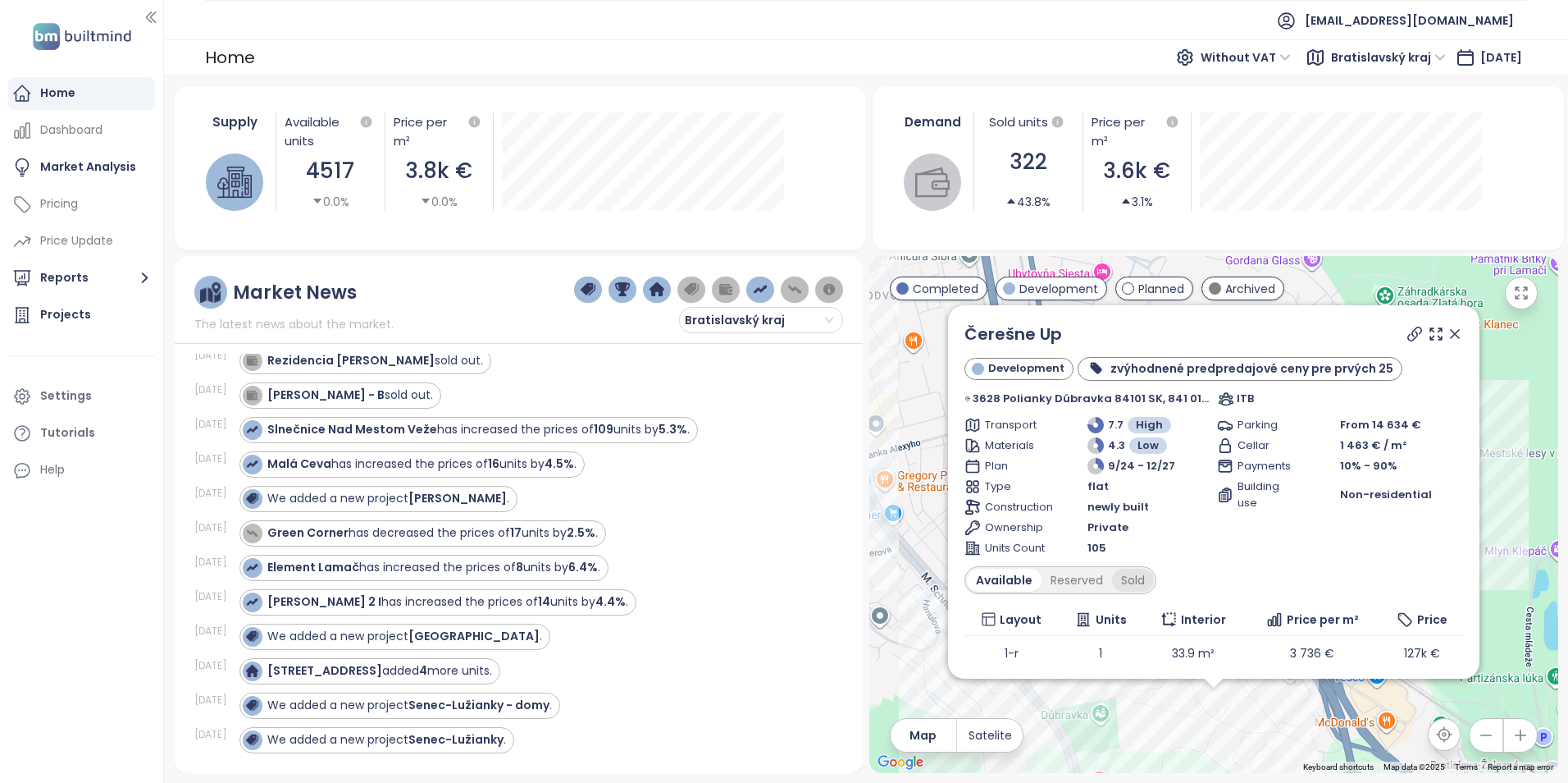
click at [1154, 591] on div "Sold" at bounding box center [1133, 580] width 42 height 23
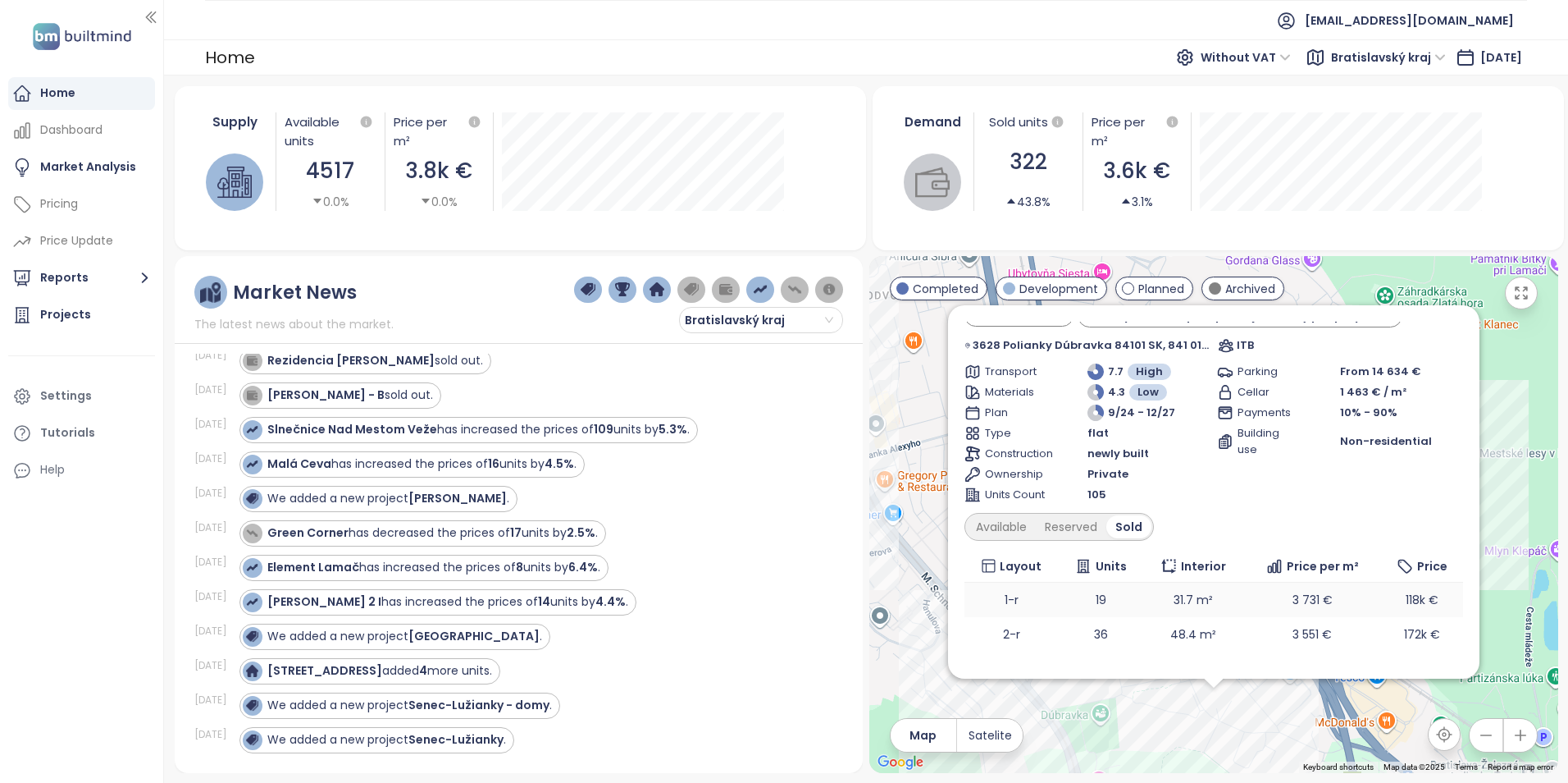
scroll to position [128, 0]
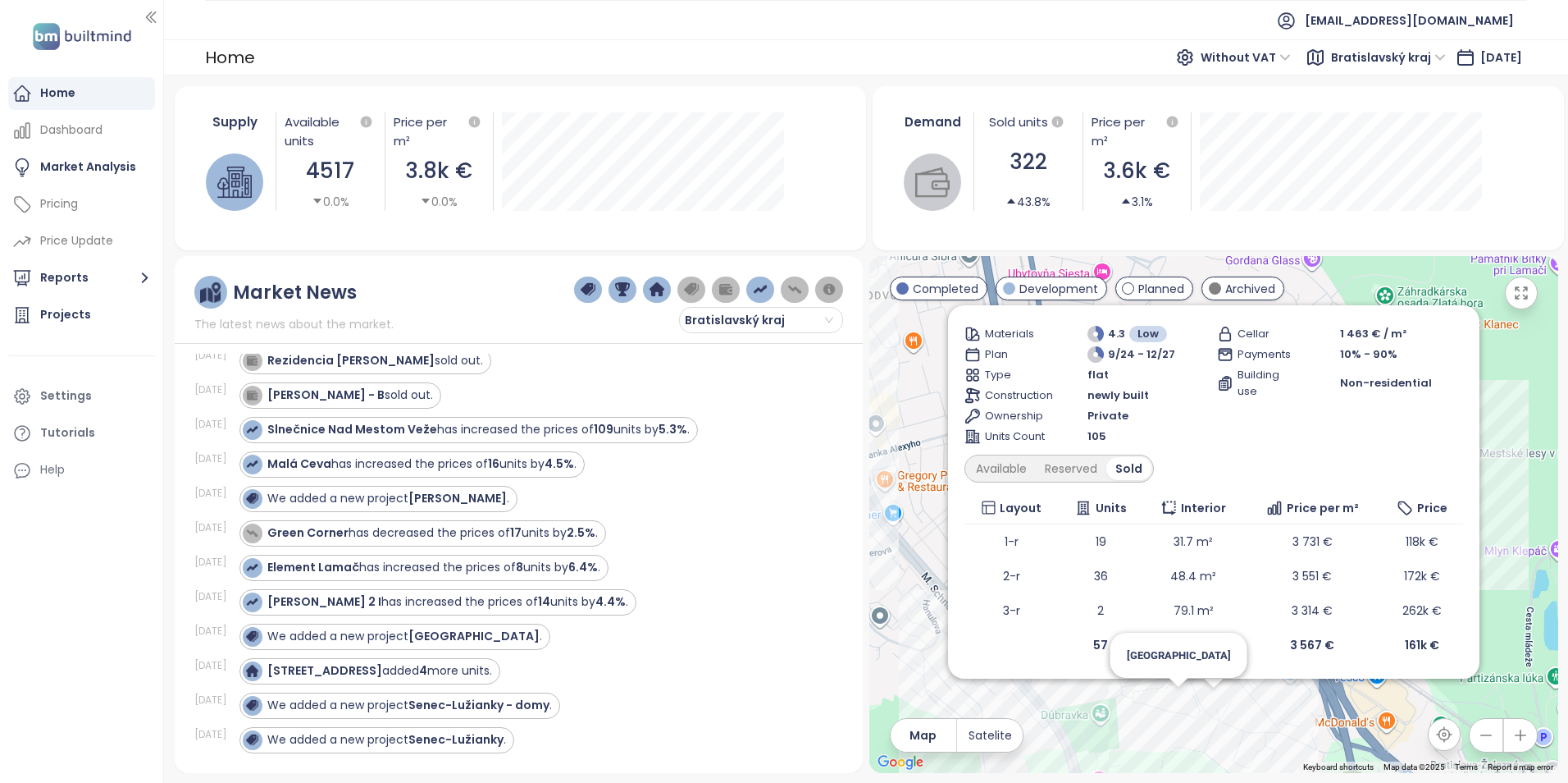
click at [1187, 707] on div "Čerešne Up Development zvýhodnené predpredajové ceny pre prvých 25 3628 Poliank…" at bounding box center [1213, 514] width 689 height 517
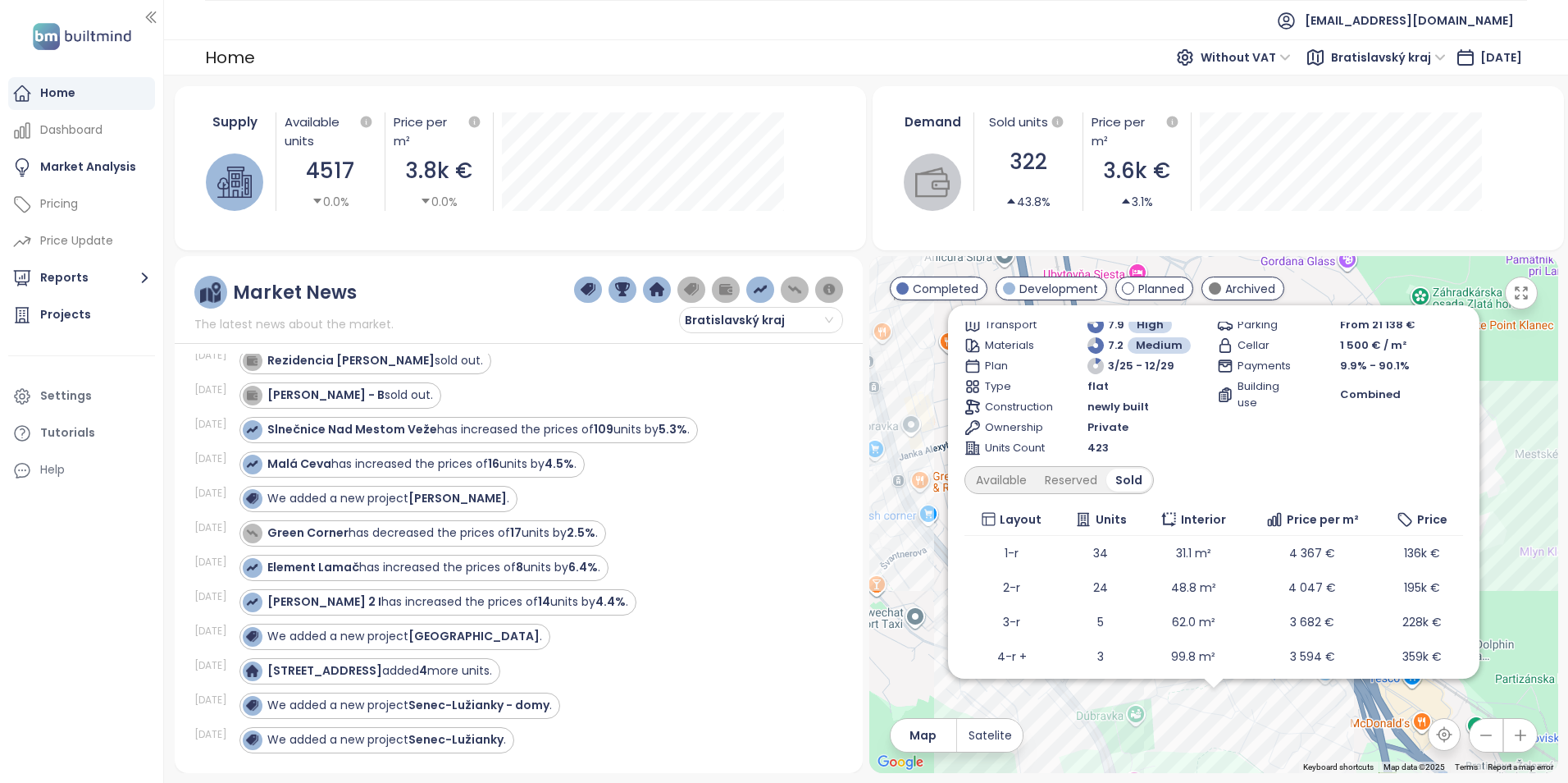
scroll to position [192, 0]
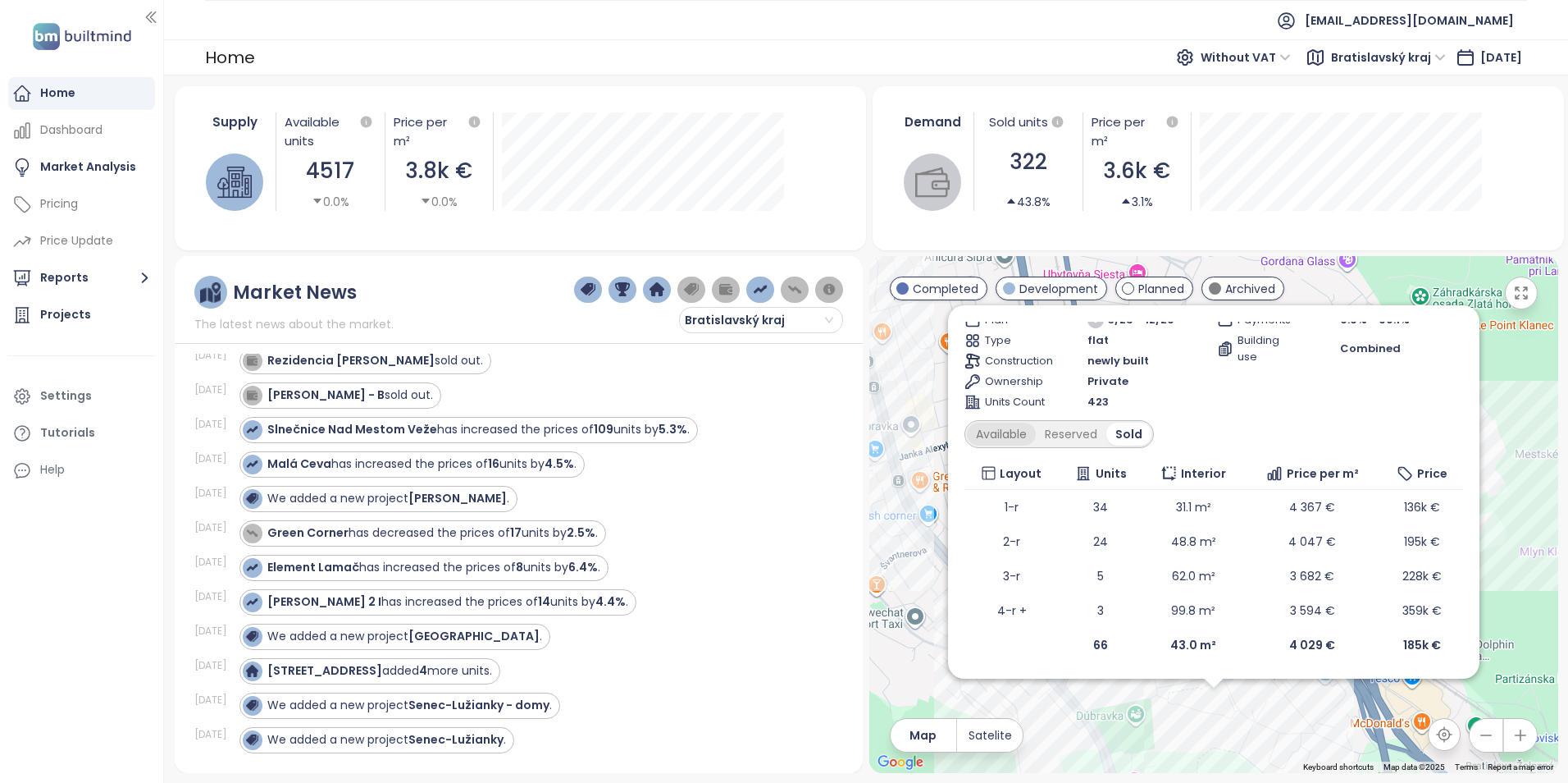
click at [1000, 432] on div "Available" at bounding box center [1001, 434] width 69 height 23
click at [1136, 421] on div "Available Reserved Sold" at bounding box center [1060, 434] width 192 height 28
click at [1133, 434] on div "Sold" at bounding box center [1133, 434] width 42 height 23
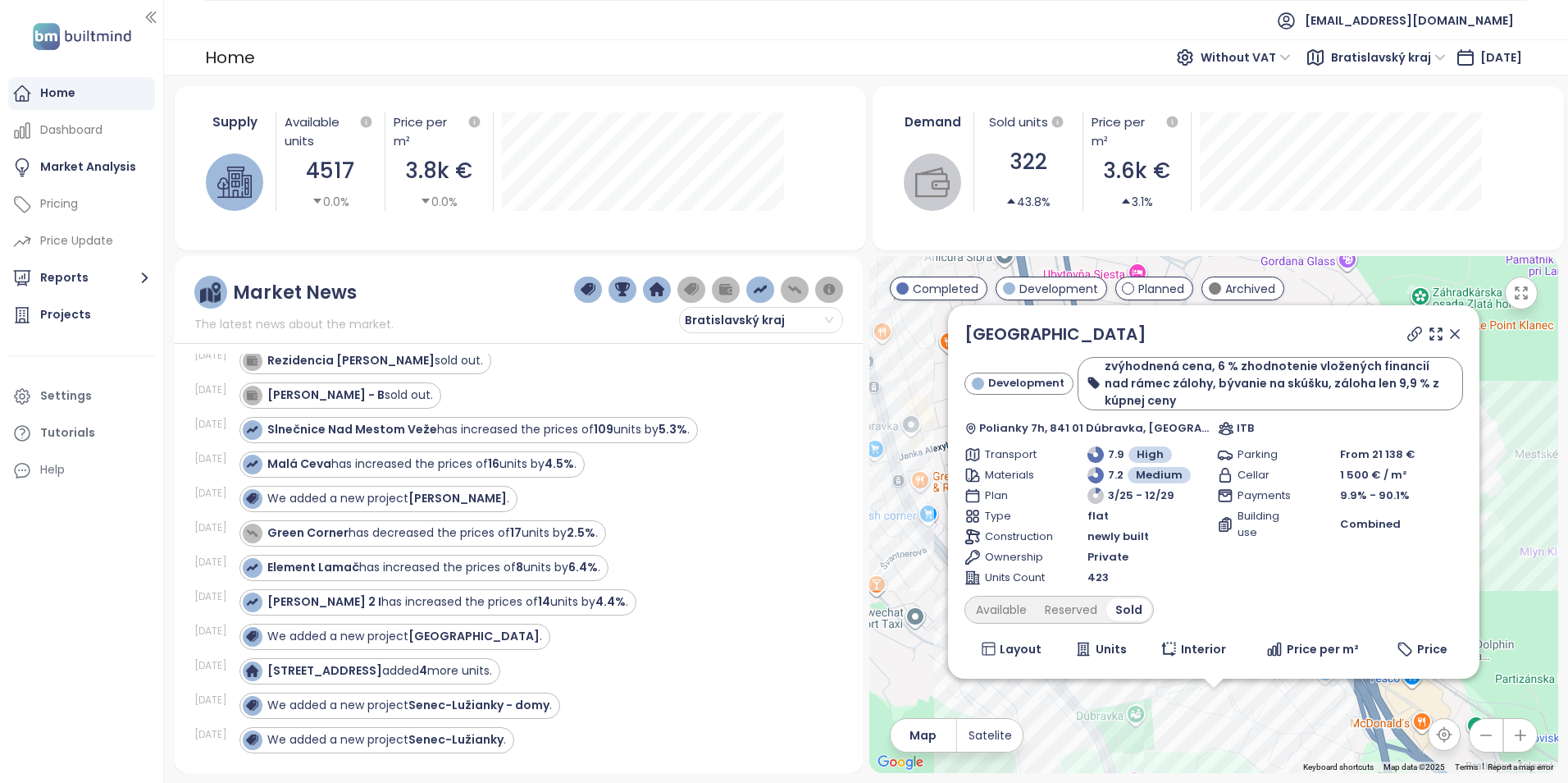
click at [1447, 330] on icon at bounding box center [1454, 334] width 16 height 16
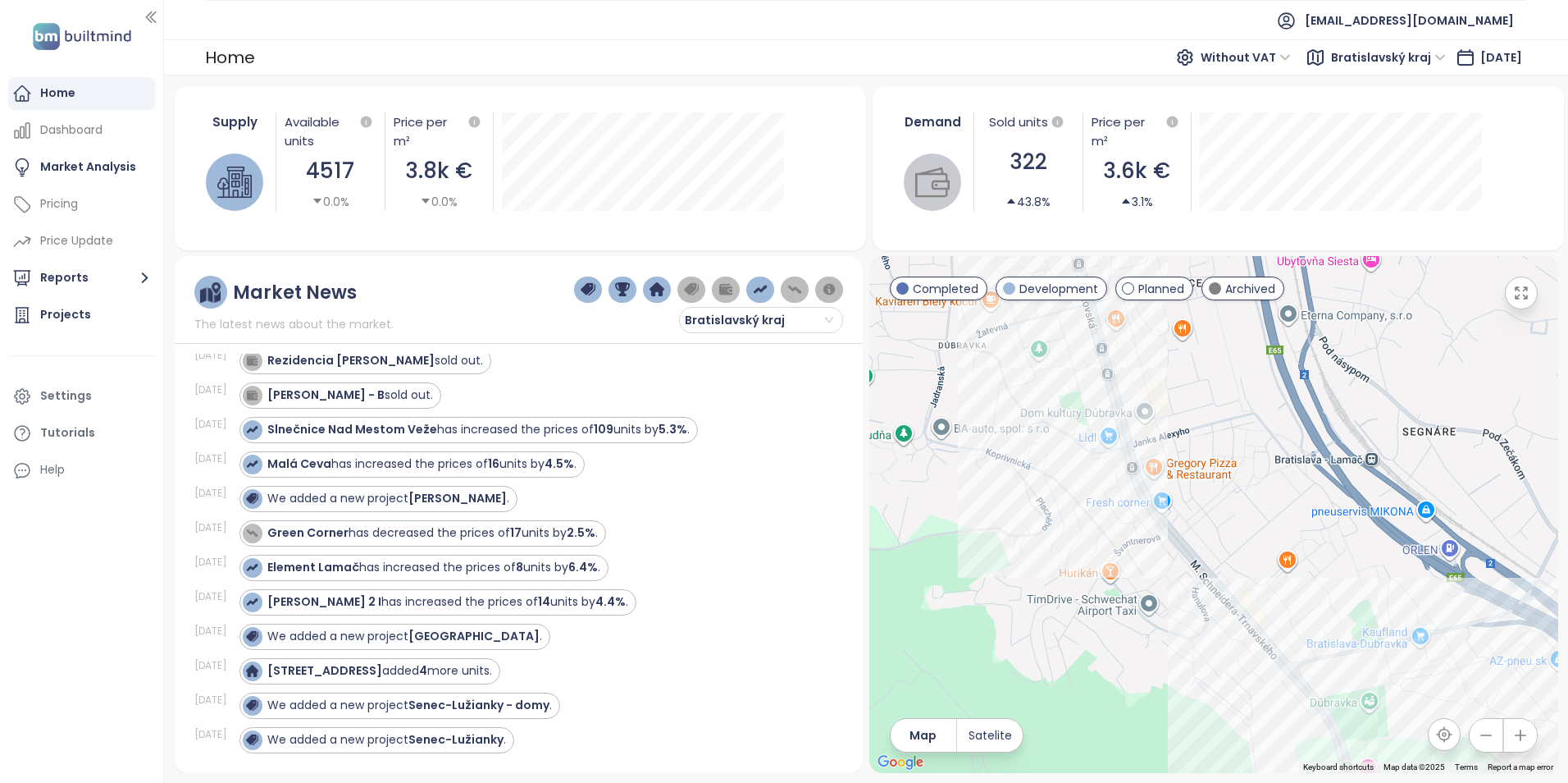
drag, startPoint x: 1027, startPoint y: 545, endPoint x: 1267, endPoint y: 532, distance: 240.4
click at [1267, 532] on div at bounding box center [1213, 514] width 689 height 517
click at [1263, 652] on div "Zelené Záluhy" at bounding box center [1213, 514] width 689 height 517
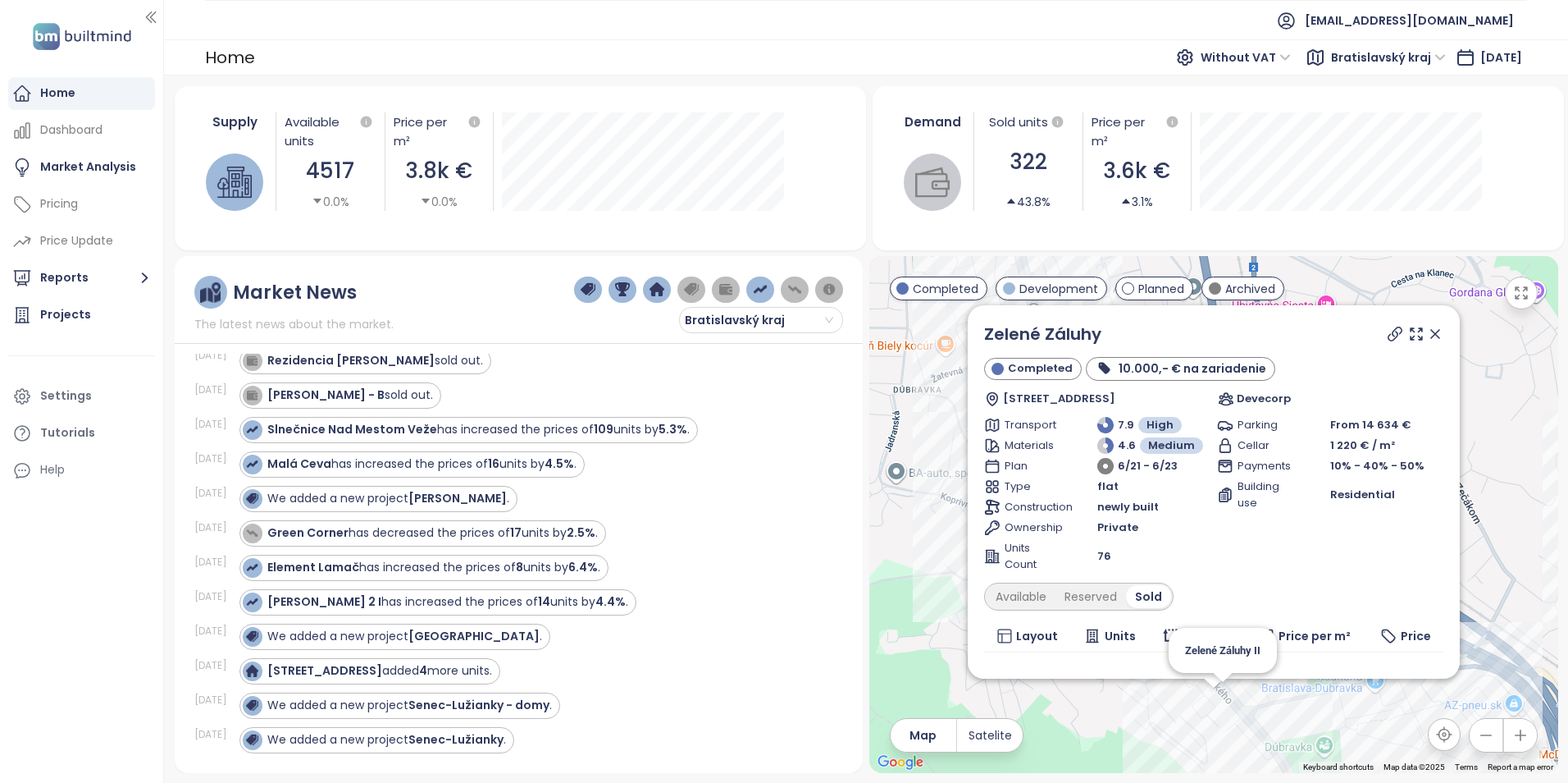
scroll to position [196, 0]
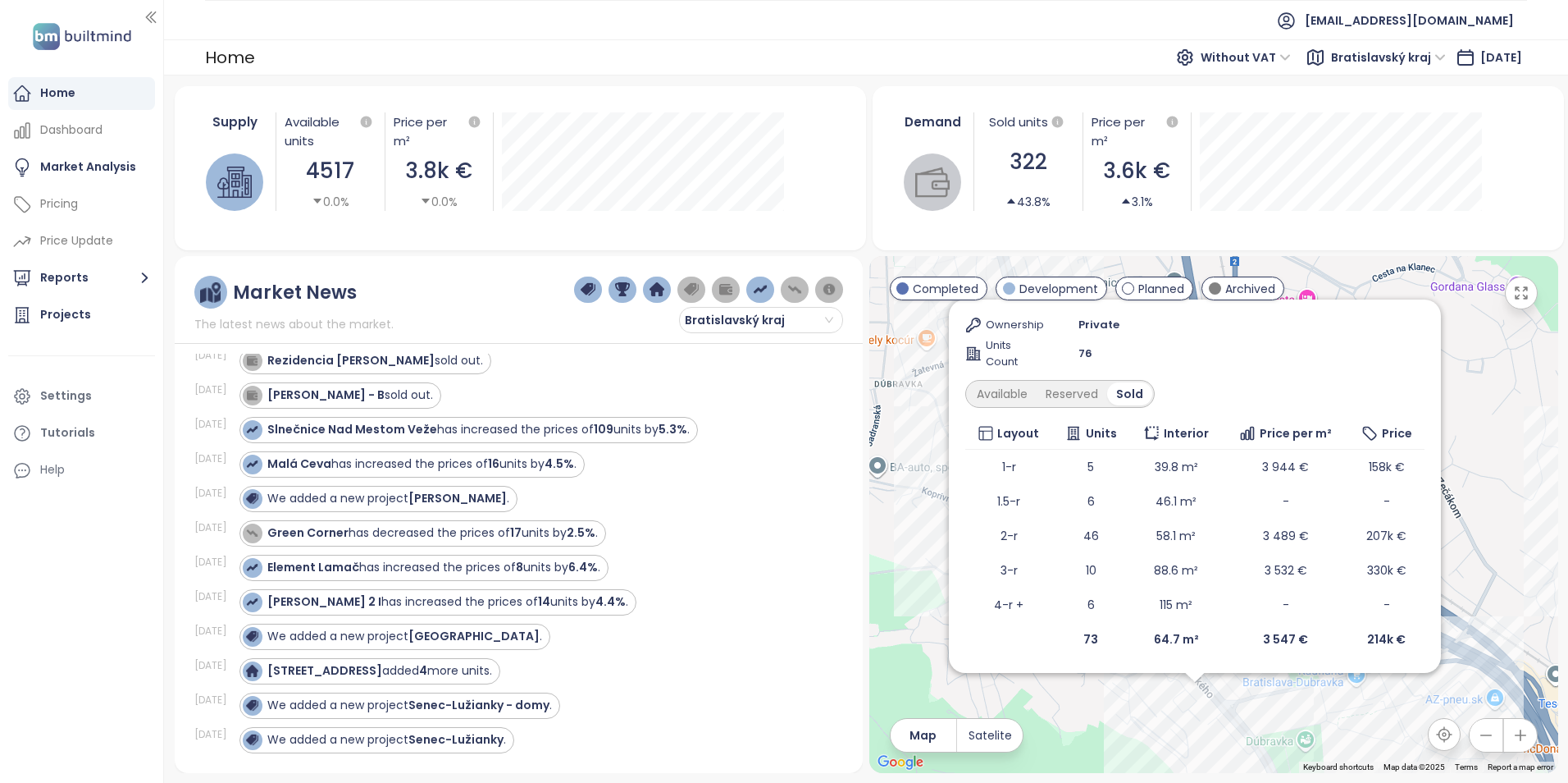
drag, startPoint x: 1489, startPoint y: 507, endPoint x: 1472, endPoint y: 508, distance: 17.0
click at [1472, 508] on div "Zelené Záluhy Completed 10.000,- € na zariadenie Hanulova 3151, 841 01 Dúbravka…" at bounding box center [1213, 514] width 689 height 517
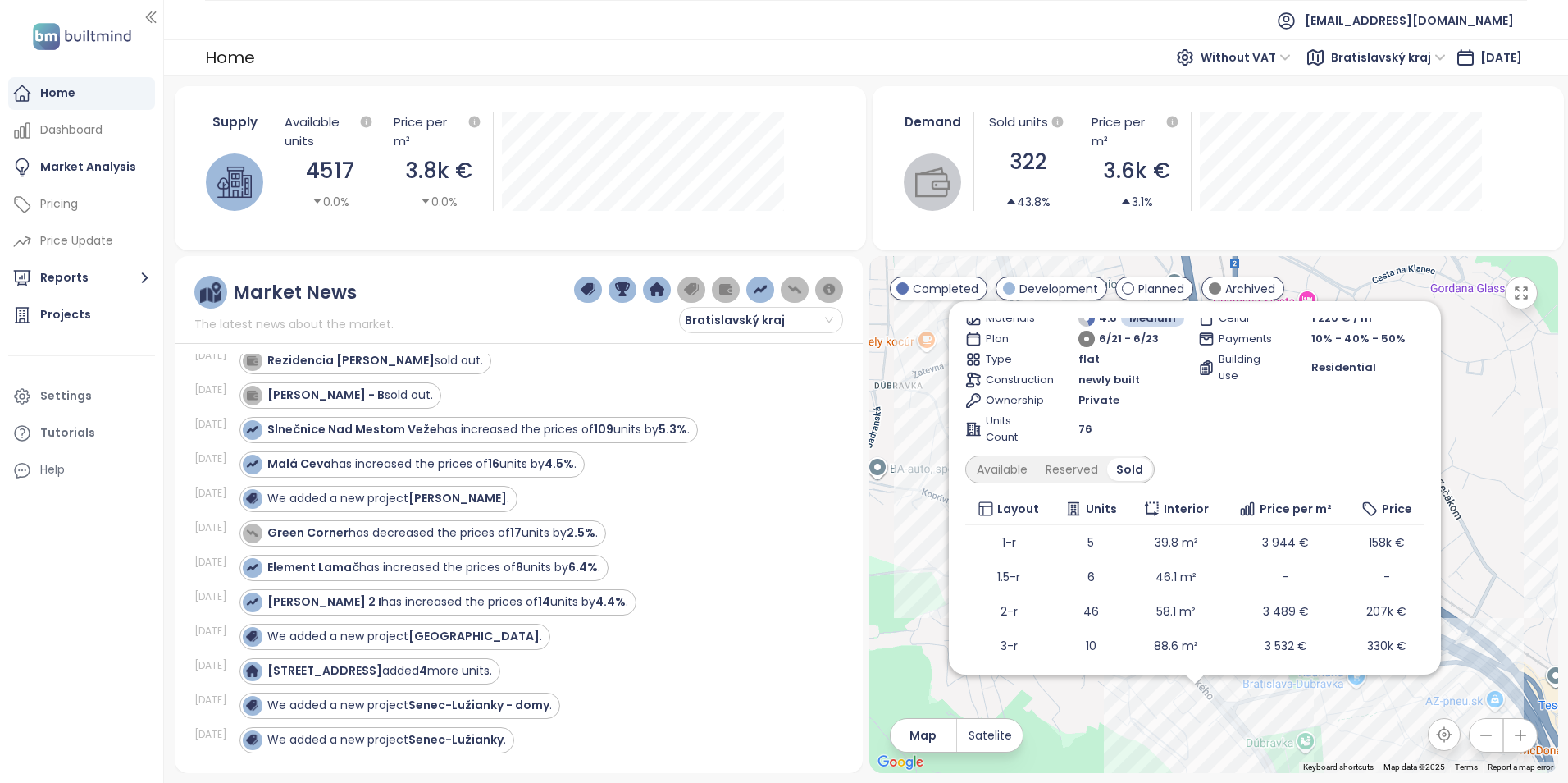
scroll to position [0, 0]
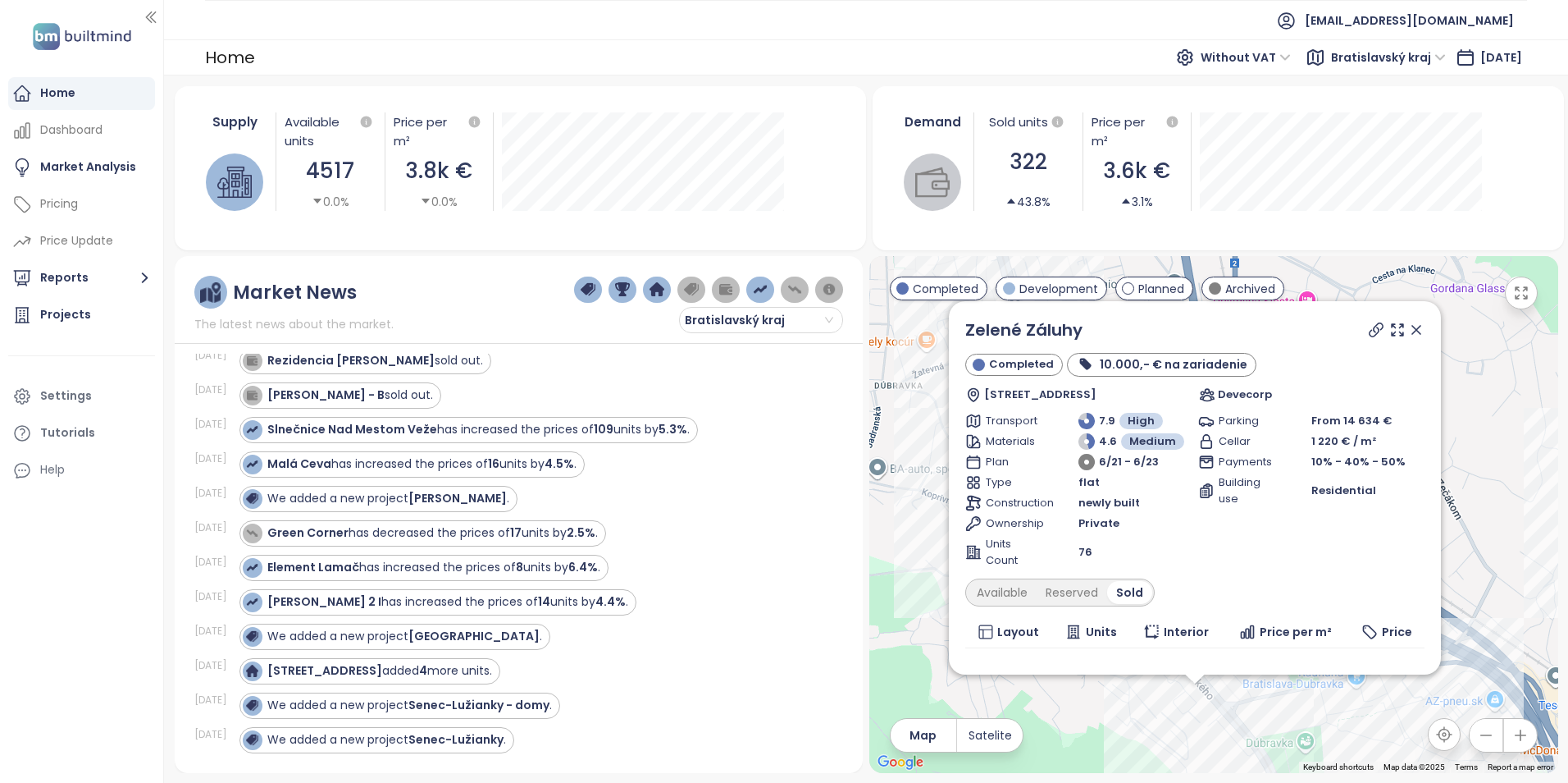
drag, startPoint x: 1399, startPoint y: 330, endPoint x: 1320, endPoint y: 604, distance: 285.2
click at [1408, 330] on icon at bounding box center [1416, 329] width 16 height 16
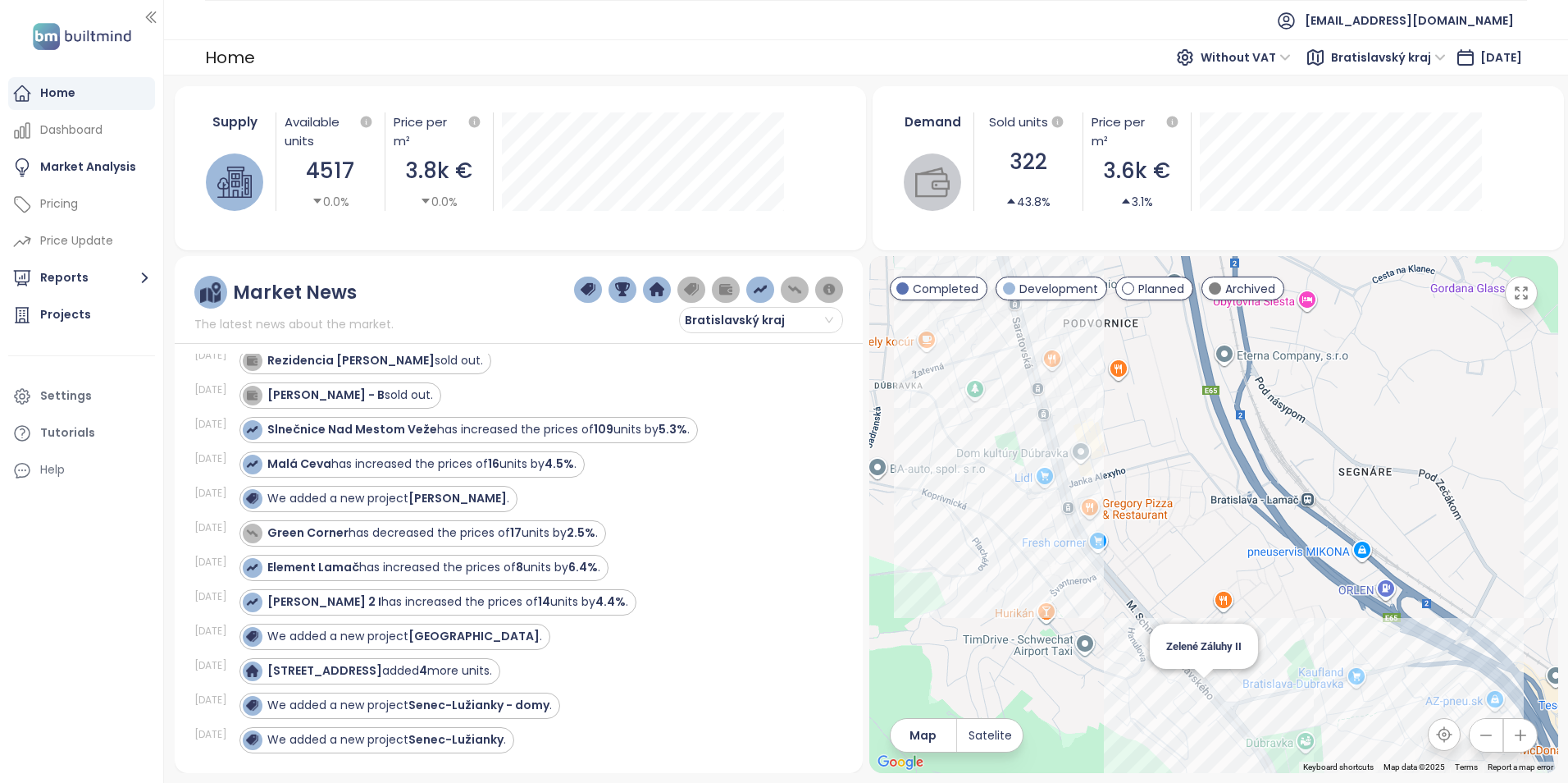
click at [1214, 687] on div "Zelené Záluhy II" at bounding box center [1213, 514] width 689 height 517
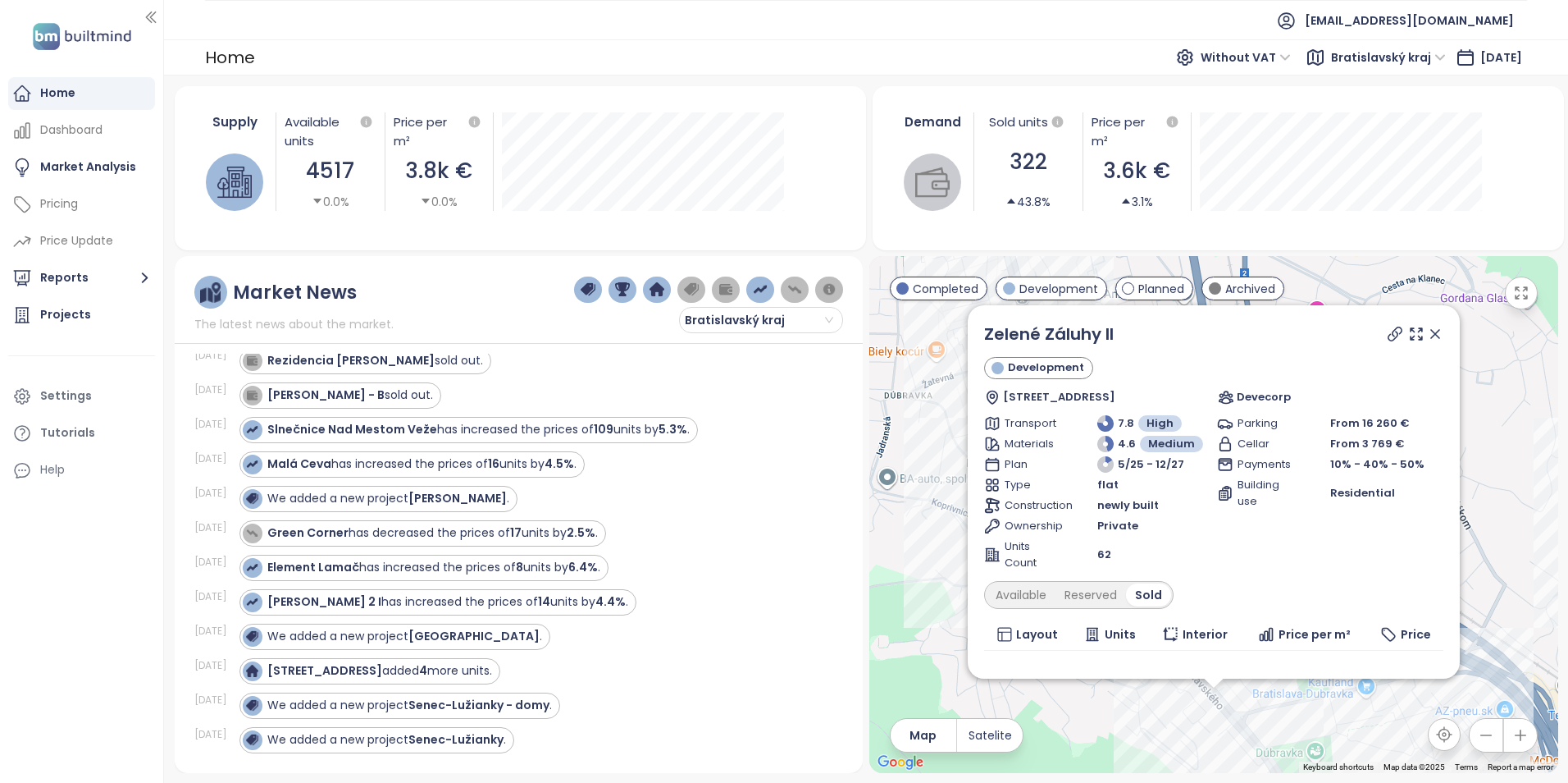
click at [1427, 331] on icon at bounding box center [1435, 334] width 16 height 16
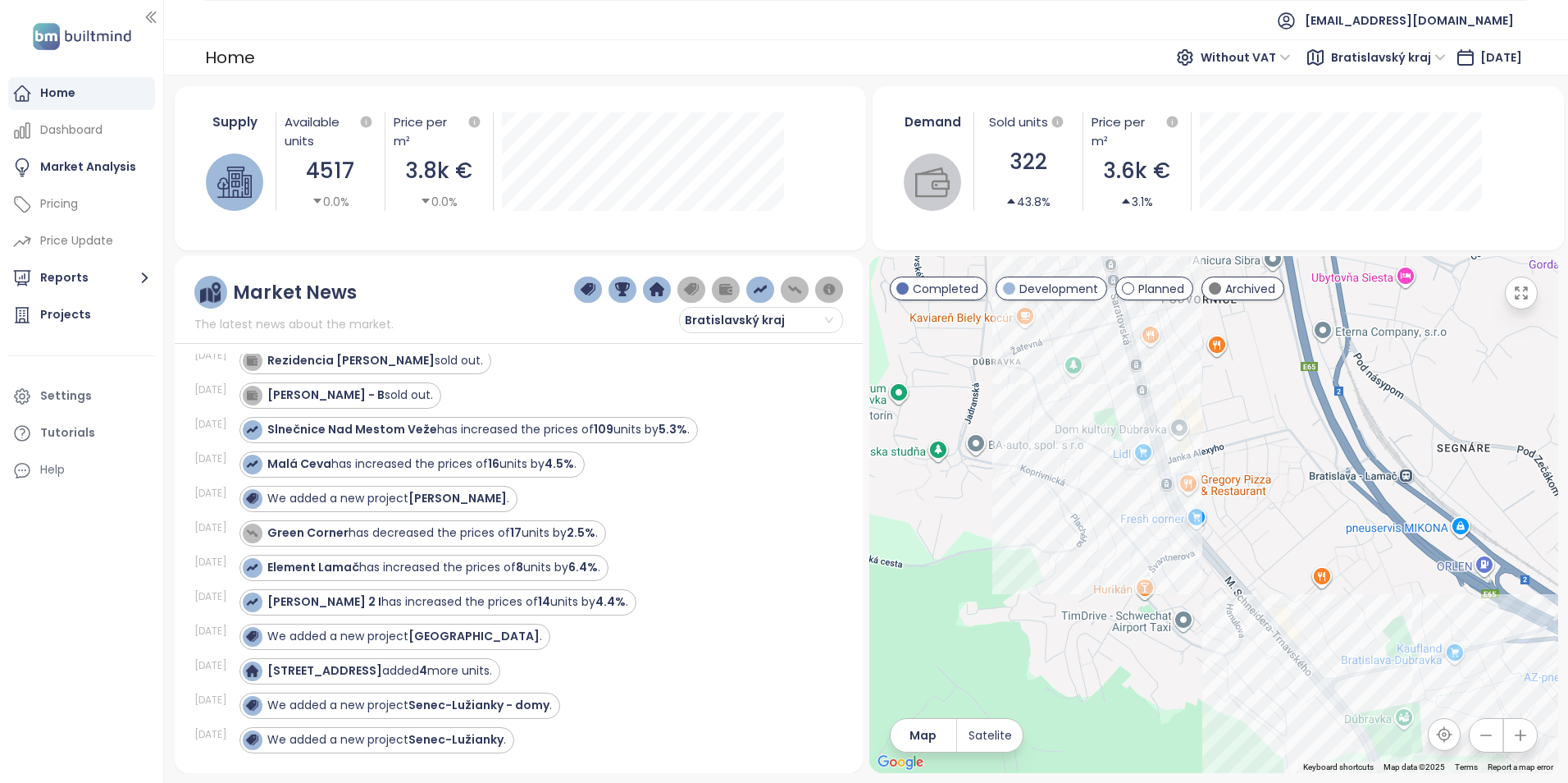
drag, startPoint x: 1119, startPoint y: 489, endPoint x: 1196, endPoint y: 617, distance: 149.4
click at [1196, 617] on div at bounding box center [1213, 514] width 689 height 517
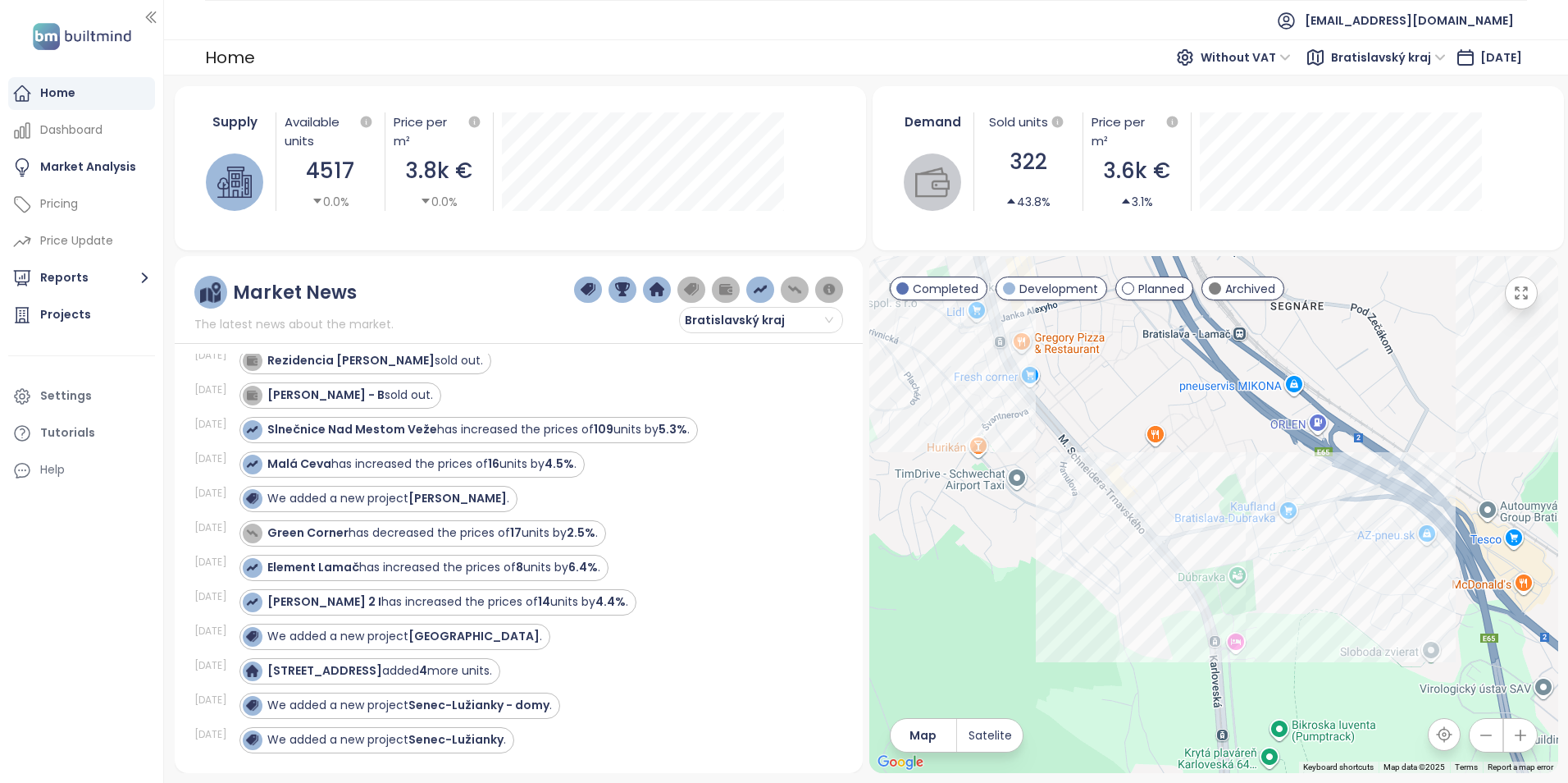
drag, startPoint x: 1421, startPoint y: 625, endPoint x: 1250, endPoint y: 476, distance: 226.8
click at [1250, 476] on div at bounding box center [1213, 514] width 689 height 517
click at [1265, 536] on div "[GEOGRAPHIC_DATA]" at bounding box center [1213, 514] width 689 height 517
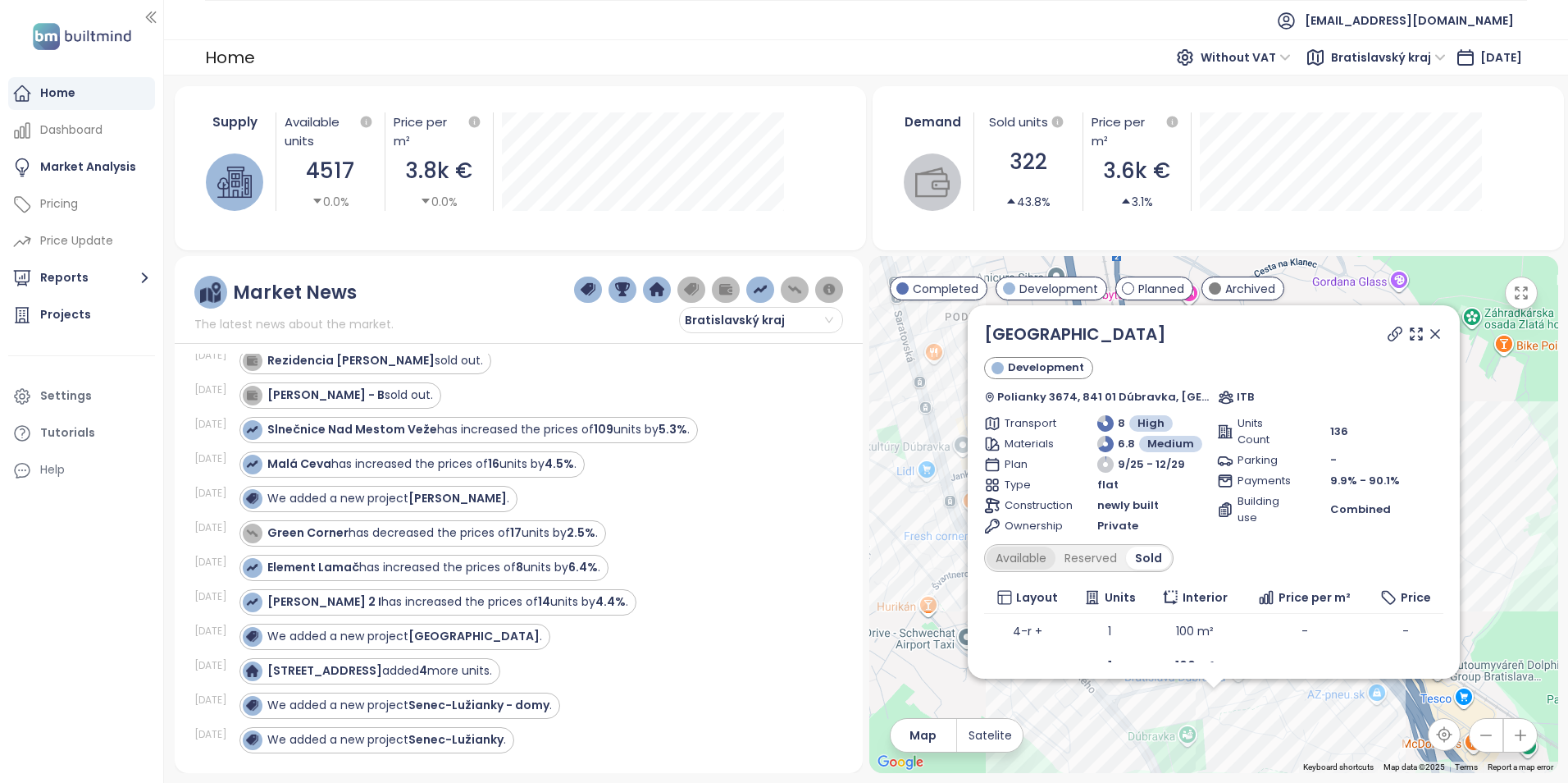
click at [1030, 562] on div "Available" at bounding box center [1020, 557] width 69 height 23
click at [1427, 334] on icon at bounding box center [1435, 334] width 16 height 16
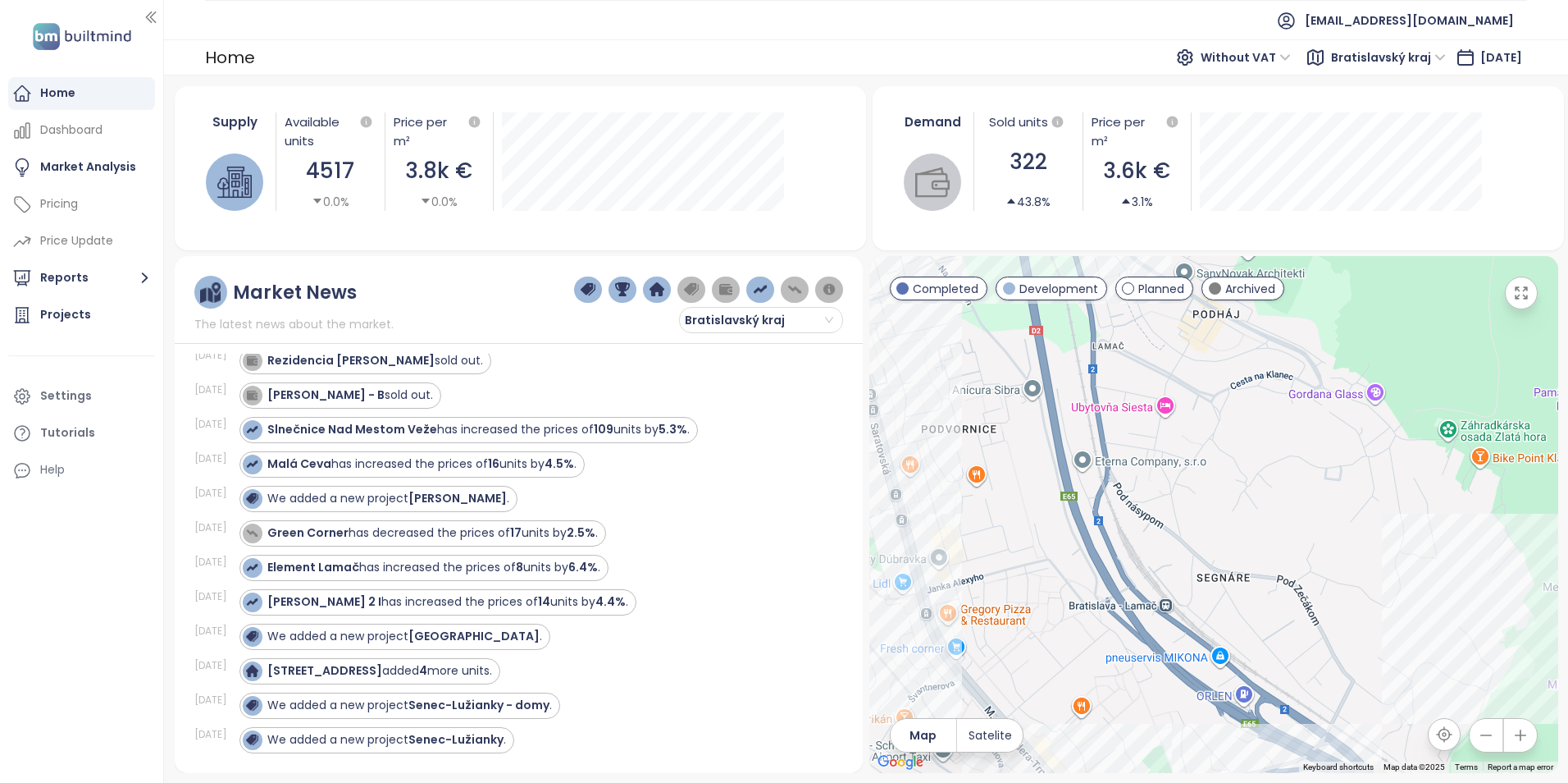
drag, startPoint x: 1384, startPoint y: 492, endPoint x: 1352, endPoint y: 603, distance: 115.5
click at [1352, 603] on div at bounding box center [1213, 514] width 689 height 517
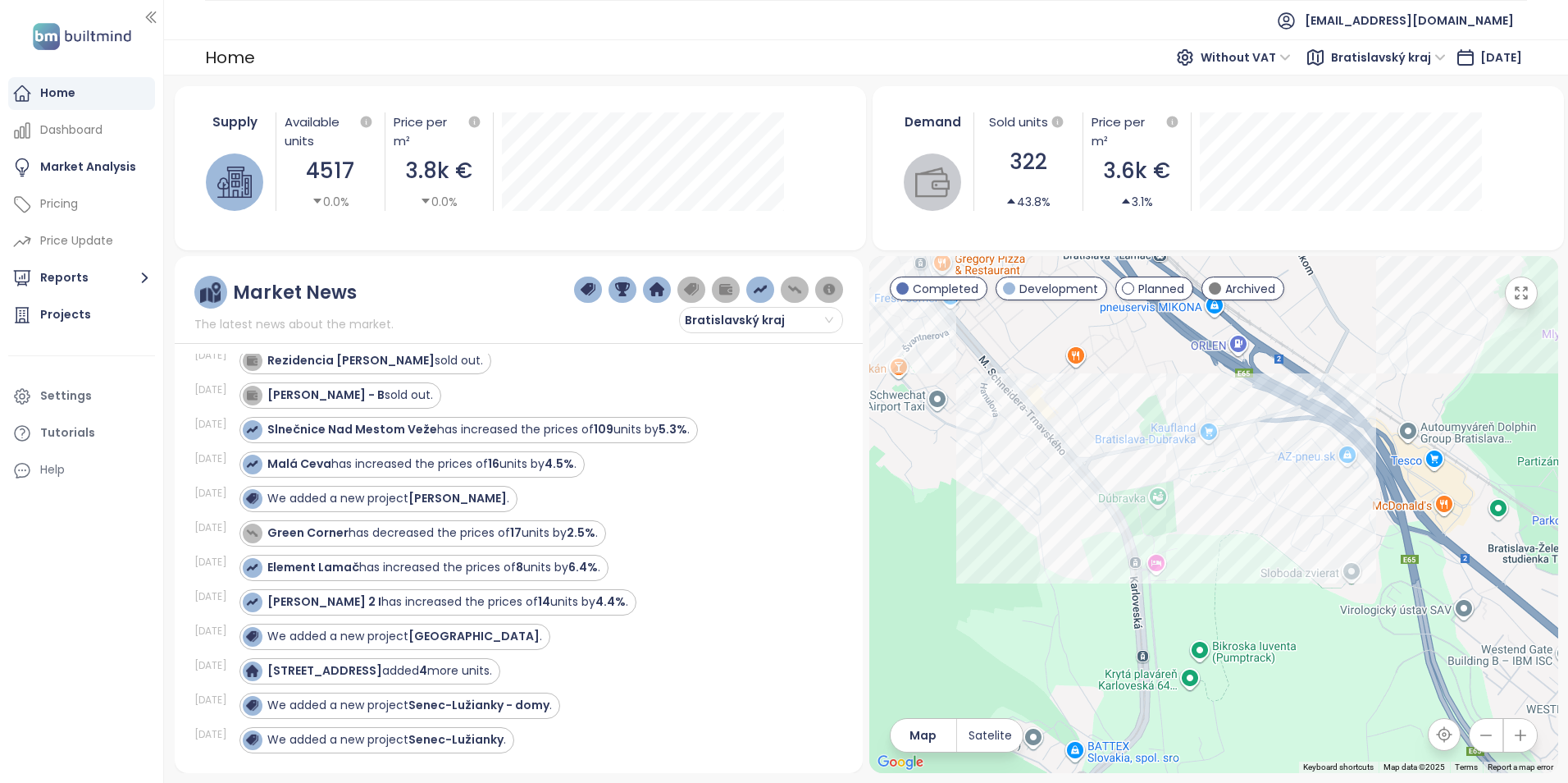
drag, startPoint x: 1250, startPoint y: 490, endPoint x: 1160, endPoint y: 252, distance: 254.4
click at [1160, 252] on div "Supply Available units 4517 0.0% Price per m² 3.8k € 0.0% Demand Sold units 322…" at bounding box center [866, 430] width 1384 height 687
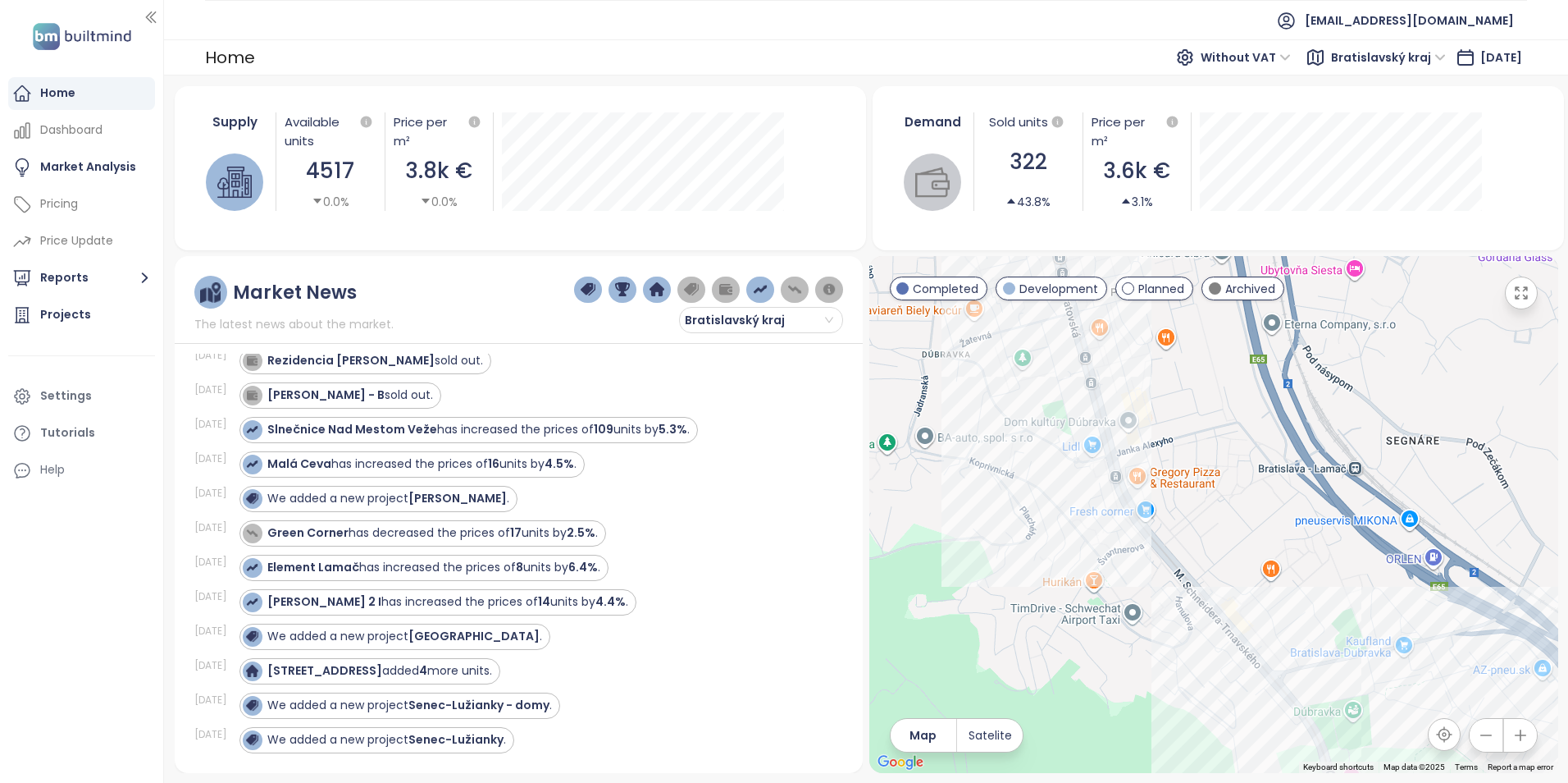
drag, startPoint x: 1084, startPoint y: 363, endPoint x: 1281, endPoint y: 583, distance: 295.3
click at [1281, 583] on div at bounding box center [1213, 514] width 689 height 517
click at [1089, 414] on div "Na lúke" at bounding box center [1213, 514] width 689 height 517
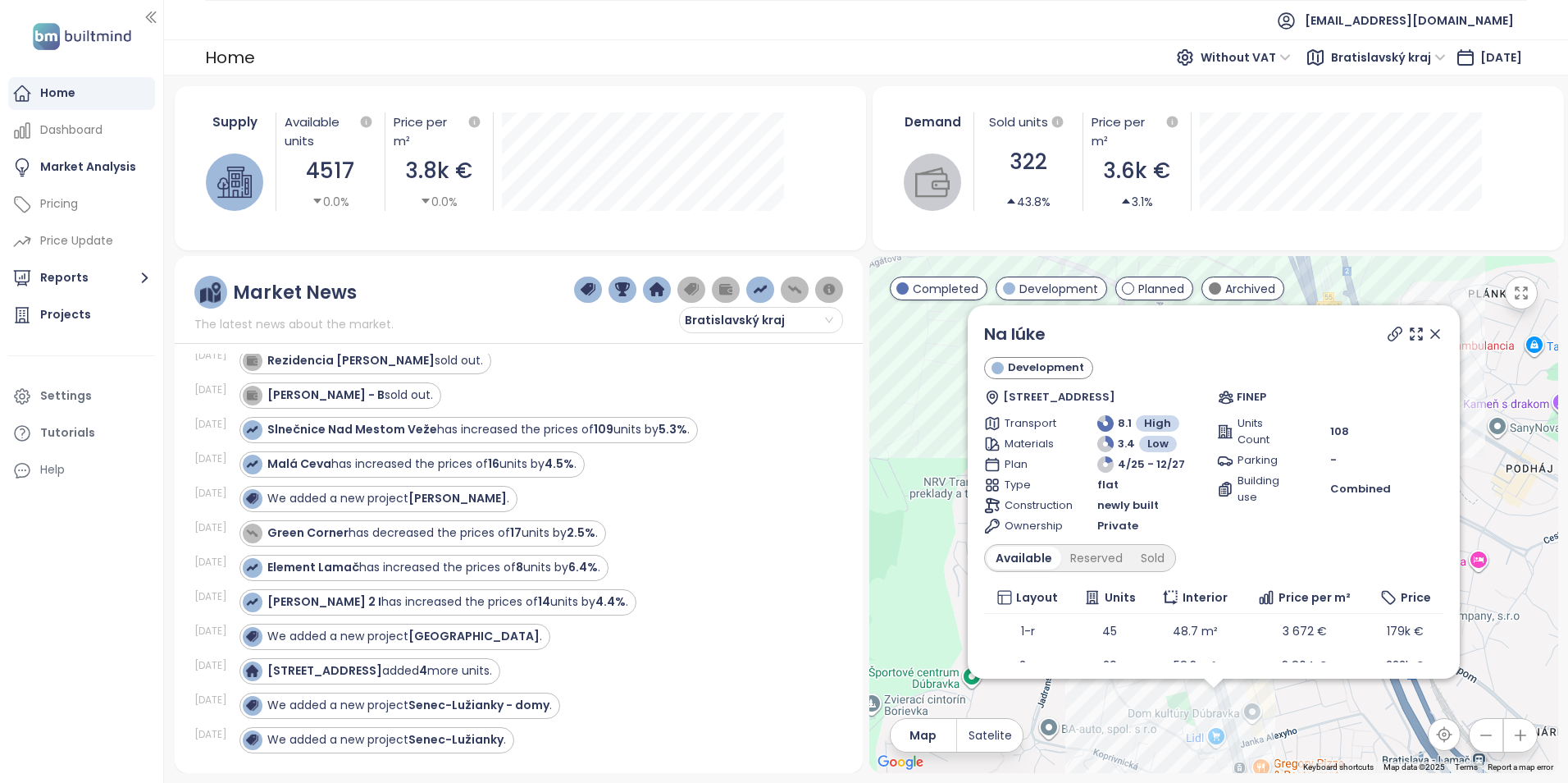
scroll to position [89, 0]
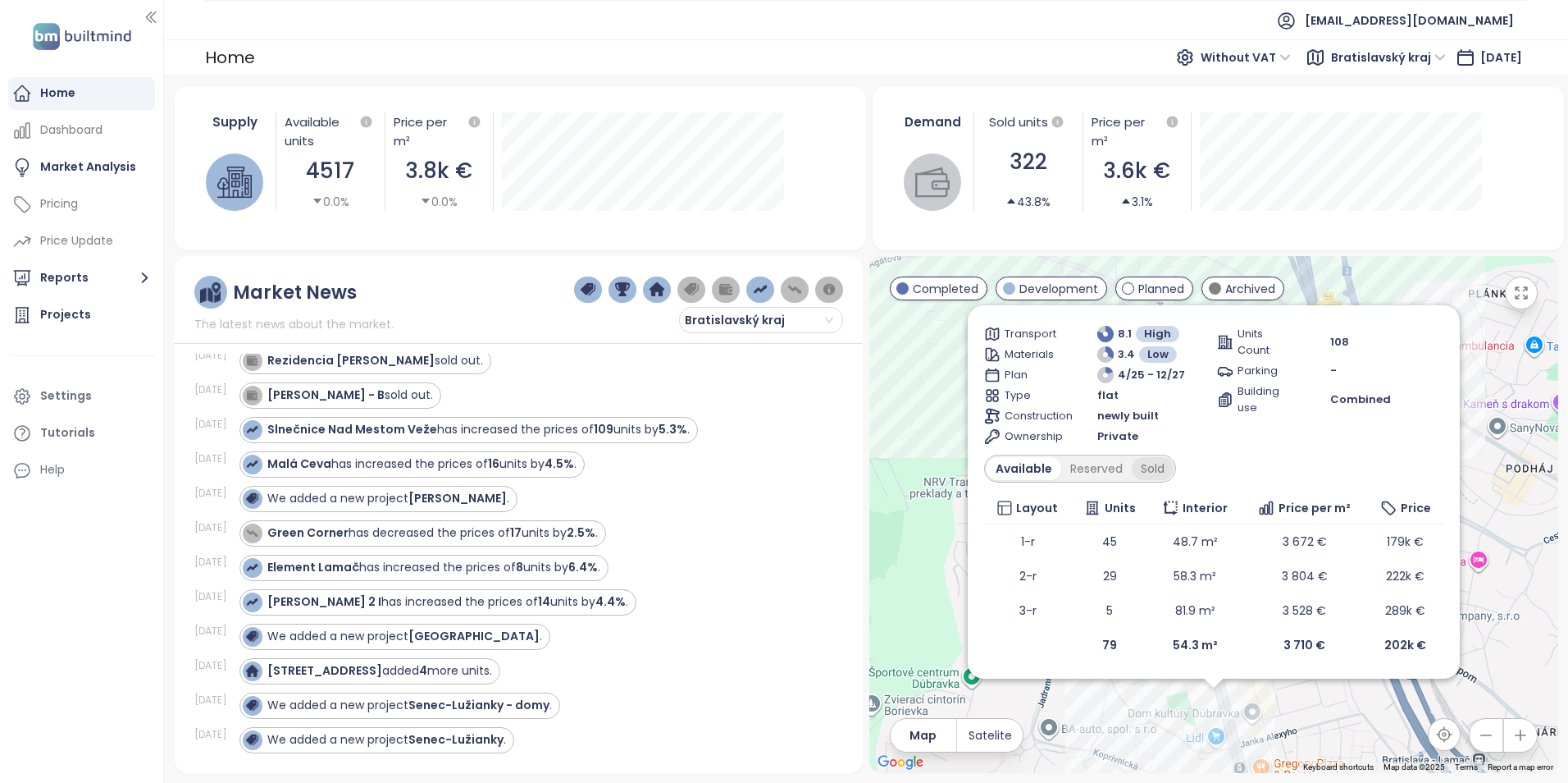
click at [1156, 465] on div "Sold" at bounding box center [1153, 468] width 42 height 23
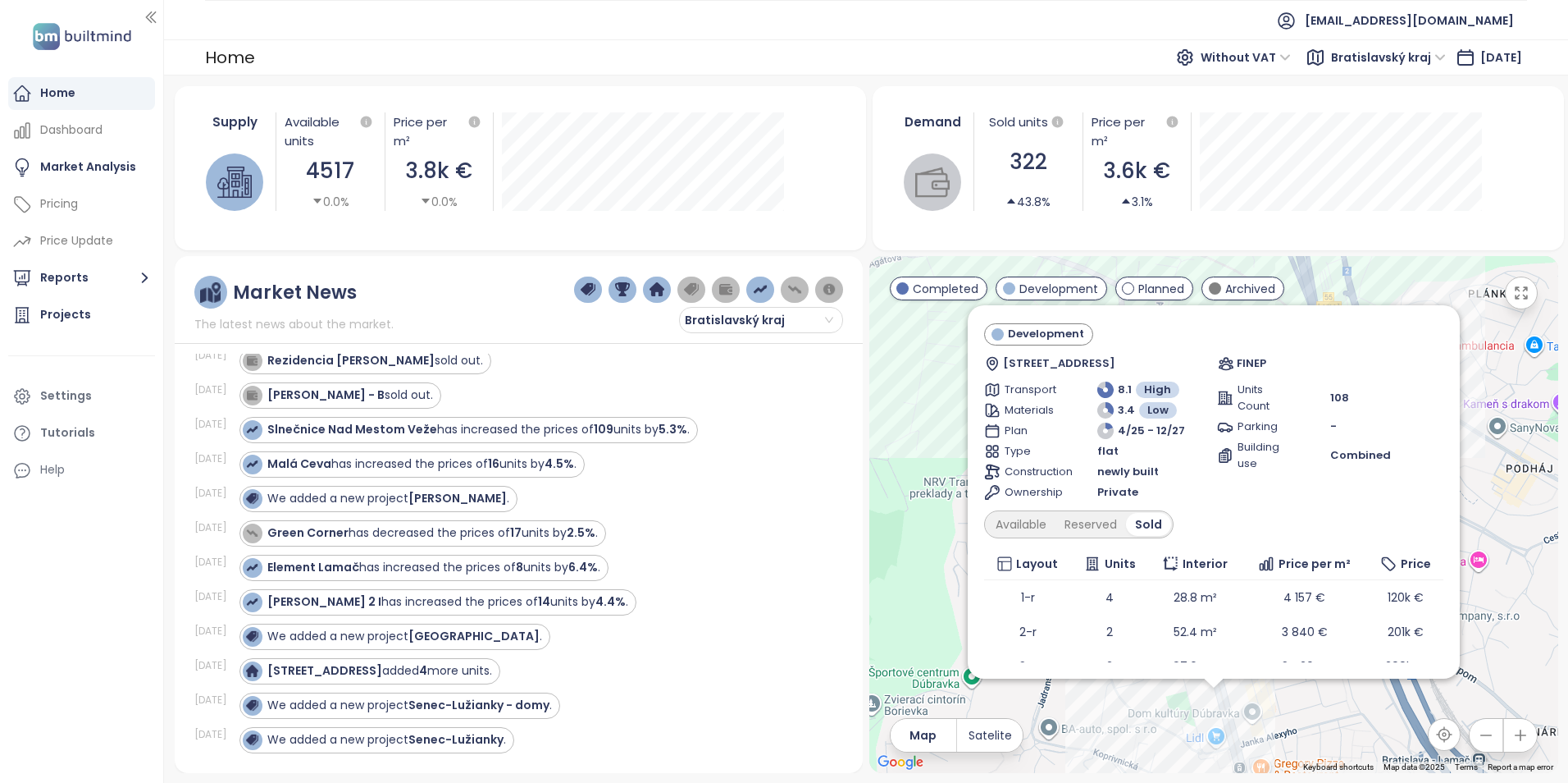
scroll to position [0, 0]
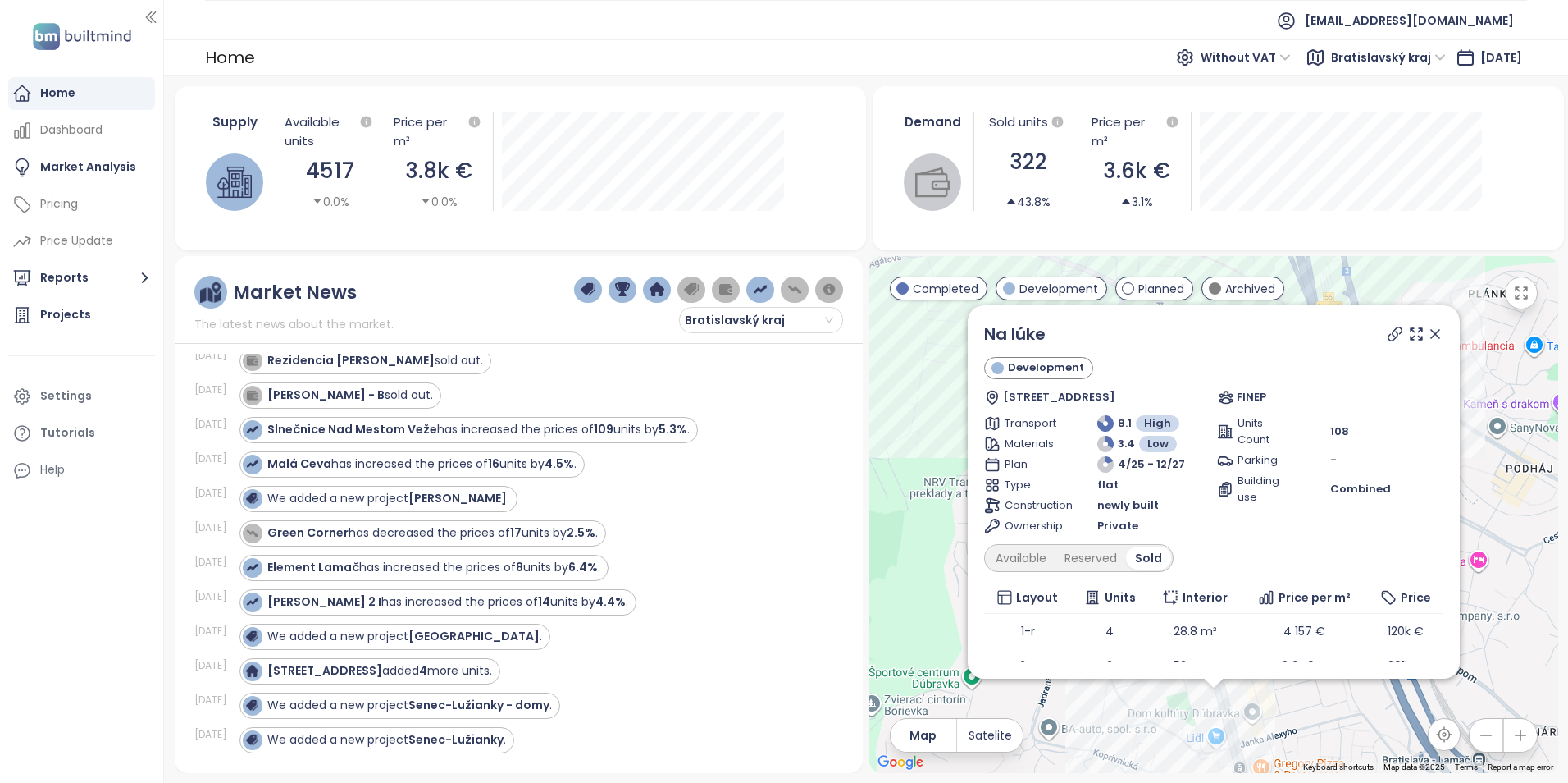
click at [1431, 335] on icon at bounding box center [1435, 334] width 8 height 8
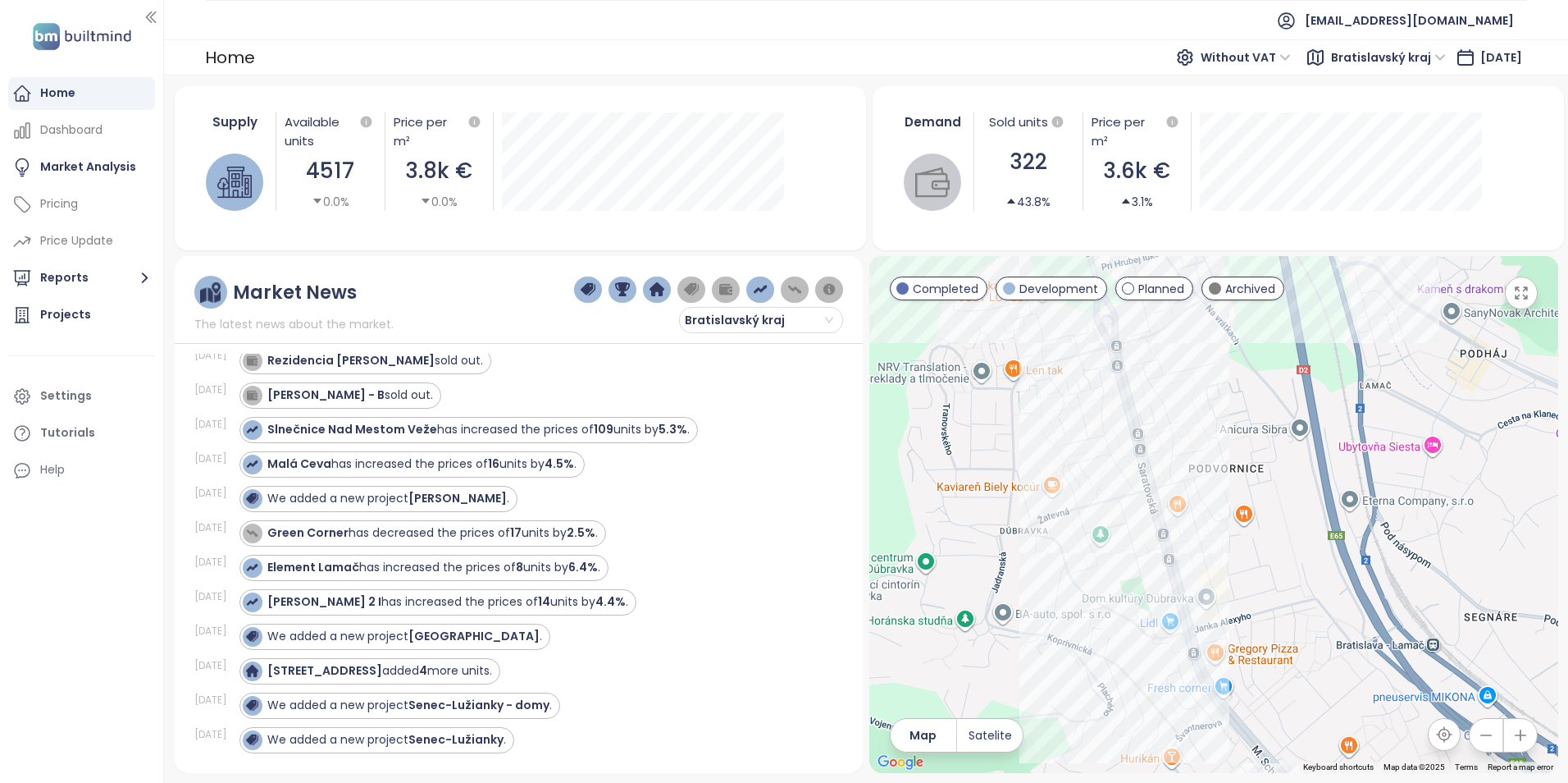
drag, startPoint x: 1245, startPoint y: 572, endPoint x: 1198, endPoint y: 446, distance: 134.5
click at [1198, 446] on div at bounding box center [1213, 514] width 689 height 517
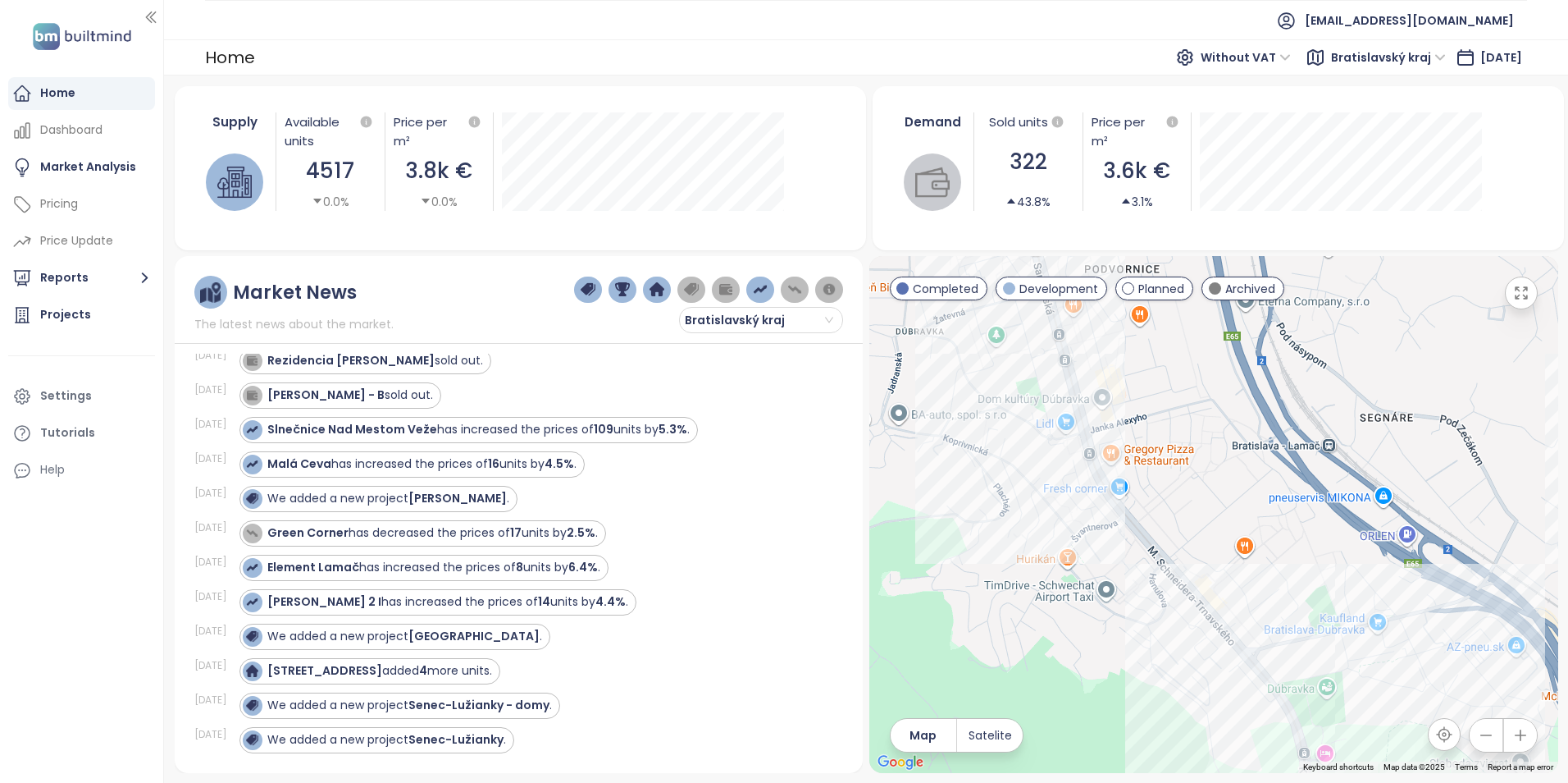
drag, startPoint x: 1249, startPoint y: 496, endPoint x: 1199, endPoint y: 417, distance: 93.5
click at [1199, 417] on div at bounding box center [1213, 514] width 689 height 517
click at [1218, 647] on div "Zelené Záluhy" at bounding box center [1213, 514] width 689 height 517
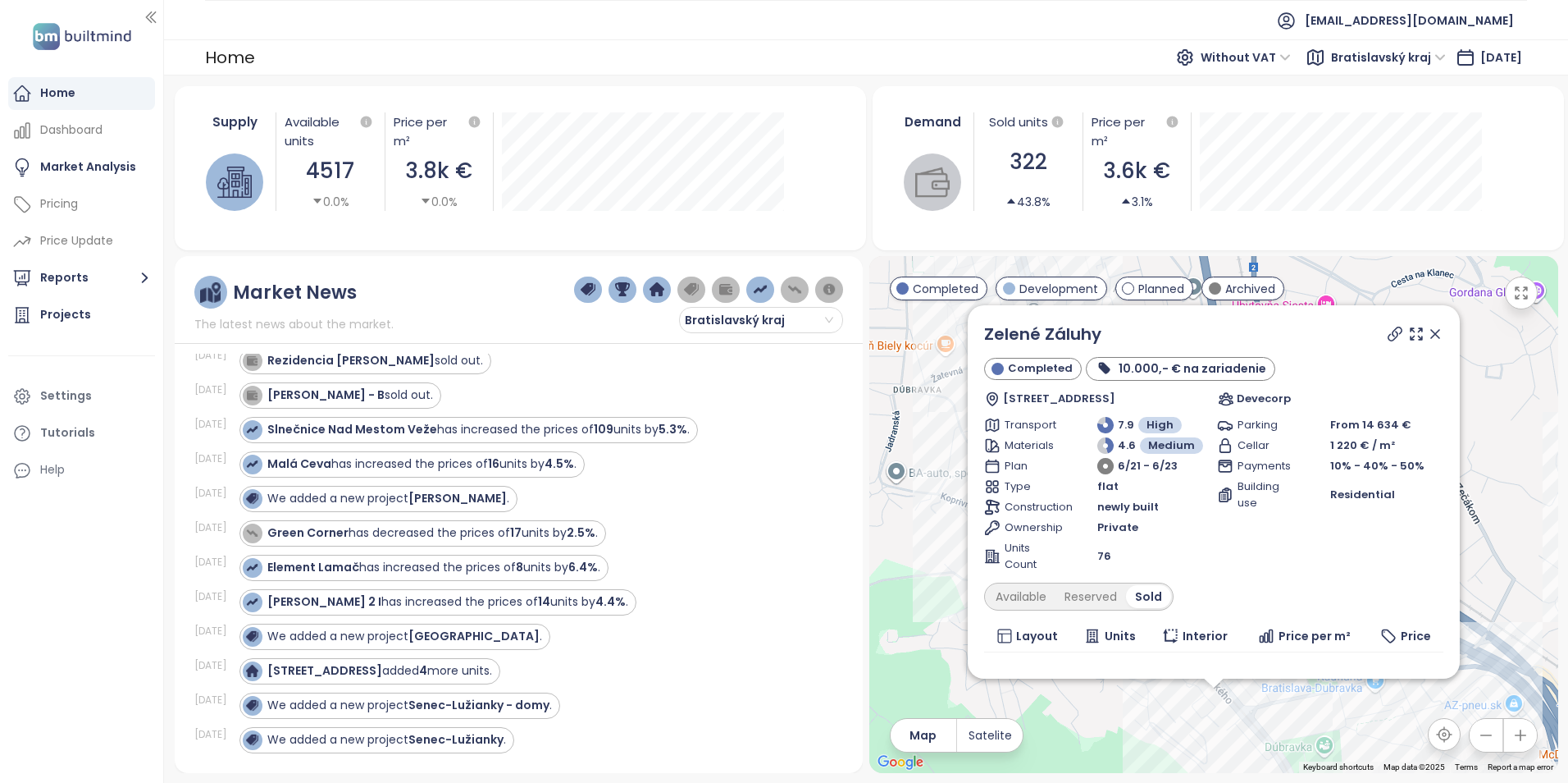
drag, startPoint x: 1423, startPoint y: 333, endPoint x: 1280, endPoint y: 610, distance: 311.7
click at [1431, 333] on icon at bounding box center [1435, 334] width 8 height 8
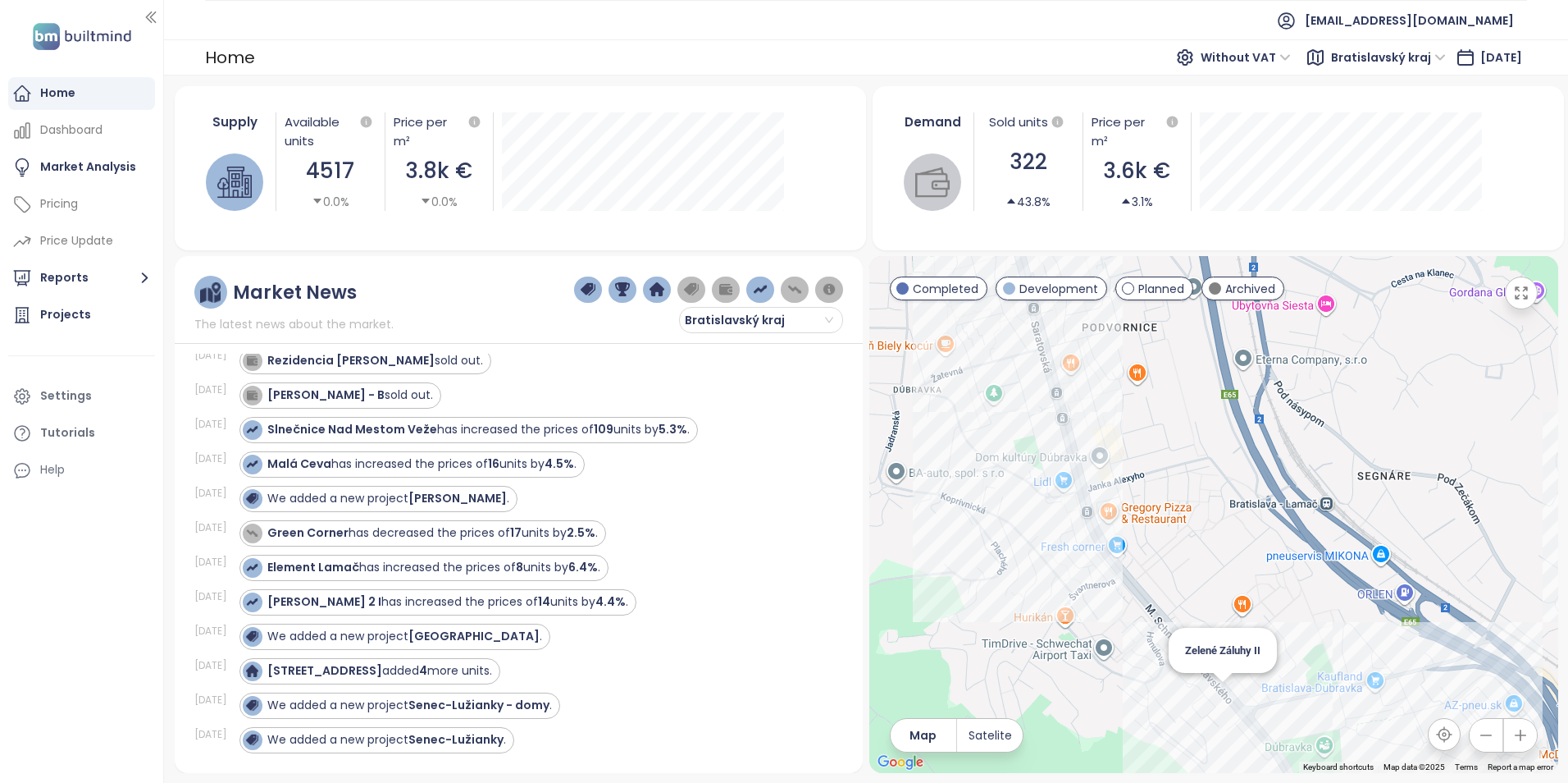
click at [1229, 691] on div "Zelené Záluhy II" at bounding box center [1213, 514] width 689 height 517
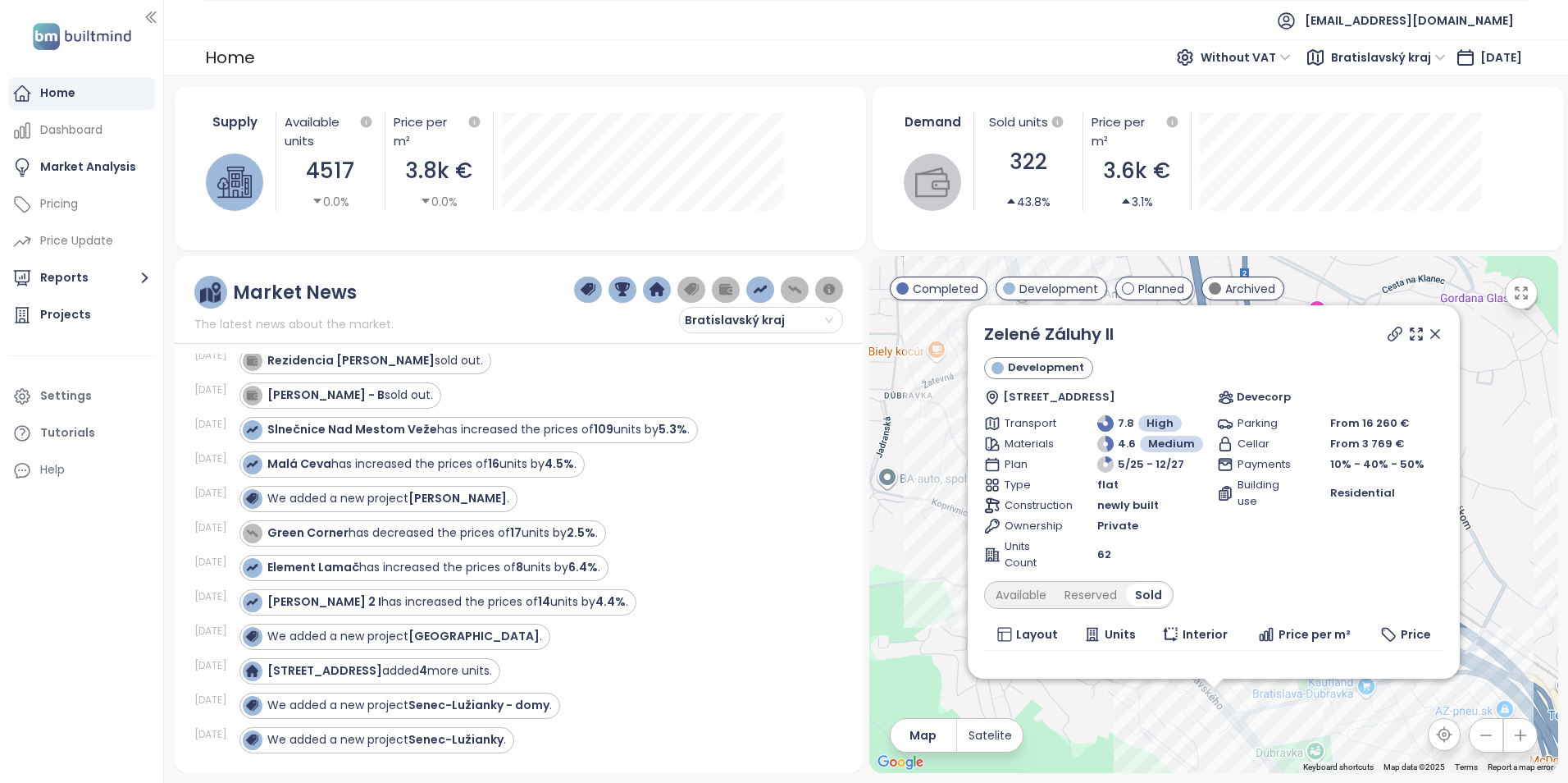
scroll to position [57, 0]
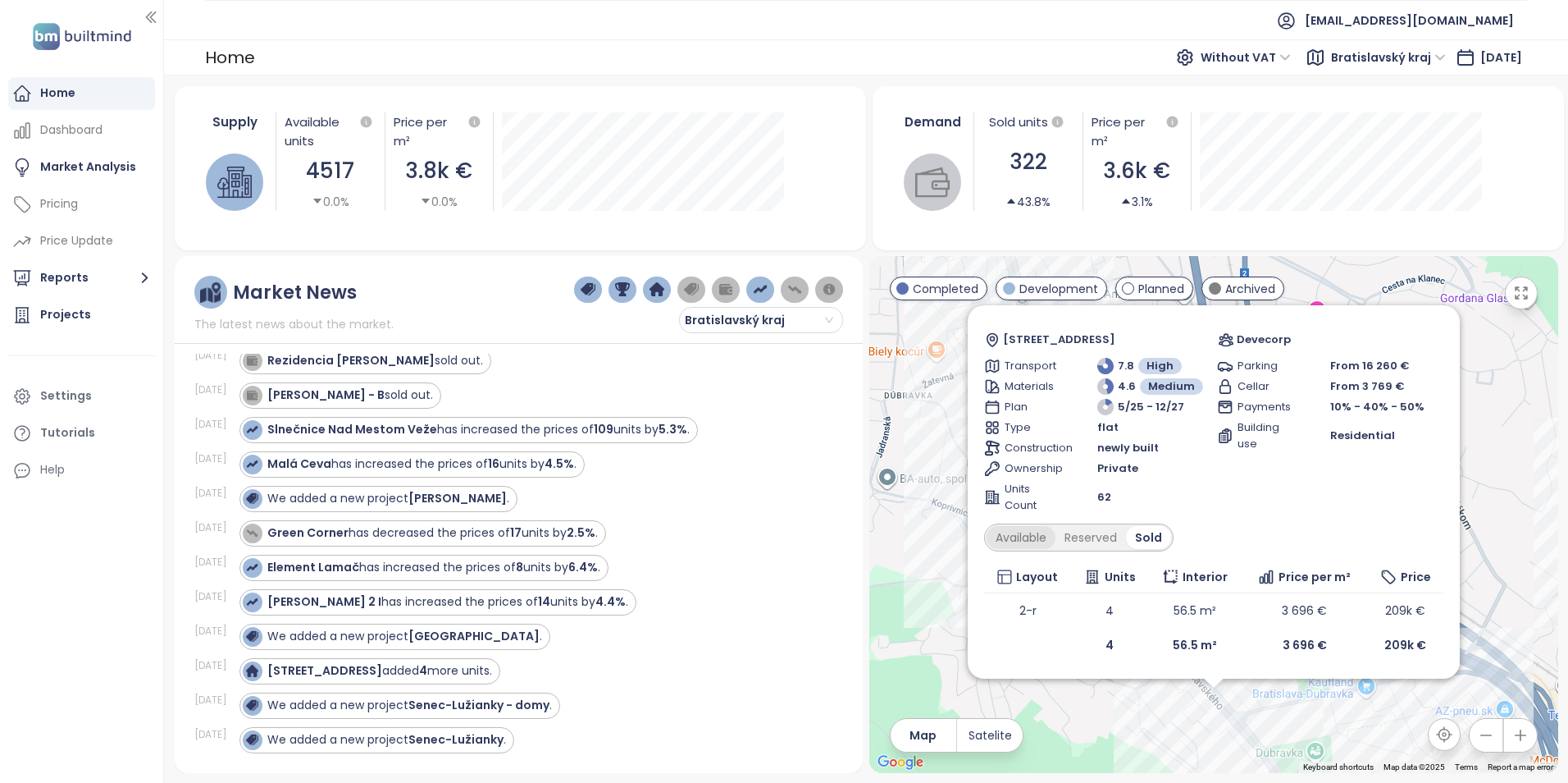
click at [1048, 537] on div "Available" at bounding box center [1020, 538] width 69 height 23
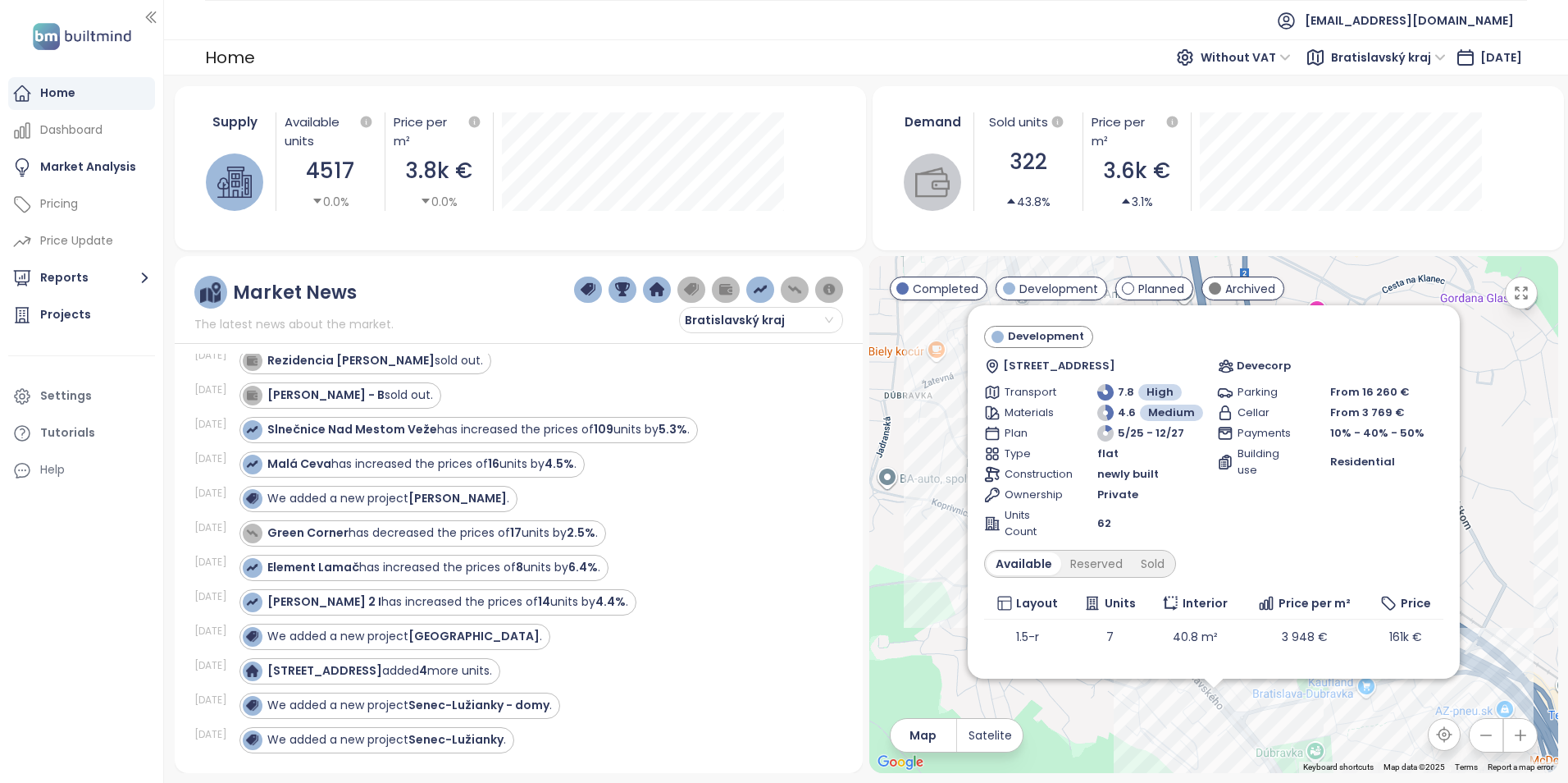
scroll to position [0, 0]
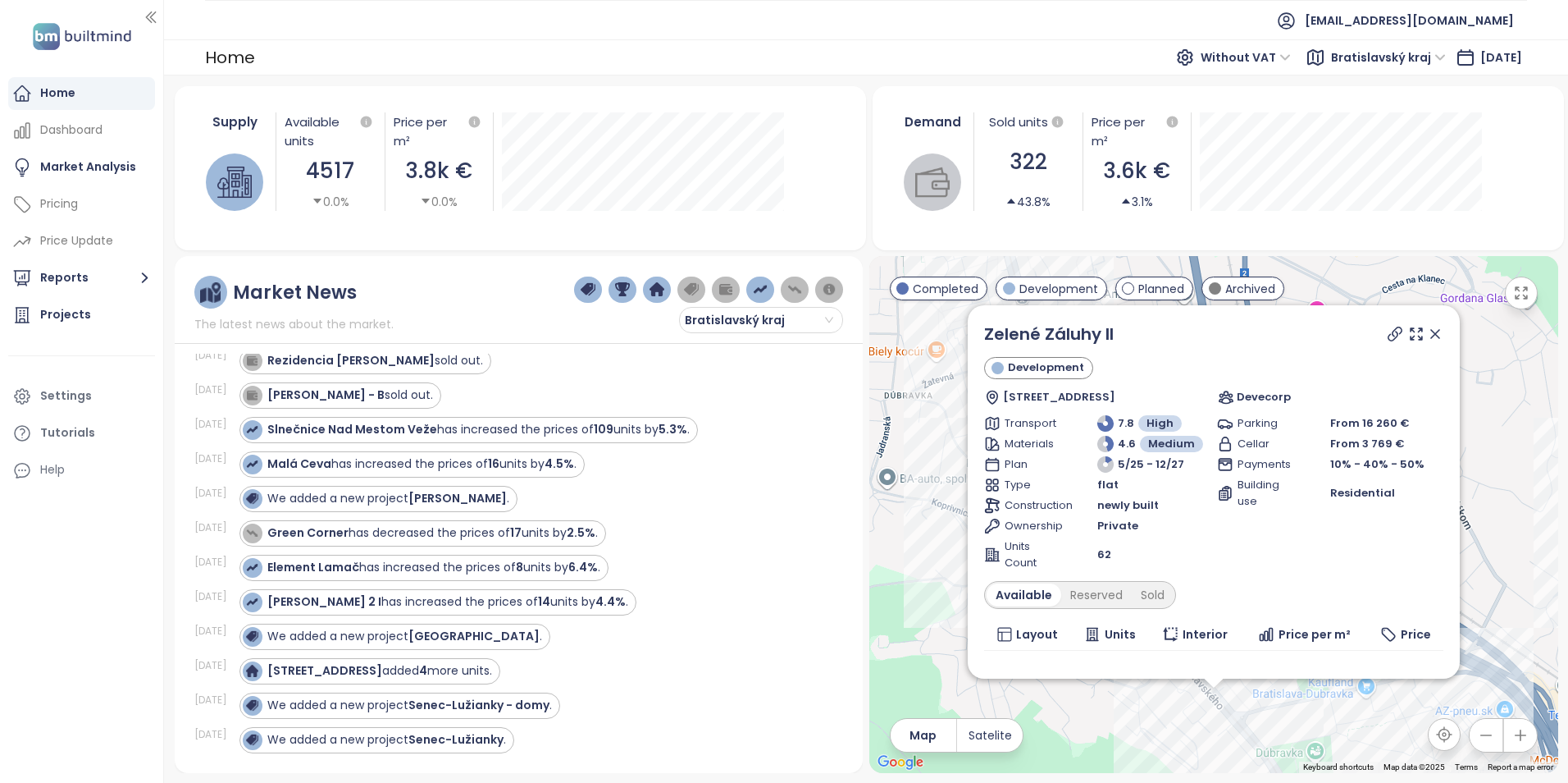
click at [1427, 334] on icon at bounding box center [1435, 334] width 16 height 16
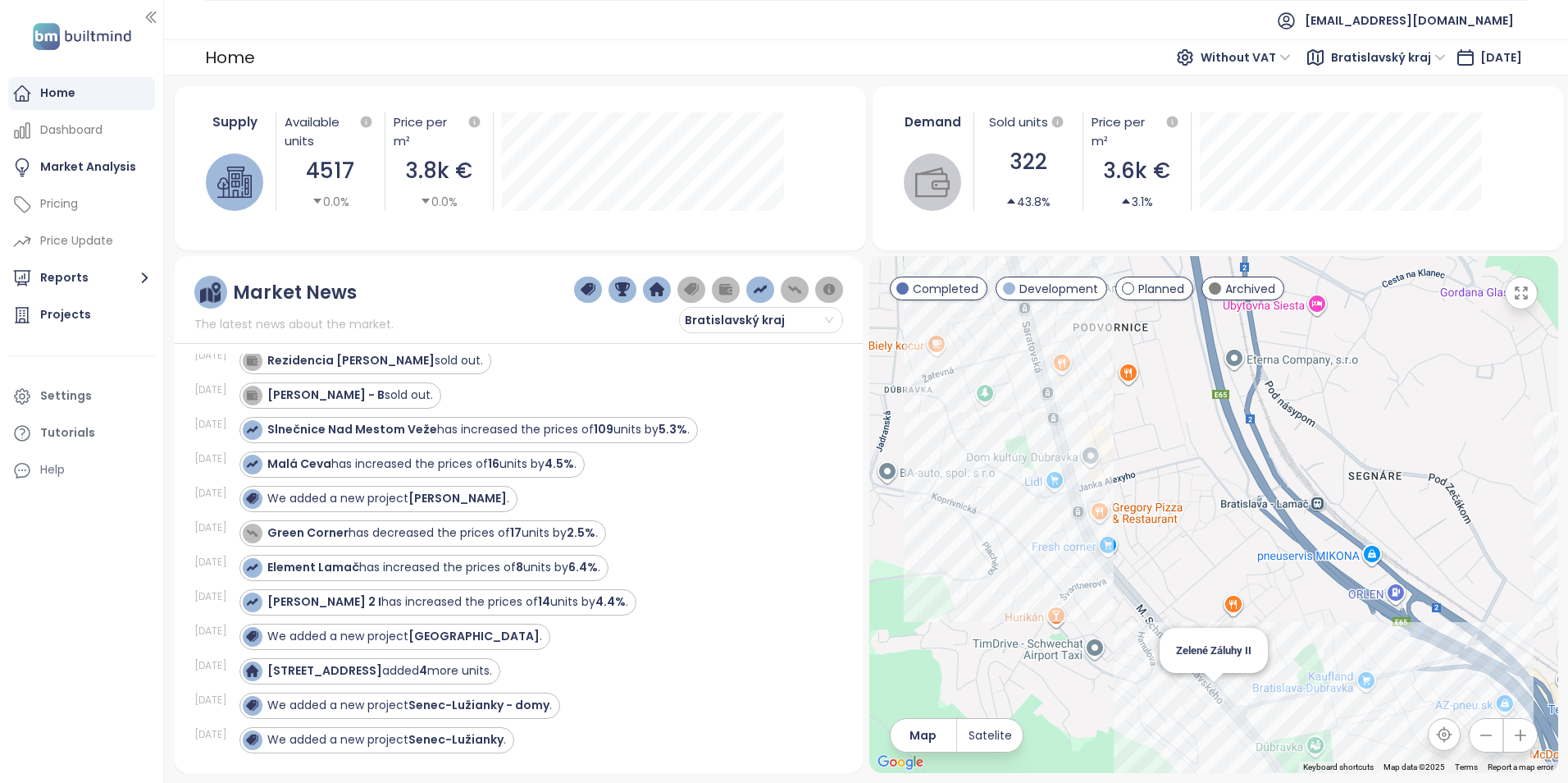
click at [1222, 693] on div "Zelené Záluhy II" at bounding box center [1213, 514] width 689 height 517
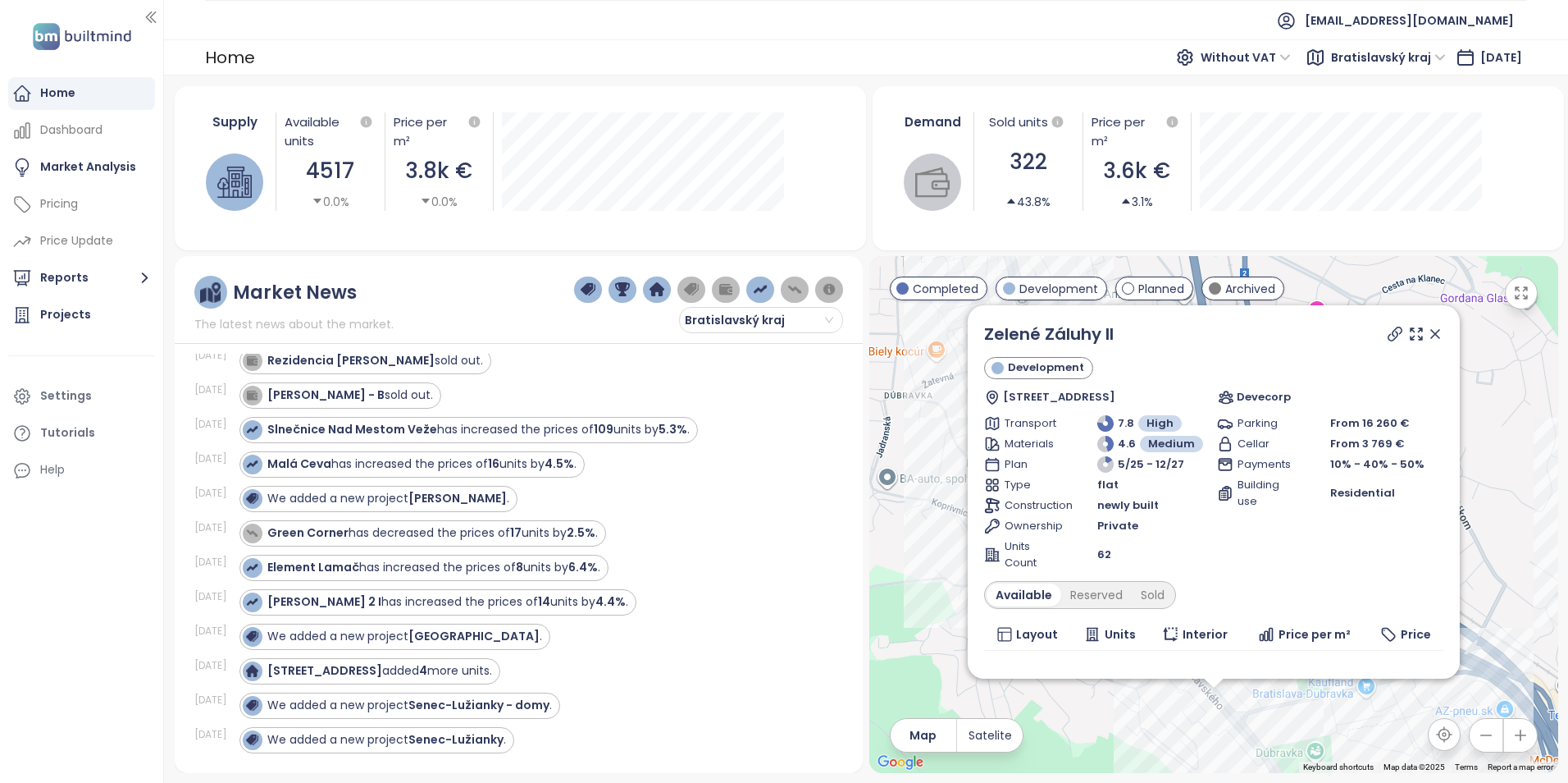
click at [1431, 333] on icon at bounding box center [1435, 334] width 8 height 8
